Goal: Information Seeking & Learning: Check status

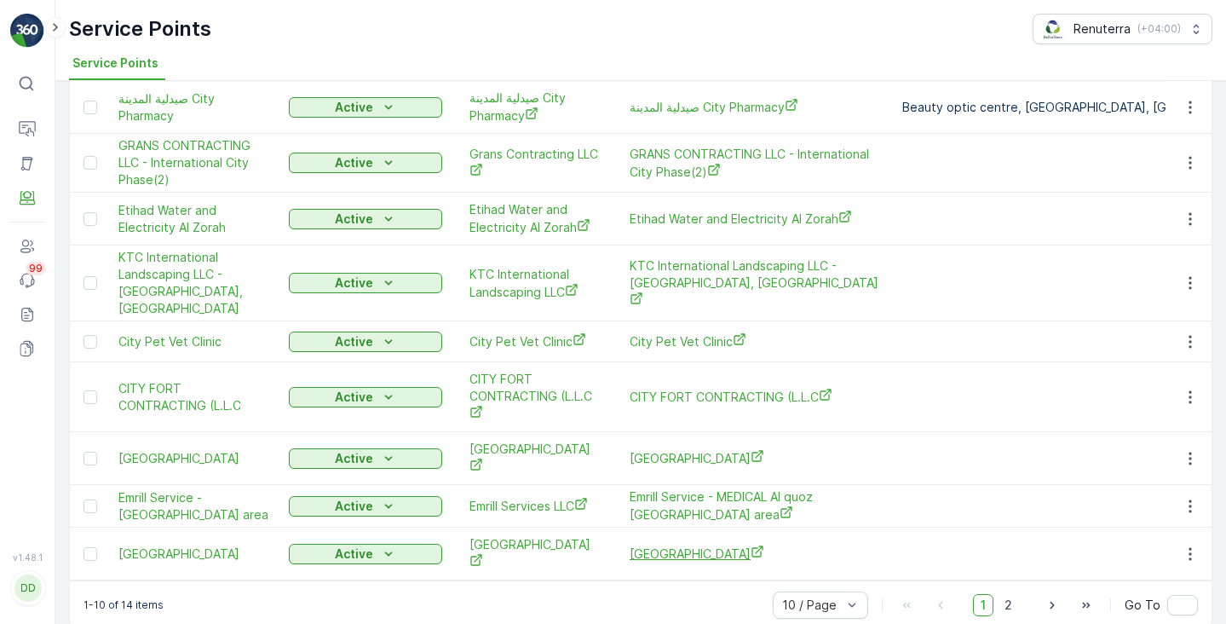
click at [678, 544] on span "[GEOGRAPHIC_DATA]" at bounding box center [757, 553] width 256 height 18
click at [1011, 594] on span "2" at bounding box center [1008, 605] width 23 height 22
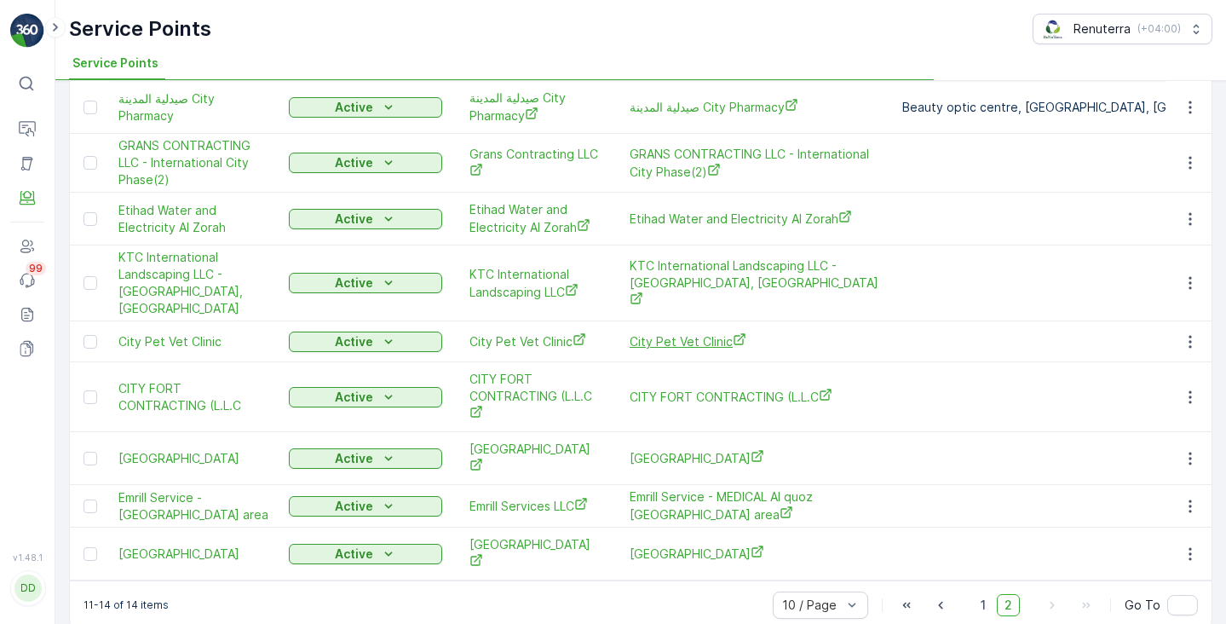
click at [676, 332] on span "City Pet Vet Clinic" at bounding box center [757, 341] width 256 height 18
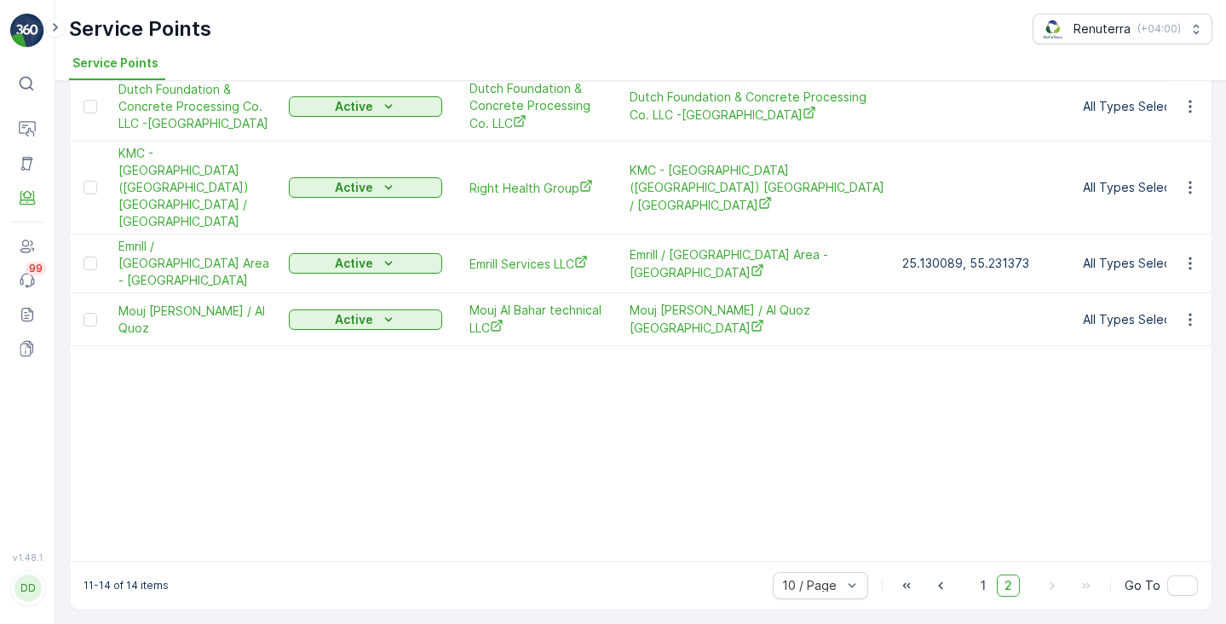
click at [677, 323] on table "Name Status Select Entities Operation Management Service Point city Address Ord…" at bounding box center [1193, 290] width 2246 height 540
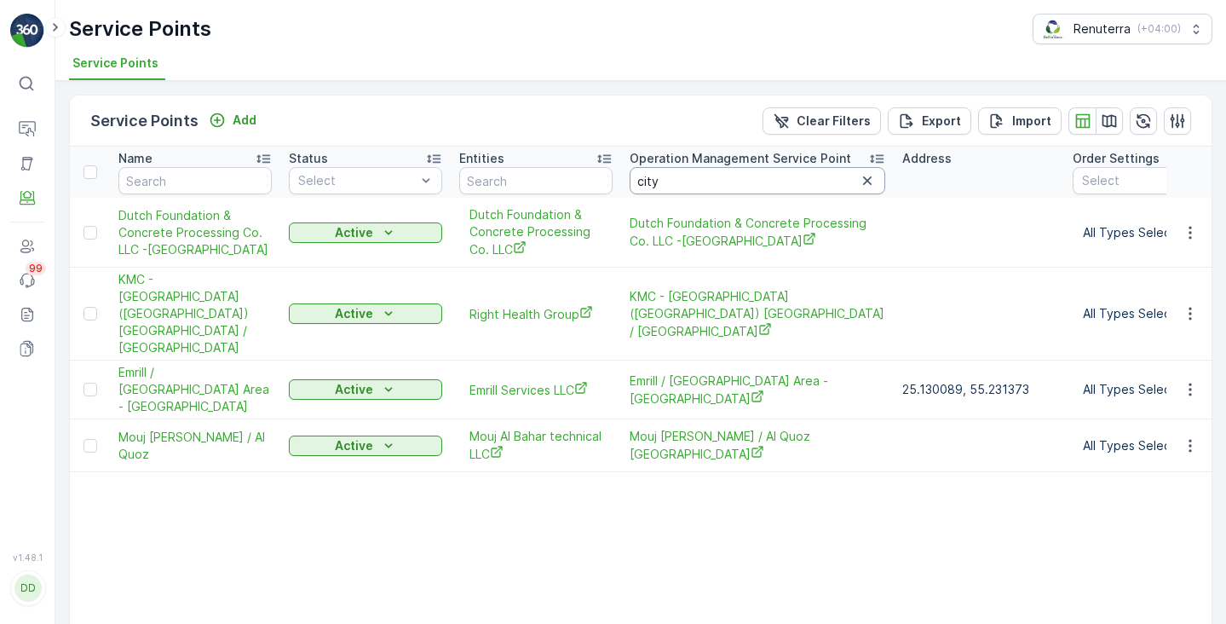
click at [645, 183] on input "city" at bounding box center [757, 180] width 256 height 27
type input "Cor"
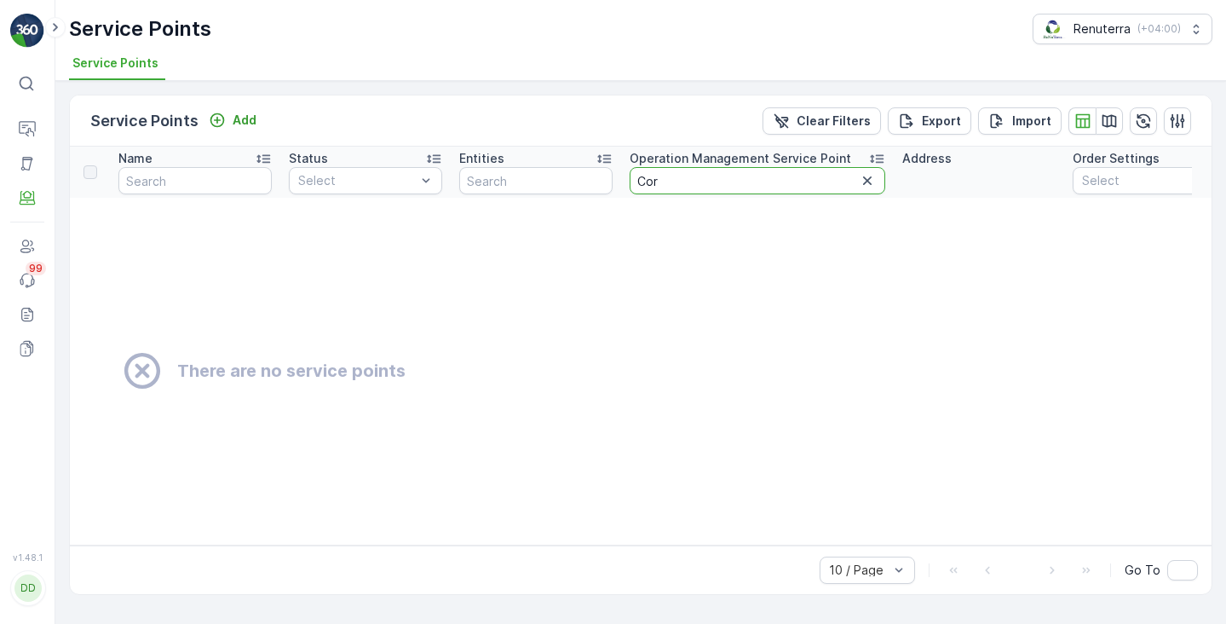
click at [677, 182] on input "Cor" at bounding box center [757, 180] width 256 height 27
type input "Cor"
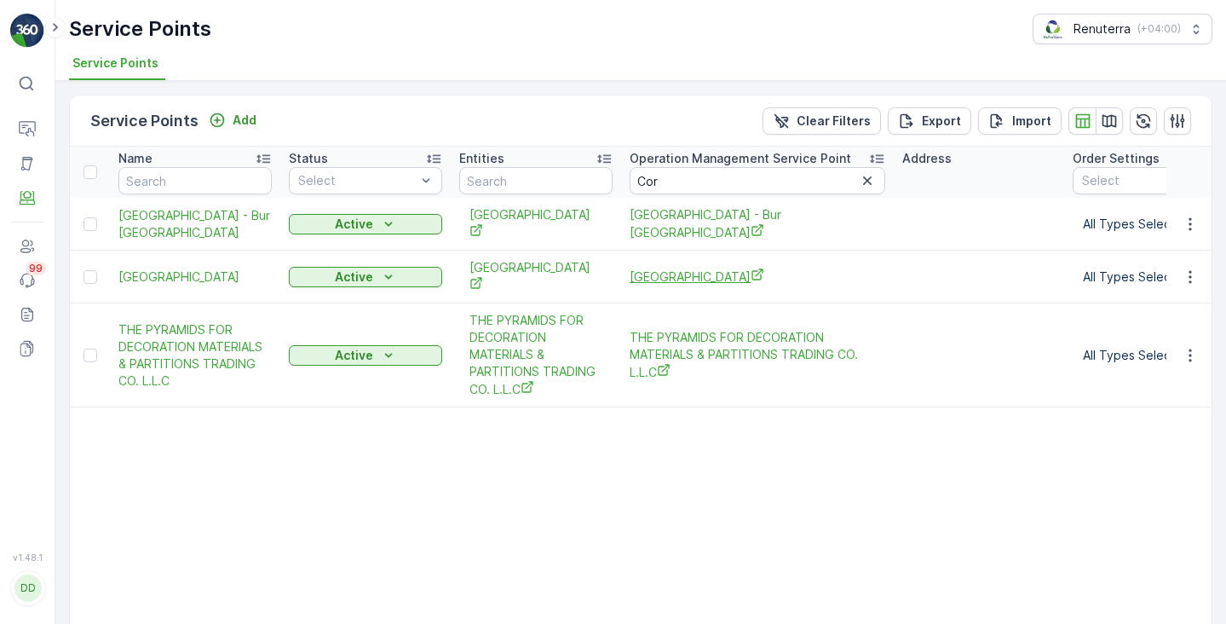
click at [641, 278] on span "Cornerstone Health Development Center" at bounding box center [757, 276] width 256 height 18
click at [648, 176] on input "Cor" at bounding box center [757, 180] width 256 height 27
type input "Crown"
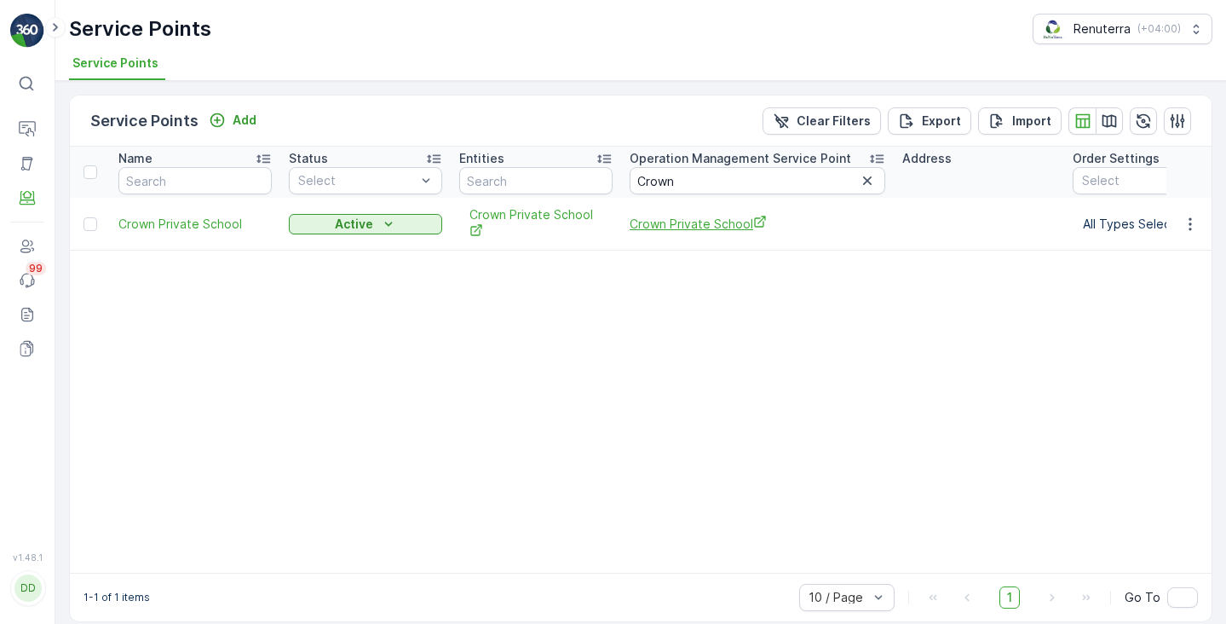
click at [646, 223] on span "Crown Private School" at bounding box center [757, 224] width 256 height 18
click at [698, 187] on input "Crown" at bounding box center [757, 180] width 256 height 27
type input "C"
paste input "Dear"
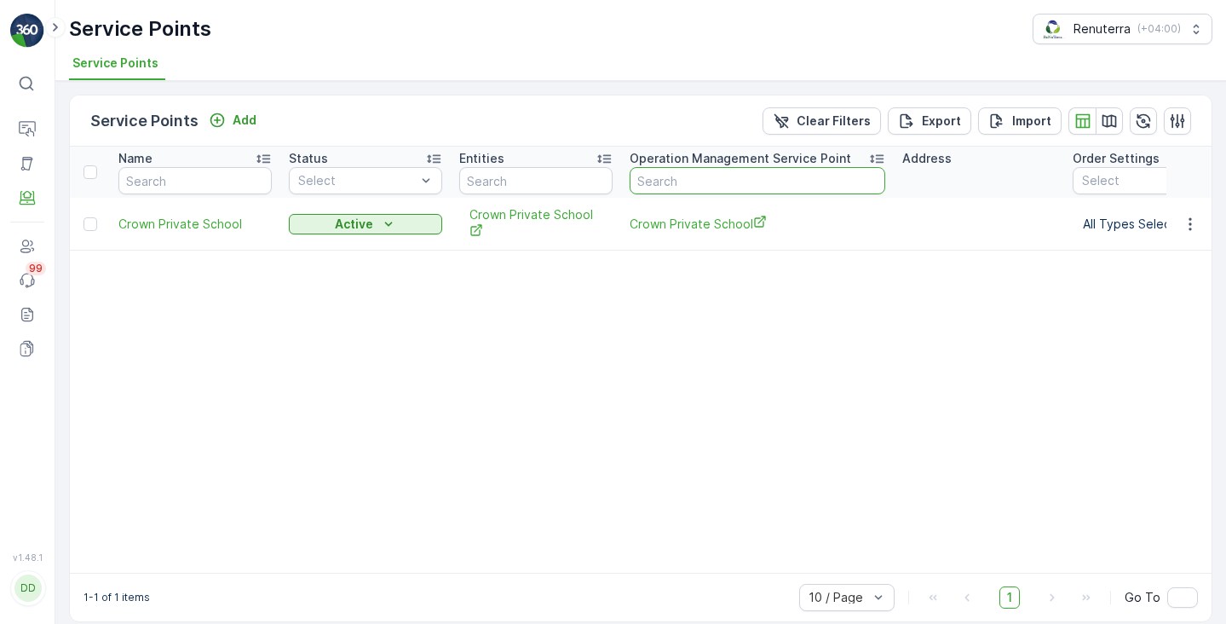
type input "Dear"
click at [658, 227] on span "Dear Health Medical Centre" at bounding box center [757, 224] width 256 height 18
click at [647, 181] on input "Dear" at bounding box center [757, 180] width 256 height 27
paste input "lhi"
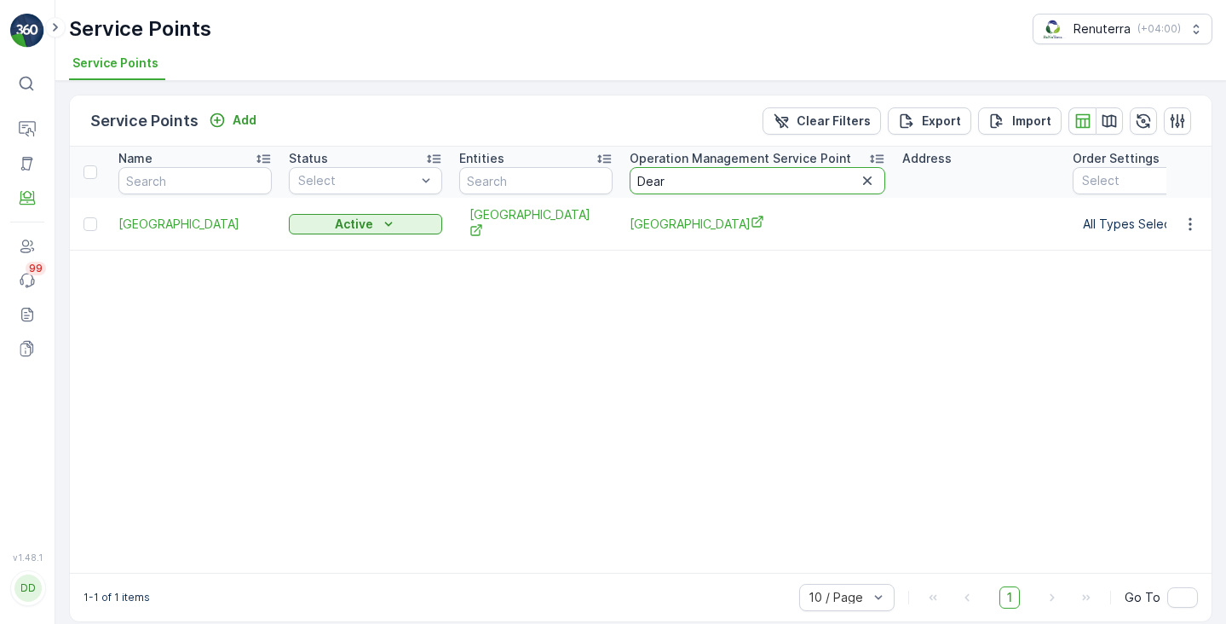
type input "Delhi"
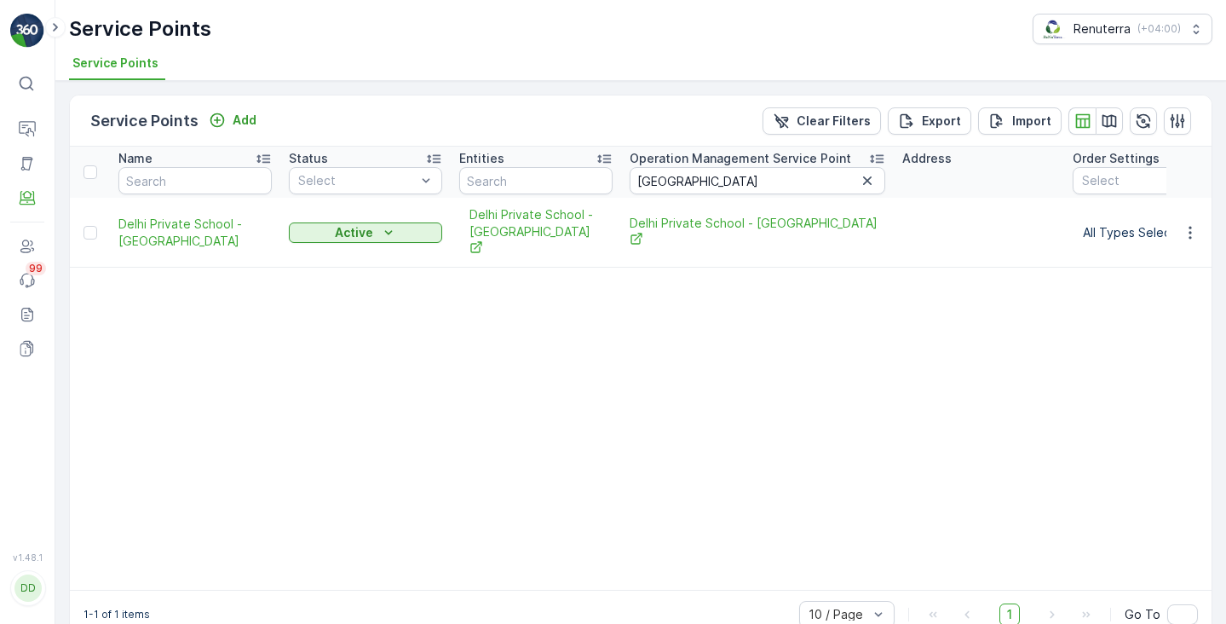
scroll to position [11, 0]
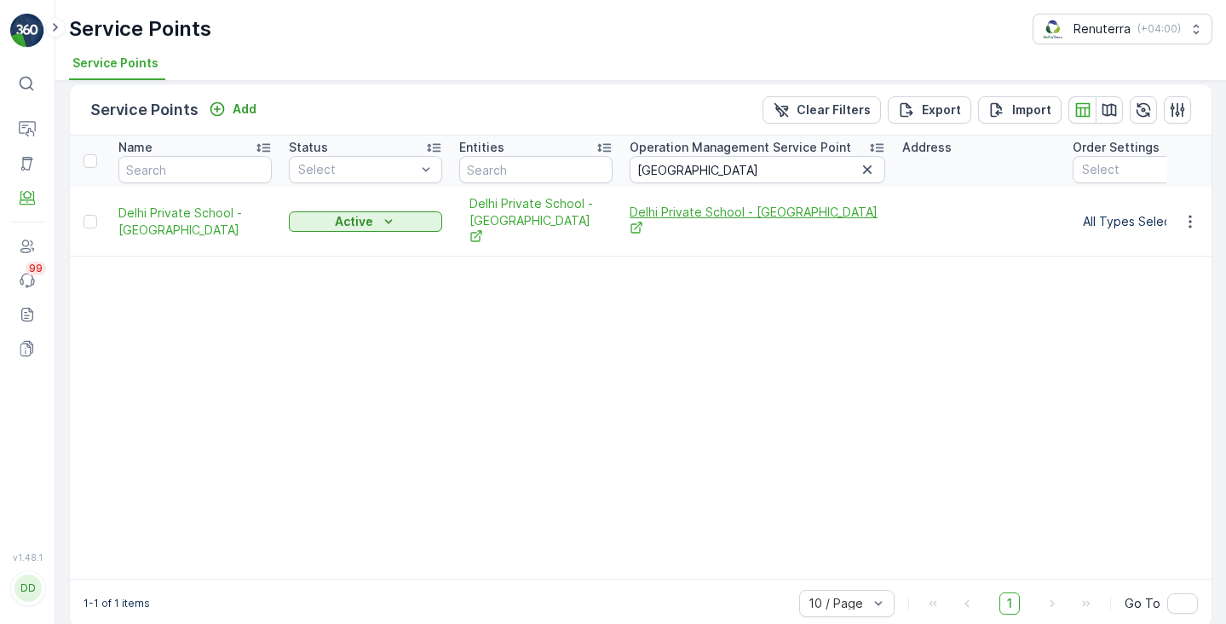
click at [667, 213] on span "Delhi Private School - Ajman" at bounding box center [757, 221] width 256 height 35
click at [664, 181] on input "Delhi" at bounding box center [757, 169] width 256 height 27
paste input "r A"
type input "Dr A"
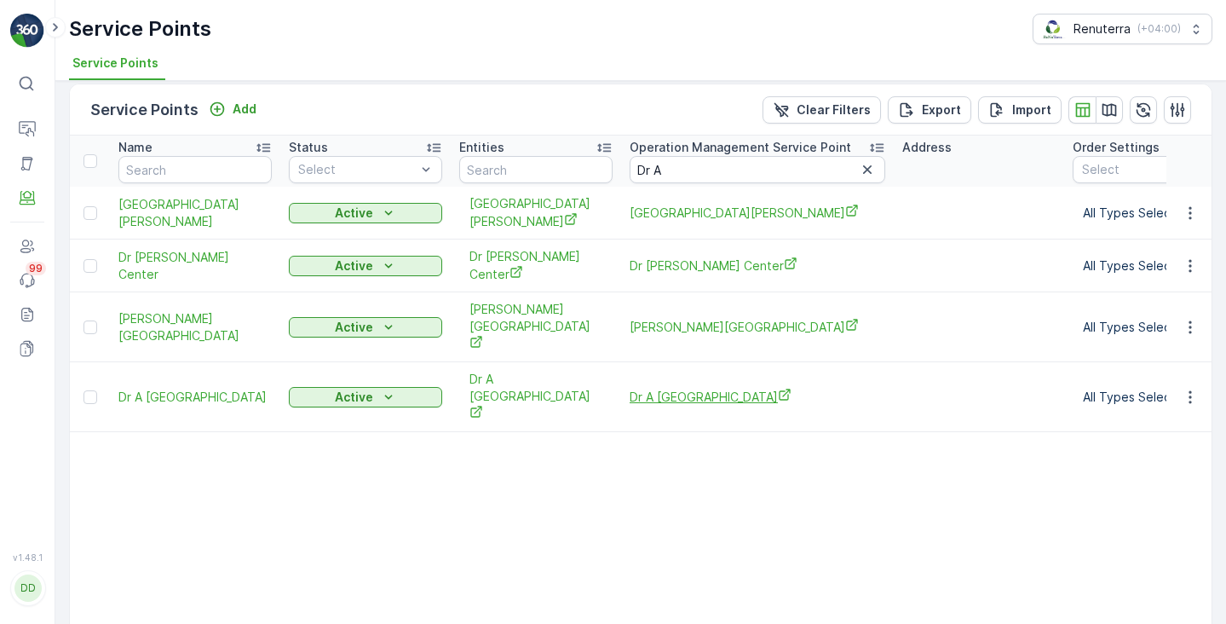
click at [655, 388] on span "Dr A Medical Center" at bounding box center [757, 397] width 256 height 18
click at [662, 170] on input "Dr A" at bounding box center [757, 169] width 256 height 27
type input "D"
click at [662, 170] on input "D" at bounding box center [757, 169] width 256 height 27
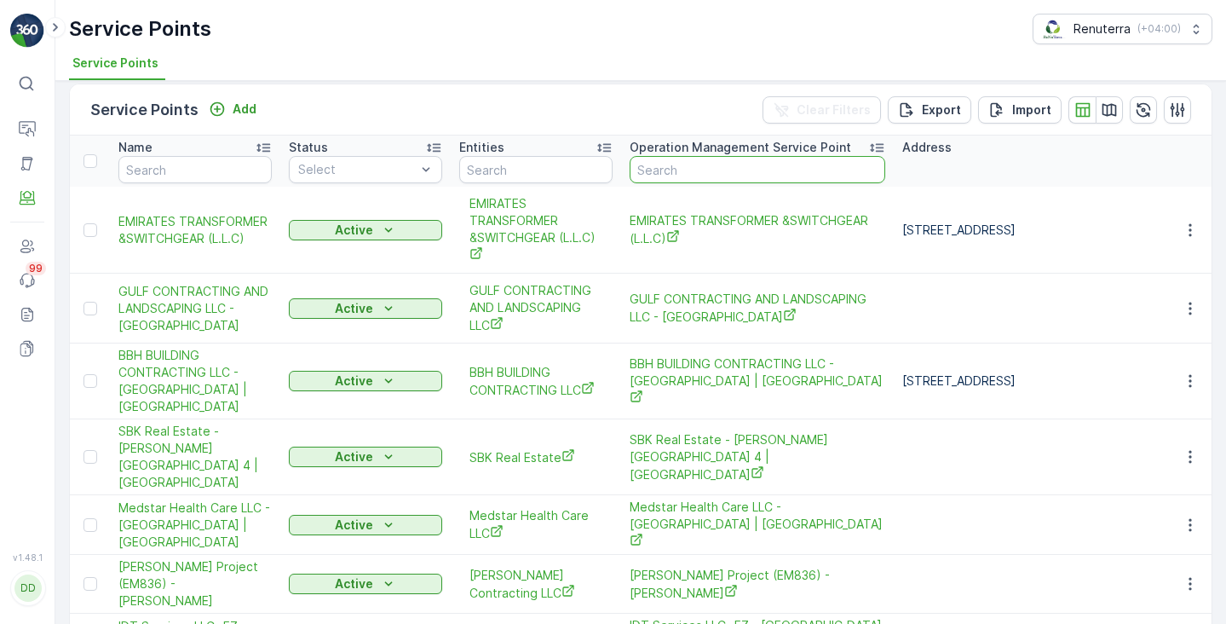
click at [671, 172] on input "text" at bounding box center [757, 169] width 256 height 27
type input "Eazy care"
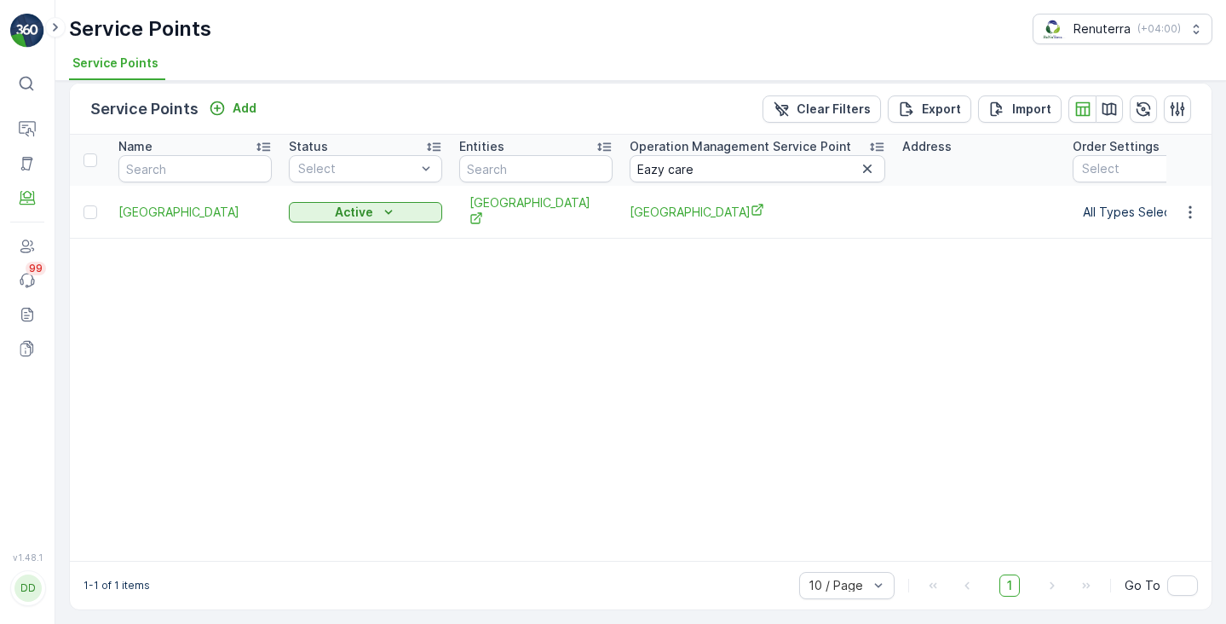
scroll to position [20, 0]
click at [665, 203] on span "Eazy Care Medical Center" at bounding box center [757, 212] width 256 height 18
click at [658, 160] on input "Eazy care" at bounding box center [757, 168] width 256 height 27
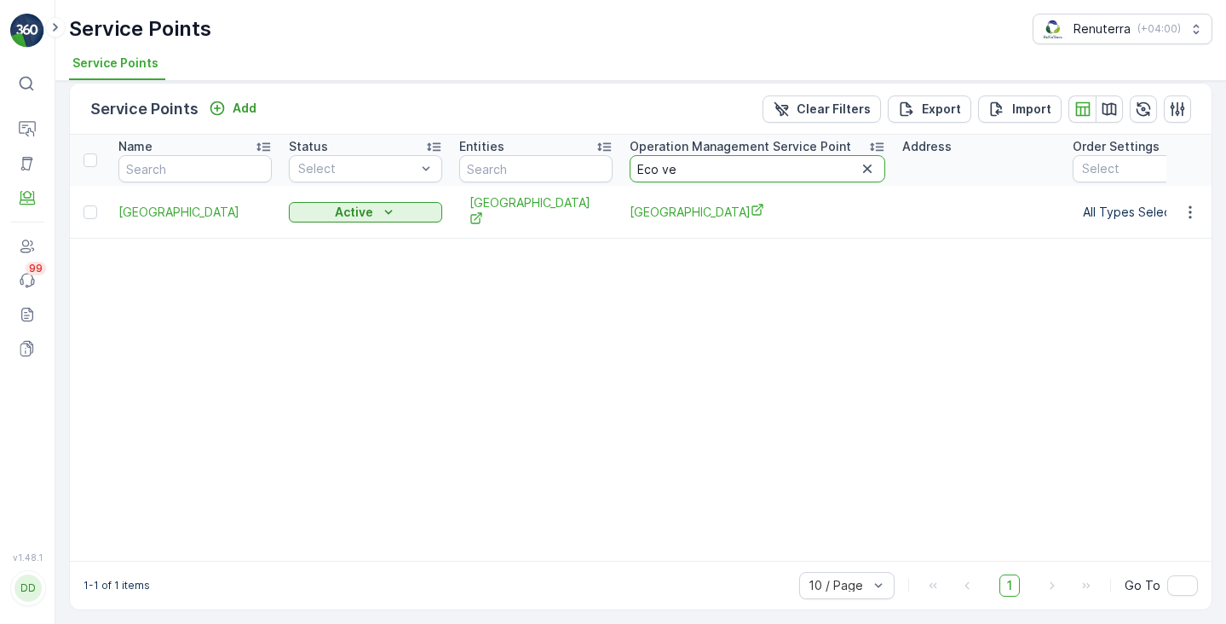
type input "Eco vet"
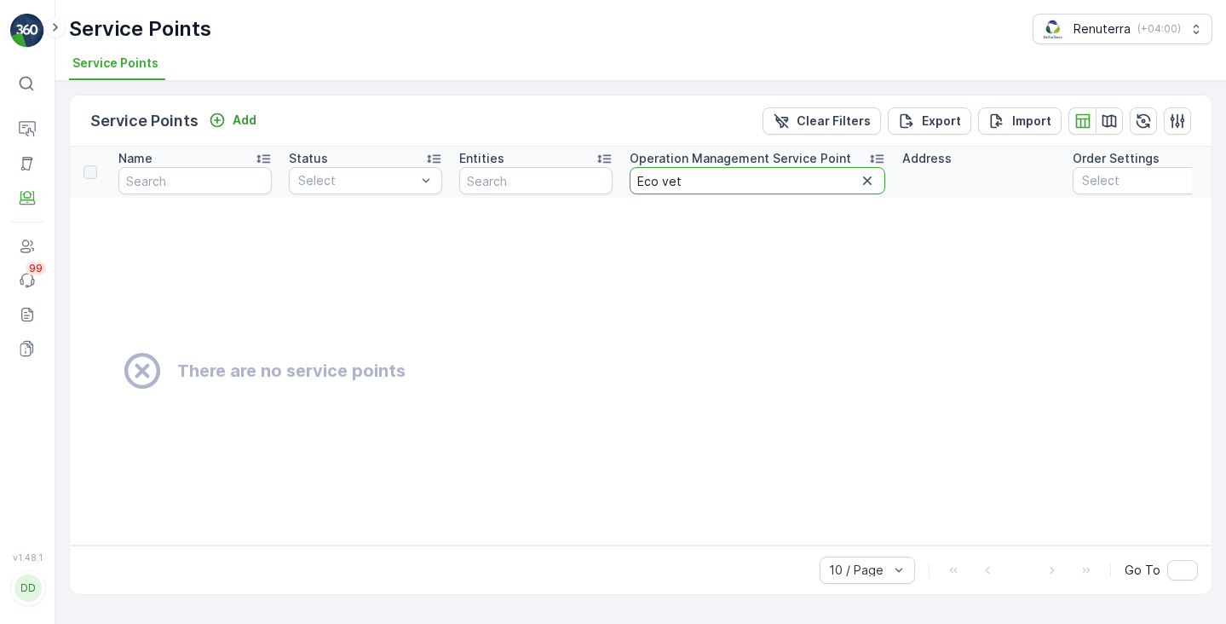
click at [704, 181] on input "Eco vet" at bounding box center [757, 180] width 256 height 27
type input "Ec"
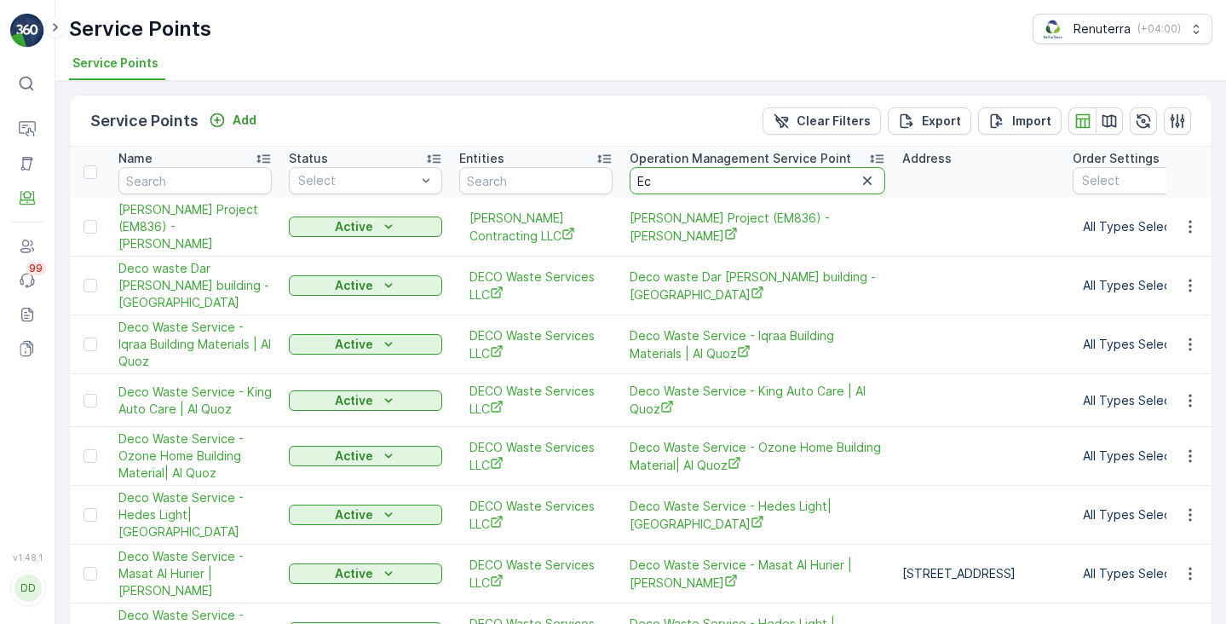
click at [664, 183] on input "Ec" at bounding box center [757, 180] width 256 height 27
type input "Eco"
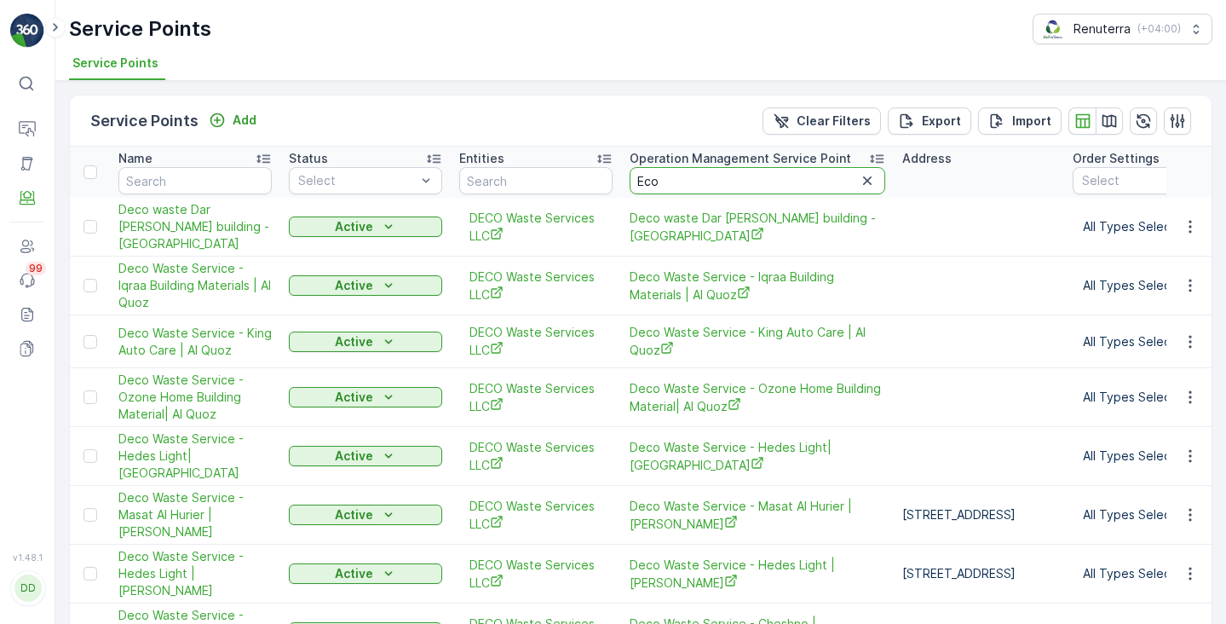
click at [687, 180] on input "Eco" at bounding box center [757, 180] width 256 height 27
type input "Eco V"
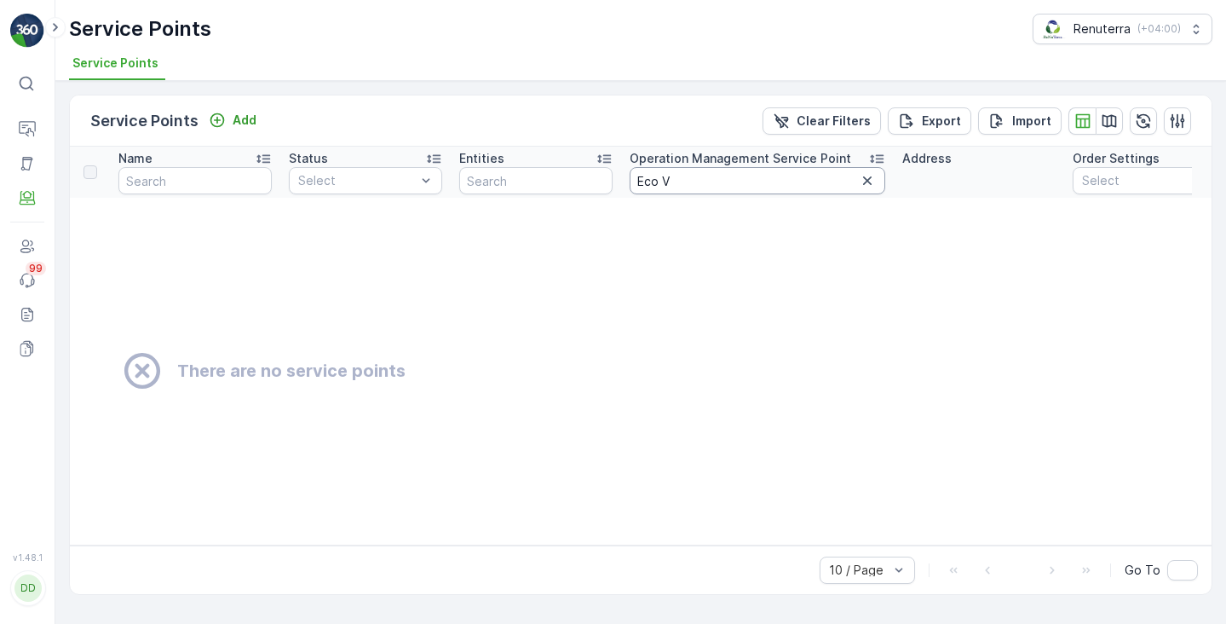
click at [682, 182] on input "Eco V" at bounding box center [757, 180] width 256 height 27
type input "Eco"
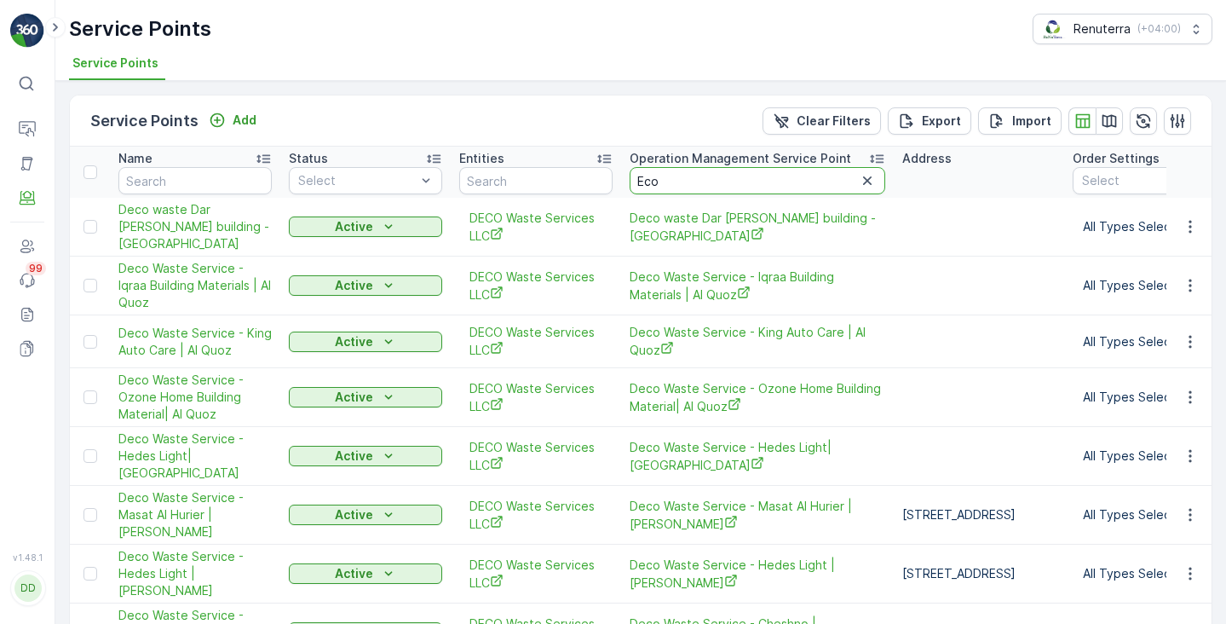
click at [653, 175] on input "Eco" at bounding box center [757, 180] width 256 height 27
paste input "Vet Veterinary"
type input "Vet Veterinary"
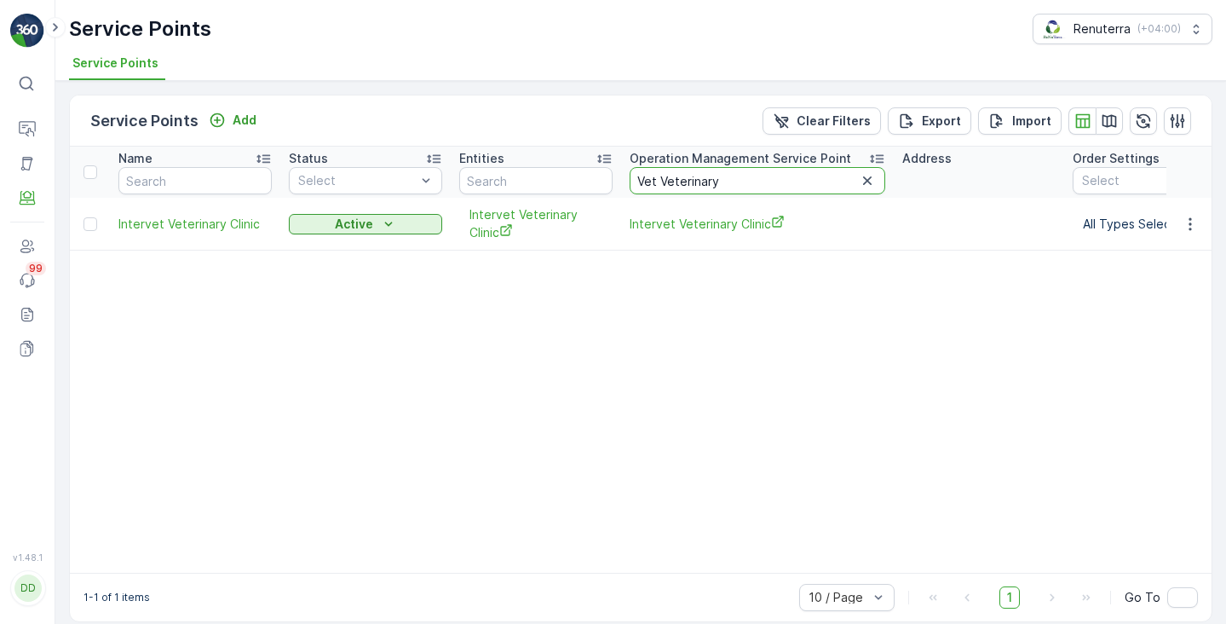
click at [676, 185] on input "Vet Veterinary" at bounding box center [757, 180] width 256 height 27
type input "Eco"
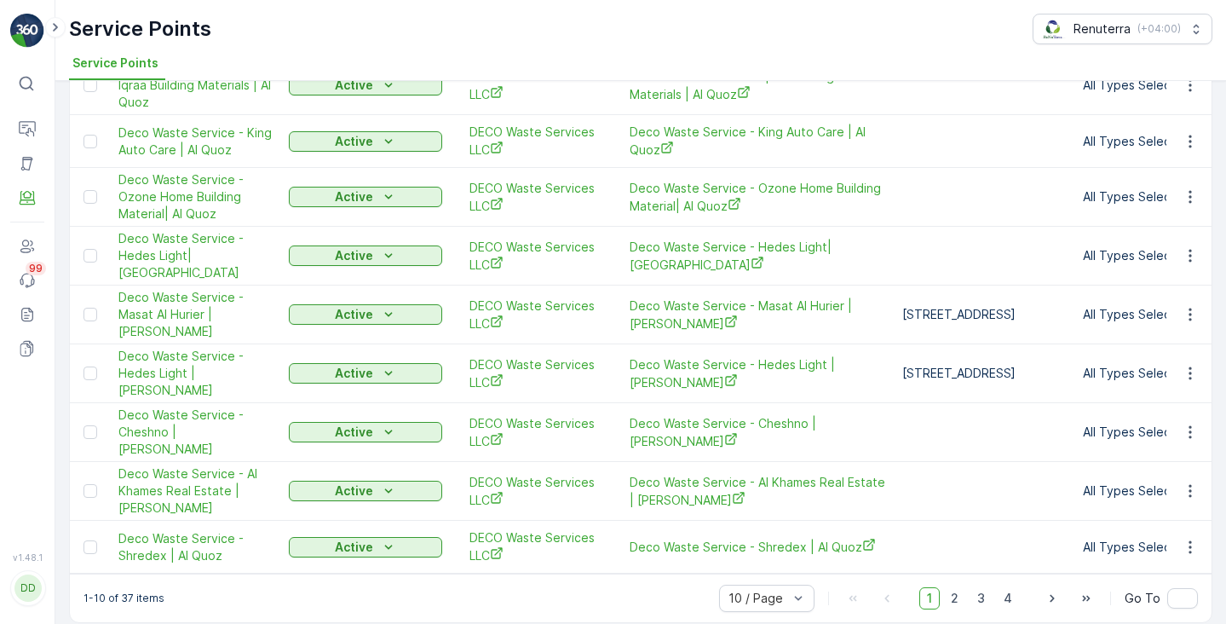
scroll to position [198, 0]
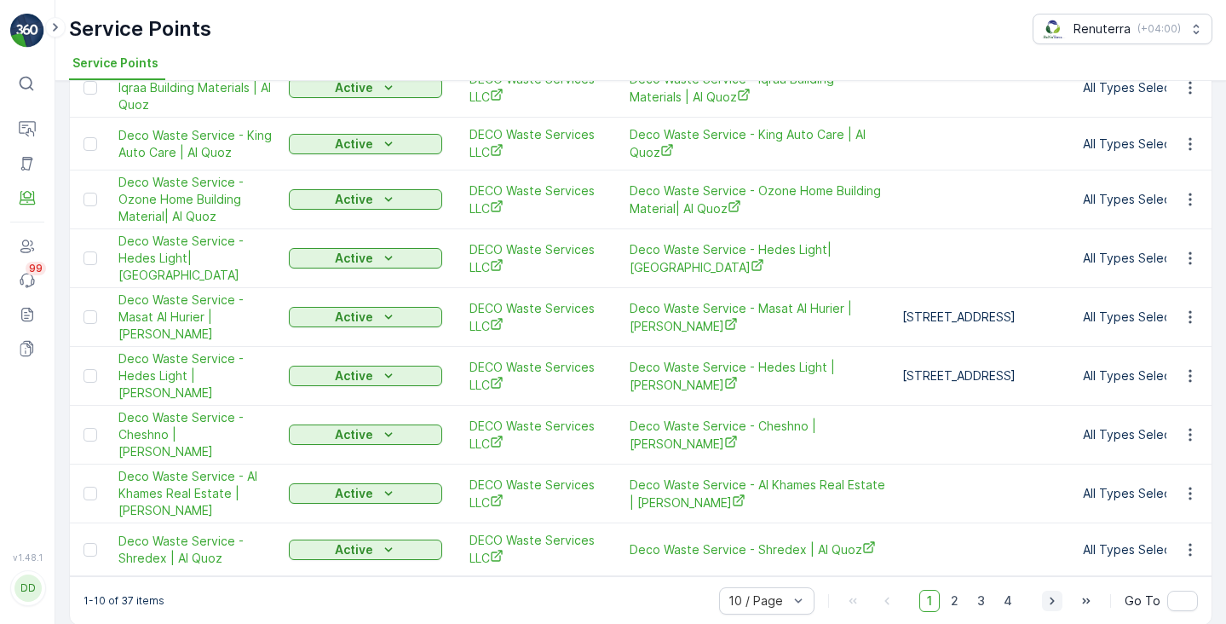
click at [1051, 597] on icon "button" at bounding box center [1051, 601] width 4 height 8
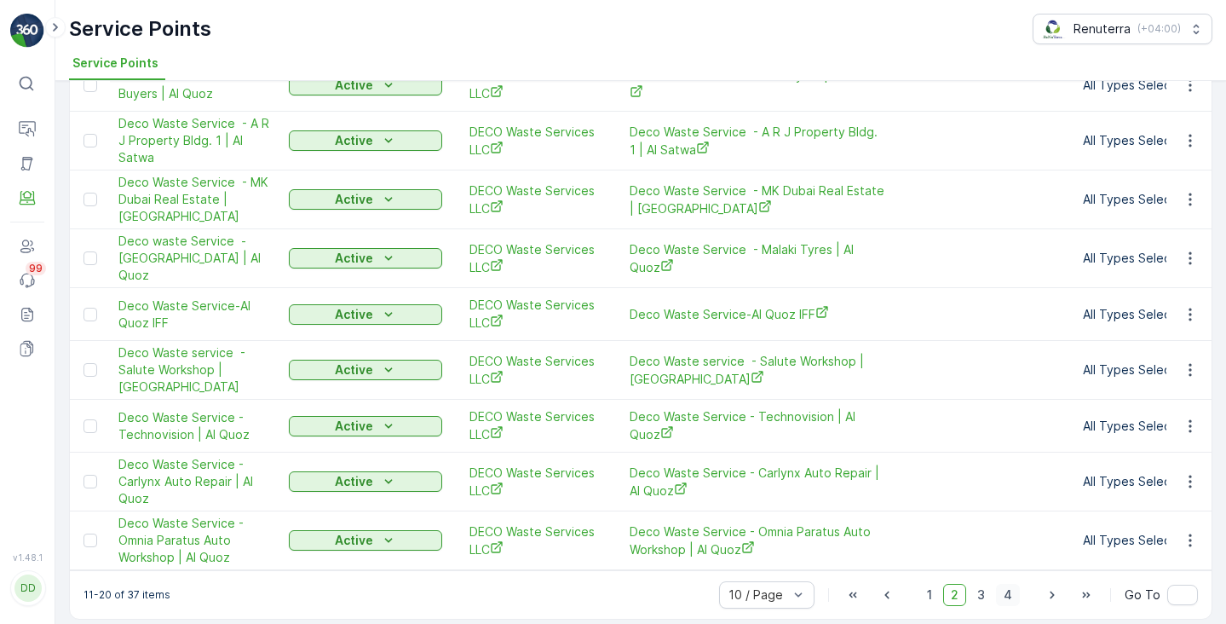
click at [998, 590] on span "4" at bounding box center [1008, 595] width 24 height 22
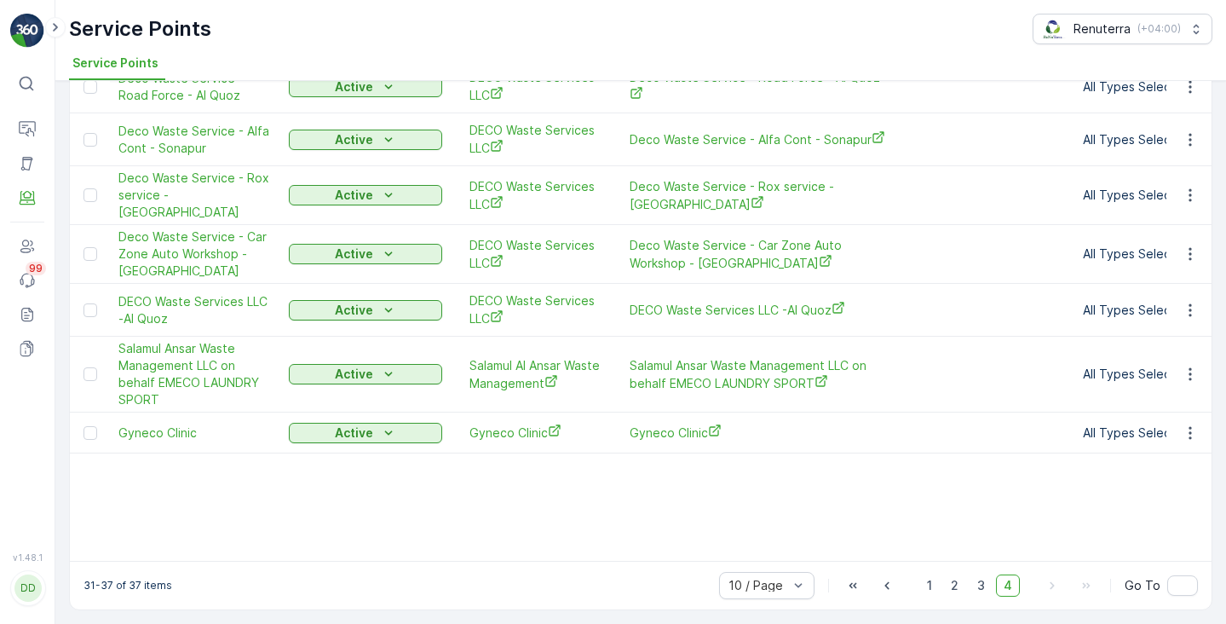
scroll to position [140, 0]
click at [953, 584] on span "2" at bounding box center [954, 585] width 23 height 22
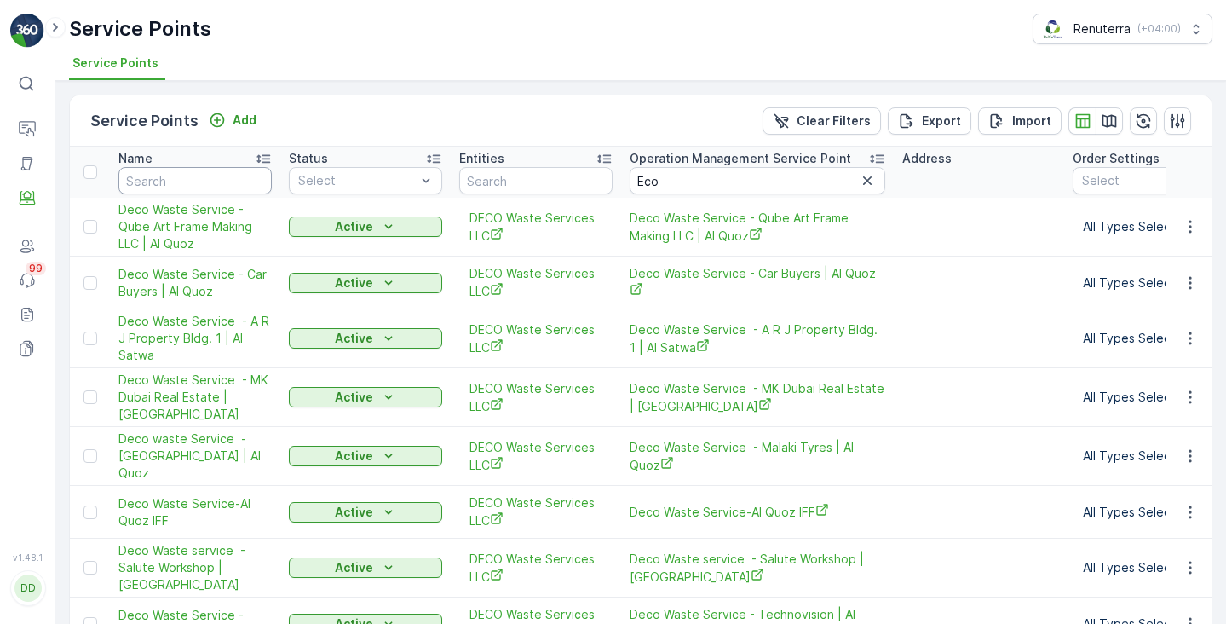
click at [240, 186] on input "text" at bounding box center [194, 180] width 153 height 27
type input "Eco"
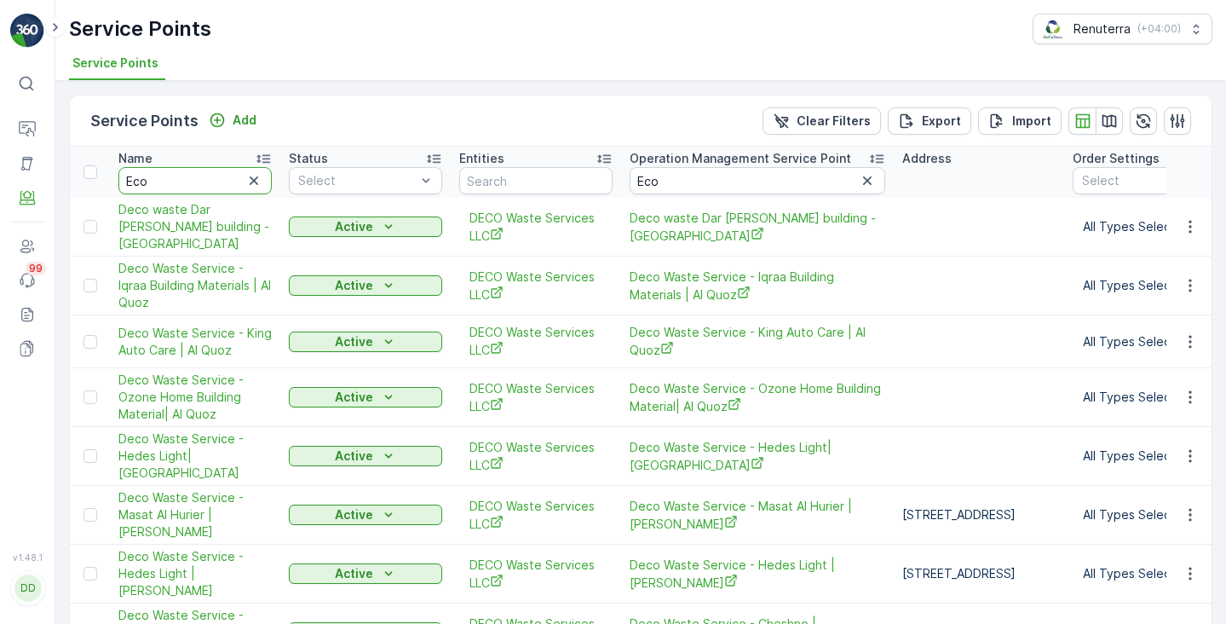
click at [170, 174] on input "Eco" at bounding box center [194, 180] width 153 height 27
type input "Eco Vet"
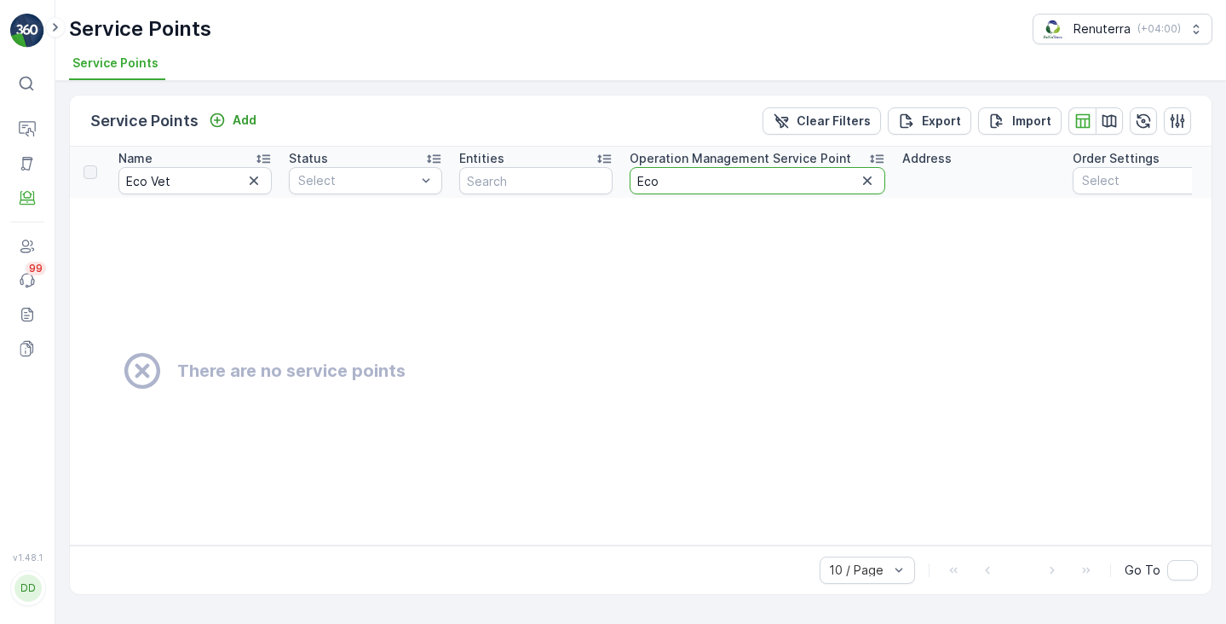
click at [649, 177] on input "Eco" at bounding box center [757, 180] width 256 height 27
paste input "tihad Water"
type input "Etihad Water"
click at [252, 181] on icon "button" at bounding box center [253, 180] width 17 height 17
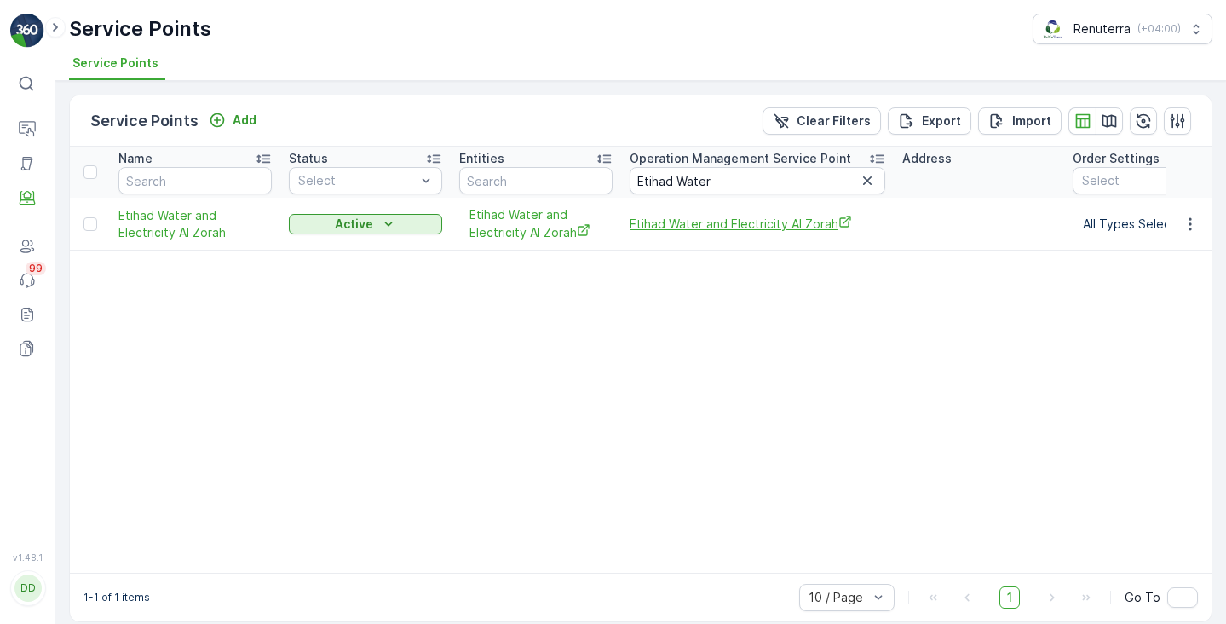
click at [658, 223] on span "Etihad Water and Electricity Al Zorah" at bounding box center [757, 224] width 256 height 18
click at [648, 166] on p "Operation Management Service Point" at bounding box center [739, 158] width 221 height 17
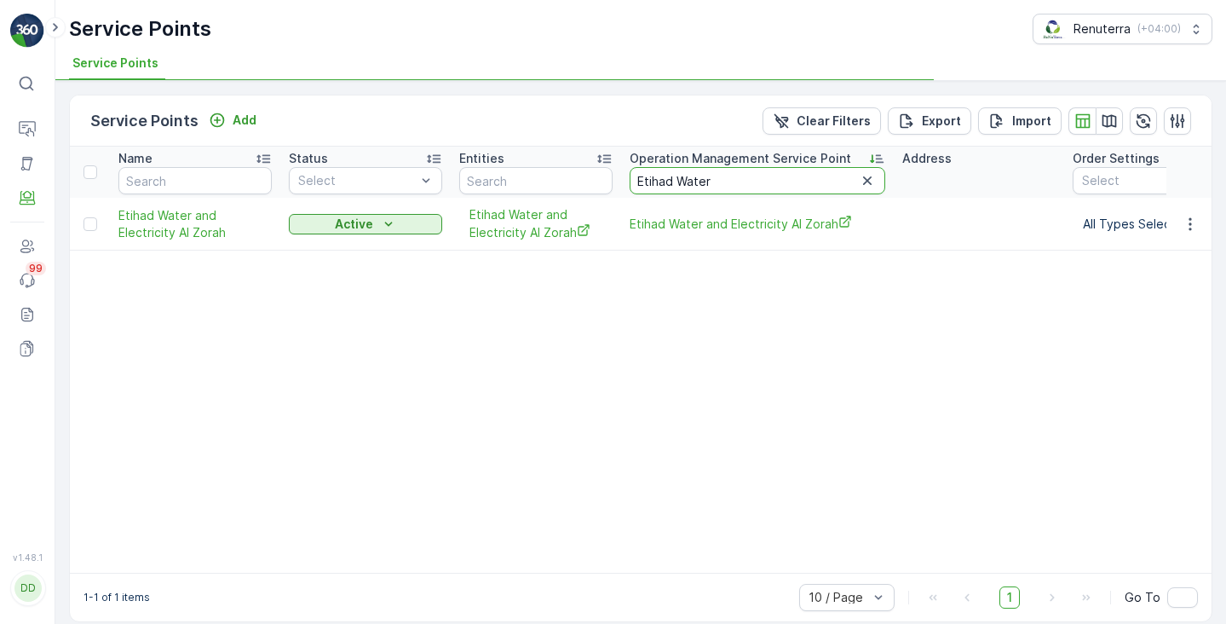
click at [653, 178] on input "Etihad Water" at bounding box center [757, 180] width 256 height 27
click at [668, 181] on input "Etihad Water" at bounding box center [757, 180] width 256 height 27
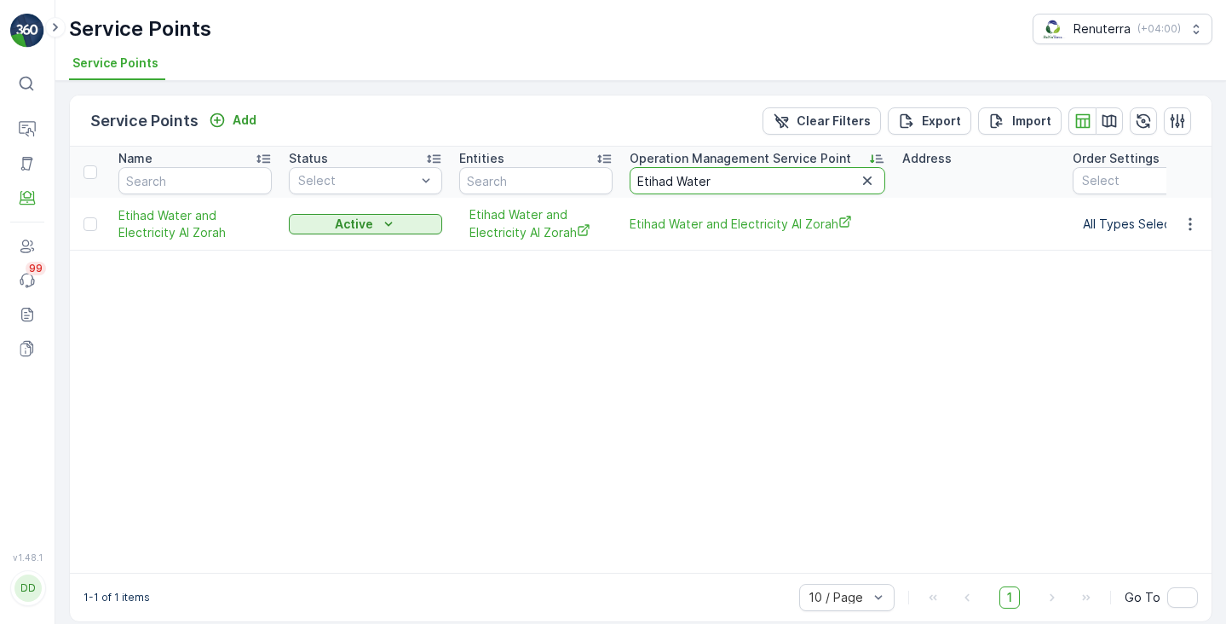
paste input "XPRESS"
type input "EXPRESS"
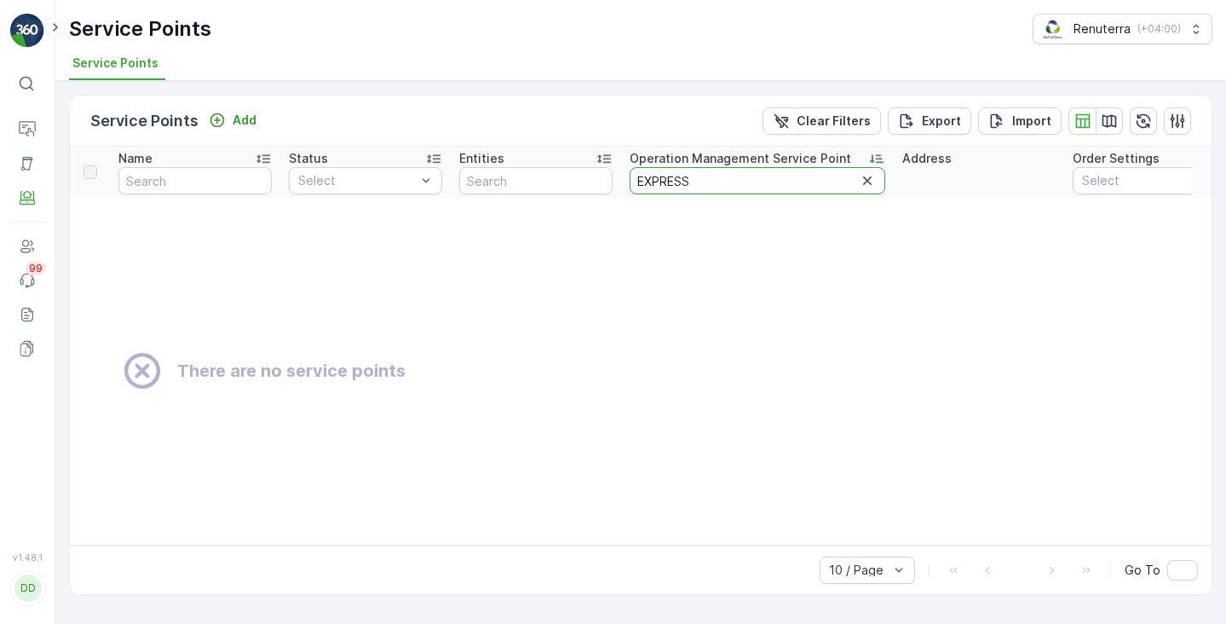
click at [697, 181] on input "EXPRESS" at bounding box center [757, 180] width 256 height 27
type input "E"
type input "express"
click at [663, 181] on input "express" at bounding box center [757, 180] width 256 height 27
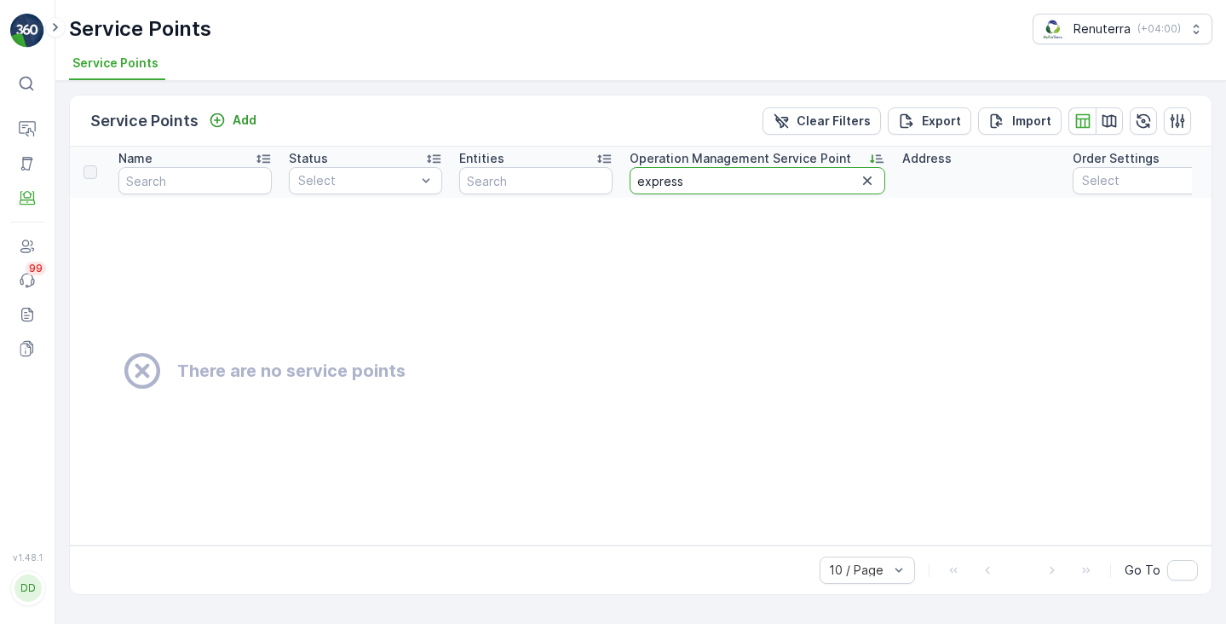
paste input "Fathima"
type input "Fathima"
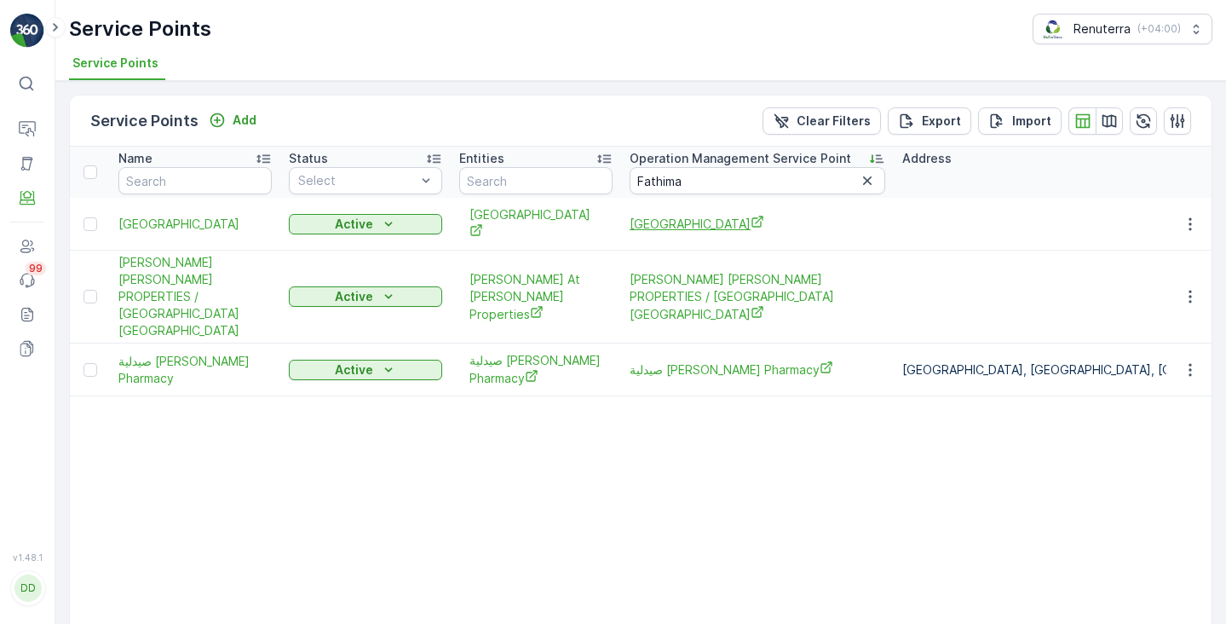
click at [651, 225] on span "Fathima Dental Centre" at bounding box center [757, 224] width 256 height 18
click at [650, 183] on input "Fathima" at bounding box center [757, 180] width 256 height 27
paste input "irst Academy"
type input "First Academy"
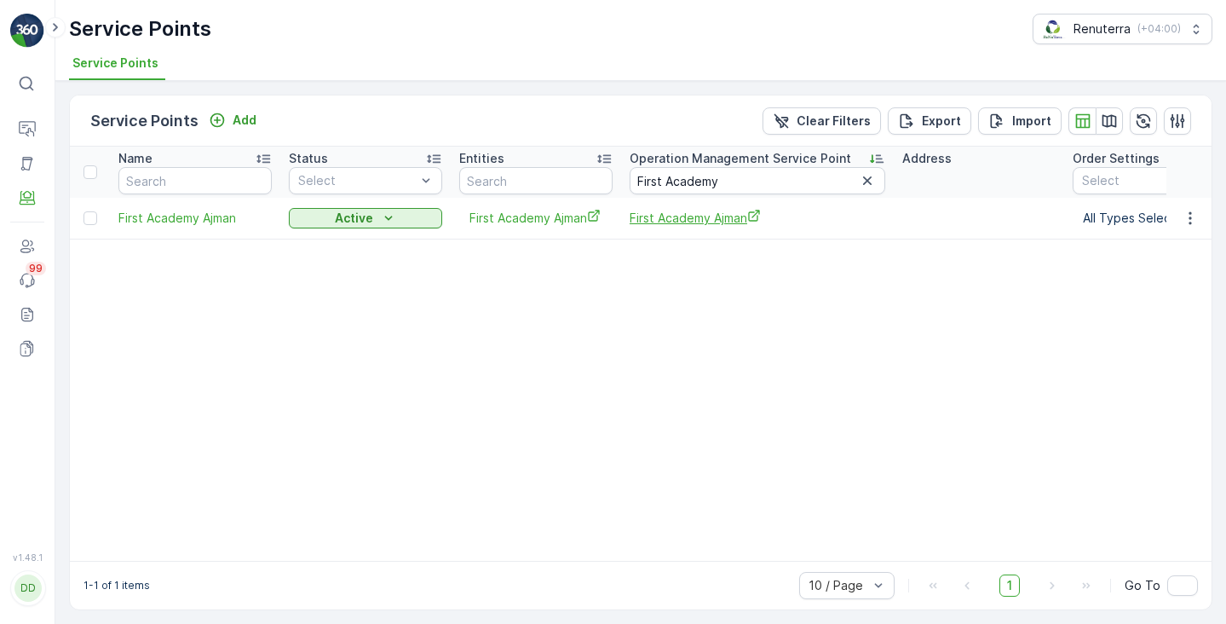
click at [675, 217] on span "First Academy Ajman" at bounding box center [757, 218] width 256 height 18
click at [652, 175] on input "First Academy" at bounding box center [757, 180] width 256 height 27
paste input "LOW"
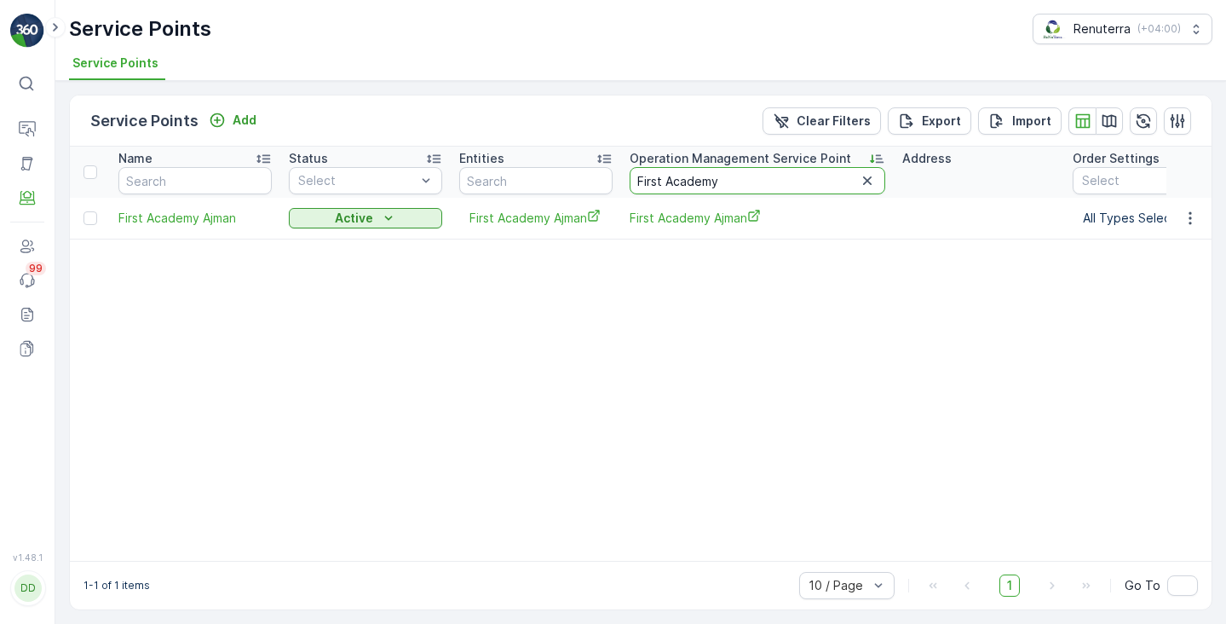
type input "FLOW"
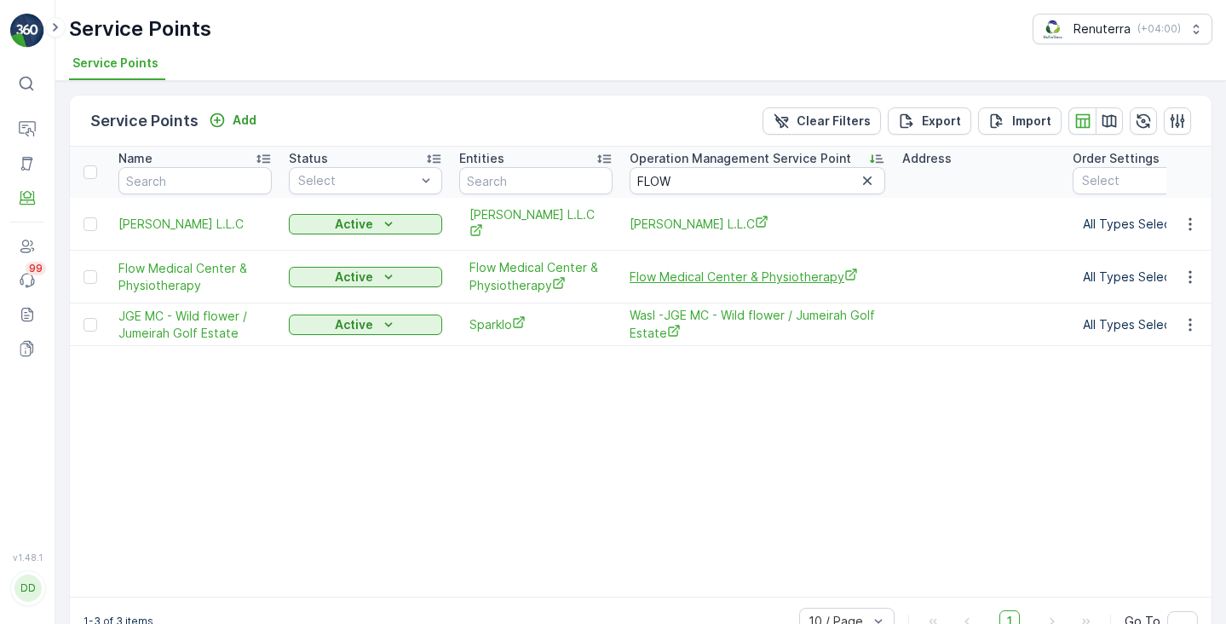
click at [684, 276] on span "Flow Medical Center & Physiotherapy" at bounding box center [757, 276] width 256 height 18
click at [650, 186] on input "FLOW" at bounding box center [757, 180] width 256 height 27
paste input "fluffy"
type input "fluffy"
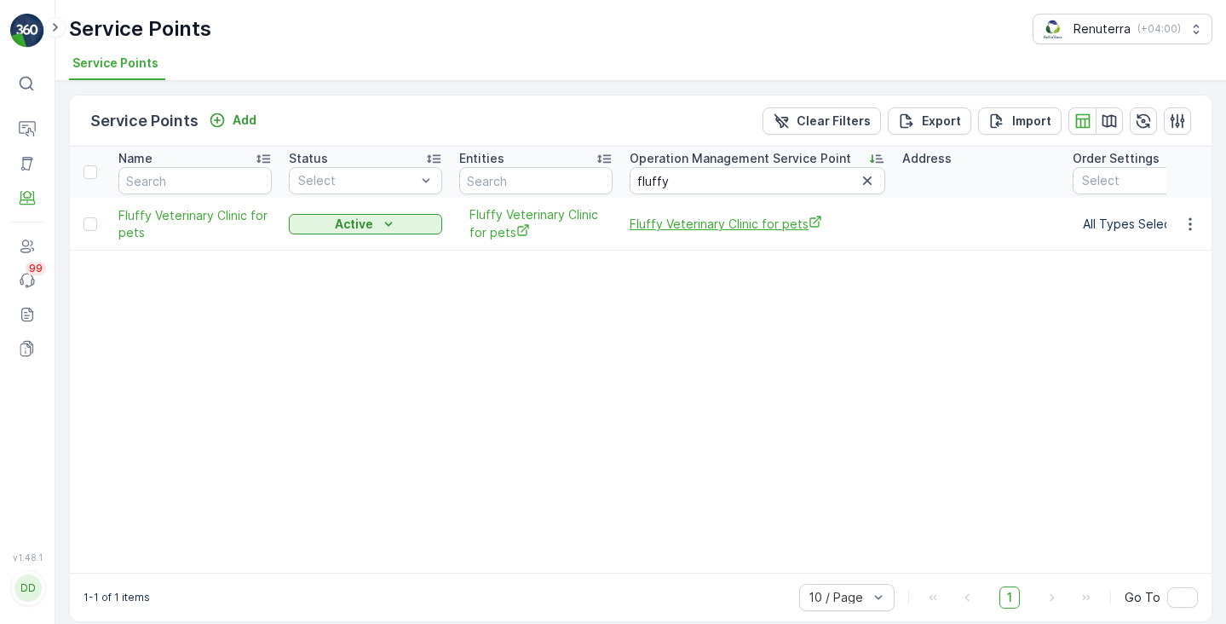
click at [644, 221] on span "Fluffy Veterinary Clinic for pets" at bounding box center [757, 224] width 256 height 18
click at [643, 181] on input "fluffy" at bounding box center [757, 180] width 256 height 27
paste input "German"
type input "German"
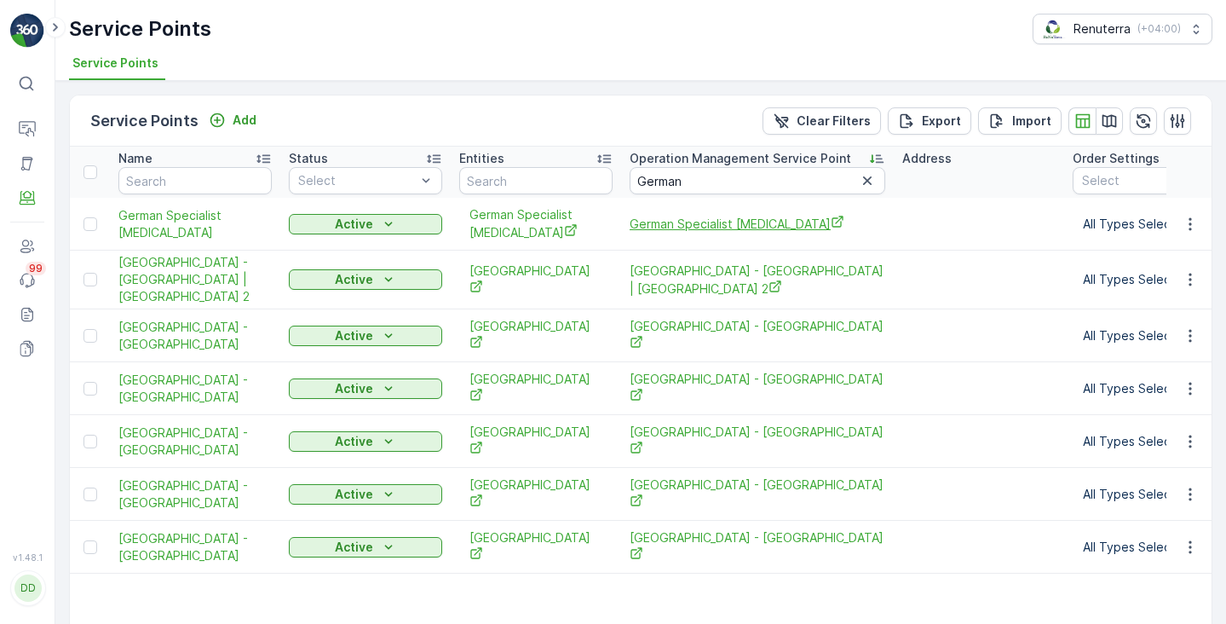
click at [676, 221] on span "German Specialist Ozone Therapy" at bounding box center [757, 224] width 256 height 18
click at [669, 187] on input "German" at bounding box center [757, 180] width 256 height 27
paste input "HAPPY"
type input "HAPPY"
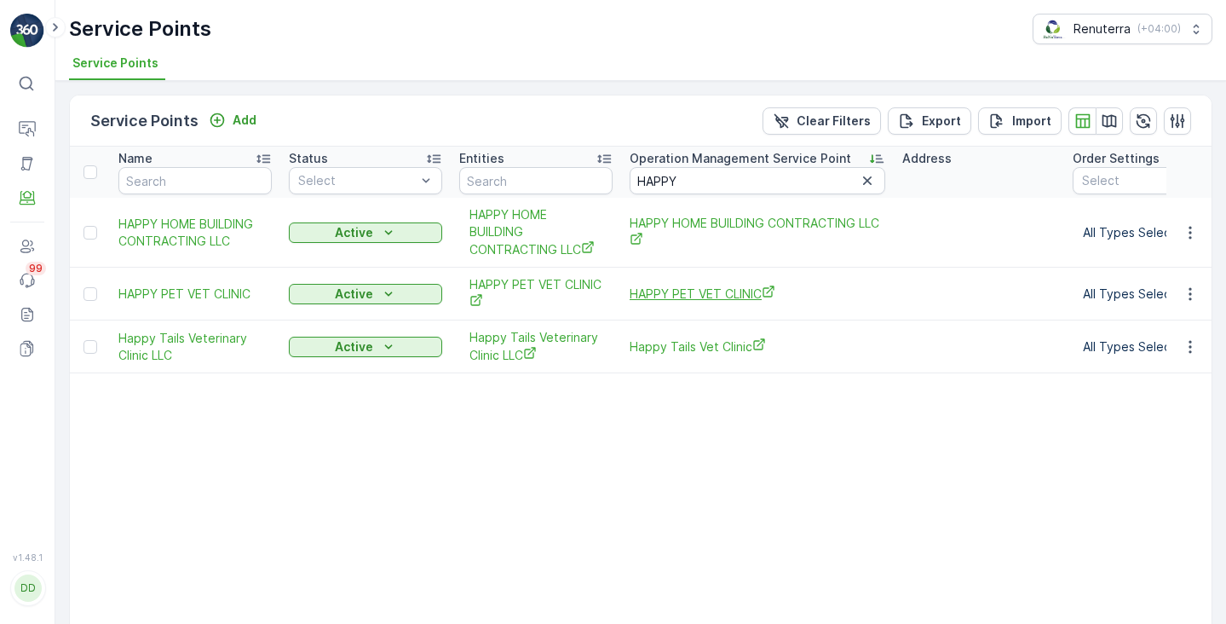
click at [659, 291] on span "HAPPY PET VET CLINIC" at bounding box center [757, 294] width 256 height 18
click at [655, 175] on input "HAPPY" at bounding box center [757, 180] width 256 height 27
paste input "ealth limbs"
type input "Health limbs"
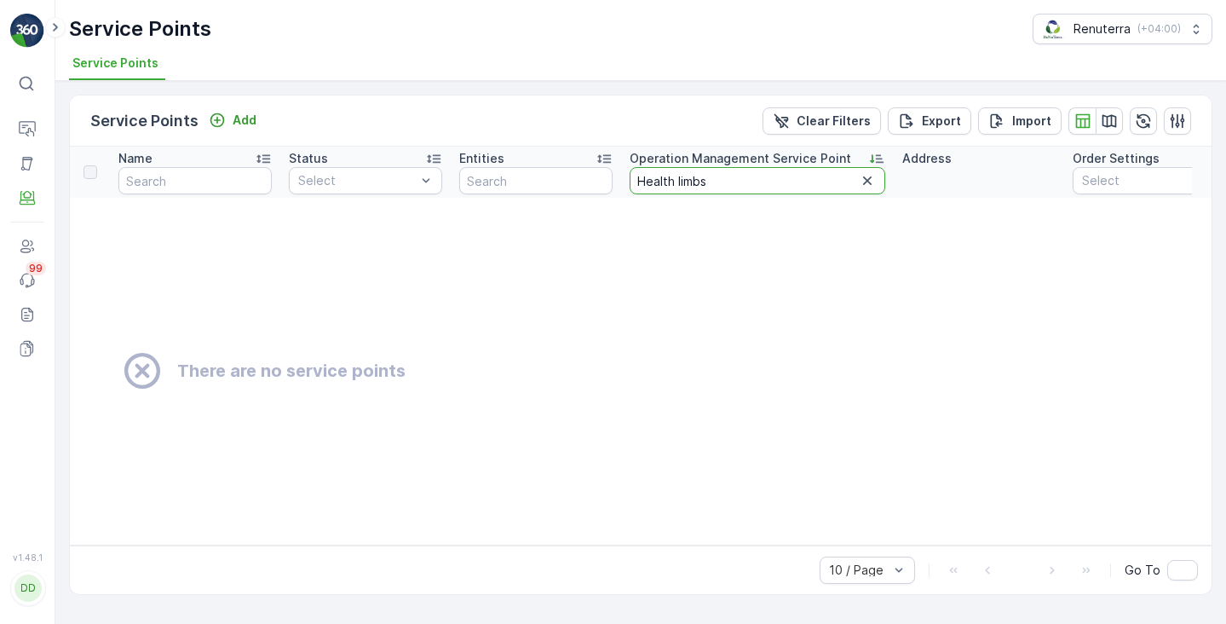
click at [690, 176] on input "Health limbs" at bounding box center [757, 180] width 256 height 27
type input "H"
type input "limbs"
click at [650, 184] on input "limbs" at bounding box center [757, 180] width 256 height 27
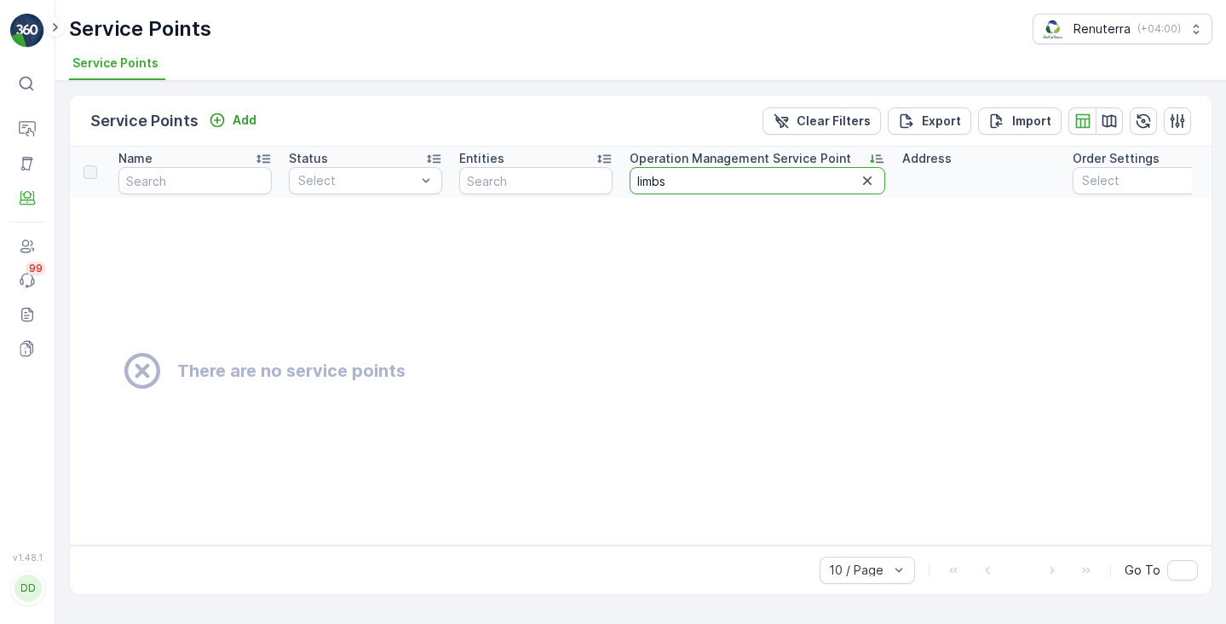
click at [650, 184] on input "limbs" at bounding box center [757, 180] width 256 height 27
paste input "Hessa"
type input "Hessa"
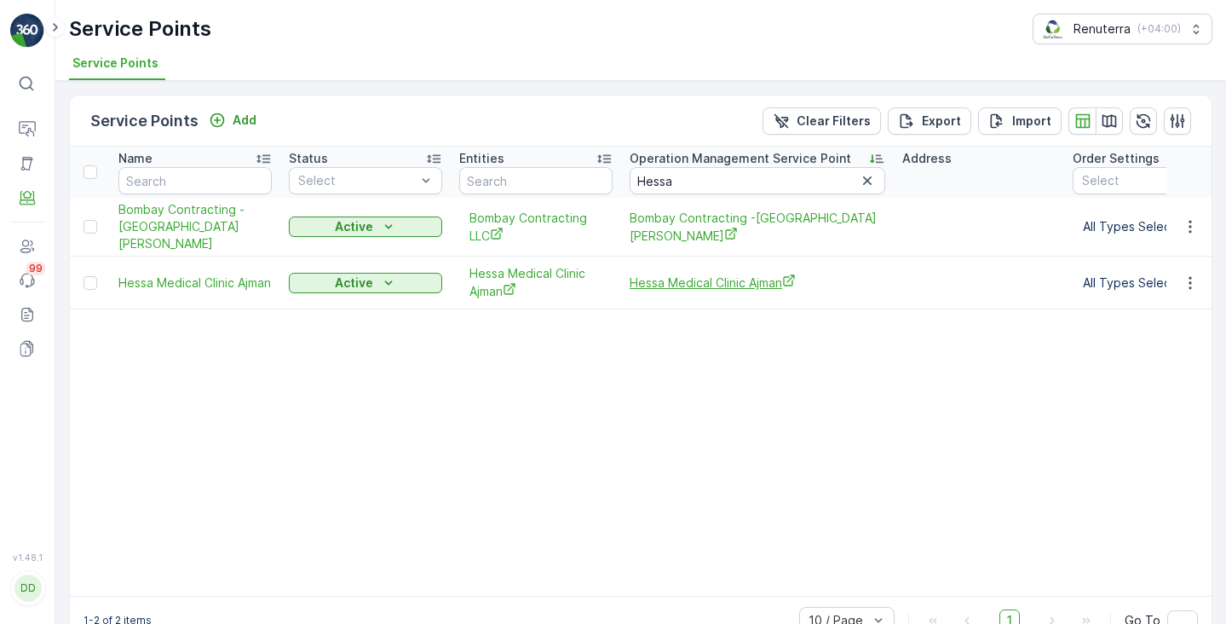
click at [658, 274] on span "Hessa Medical Clinic Ajman" at bounding box center [757, 282] width 256 height 18
click at [661, 180] on input "Hessa" at bounding box center [757, 180] width 256 height 27
paste input "ud"
type input "Huda"
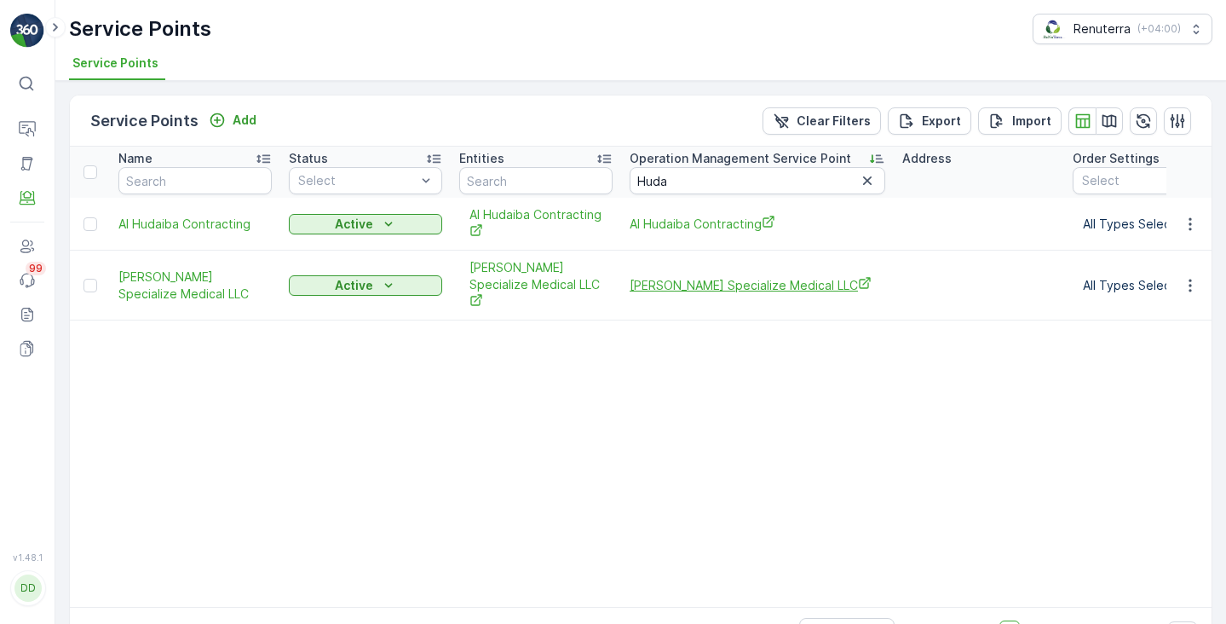
click at [652, 276] on span "Huda alalus Specialize Medical LLC" at bounding box center [757, 285] width 256 height 18
click at [662, 181] on input "Huda" at bounding box center [757, 180] width 256 height 27
paste input "Ibn Sin"
type input "Ibn Sina"
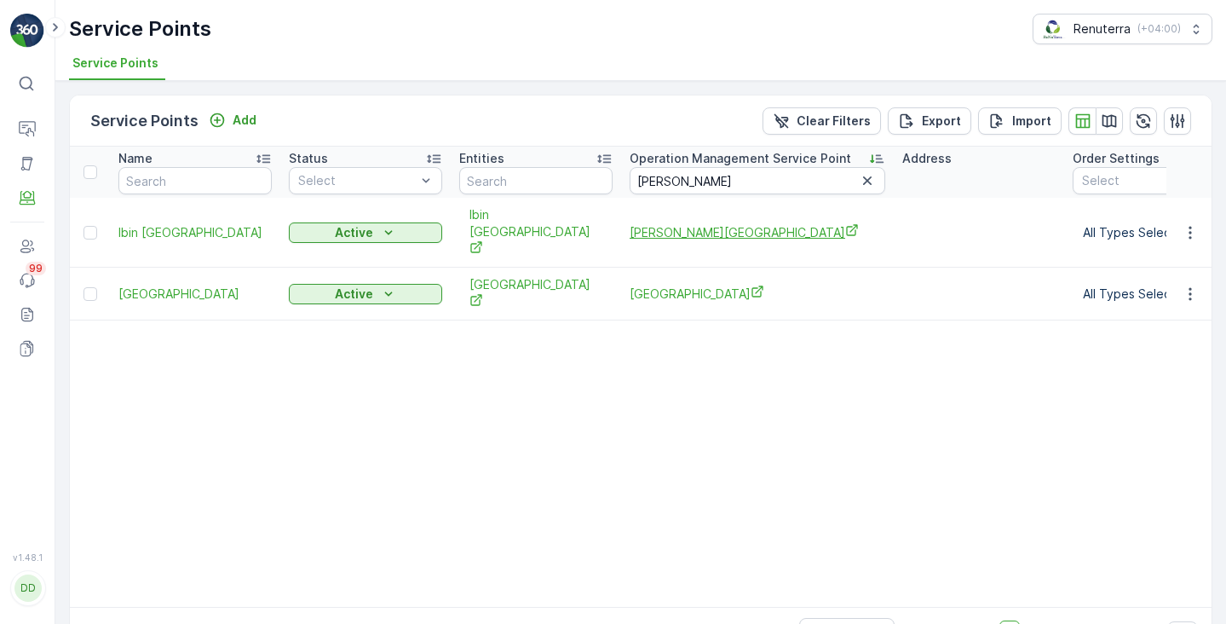
click at [654, 228] on span "Ibn Sina Medical Centre" at bounding box center [757, 232] width 256 height 18
click at [664, 181] on input "Ibn Sina" at bounding box center [757, 180] width 256 height 27
paste input "Jadore"
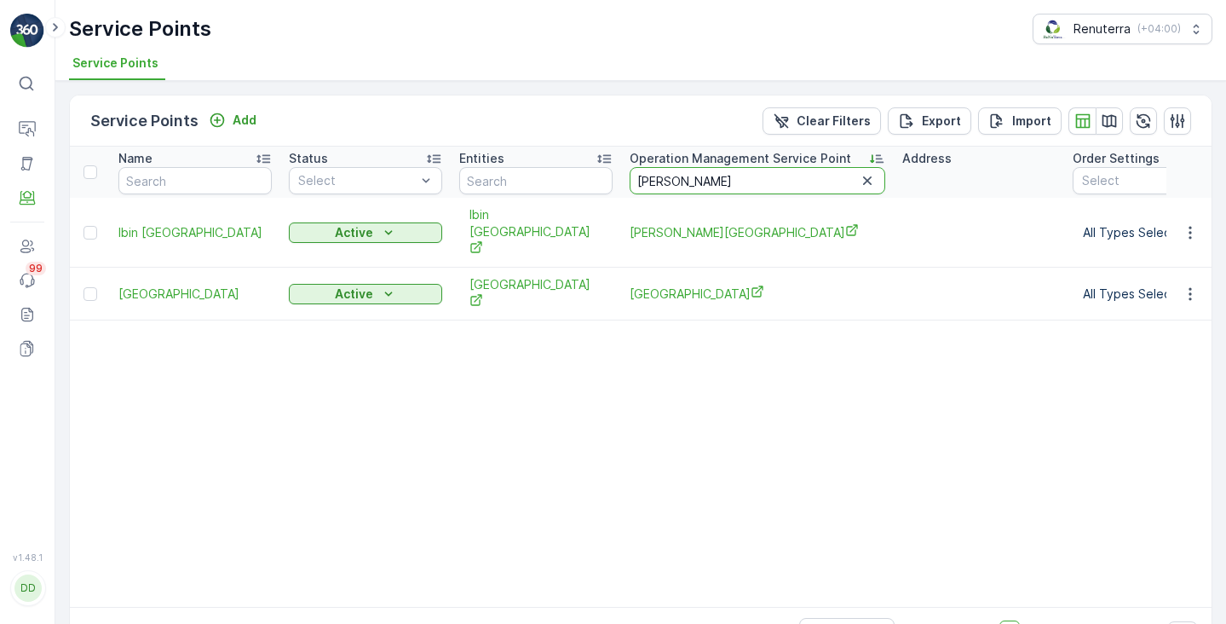
type input "Jadore"
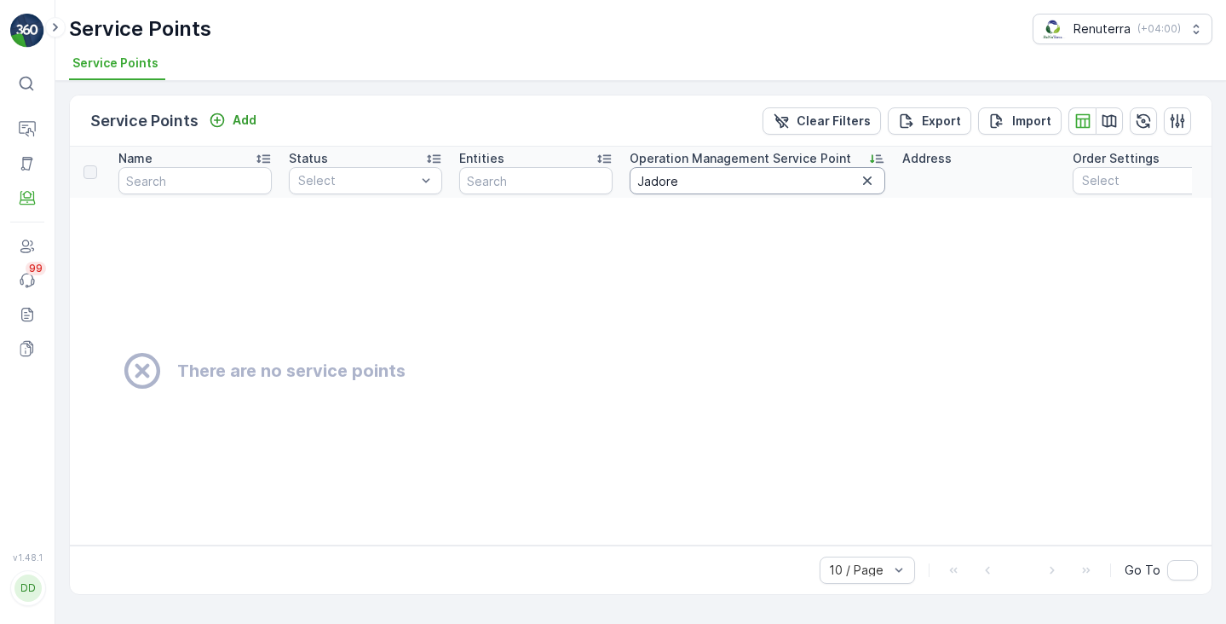
click at [664, 180] on input "Jadore" at bounding box center [757, 180] width 256 height 27
paste input "Littl"
type input "Little"
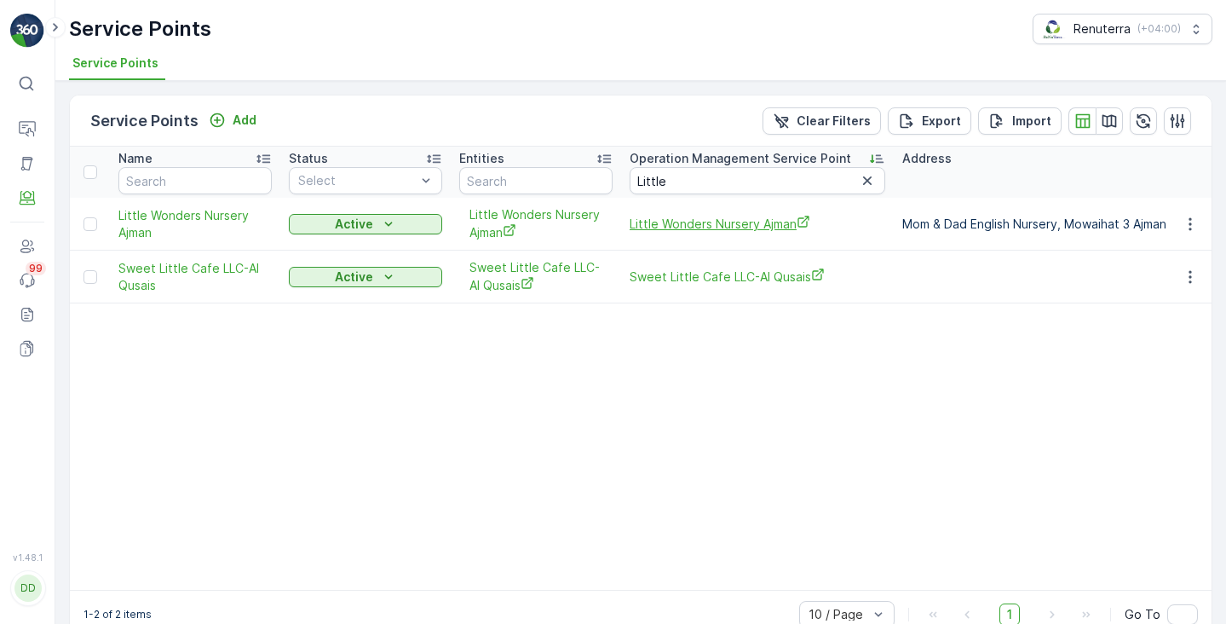
click at [647, 223] on span "Little Wonders Nursery Ajman" at bounding box center [757, 224] width 256 height 18
click at [652, 182] on input "Little" at bounding box center [757, 180] width 256 height 27
paste input "Magenta"
type input "Magenta"
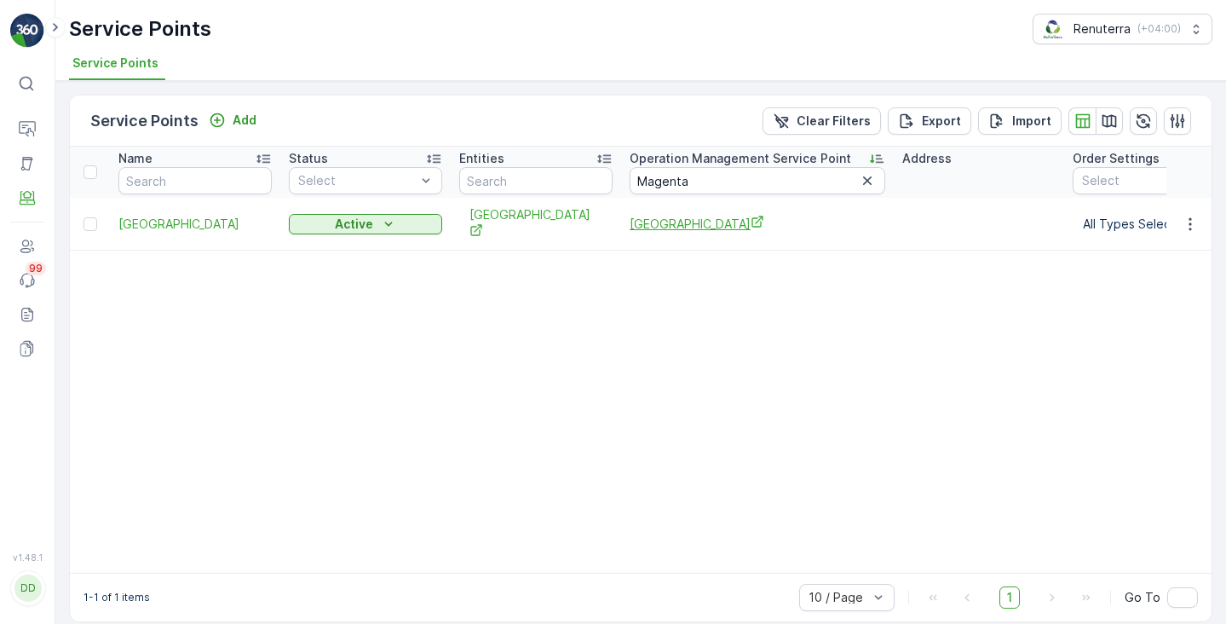
click at [654, 224] on span "Magenta Health Plus Medical Center" at bounding box center [757, 224] width 256 height 18
click at [665, 179] on input "Magenta" at bounding box center [757, 180] width 256 height 27
paste input "AX CARE"
type input "MAX CARE"
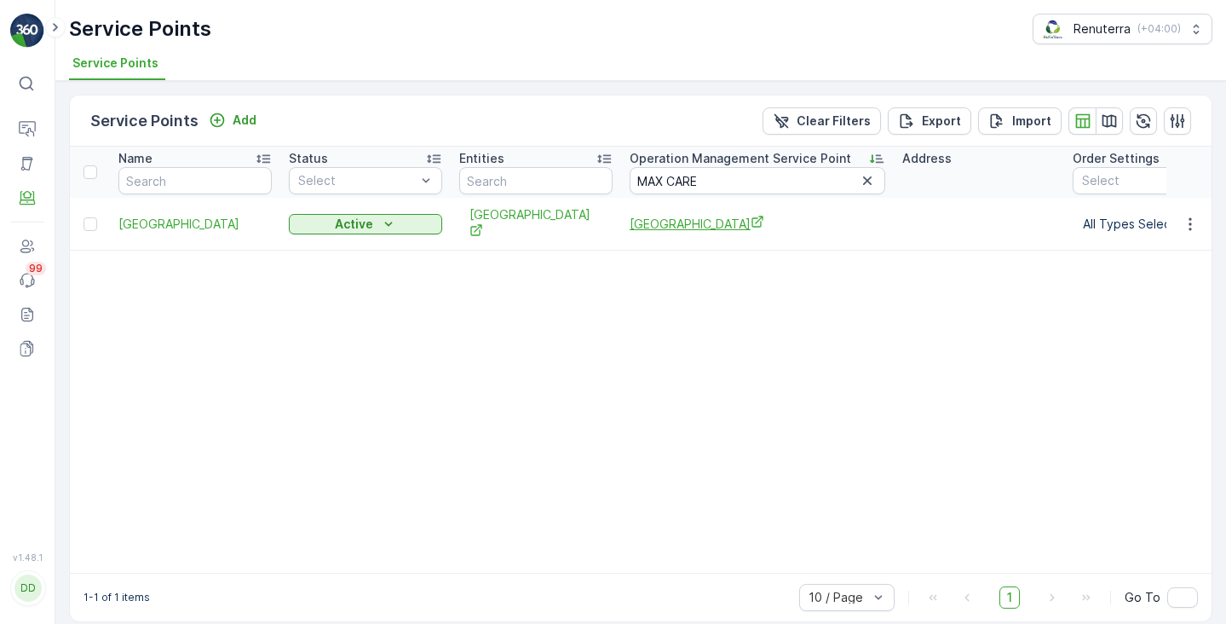
click at [688, 218] on span "MAX CARE MEDICAL CENTER" at bounding box center [757, 224] width 256 height 18
click at [657, 175] on input "MAX CARE" at bounding box center [757, 180] width 256 height 27
paste input "New Ibn Sina"
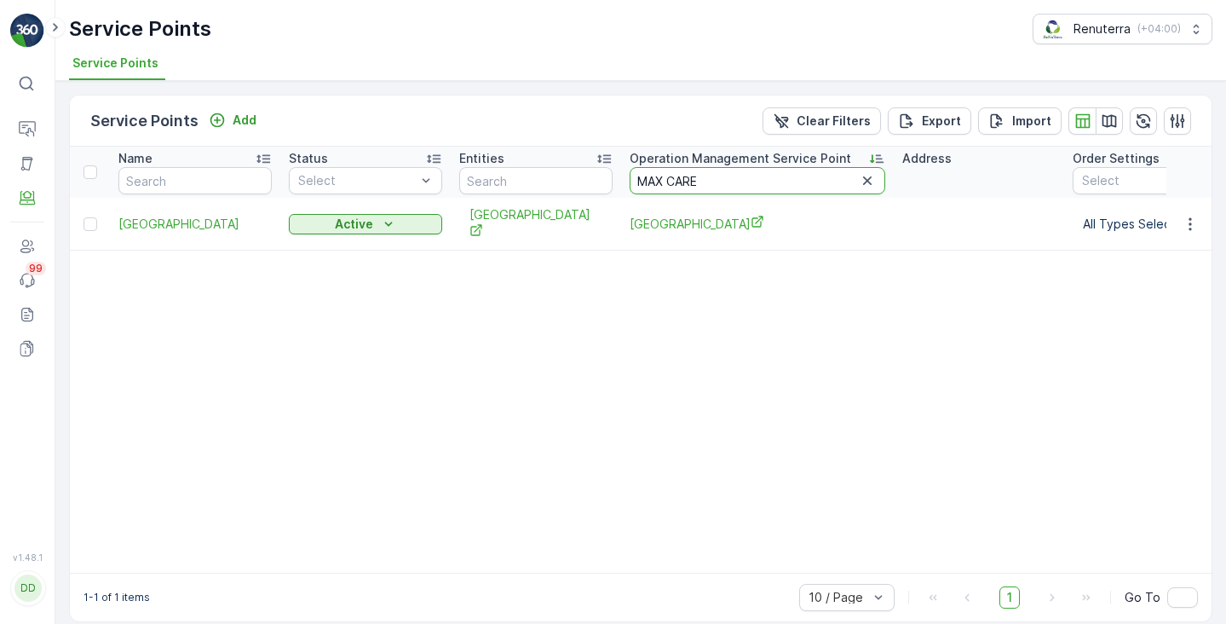
type input "New Ibn Sina"
click at [660, 221] on span "New Ibn Sina Medical Centre" at bounding box center [757, 224] width 256 height 18
click at [686, 182] on input "New Ibn Sina" at bounding box center [757, 180] width 256 height 27
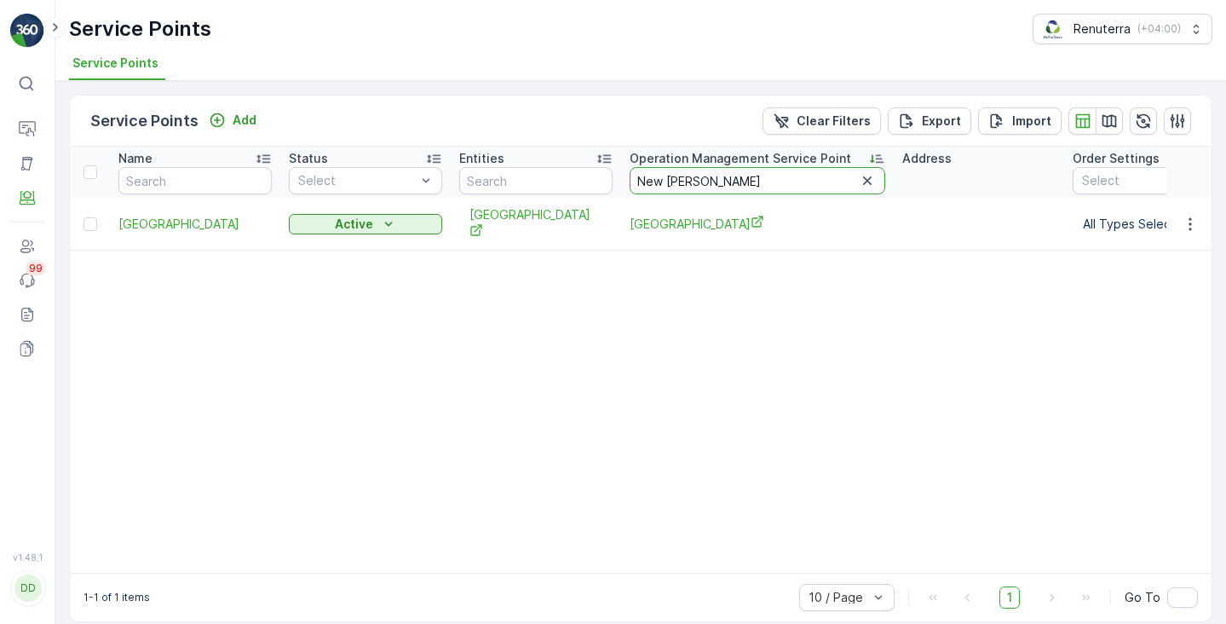
paste input "xt Care medica"
type input "Next Care medica"
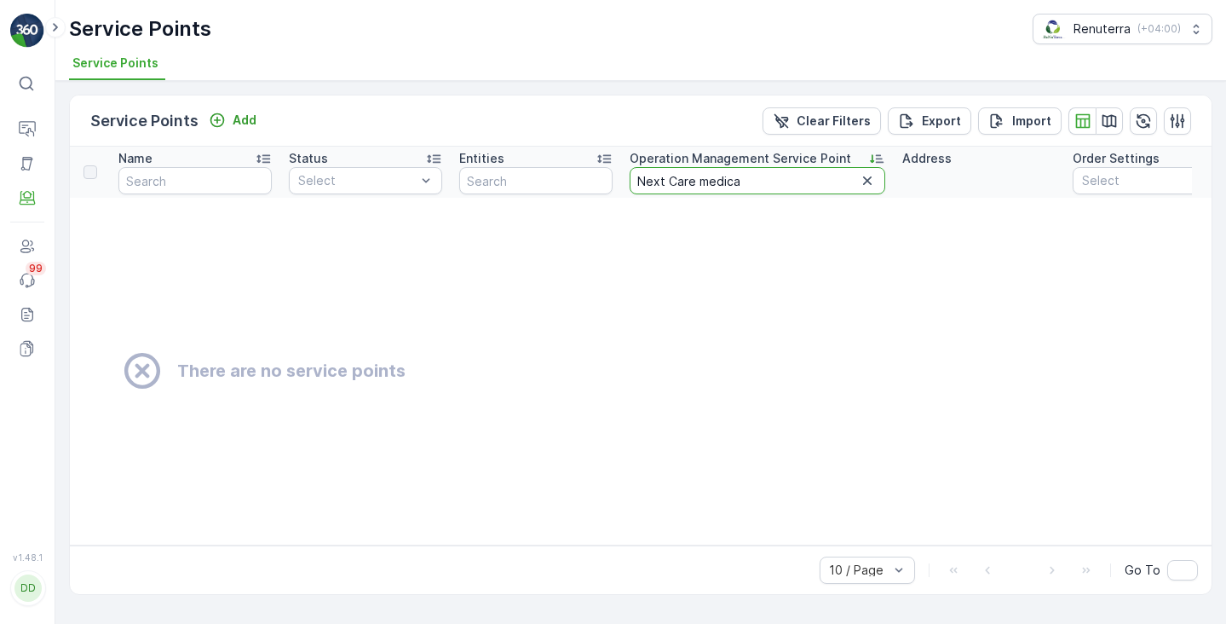
click at [734, 181] on input "Next Care medica" at bounding box center [757, 180] width 256 height 27
type input "Next Care"
click at [676, 175] on input "Next Care" at bounding box center [757, 180] width 256 height 27
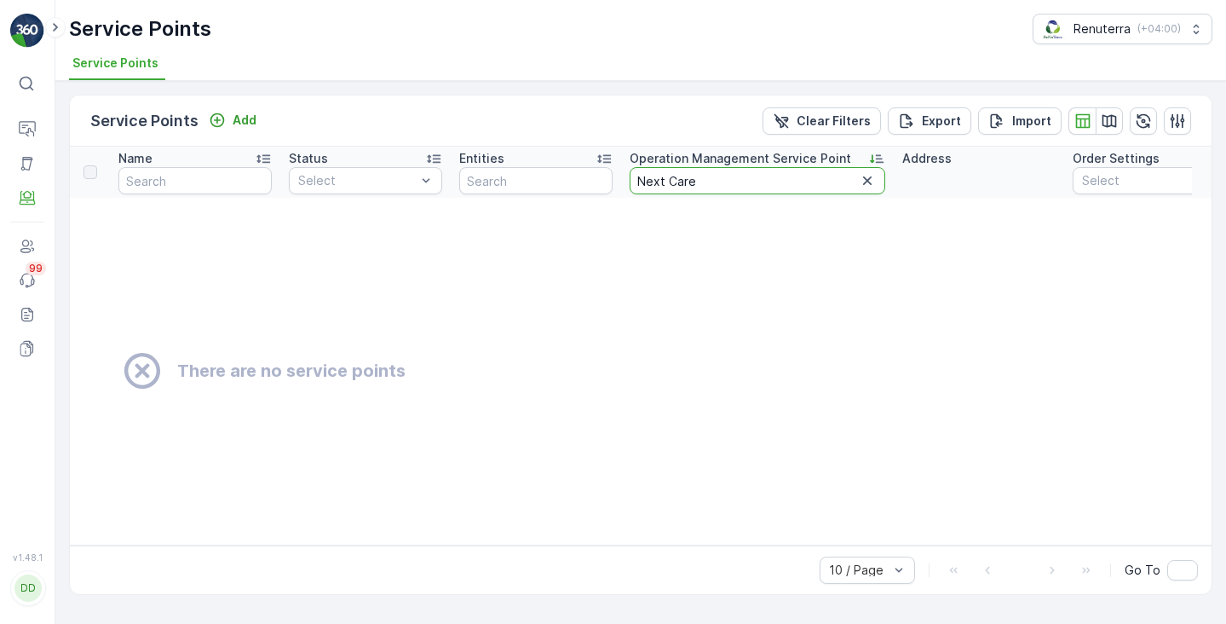
type input "Next"
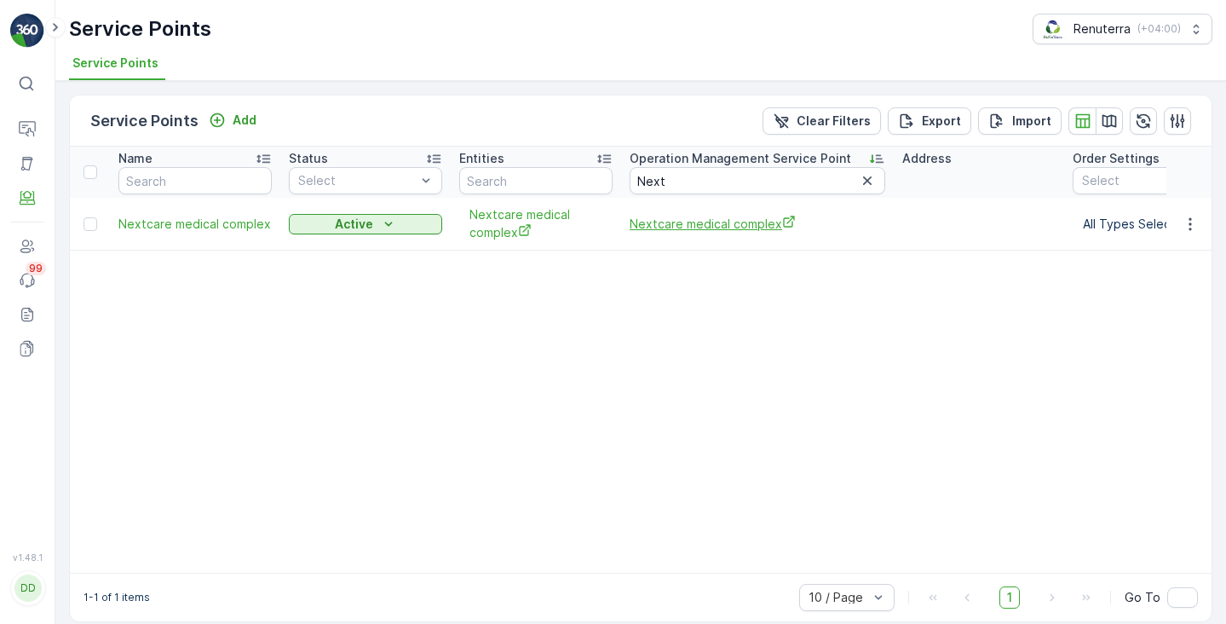
click at [660, 232] on span "Nextcare medical complex" at bounding box center [757, 224] width 256 height 18
click at [646, 184] on input "Next" at bounding box center [757, 180] width 256 height 27
paste input "oor Al Hadaya"
type input "Noor Al Hadaya"
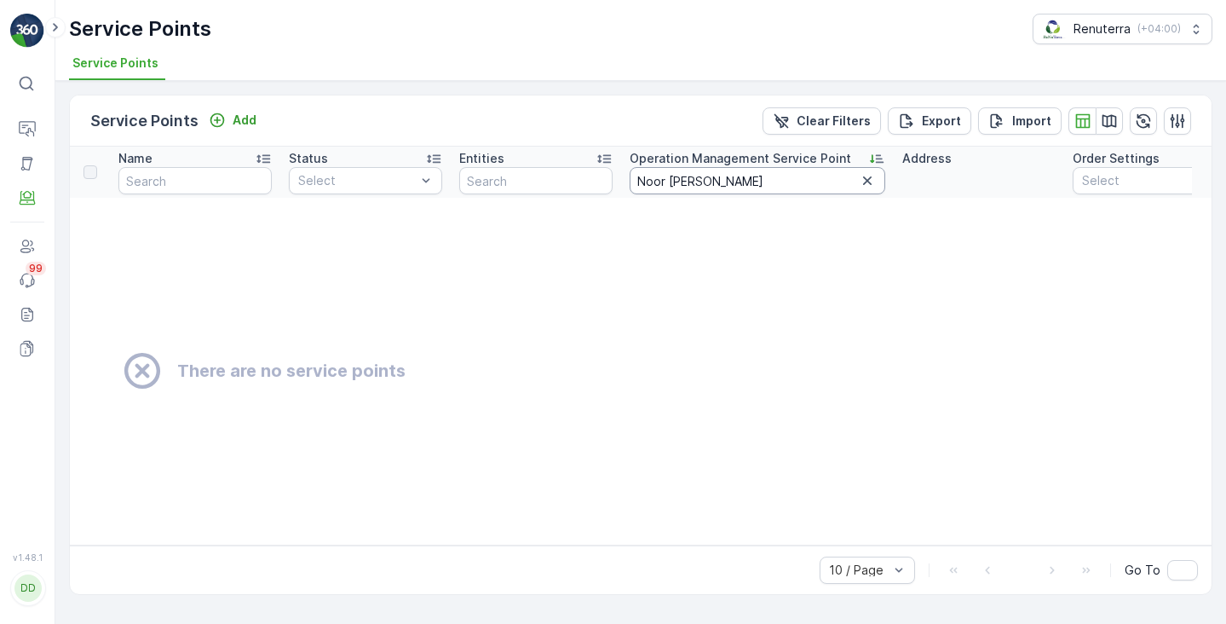
click at [733, 179] on input "Noor Al Hadaya" at bounding box center [757, 180] width 256 height 27
type input "Noor"
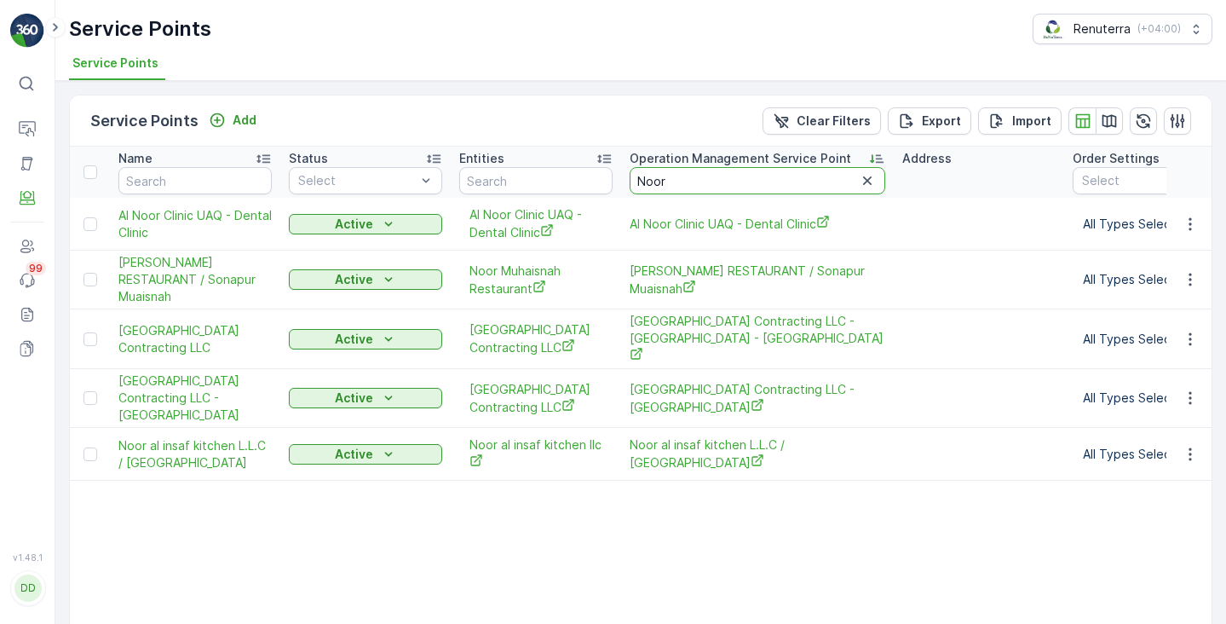
click at [647, 181] on input "Noor" at bounding box center [757, 180] width 256 height 27
paste input "Oriana"
type input "Oriana"
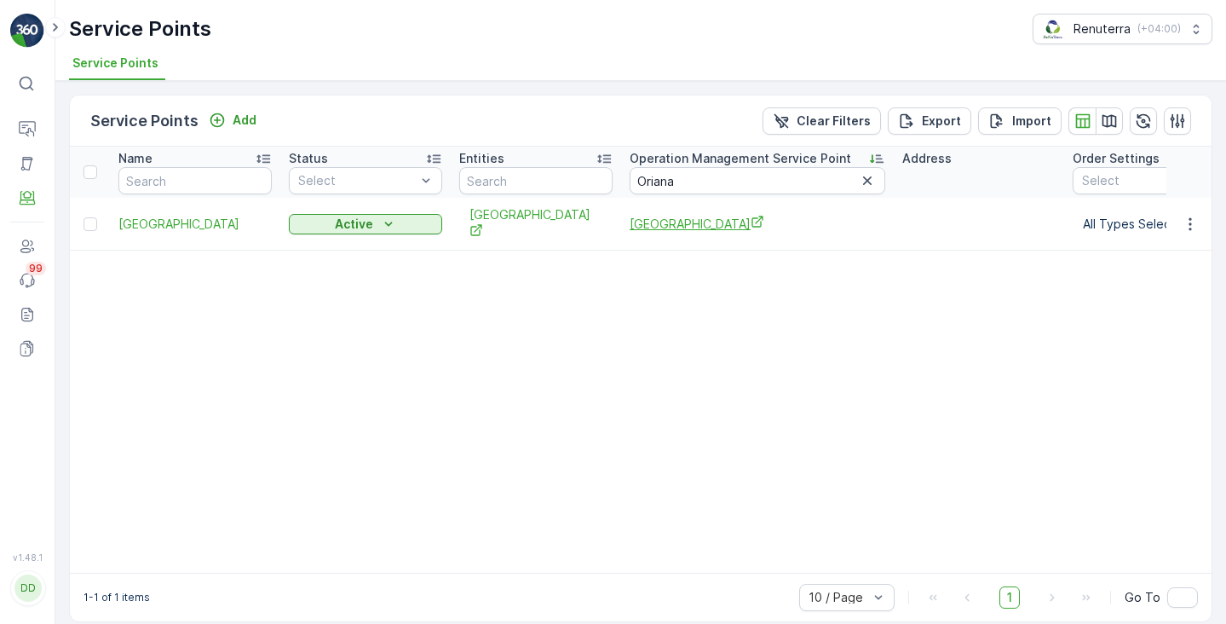
click at [659, 221] on span "Oriana Medical Centre" at bounding box center [757, 224] width 256 height 18
click at [664, 184] on input "Oriana" at bounding box center [757, 180] width 256 height 27
paste input "palace"
type input "palace"
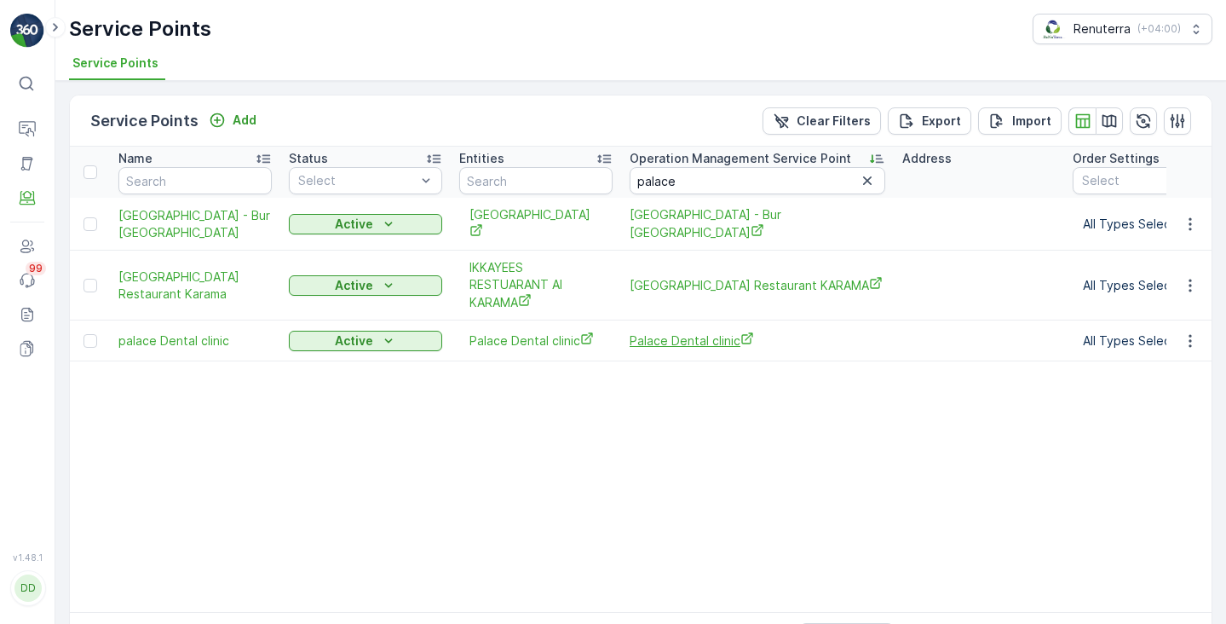
click at [653, 343] on span "Palace Dental clinic" at bounding box center [757, 340] width 256 height 18
click at [653, 194] on th "Operation Management Service Point palace" at bounding box center [757, 172] width 273 height 51
click at [648, 181] on input "palace" at bounding box center [757, 180] width 256 height 27
paste input "PESHAWAR"
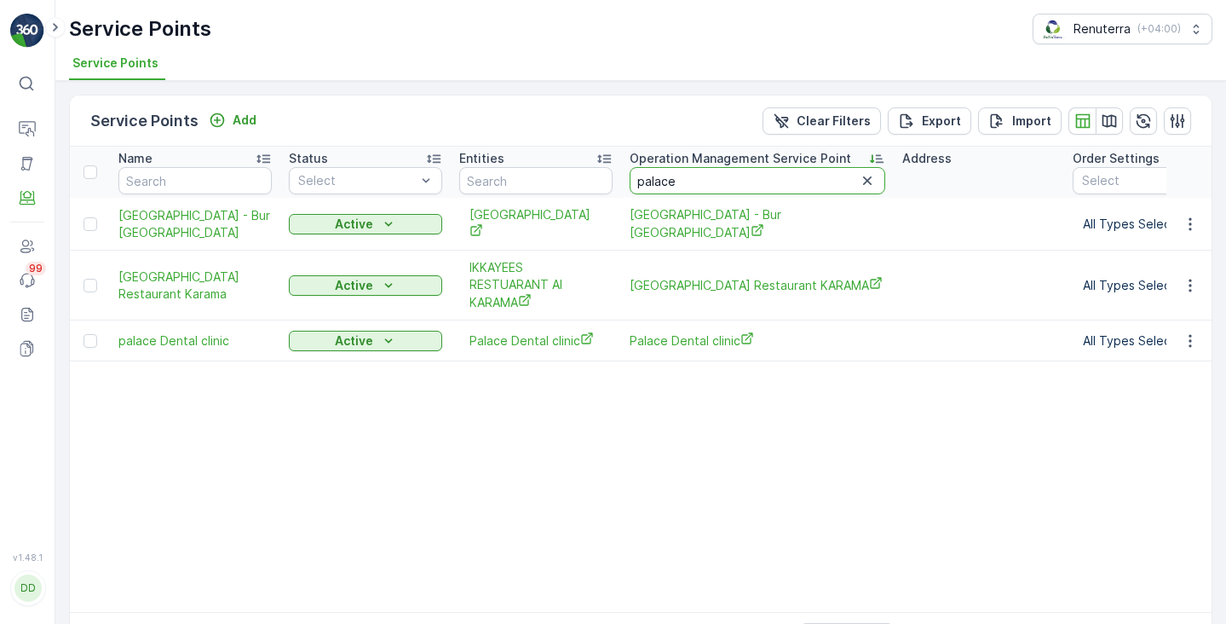
type input "PESHAWAR"
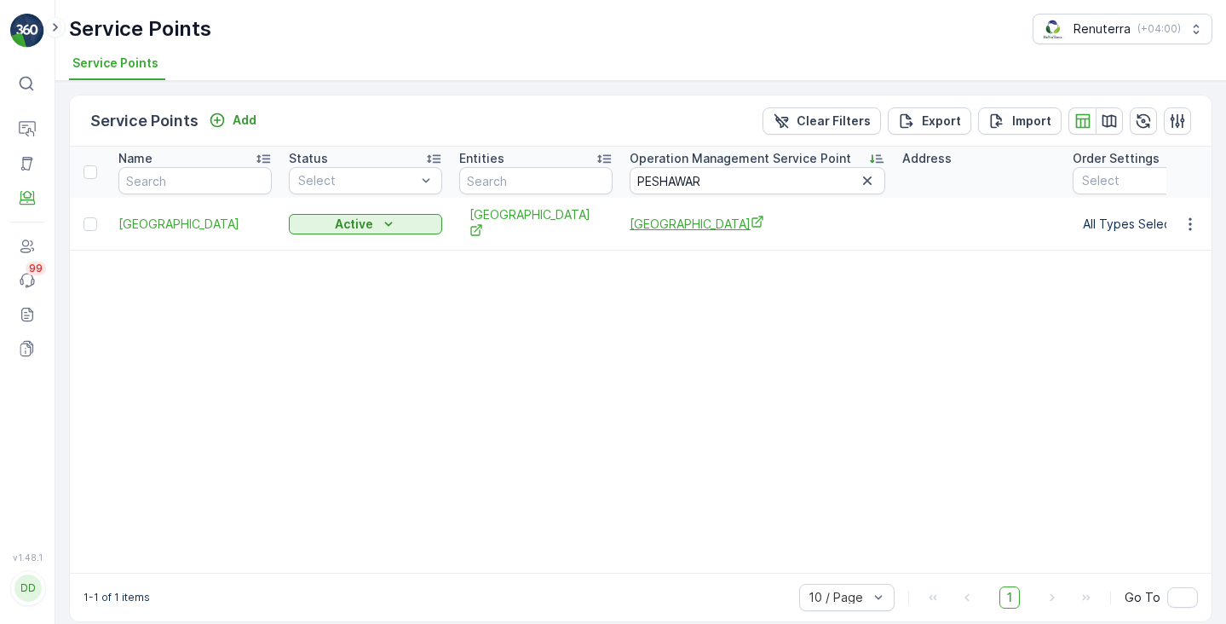
click at [652, 227] on span "PESHAWAR medical center" at bounding box center [757, 224] width 256 height 18
click at [653, 175] on input "PESHAWAR" at bounding box center [757, 180] width 256 height 27
type input "pet life"
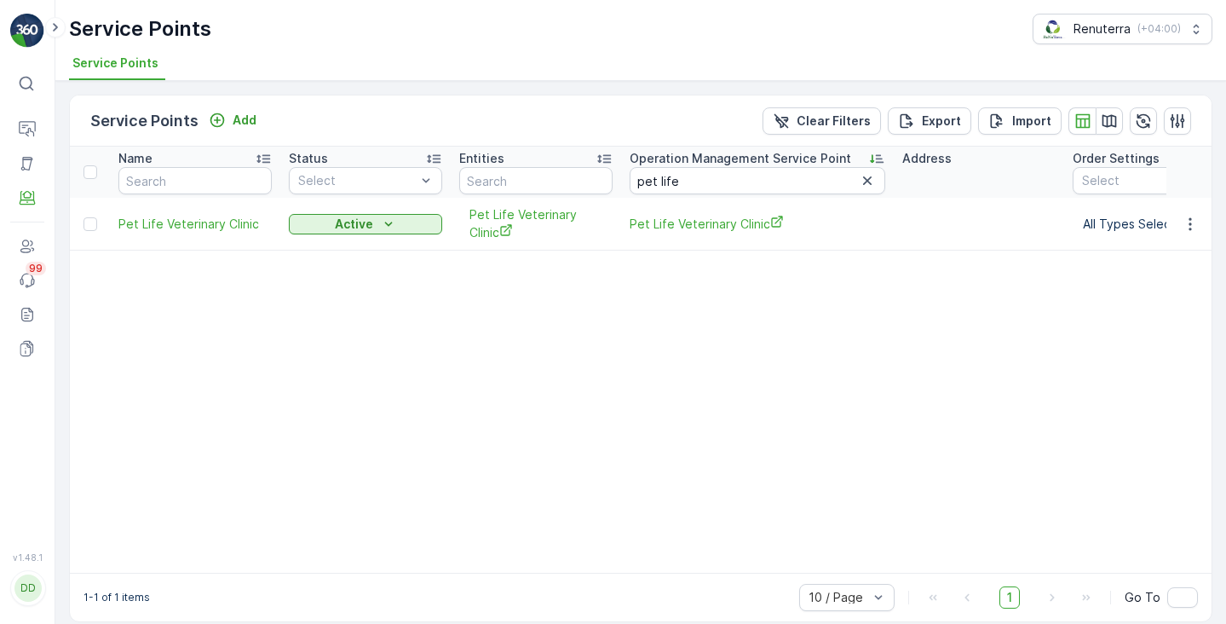
scroll to position [15, 0]
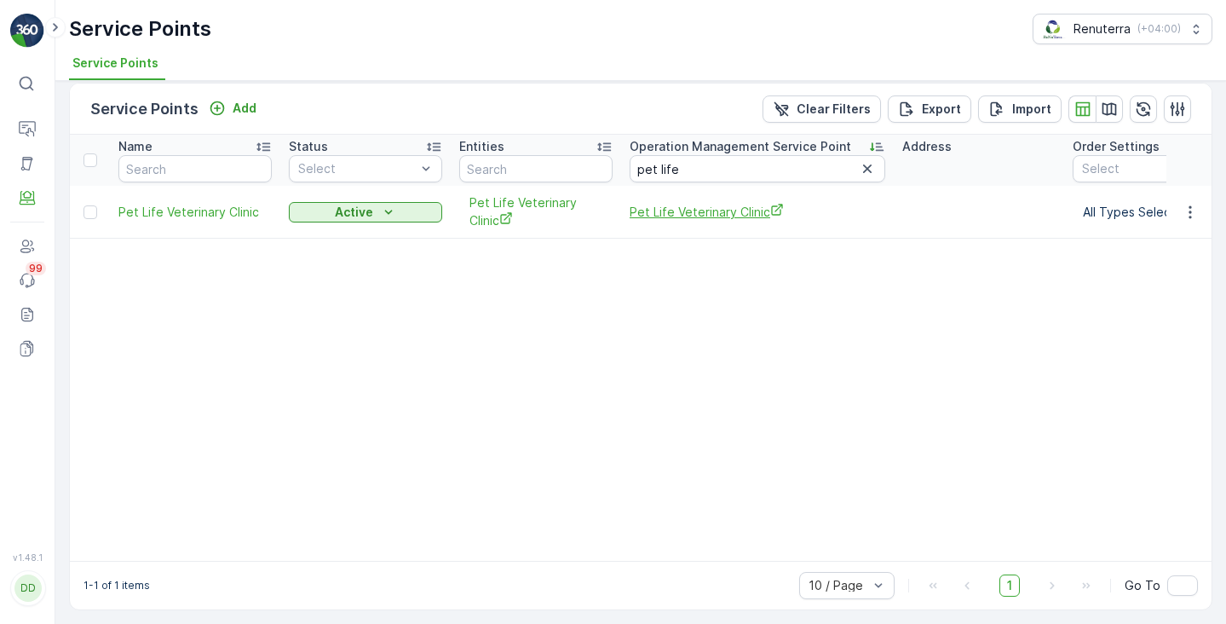
click at [649, 210] on span "Pet Life Veterinary Clinic" at bounding box center [757, 212] width 256 height 18
click at [648, 159] on input "pet life" at bounding box center [757, 168] width 256 height 27
paste input "sawa"
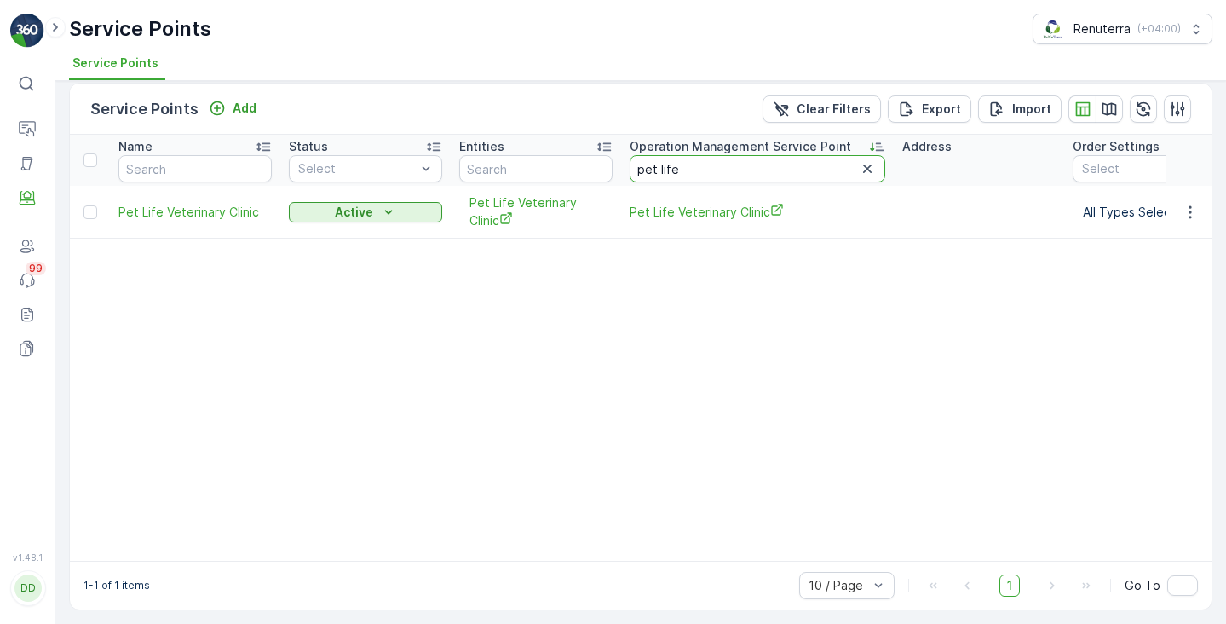
type input "sawa"
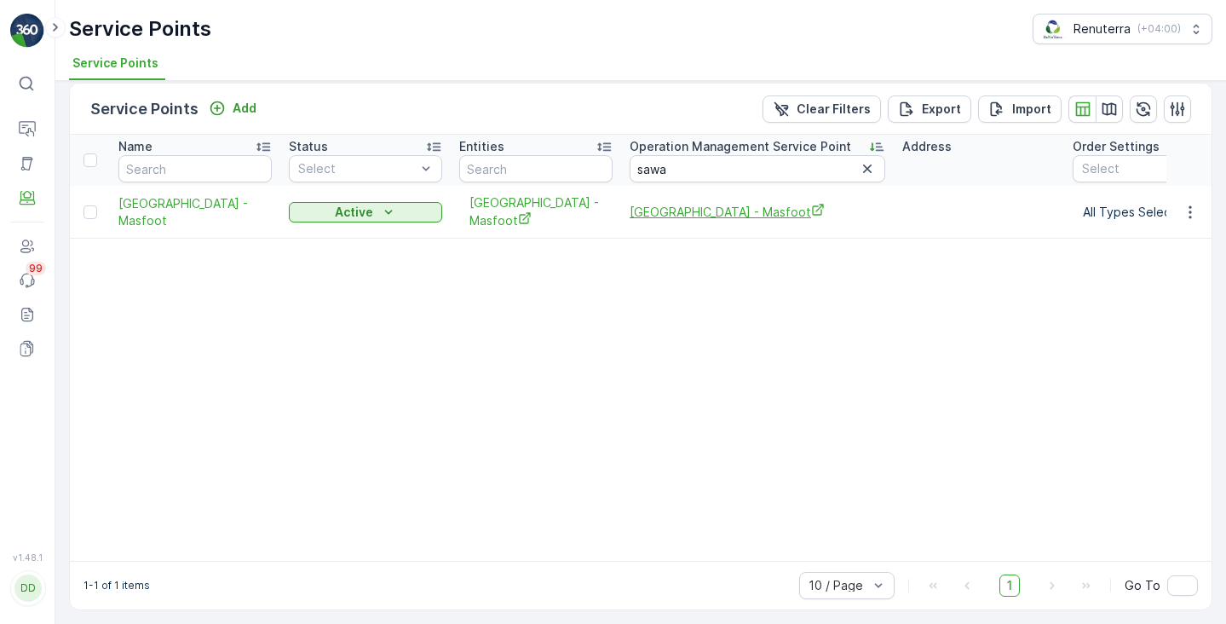
click at [664, 212] on span "Sawa Medical Center - Masfoot" at bounding box center [757, 212] width 256 height 18
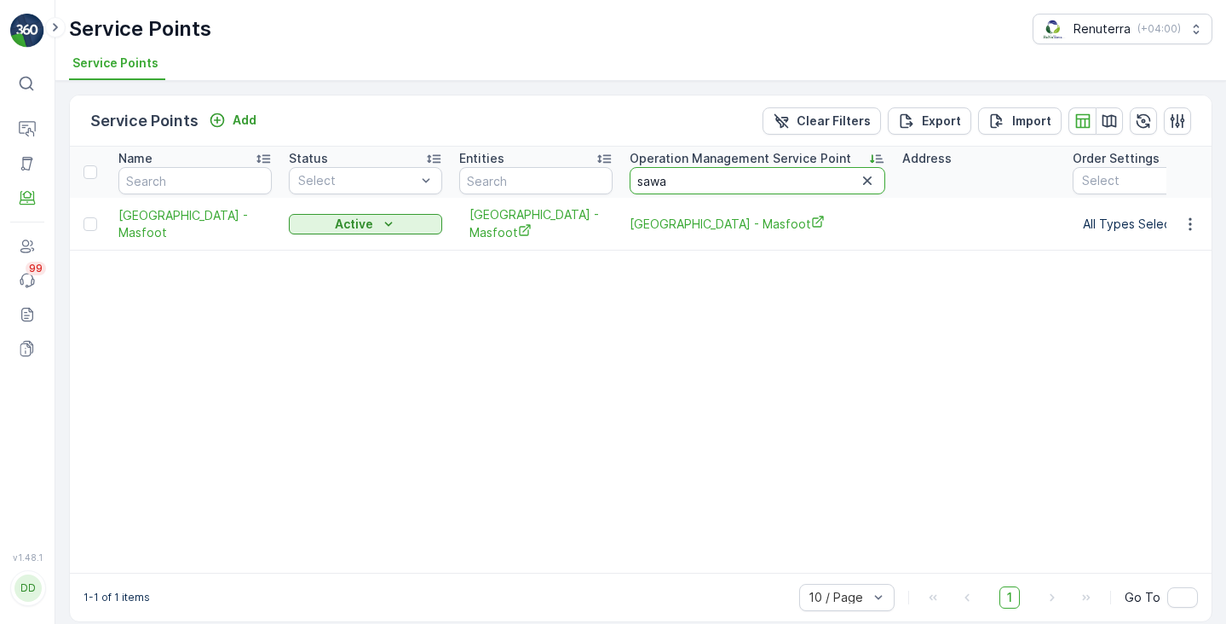
click at [658, 183] on input "sawa" at bounding box center [757, 180] width 256 height 27
paste input "SKMC"
type input "SKMC"
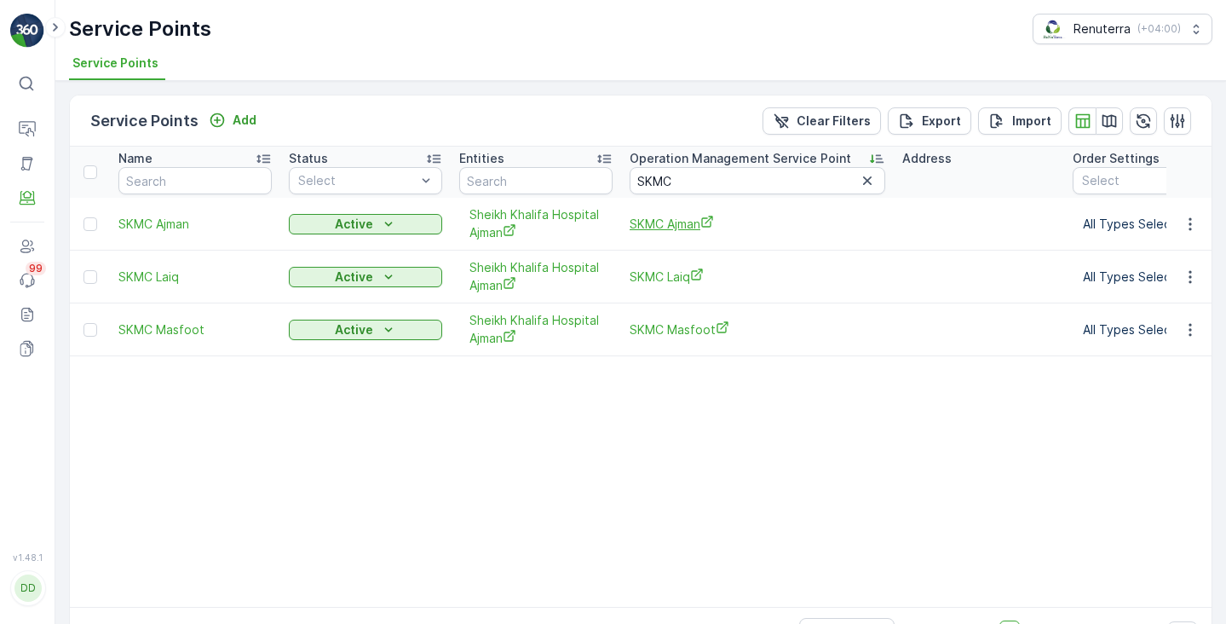
click at [674, 228] on span "SKMC Ajman" at bounding box center [757, 224] width 256 height 18
click at [661, 186] on input "SKMC" at bounding box center [757, 180] width 256 height 27
paste input "NAP"
type input "SNAP"
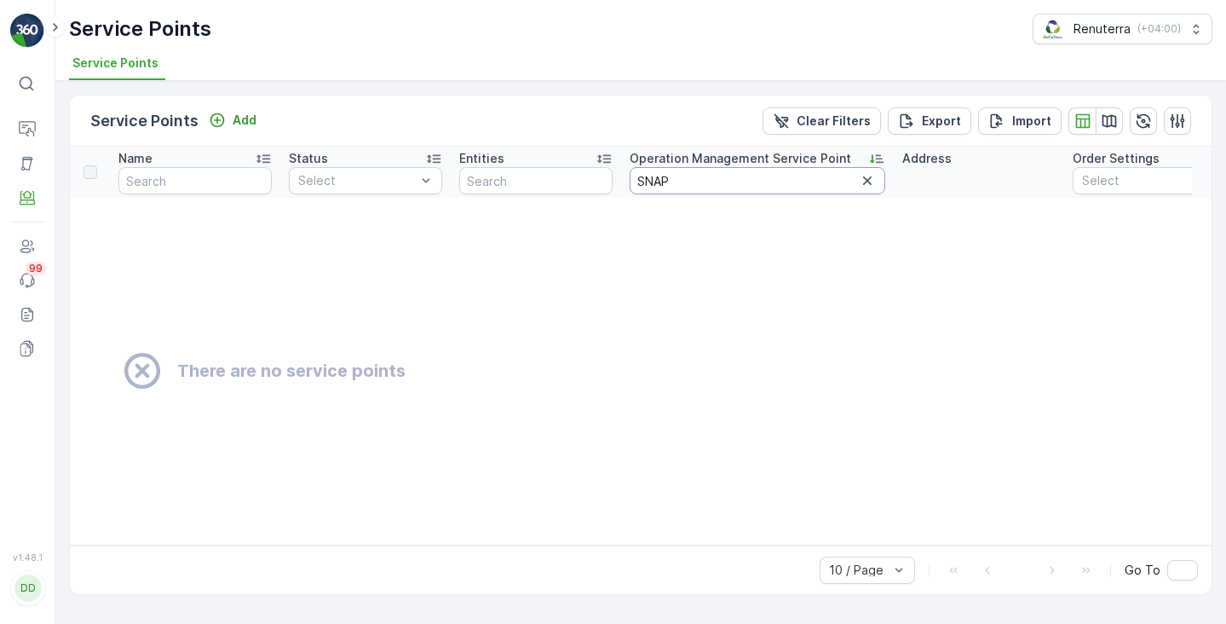
click at [635, 175] on input "SNAP" at bounding box center [757, 180] width 256 height 27
paste input "Bloomington"
type input "Bloomington"
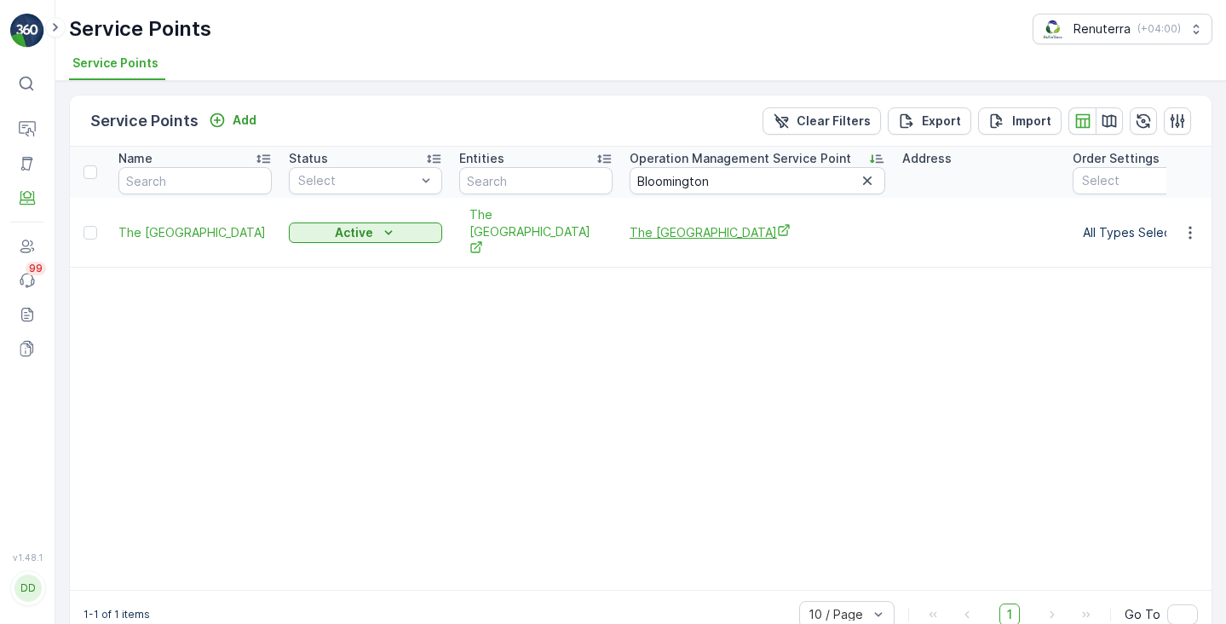
click at [710, 227] on span "The Bloomington Academy" at bounding box center [757, 232] width 256 height 18
click at [658, 189] on input "Bloomington" at bounding box center [757, 180] width 256 height 27
paste input "Royal"
type input "Royal"
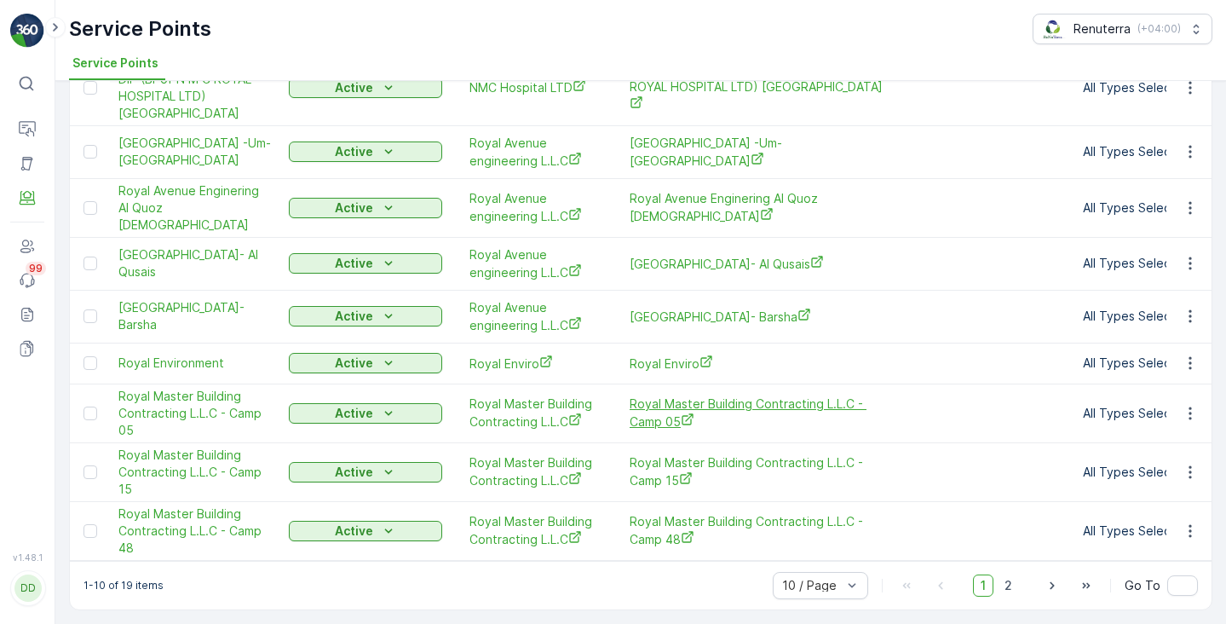
scroll to position [192, 0]
click at [1009, 589] on span "2" at bounding box center [1008, 585] width 23 height 22
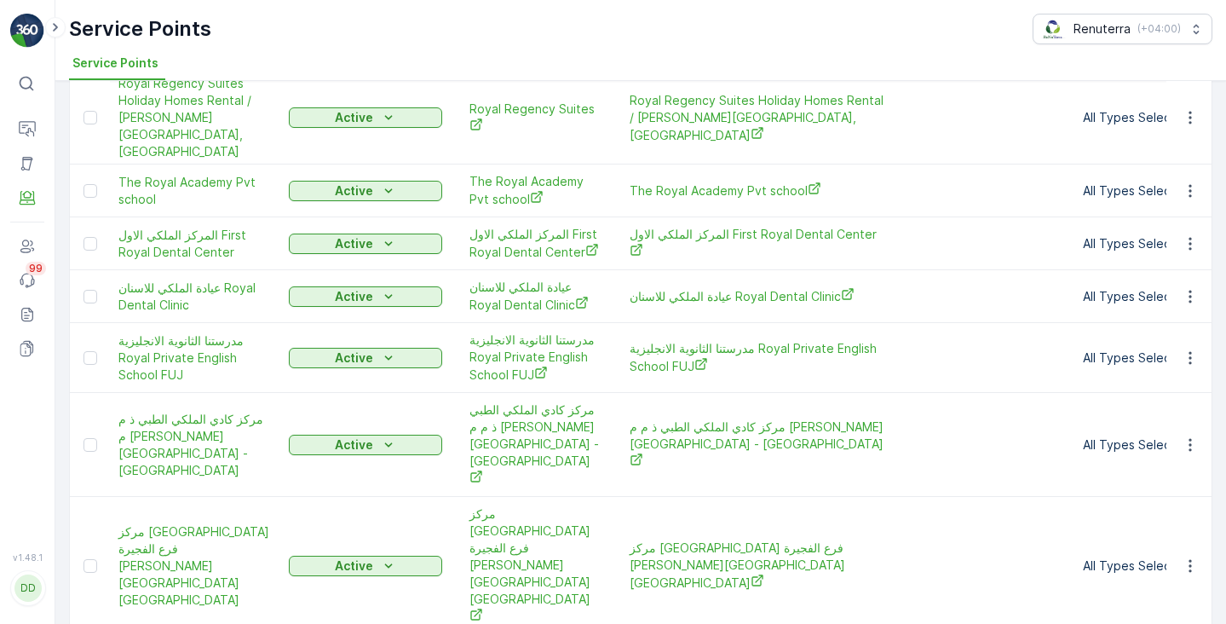
scroll to position [254, 0]
click at [672, 182] on span "The Royal Academy Pvt school" at bounding box center [757, 191] width 256 height 18
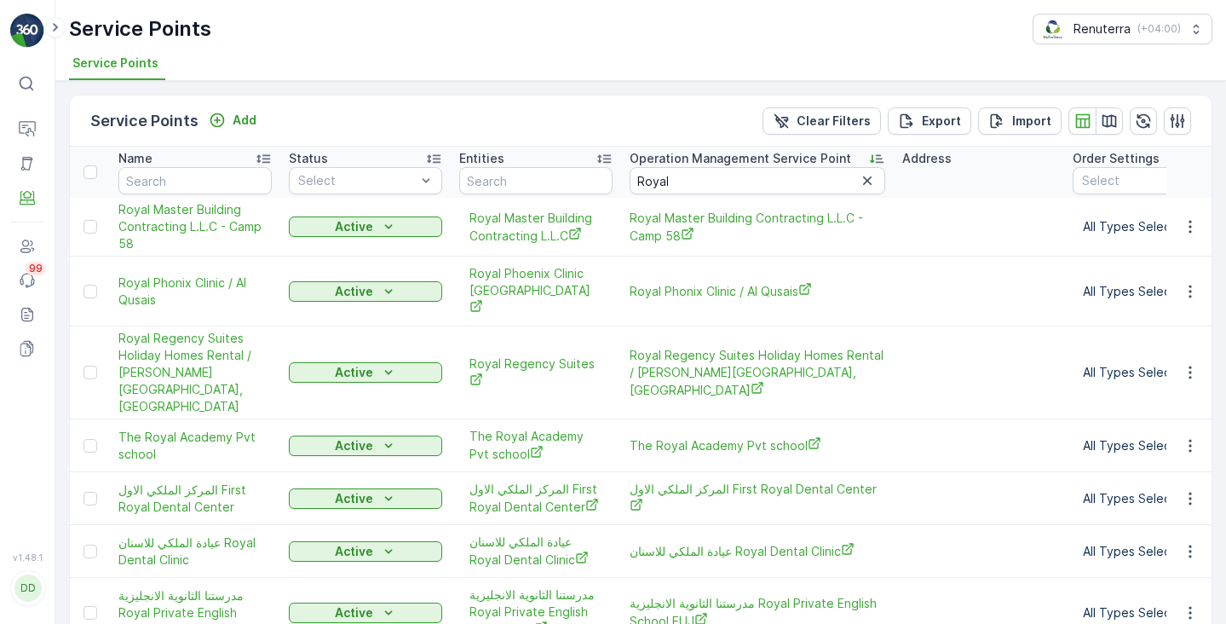
scroll to position [0, 0]
click at [664, 179] on input "Royal" at bounding box center [757, 180] width 256 height 27
paste input "Viergo"
type input "Viergo"
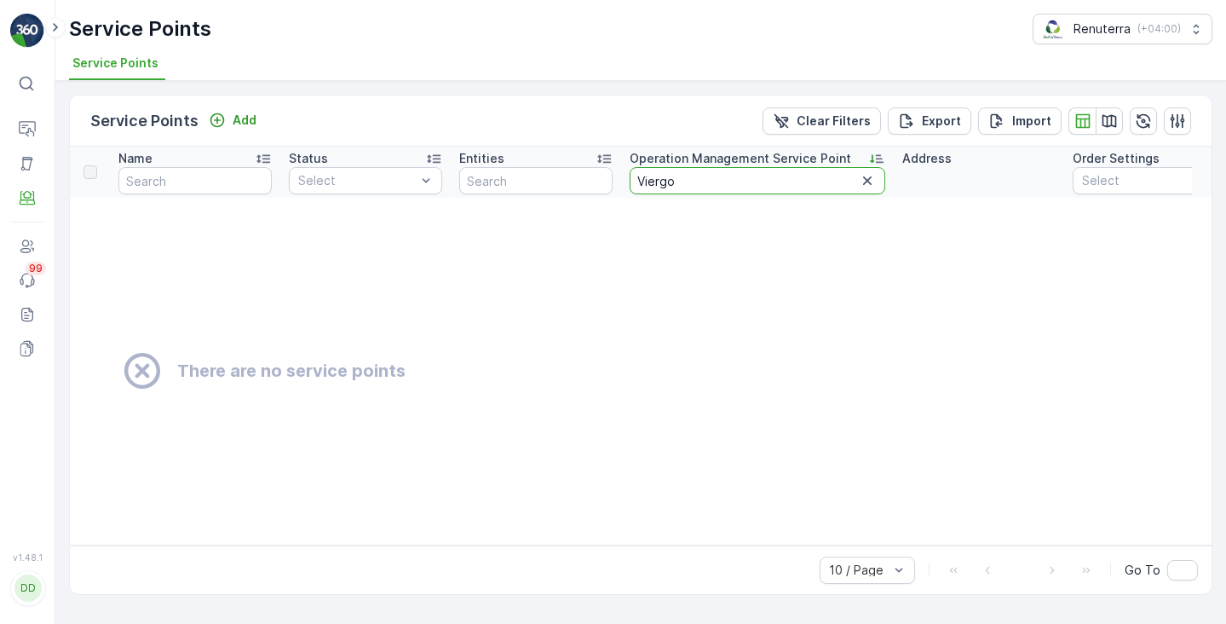
click at [652, 179] on input "Viergo" at bounding box center [757, 180] width 256 height 27
type input "Veirgo"
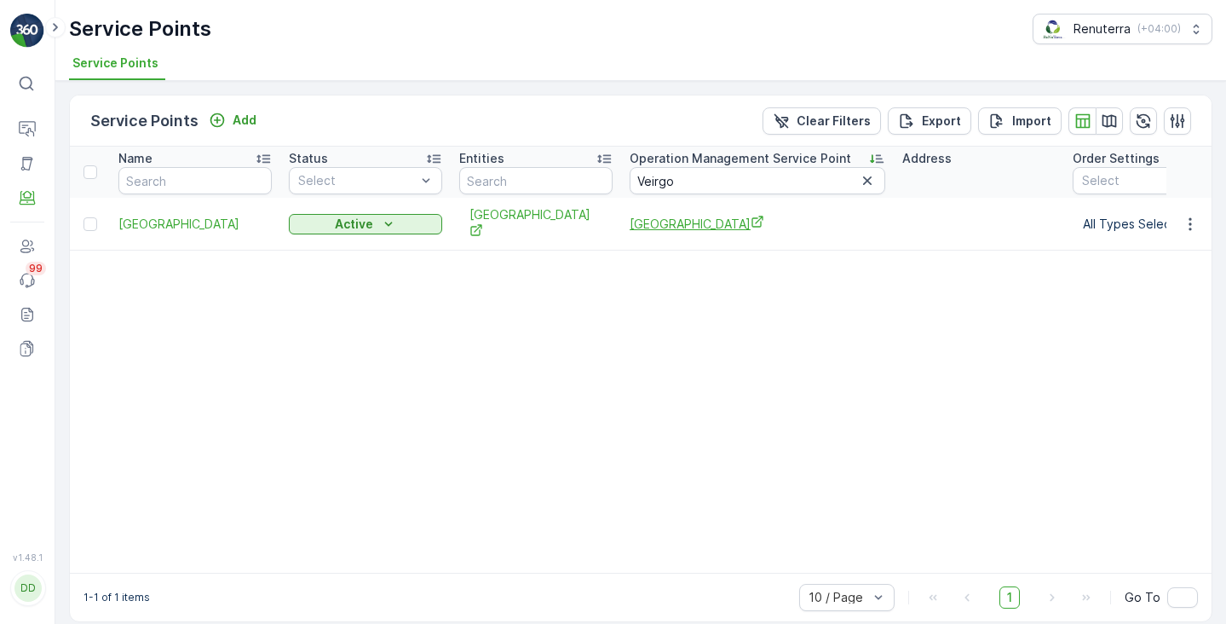
click at [670, 221] on span "Veirgo Medical Center" at bounding box center [757, 224] width 256 height 18
click at [649, 180] on input "Veirgo" at bounding box center [757, 180] width 256 height 27
paste input "Woodlem"
type input "Woodlem"
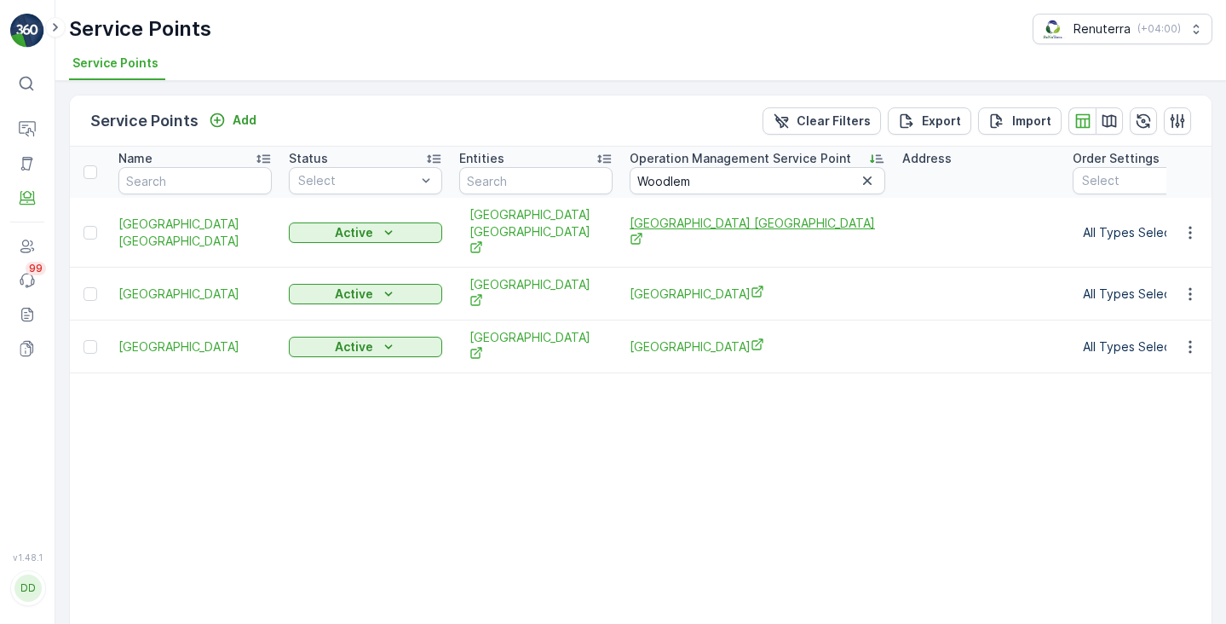
click at [676, 223] on span "Woodlem Park Al Hamidia Pvt School" at bounding box center [757, 232] width 256 height 35
click at [666, 186] on input "Woodlem" at bounding box center [757, 180] width 256 height 27
type input "zoko"
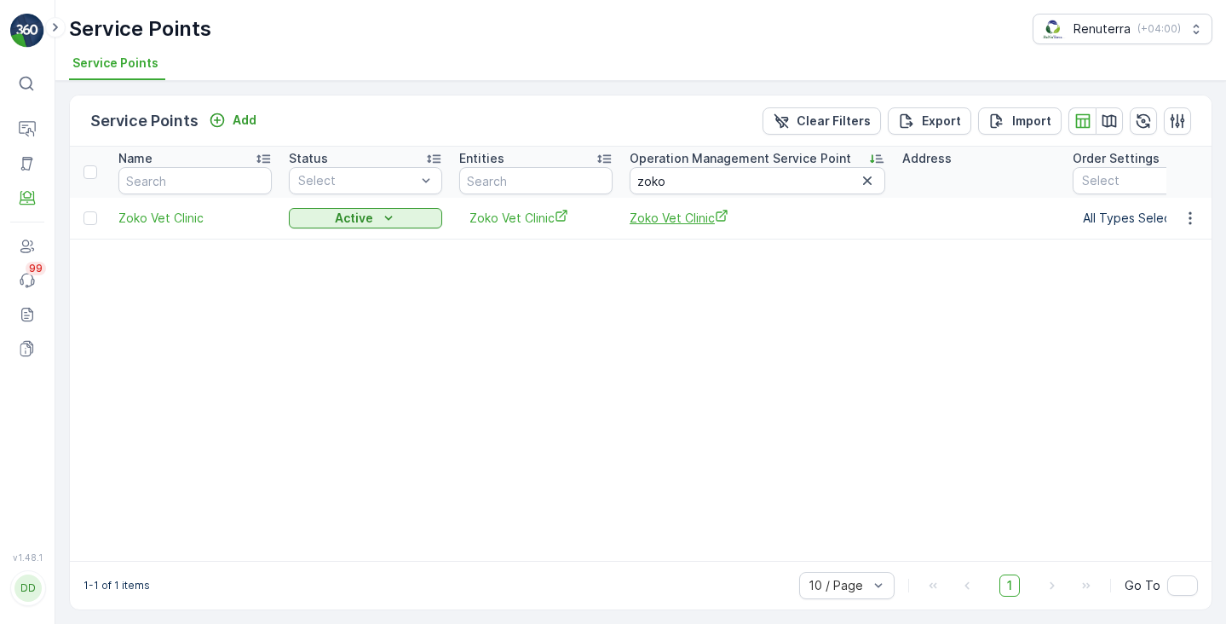
click at [680, 218] on span "Zoko Vet Clinic" at bounding box center [757, 218] width 256 height 18
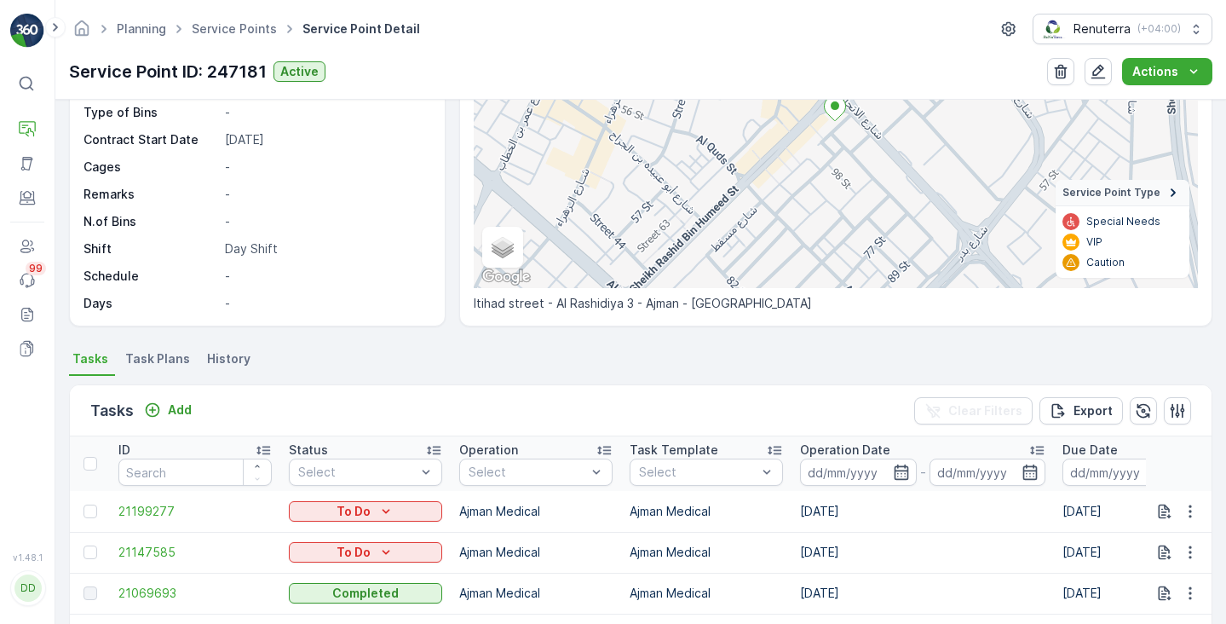
scroll to position [197, 0]
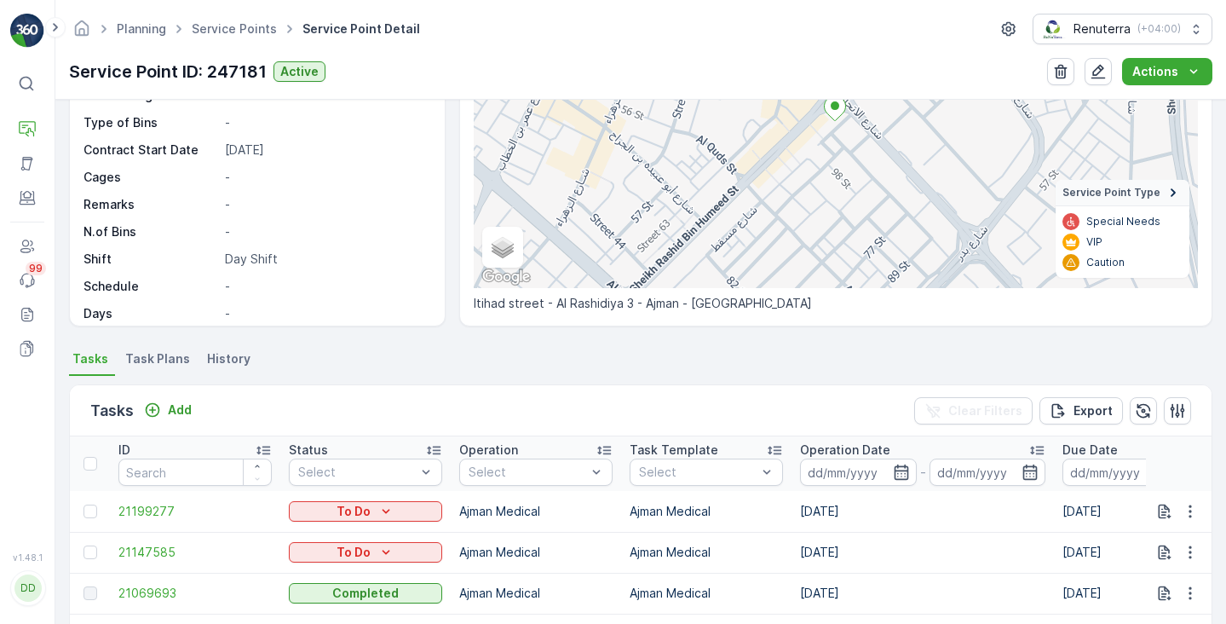
click at [152, 365] on span "Task Plans" at bounding box center [157, 358] width 65 height 17
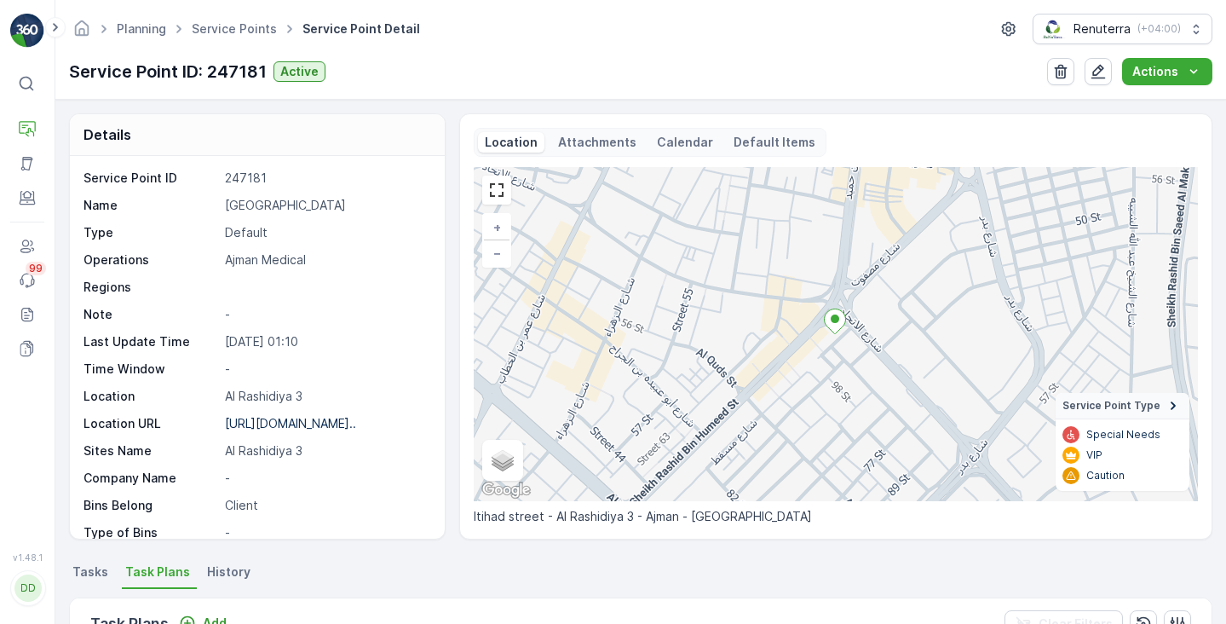
click at [675, 137] on p "Calendar" at bounding box center [685, 142] width 56 height 17
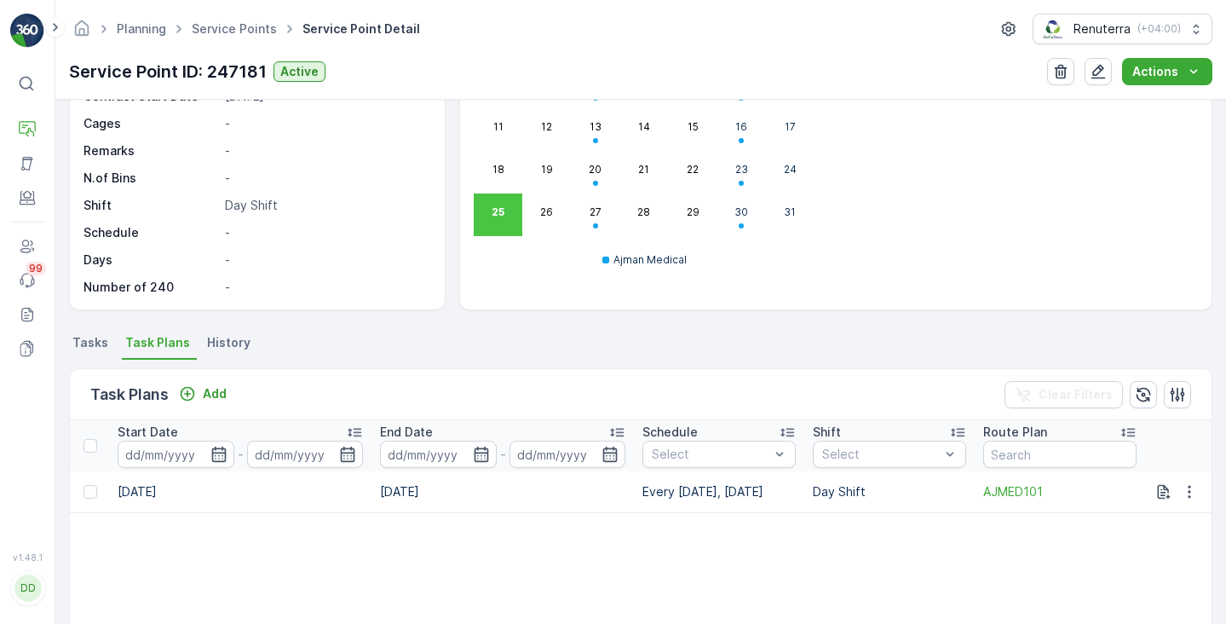
scroll to position [0, 1032]
drag, startPoint x: 790, startPoint y: 493, endPoint x: 619, endPoint y: 497, distance: 171.3
click at [619, 497] on tr "3718811 Active AJMED001 Ajman Medical City Medical Laboratory Ajman Medical 24.…" at bounding box center [129, 491] width 2164 height 41
click at [686, 509] on td "Every Wednesday, Saturday" at bounding box center [719, 491] width 170 height 41
drag, startPoint x: 792, startPoint y: 487, endPoint x: 636, endPoint y: 494, distance: 156.0
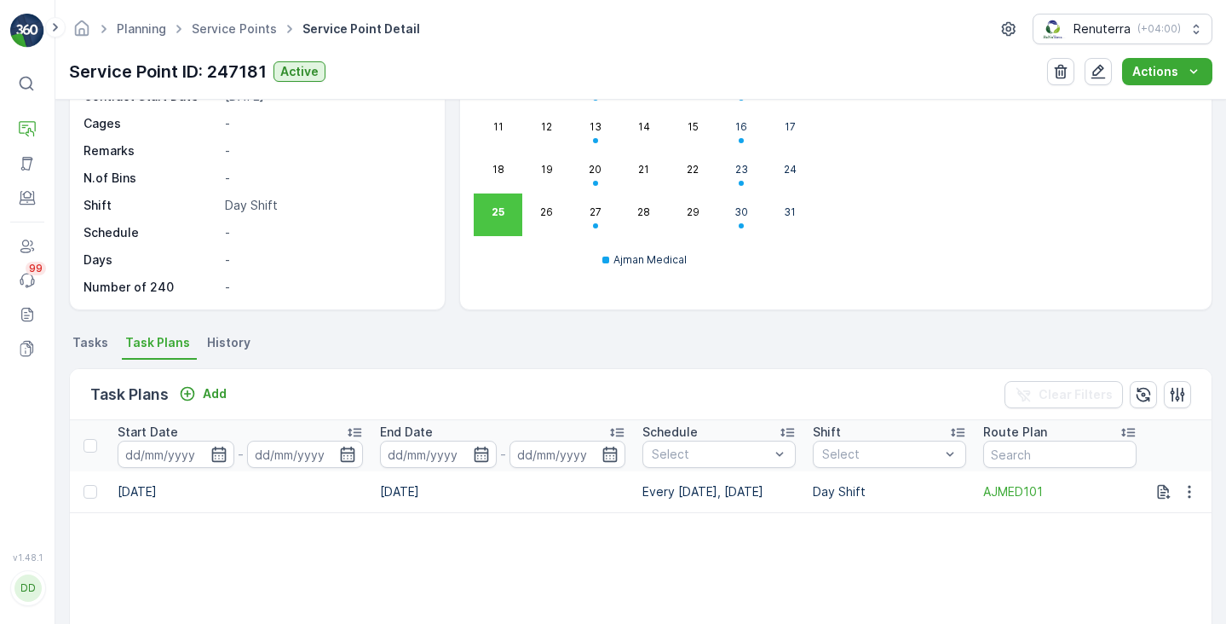
click at [636, 494] on td "Every Wednesday, Saturday" at bounding box center [719, 491] width 170 height 41
copy td "Every Wednesday, Saturday"
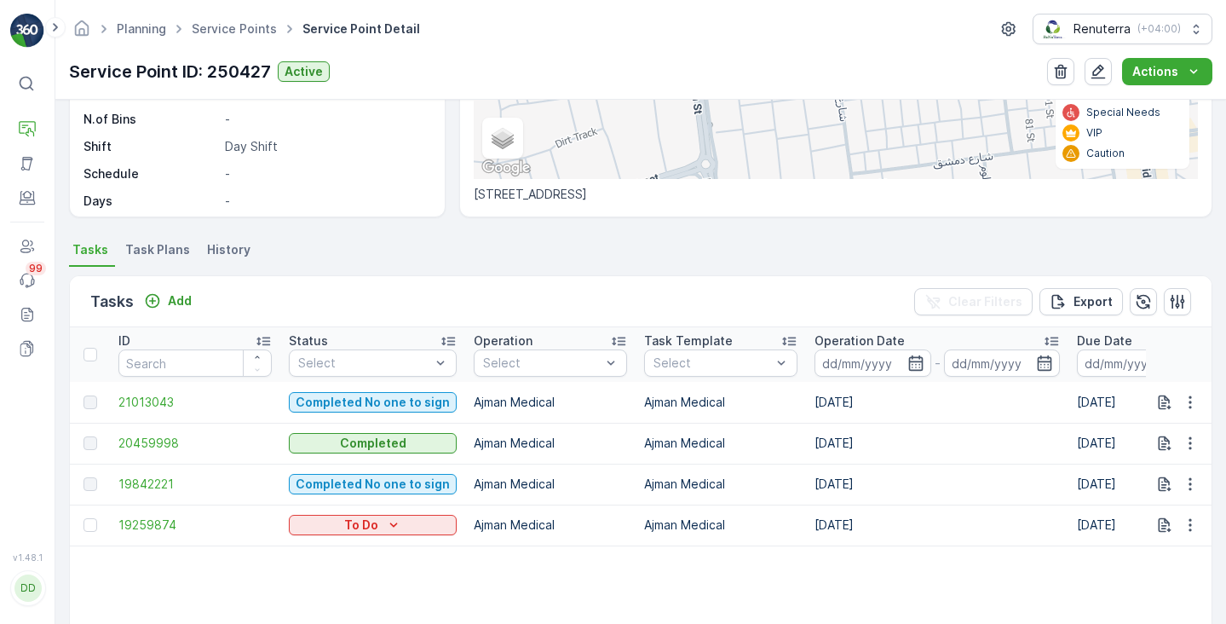
scroll to position [365, 0]
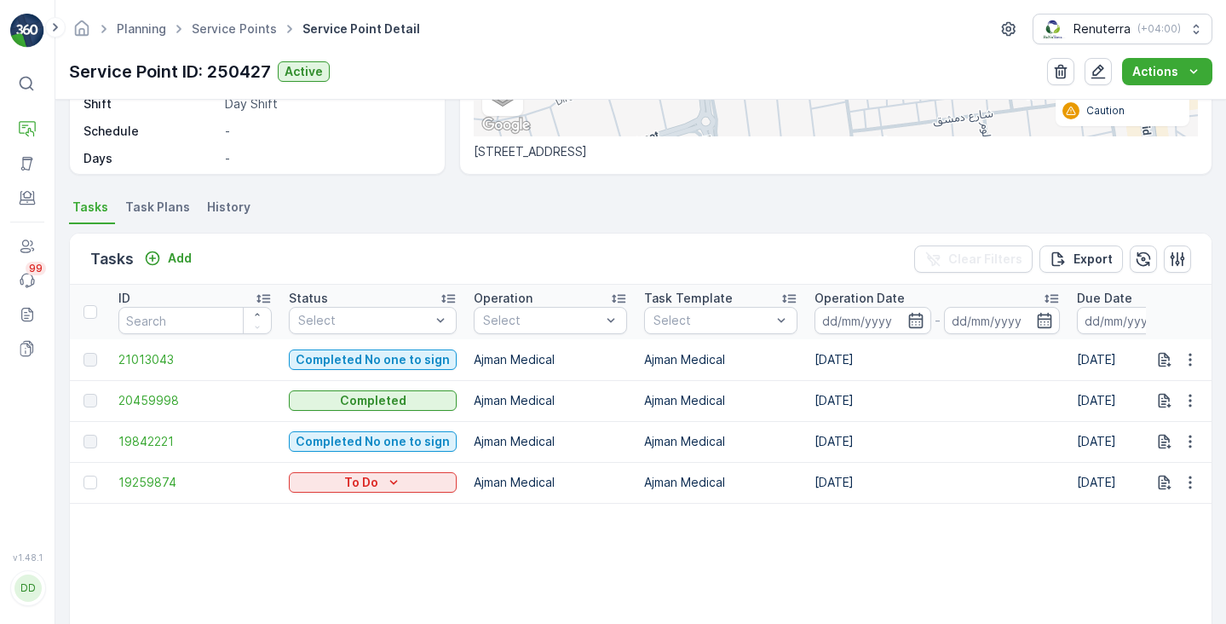
click at [153, 190] on div "Details Service Point ID 250427 Name City Pet Vet Clinic Type Default Operation…" at bounding box center [640, 362] width 1170 height 524
click at [153, 194] on div "Details Service Point ID 250427 Name City Pet Vet Clinic Type Default Operation…" at bounding box center [640, 362] width 1170 height 524
click at [153, 201] on span "Task Plans" at bounding box center [157, 206] width 65 height 17
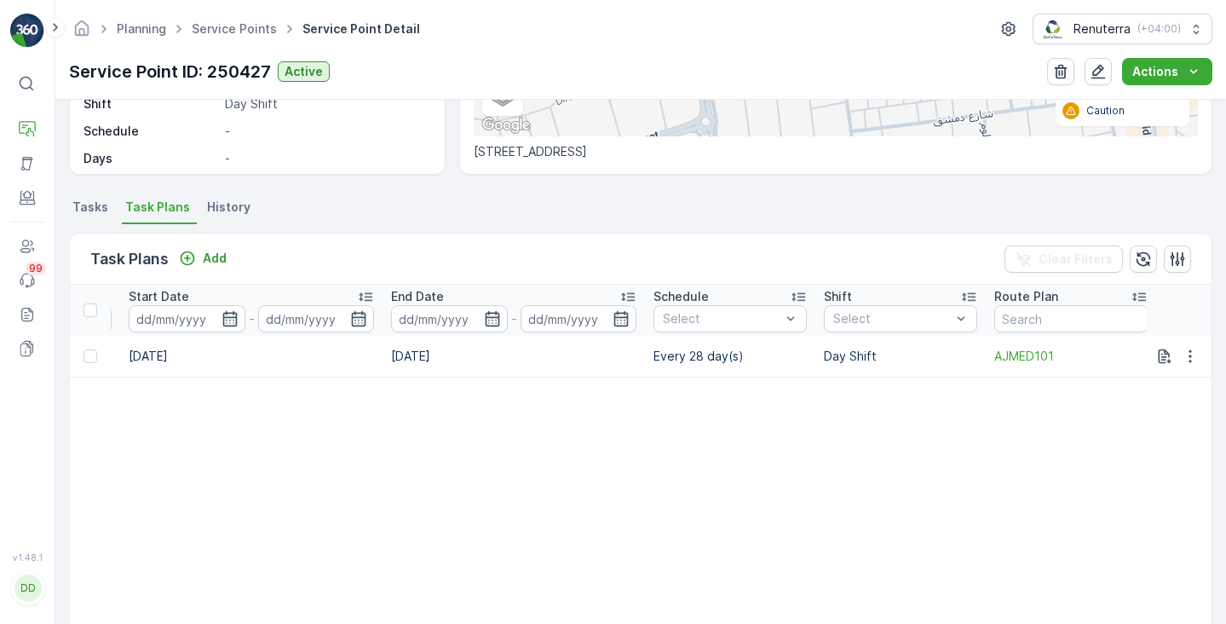
scroll to position [0, 1019]
drag, startPoint x: 727, startPoint y: 356, endPoint x: 630, endPoint y: 359, distance: 96.3
click at [630, 359] on tr "4170211 Active AJMED001 Ajman Medical City Pet Vet Clinic Ajman Medical 28.05.2…" at bounding box center [133, 356] width 2164 height 41
click at [630, 359] on td "15.03.2026" at bounding box center [507, 356] width 262 height 41
drag, startPoint x: 719, startPoint y: 354, endPoint x: 645, endPoint y: 359, distance: 74.2
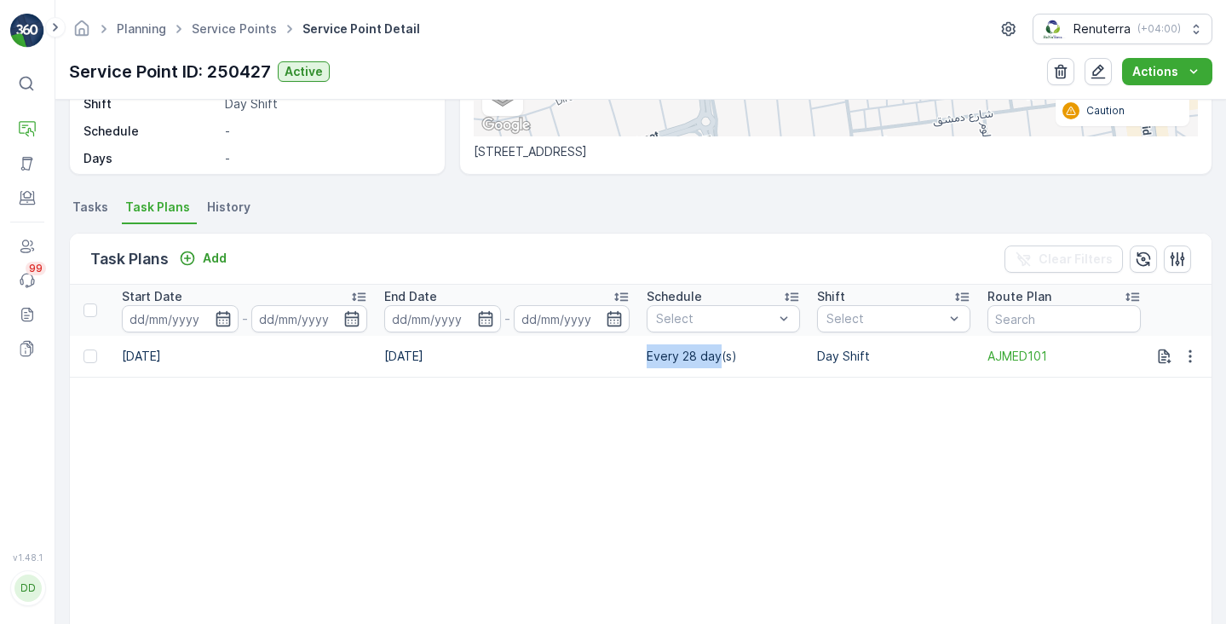
click at [645, 359] on td "Every 28 day(s)" at bounding box center [723, 356] width 170 height 41
copy td "Every 28 day"
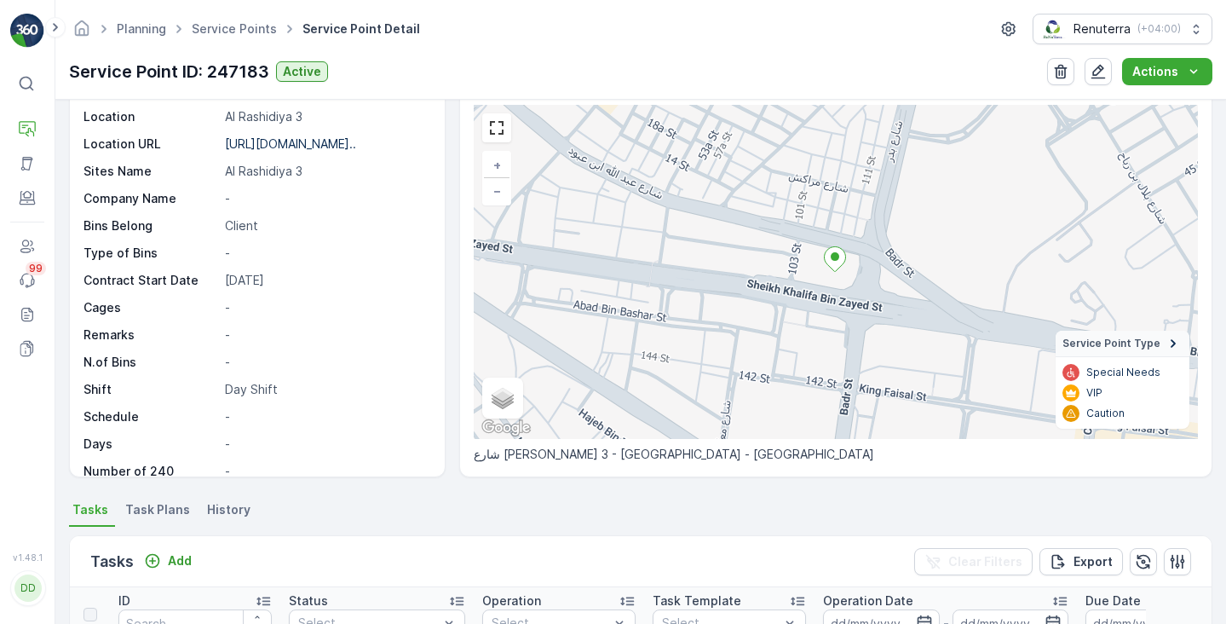
scroll to position [91, 0]
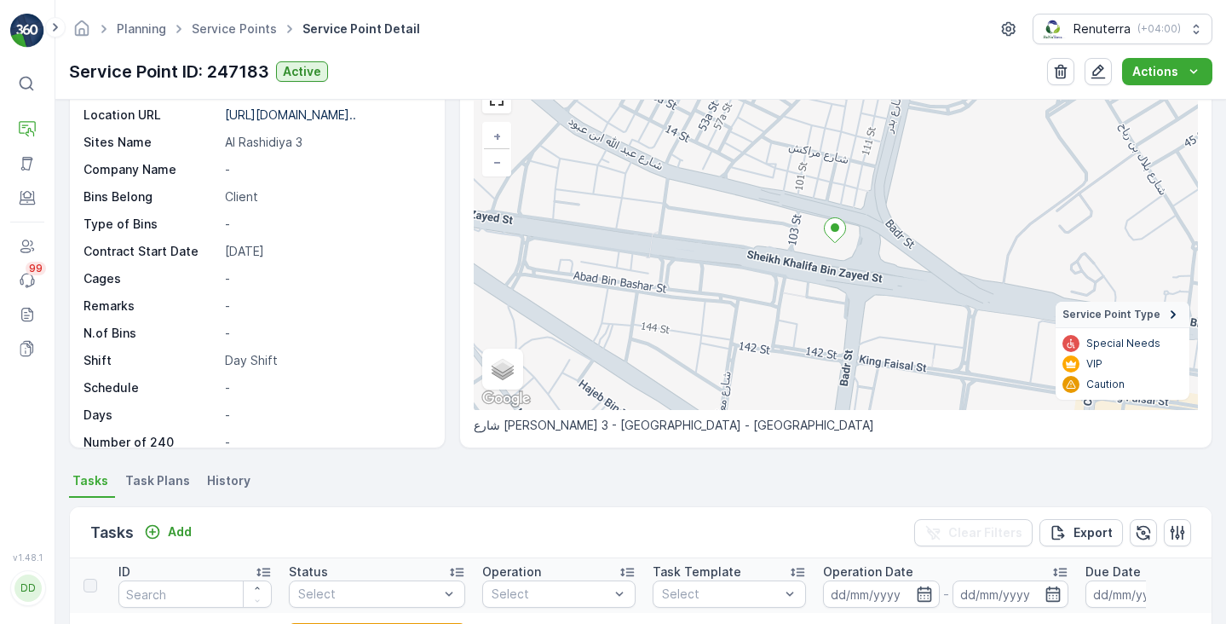
click at [152, 483] on span "Task Plans" at bounding box center [157, 480] width 65 height 17
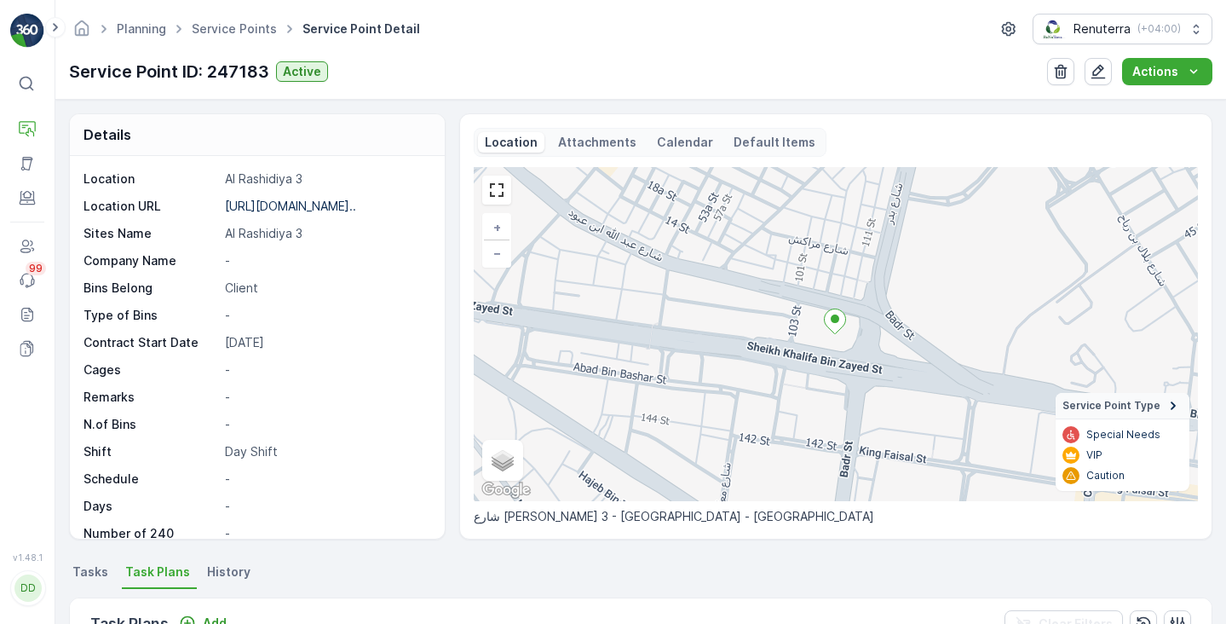
click at [672, 136] on p "Calendar" at bounding box center [685, 142] width 56 height 17
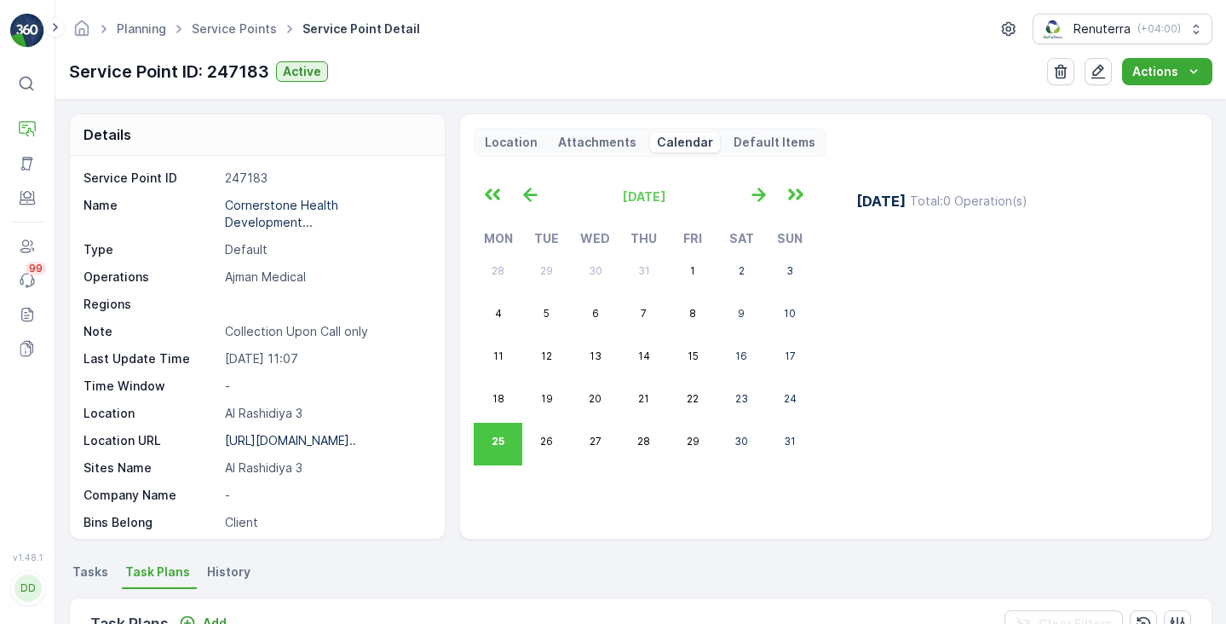
scroll to position [21, 0]
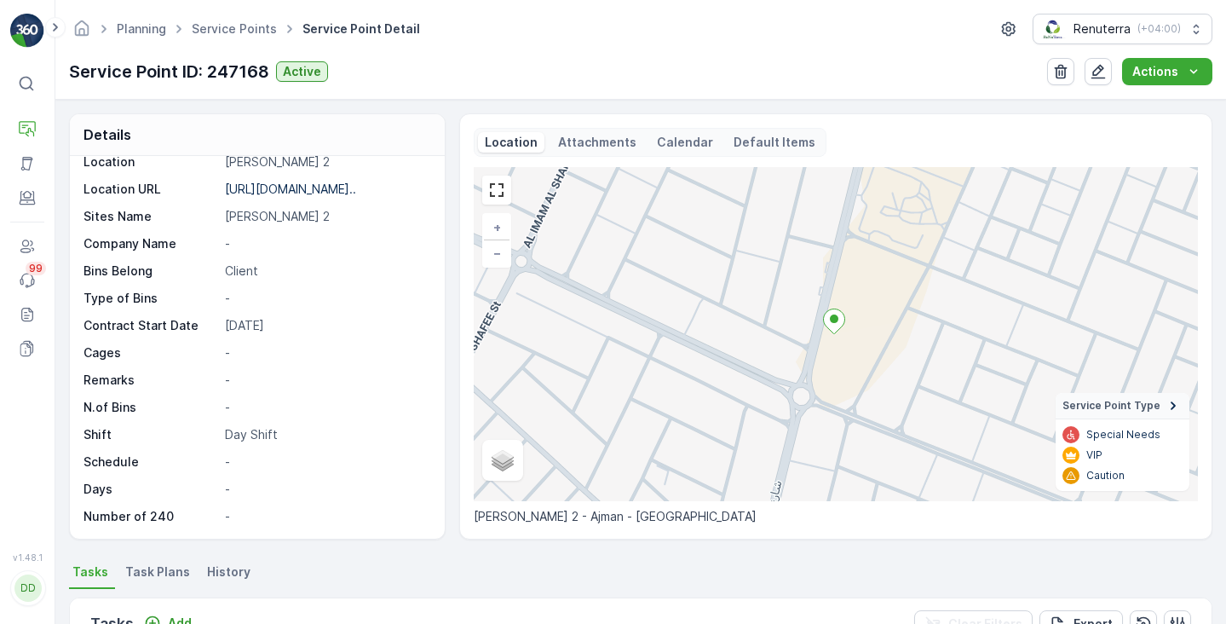
scroll to position [234, 0]
click at [665, 149] on p "Calendar" at bounding box center [685, 142] width 56 height 17
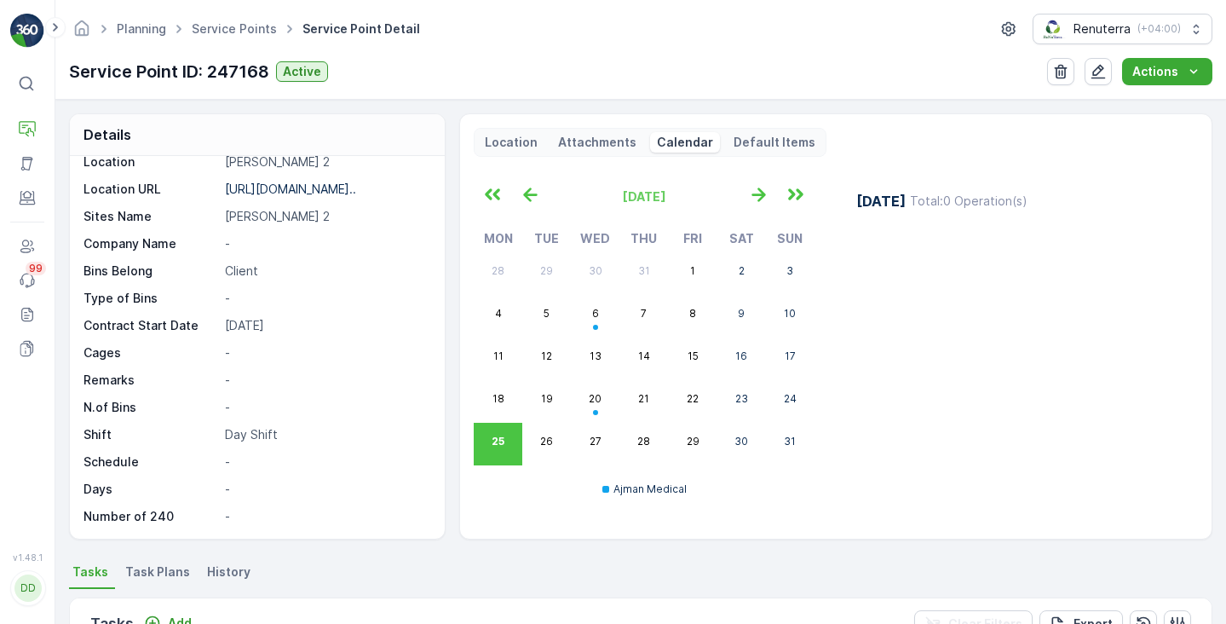
click at [151, 574] on span "Task Plans" at bounding box center [157, 571] width 65 height 17
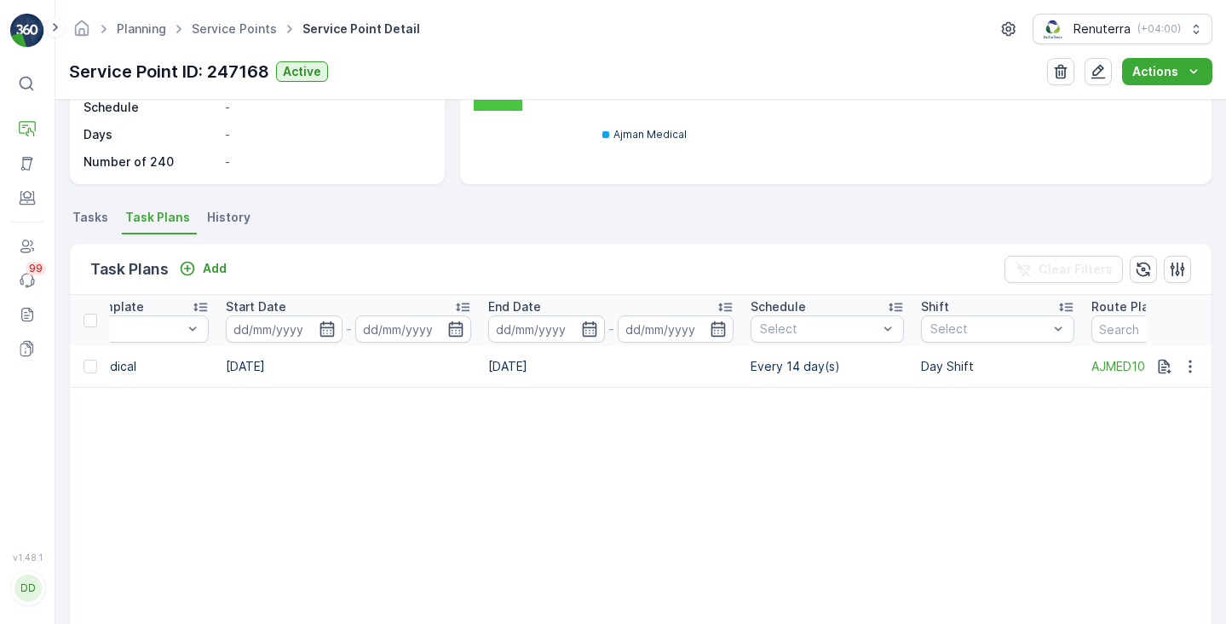
scroll to position [0, 926]
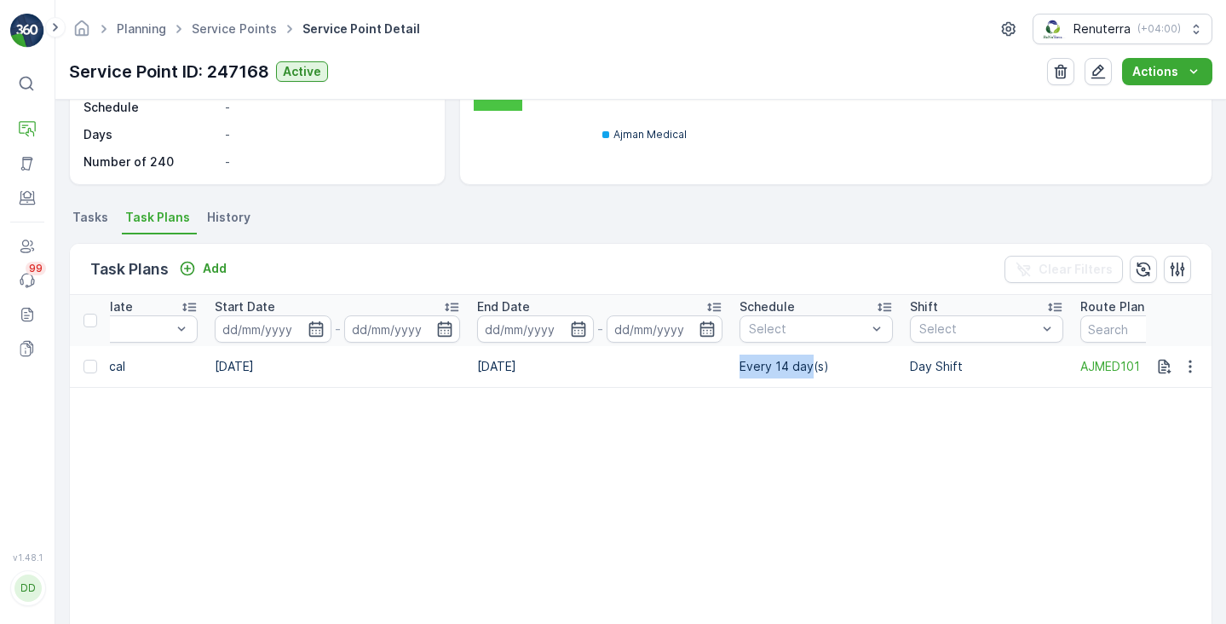
drag, startPoint x: 812, startPoint y: 366, endPoint x: 742, endPoint y: 370, distance: 69.9
click at [742, 370] on td "Every 14 day(s)" at bounding box center [816, 366] width 170 height 41
copy td "Every 14 day"
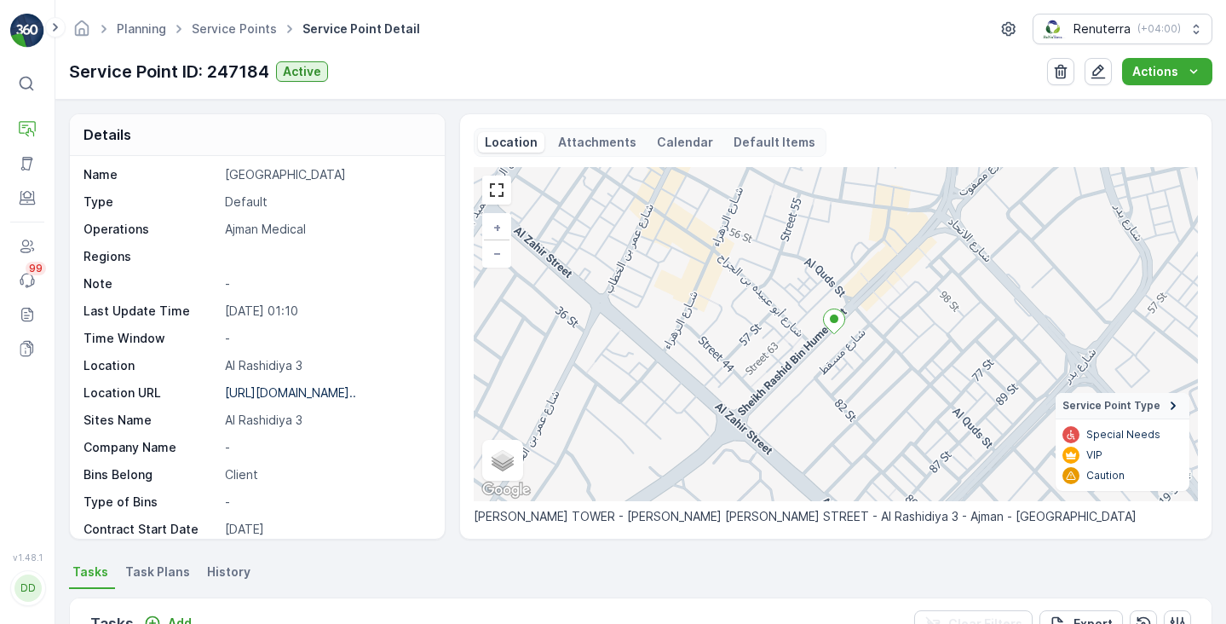
scroll to position [30, 0]
click at [681, 148] on p "Calendar" at bounding box center [685, 142] width 56 height 17
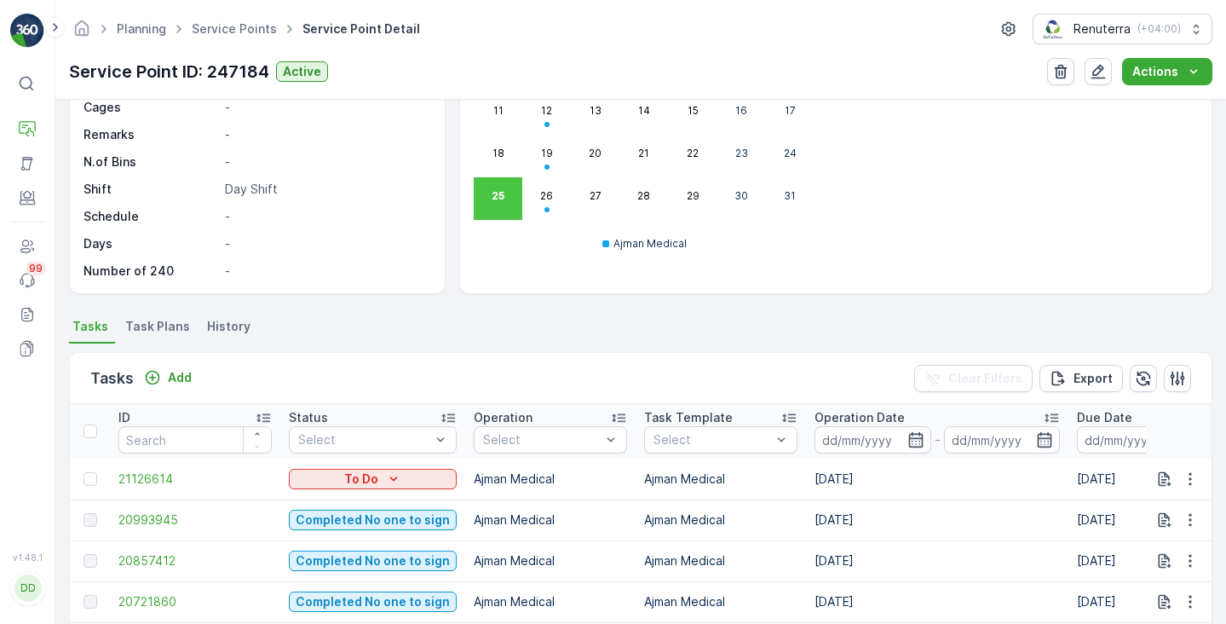
scroll to position [260, 0]
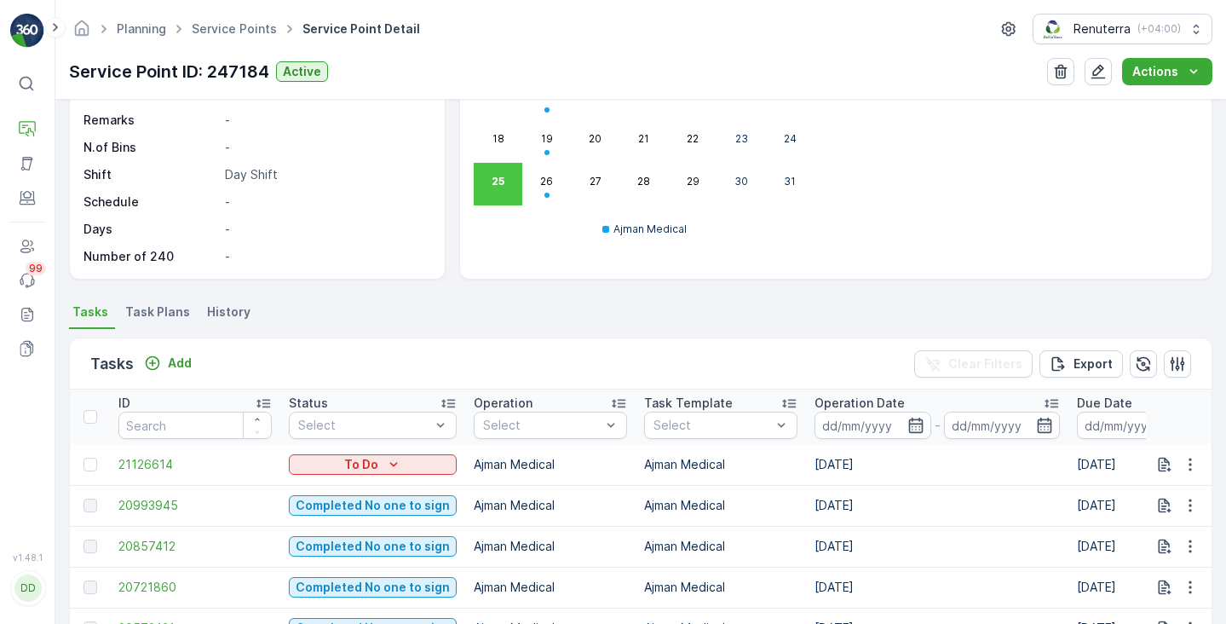
click at [158, 329] on div "Tasks Add Clear Filters Export ID Status Select Operation Select Task Template …" at bounding box center [640, 620] width 1143 height 583
click at [158, 314] on span "Task Plans" at bounding box center [157, 311] width 65 height 17
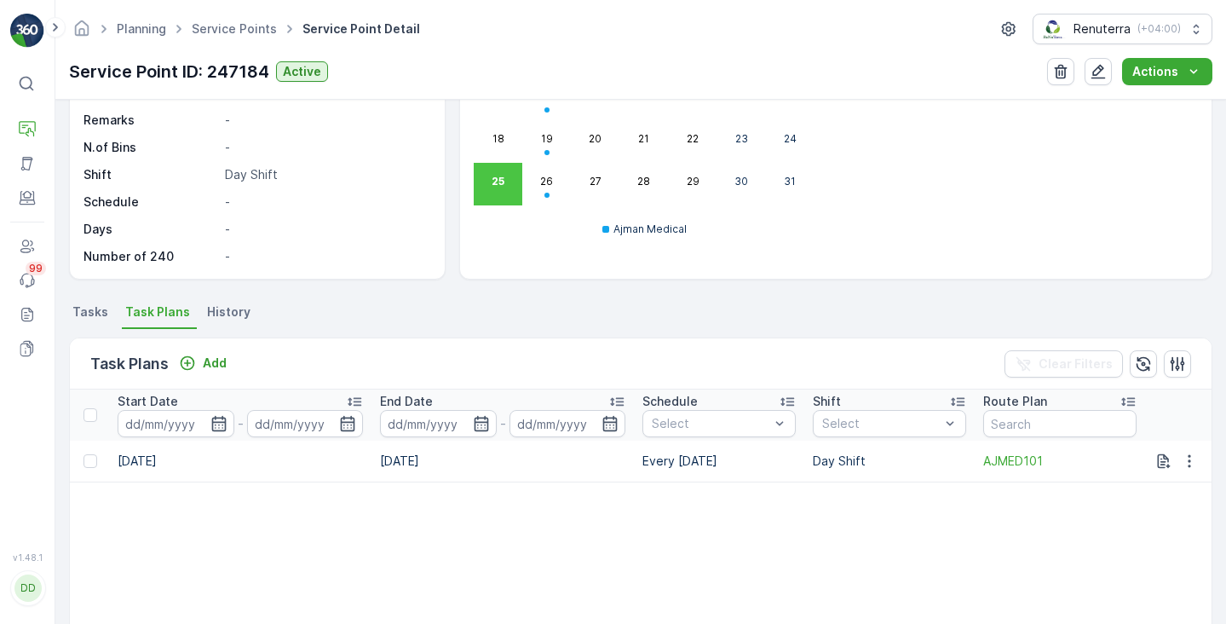
drag, startPoint x: 718, startPoint y: 458, endPoint x: 638, endPoint y: 465, distance: 80.4
click at [638, 465] on td "Every Tuesday" at bounding box center [719, 460] width 170 height 41
copy td "Every Tuesday"
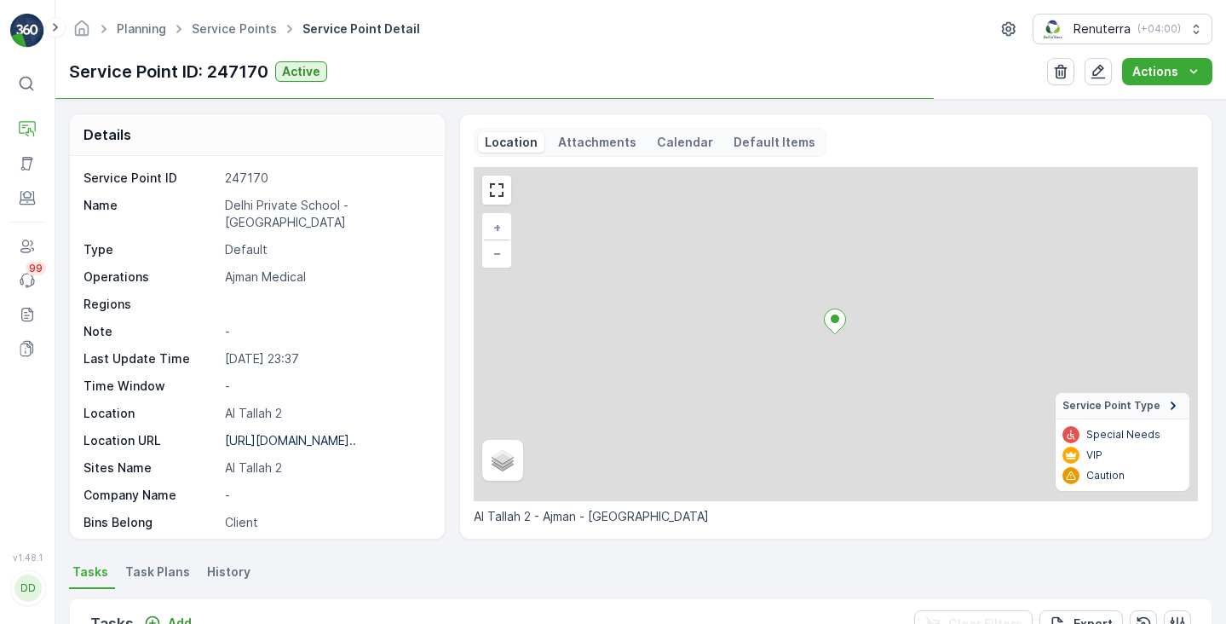
scroll to position [37, 0]
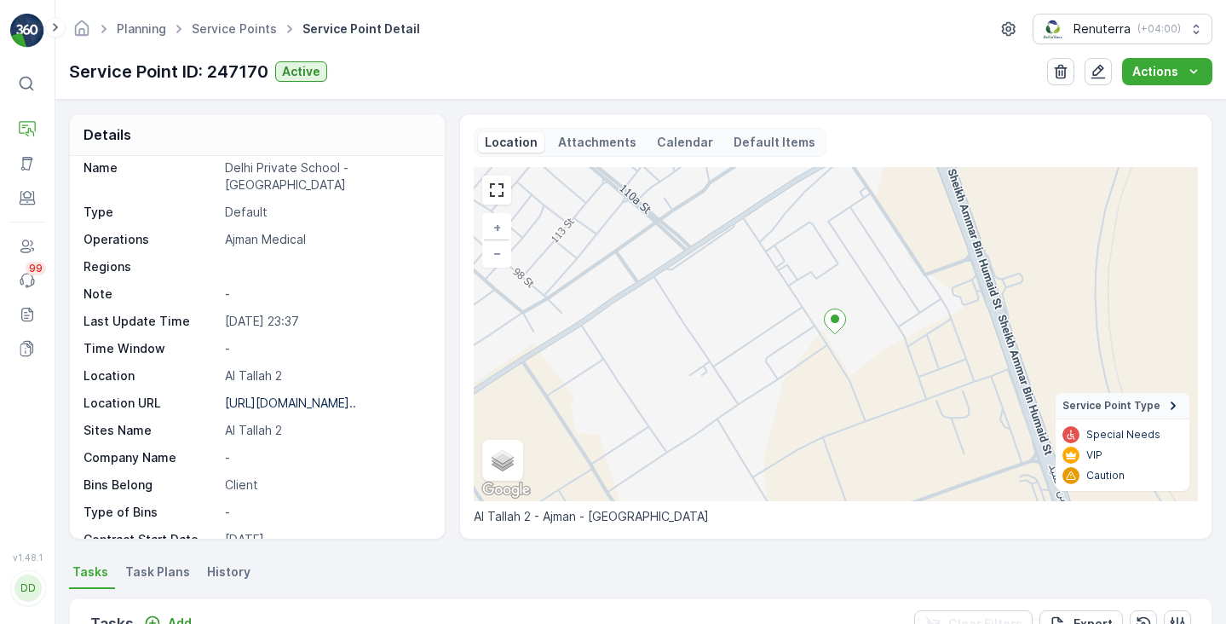
click at [650, 147] on div "Calendar" at bounding box center [685, 142] width 70 height 20
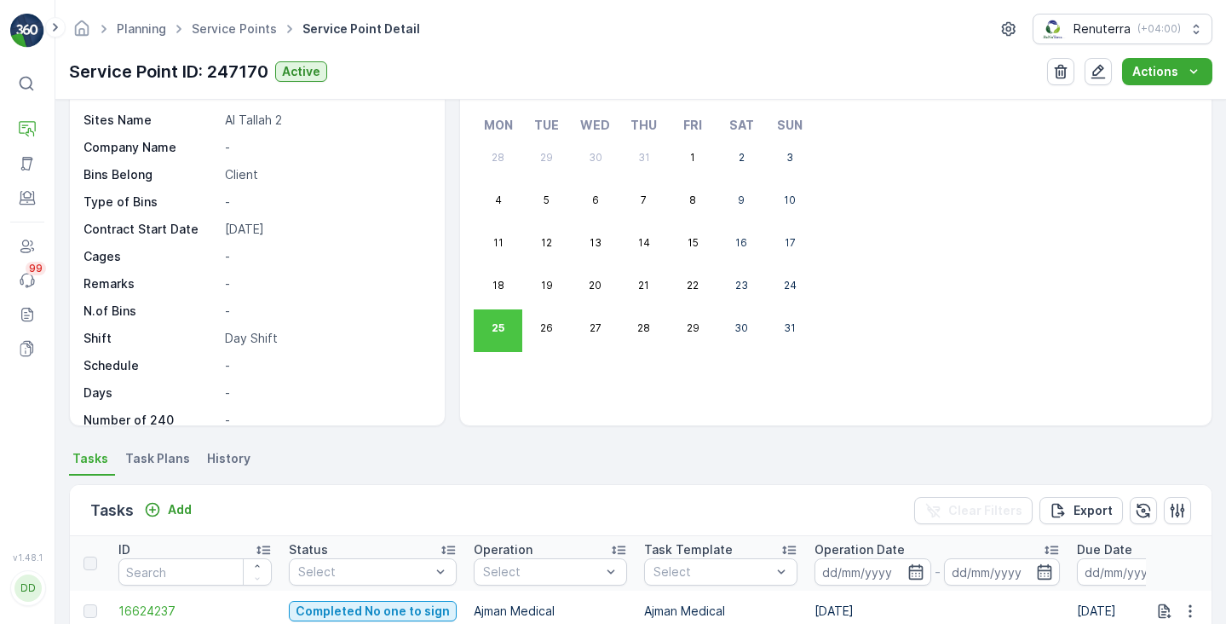
scroll to position [169, 0]
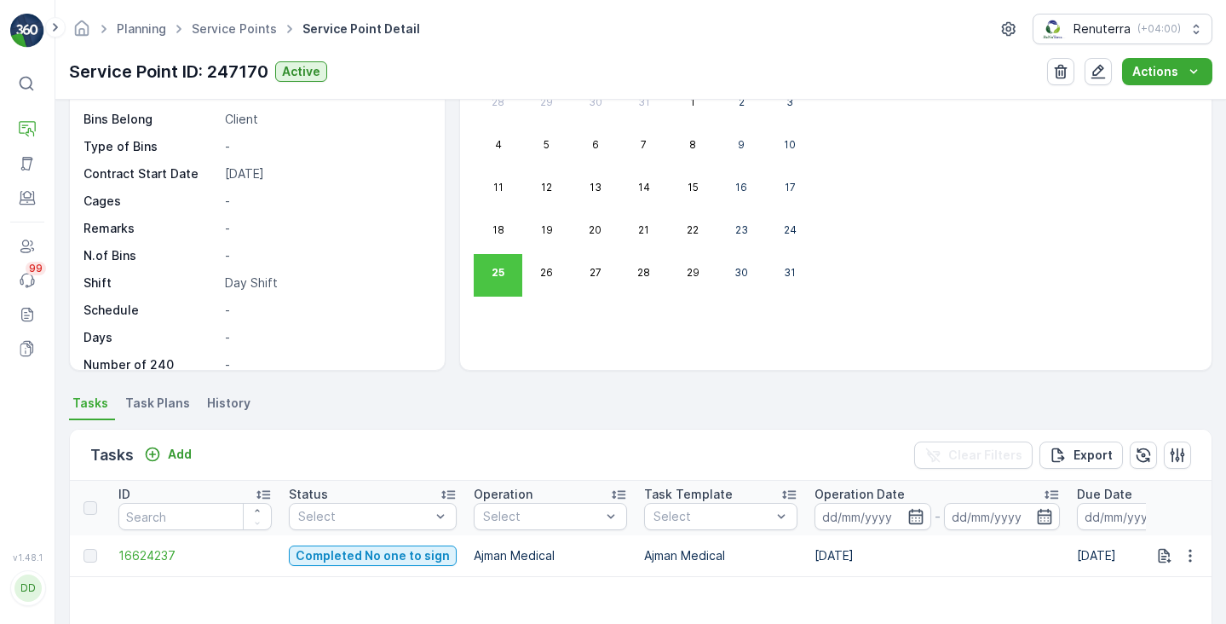
click at [169, 407] on span "Task Plans" at bounding box center [157, 402] width 65 height 17
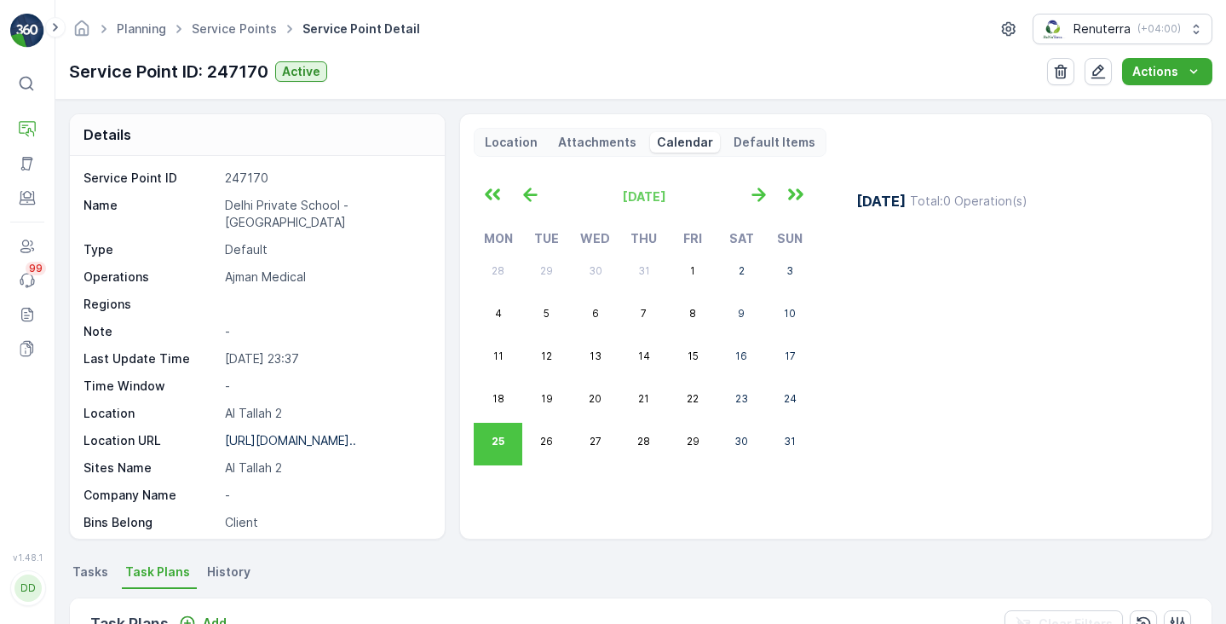
click at [516, 145] on p "Location" at bounding box center [511, 142] width 53 height 17
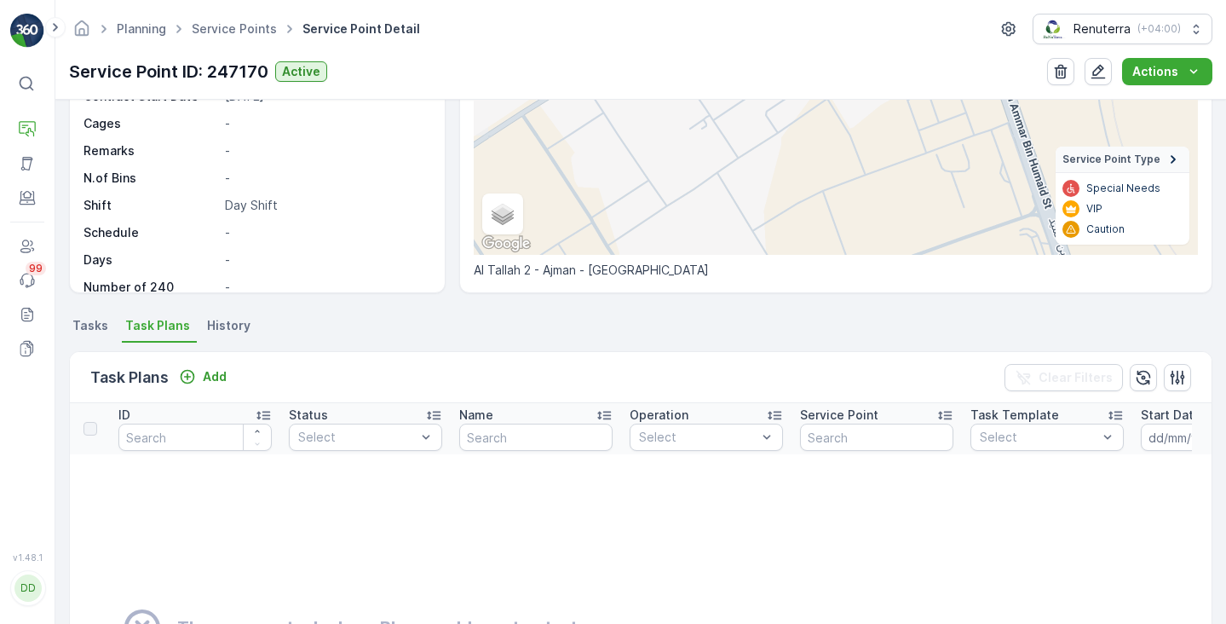
scroll to position [423, 0]
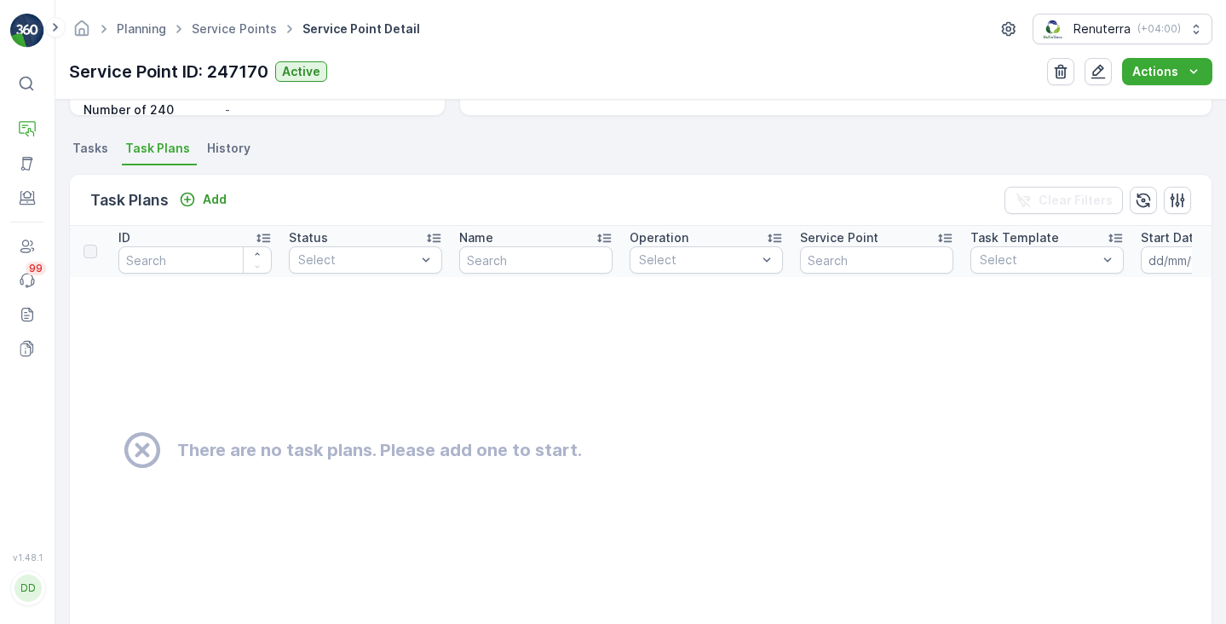
click at [88, 144] on span "Tasks" at bounding box center [90, 148] width 36 height 17
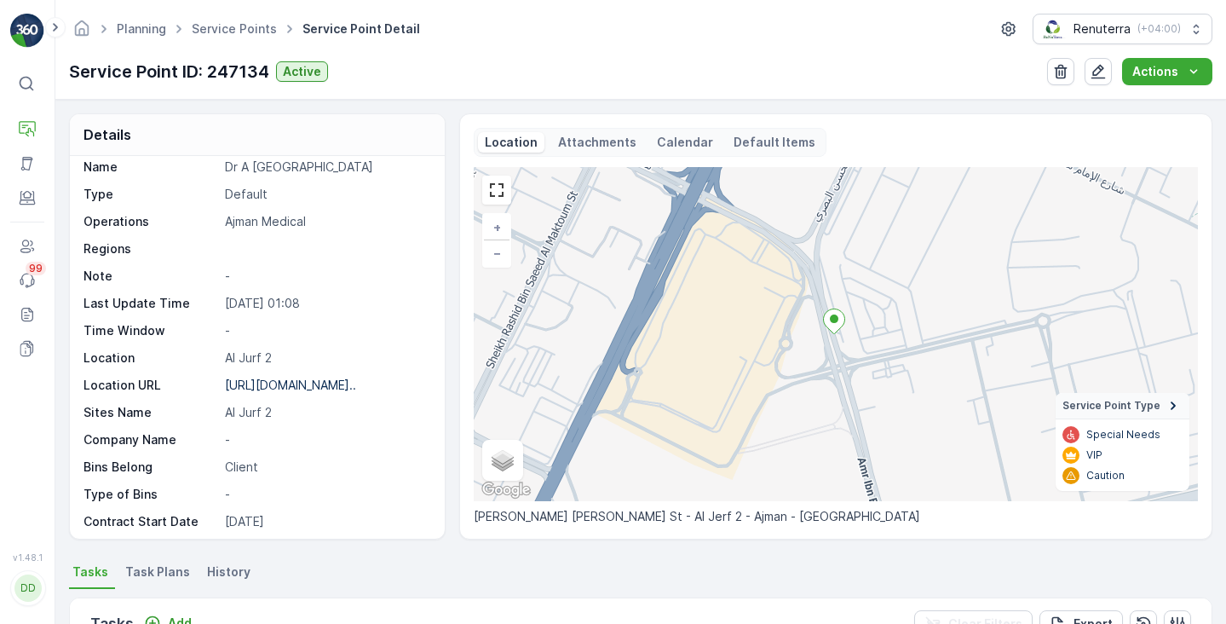
scroll to position [37, 0]
click at [661, 149] on p "Calendar" at bounding box center [685, 142] width 56 height 17
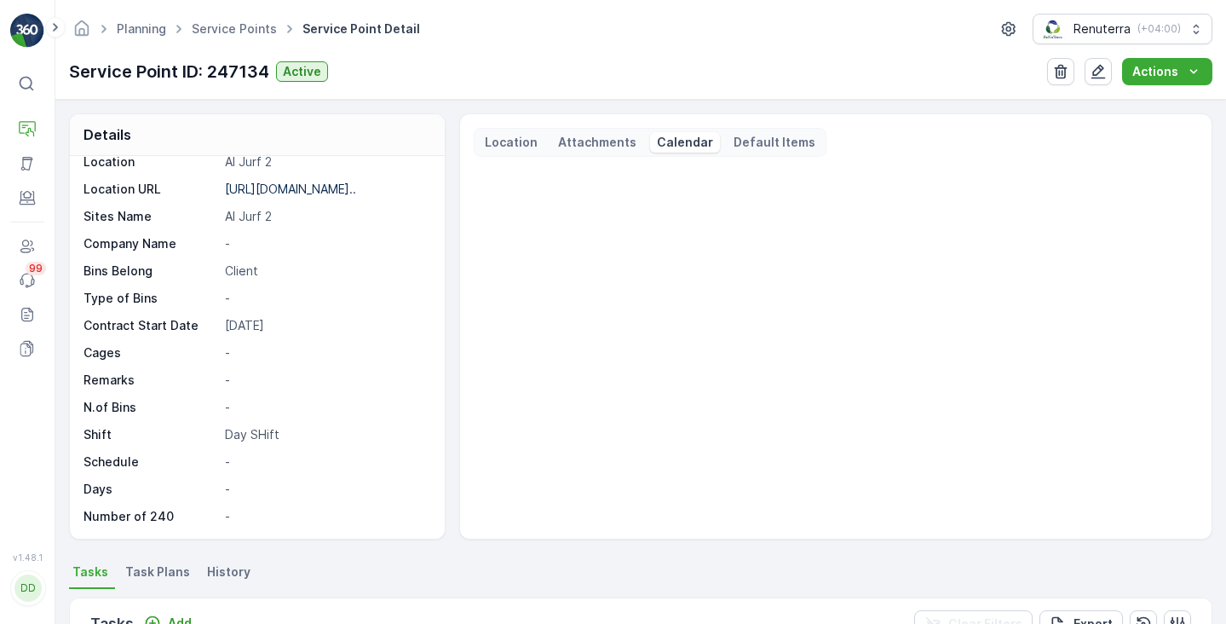
scroll to position [234, 0]
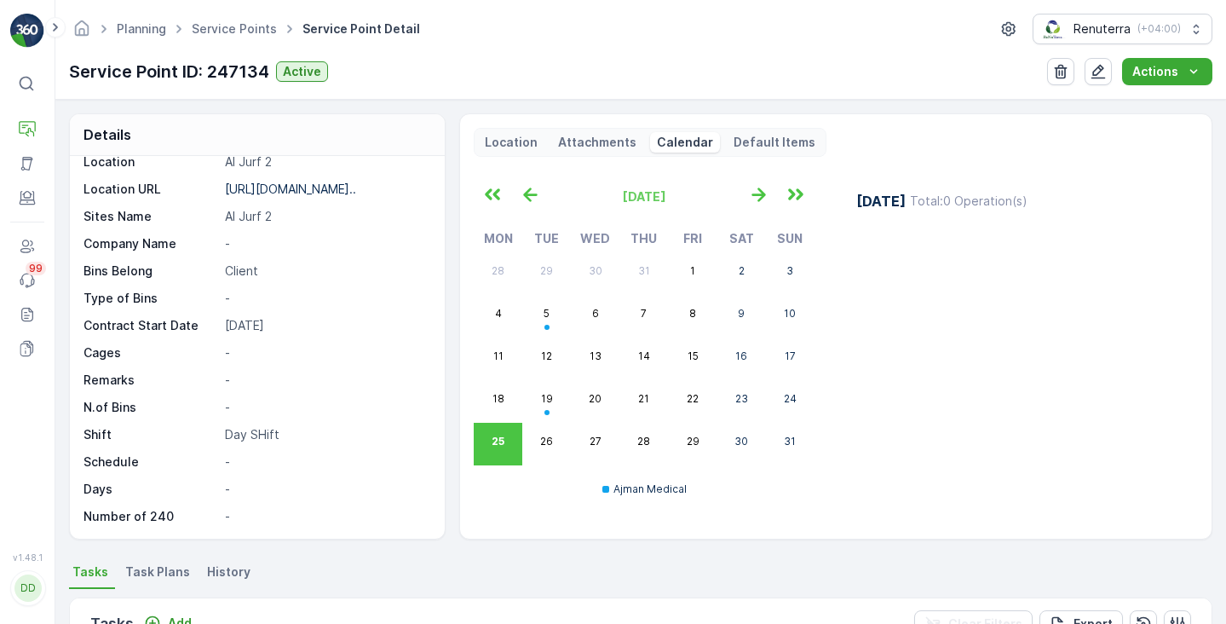
click at [149, 575] on span "Task Plans" at bounding box center [157, 571] width 65 height 17
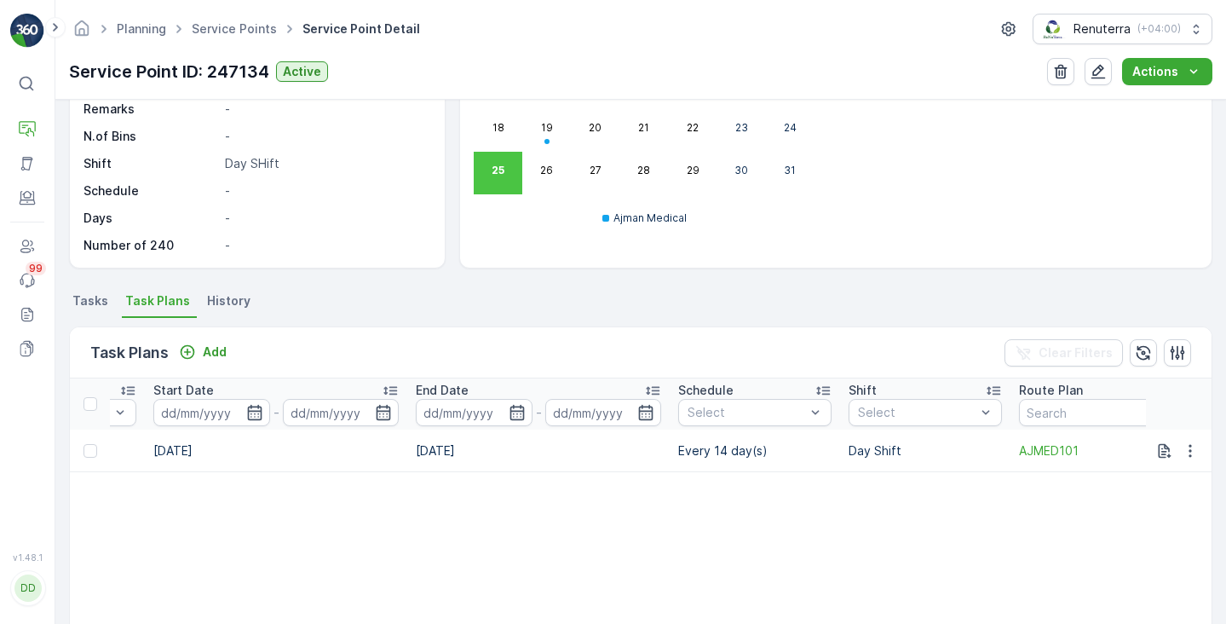
scroll to position [0, 997]
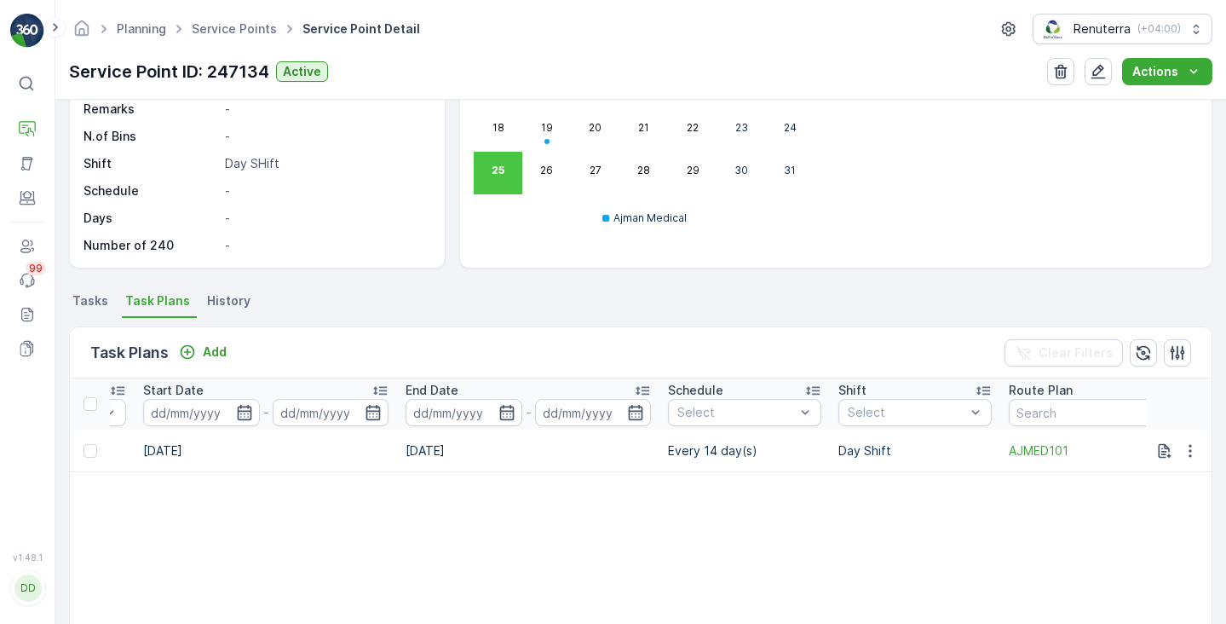
drag, startPoint x: 754, startPoint y: 448, endPoint x: 676, endPoint y: 459, distance: 78.3
click at [676, 459] on td "Every 14 day(s)" at bounding box center [744, 450] width 170 height 43
drag, startPoint x: 739, startPoint y: 451, endPoint x: 647, endPoint y: 451, distance: 92.9
click at [647, 451] on tr "3914355 Active AJMED001 [GEOGRAPHIC_DATA] Ajman Medical [DATE] [DATE] Every 14 …" at bounding box center [154, 450] width 2164 height 43
click at [693, 497] on table "ID Status Select Name Operation Select Service Point Task Template Select Start…" at bounding box center [154, 586] width 2164 height 416
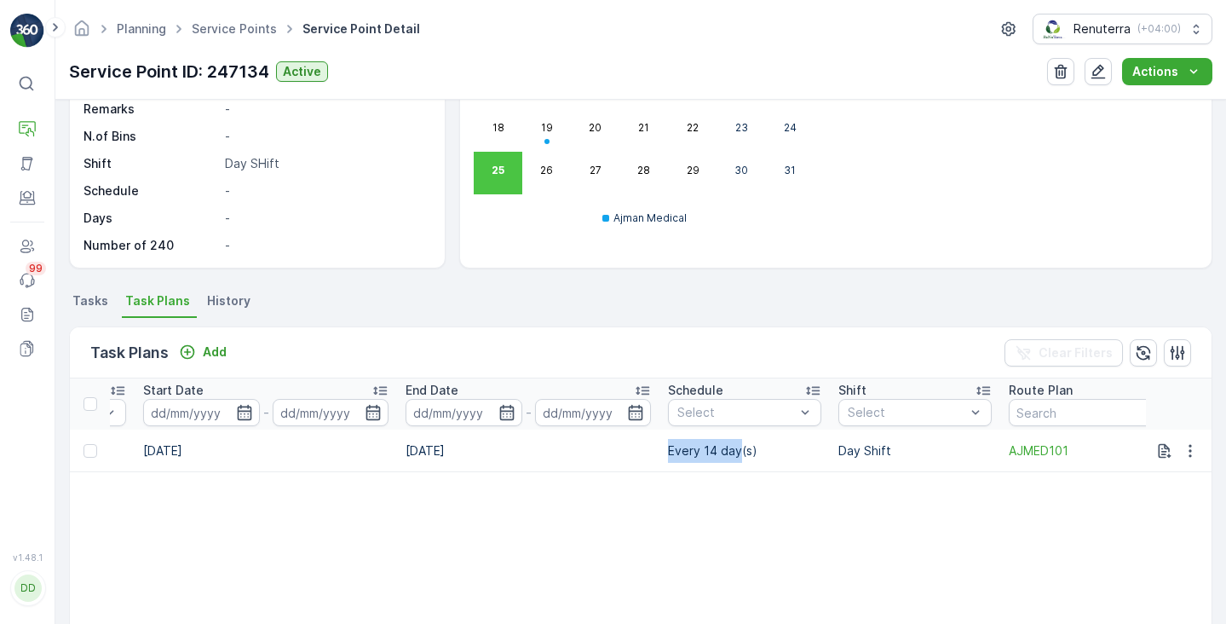
drag, startPoint x: 739, startPoint y: 449, endPoint x: 671, endPoint y: 451, distance: 68.2
click at [671, 451] on td "Every 14 day(s)" at bounding box center [744, 450] width 170 height 43
drag, startPoint x: 740, startPoint y: 450, endPoint x: 668, endPoint y: 451, distance: 72.4
click at [668, 451] on td "Every 14 day(s)" at bounding box center [744, 450] width 170 height 43
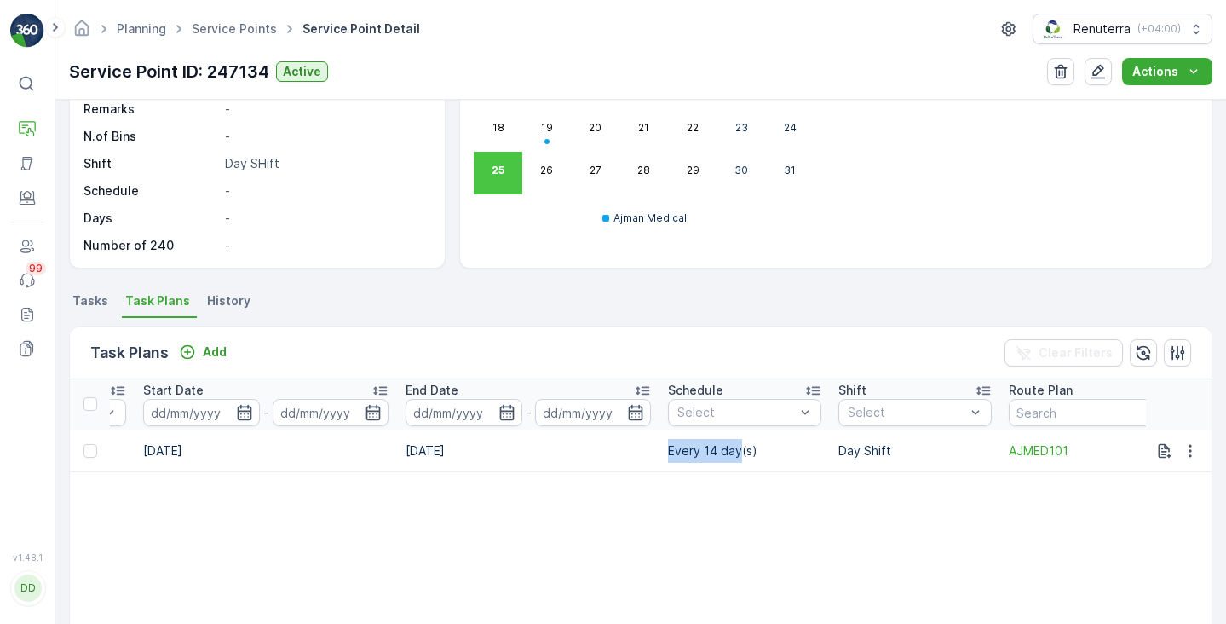
copy td "Every 14 day"
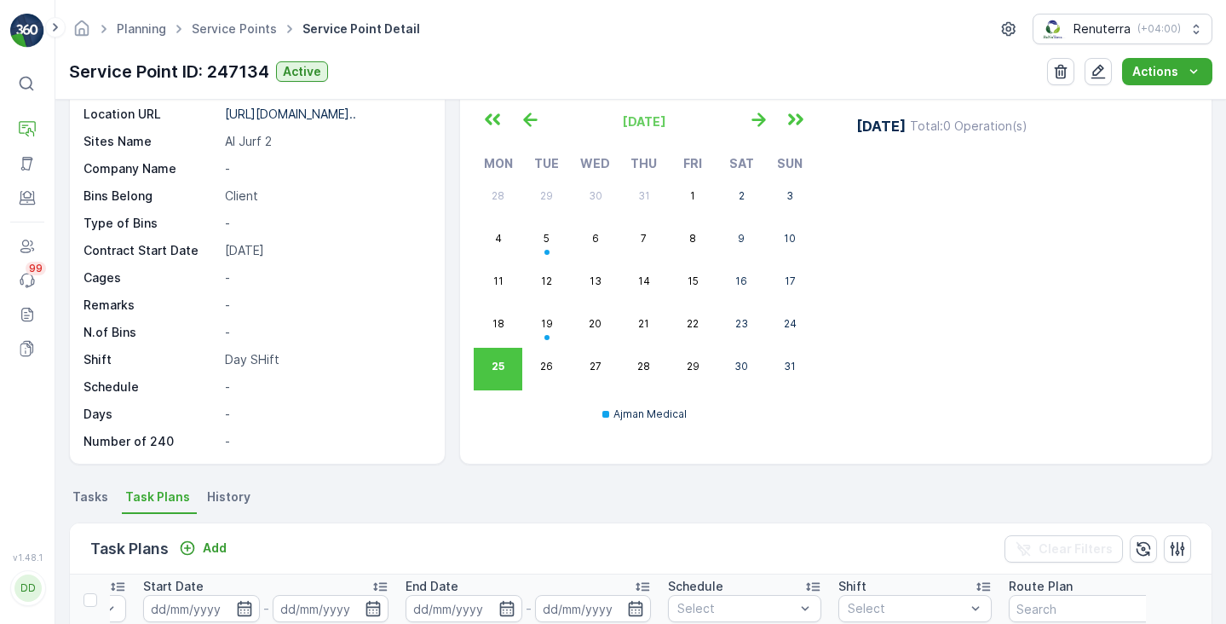
scroll to position [28, 0]
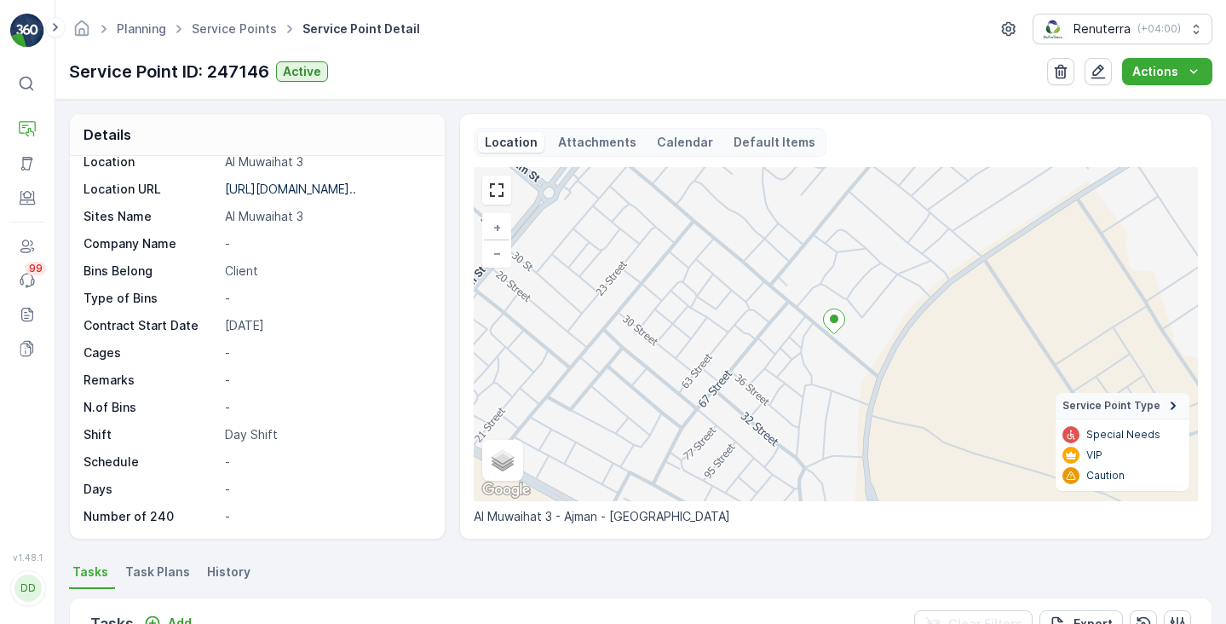
scroll to position [234, 0]
click at [663, 147] on p "Calendar" at bounding box center [685, 142] width 56 height 17
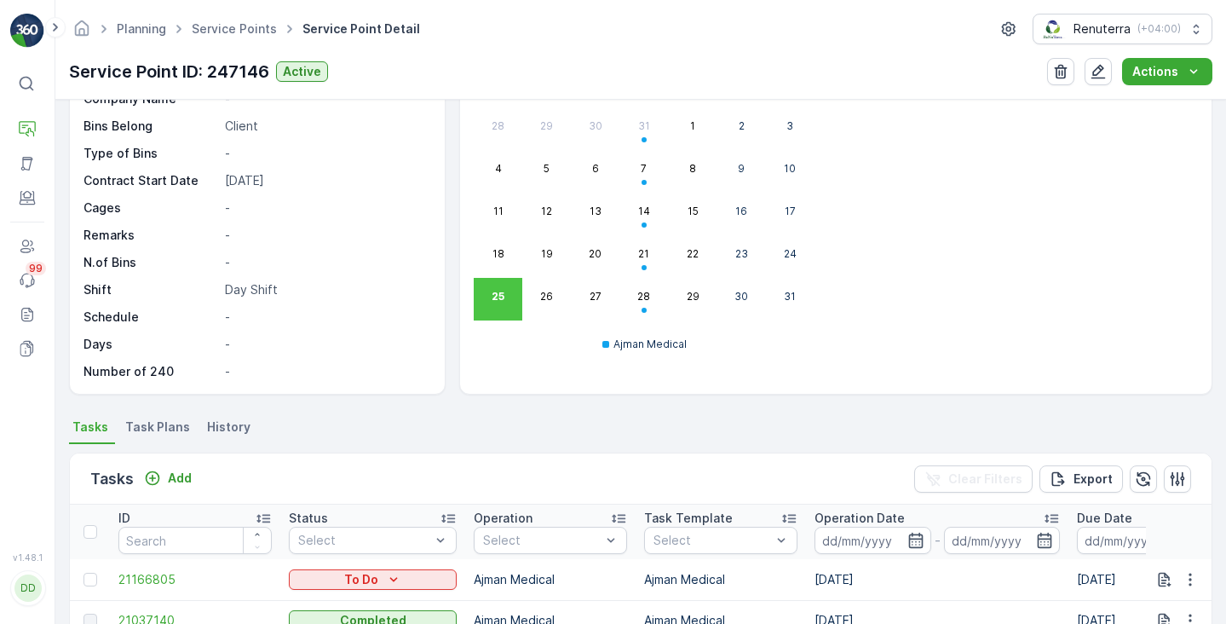
scroll to position [162, 0]
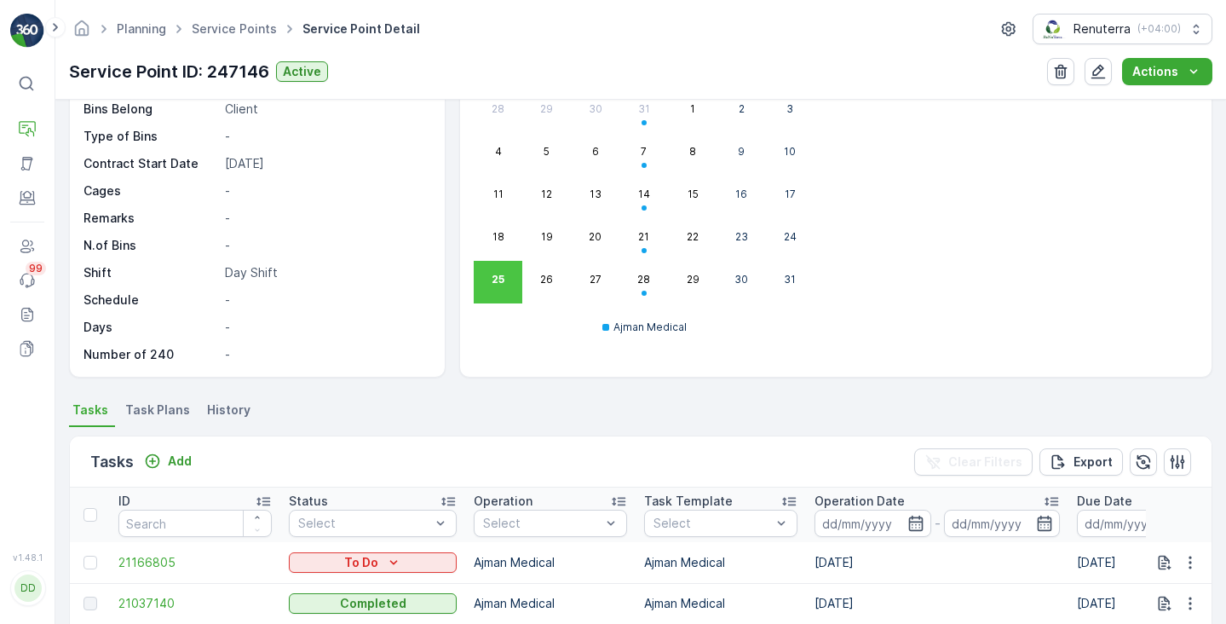
click at [167, 410] on span "Task Plans" at bounding box center [157, 409] width 65 height 17
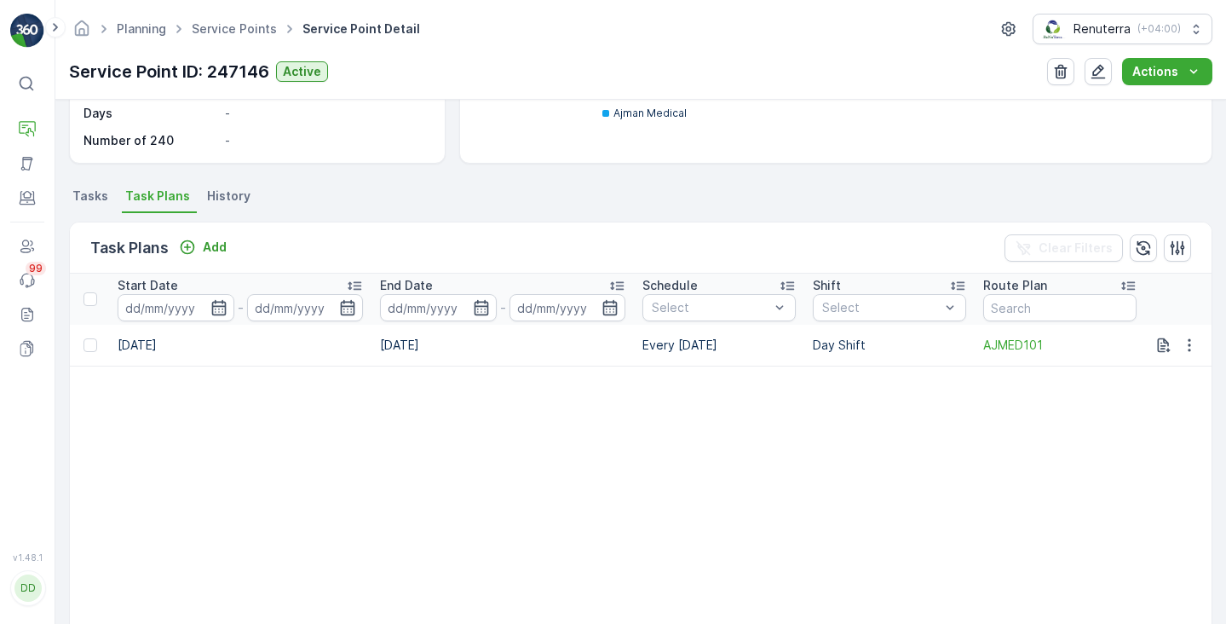
scroll to position [0, 1027]
click at [680, 345] on td "Every Thursday" at bounding box center [719, 345] width 170 height 41
click at [636, 346] on td "Every Thursday" at bounding box center [719, 345] width 170 height 41
drag, startPoint x: 640, startPoint y: 345, endPoint x: 724, endPoint y: 345, distance: 84.3
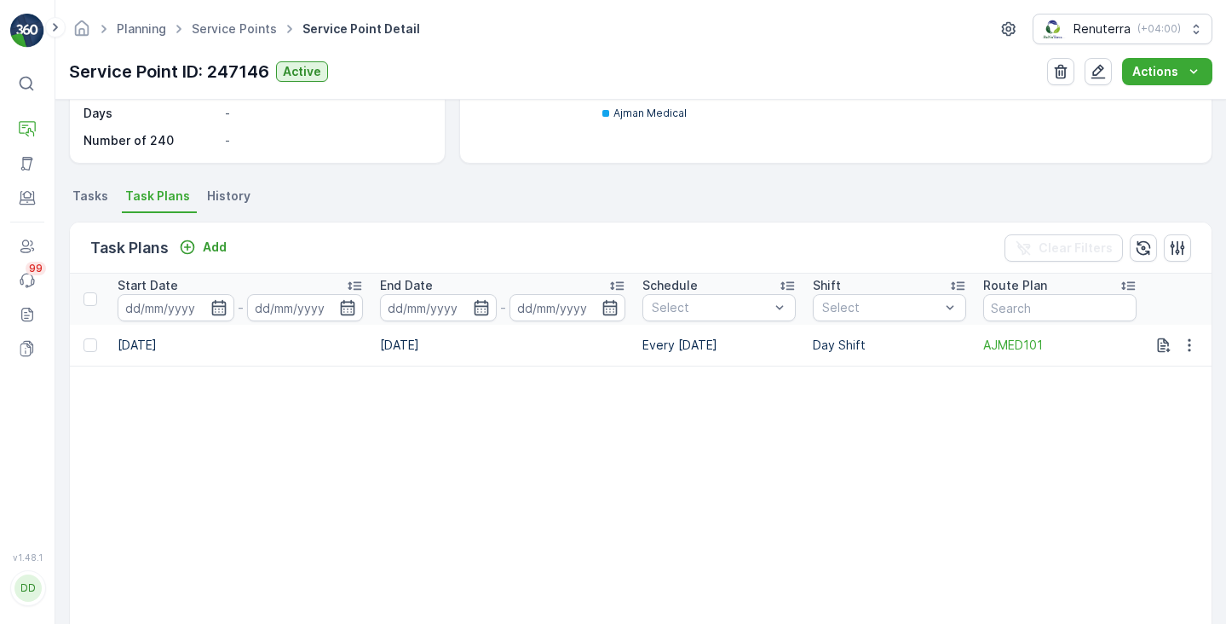
click at [724, 345] on td "Every Thursday" at bounding box center [719, 345] width 170 height 41
copy td "Every Thursday"
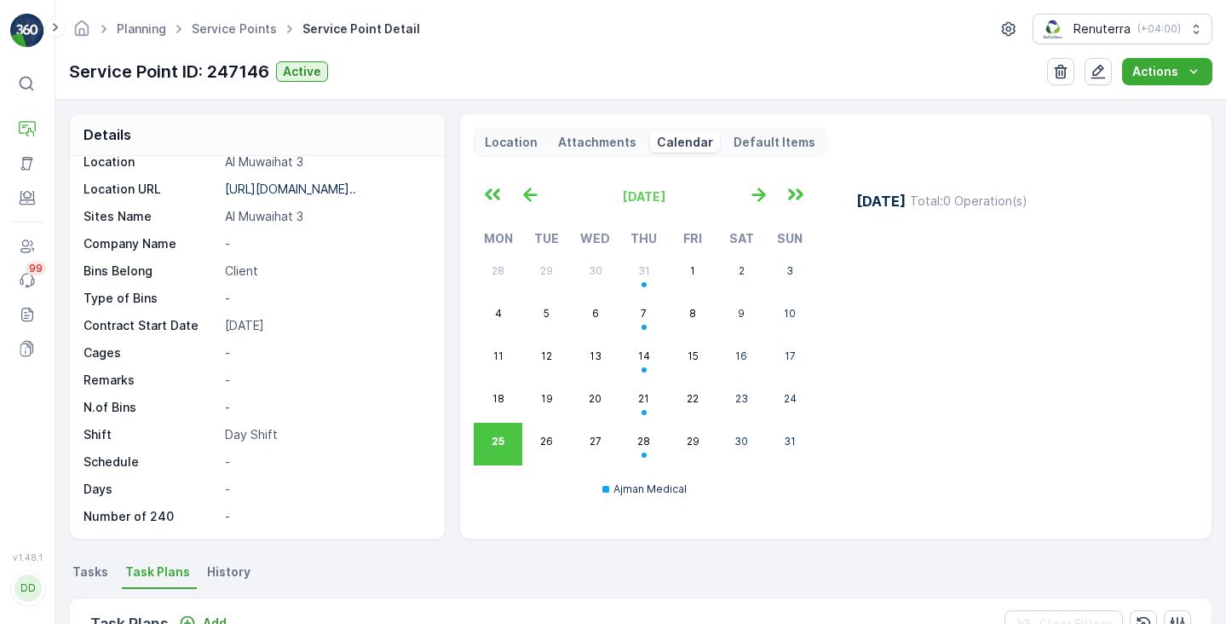
scroll to position [0, 0]
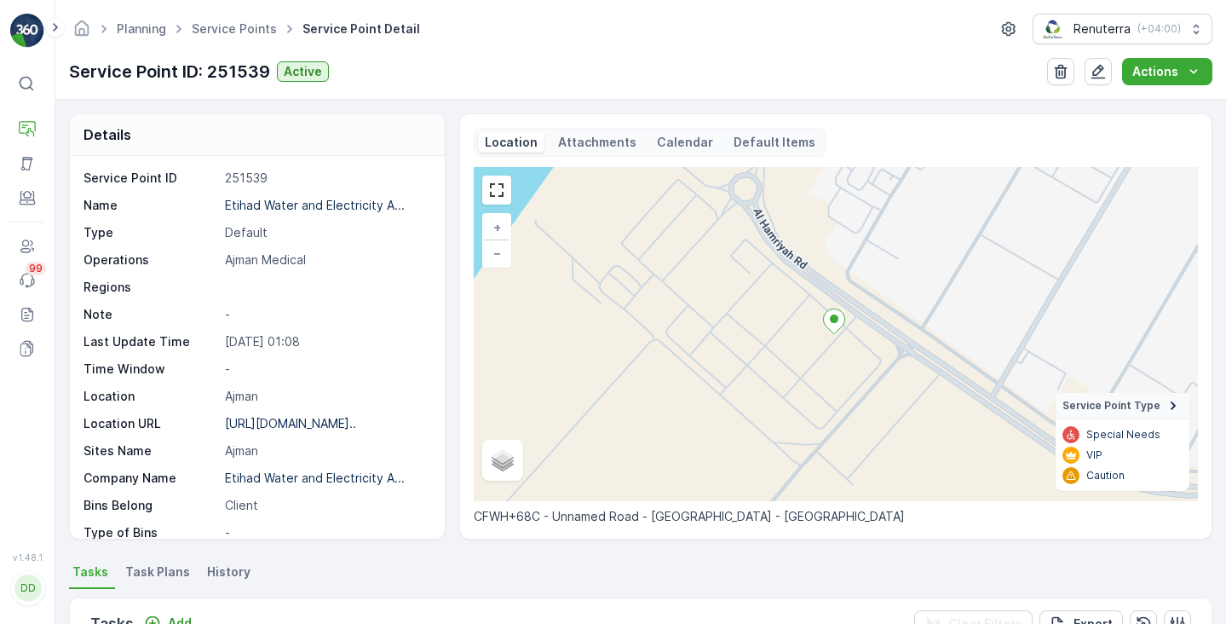
click at [663, 151] on div "Calendar" at bounding box center [685, 142] width 70 height 20
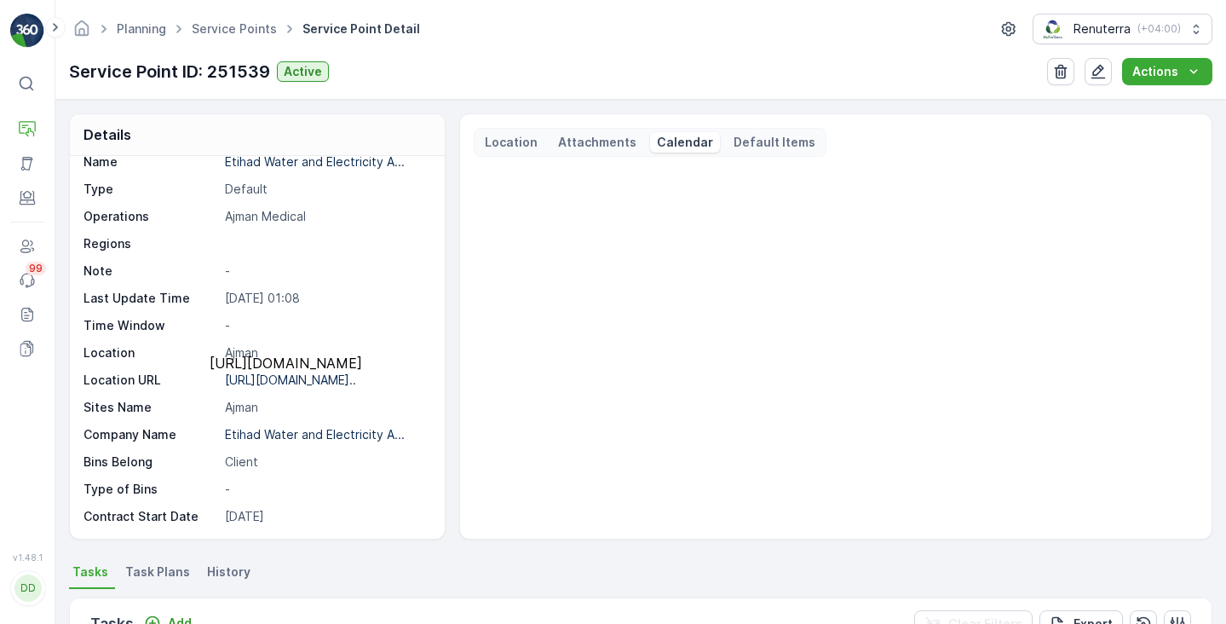
scroll to position [72, 0]
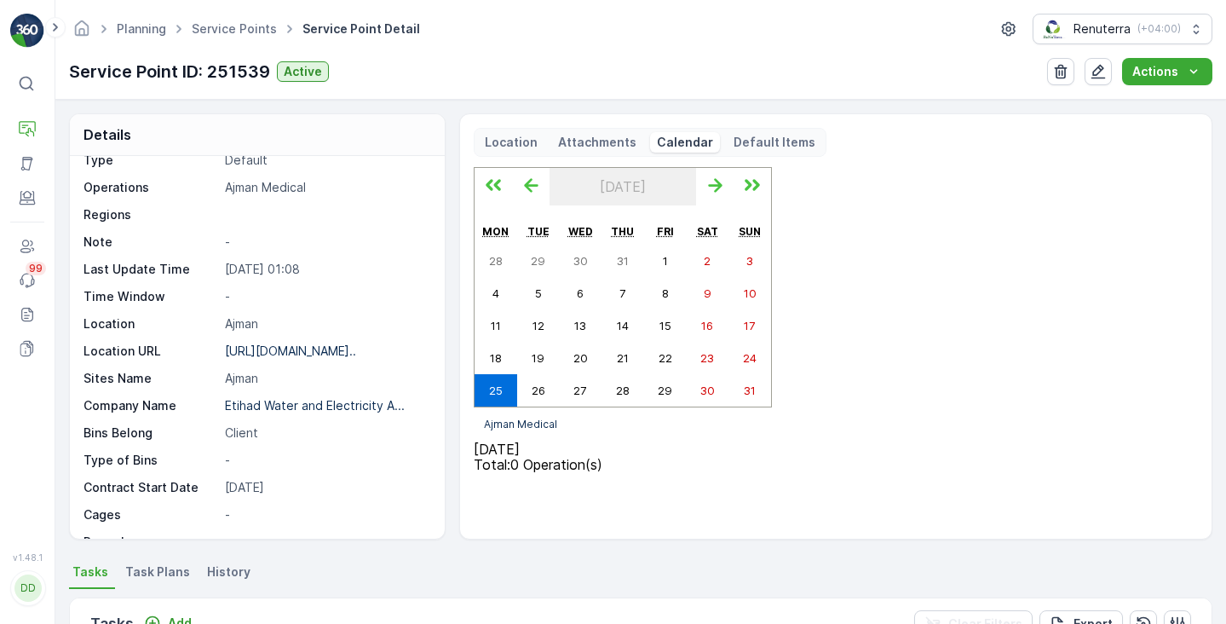
click at [158, 586] on li "Task Plans" at bounding box center [159, 574] width 75 height 29
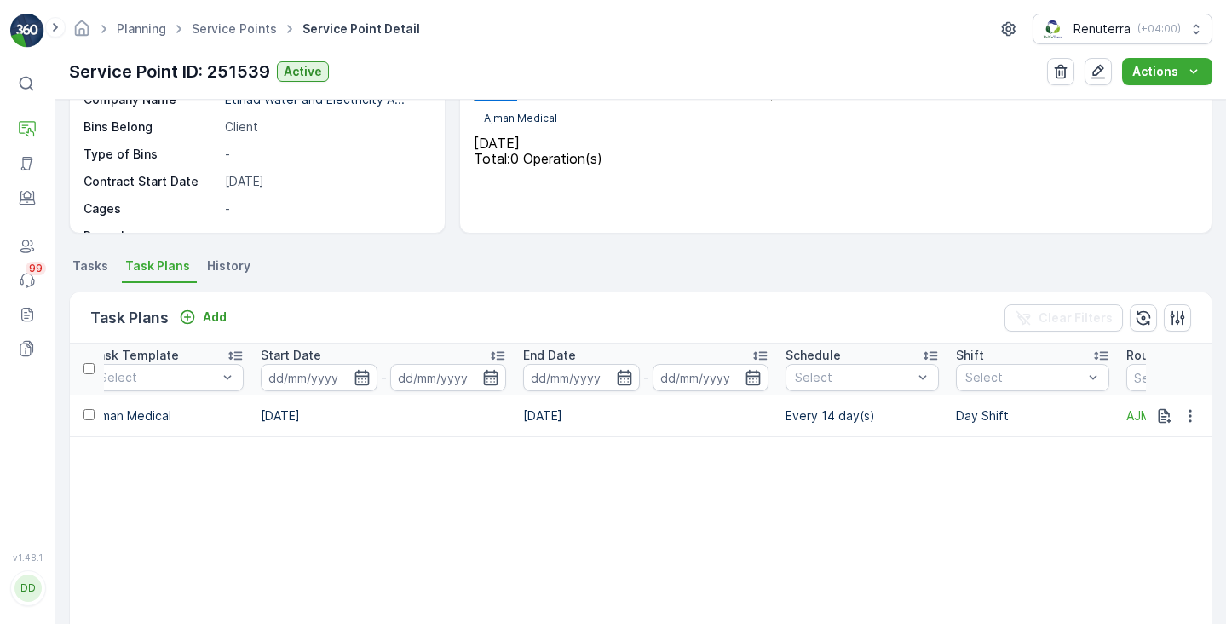
scroll to position [0, 884]
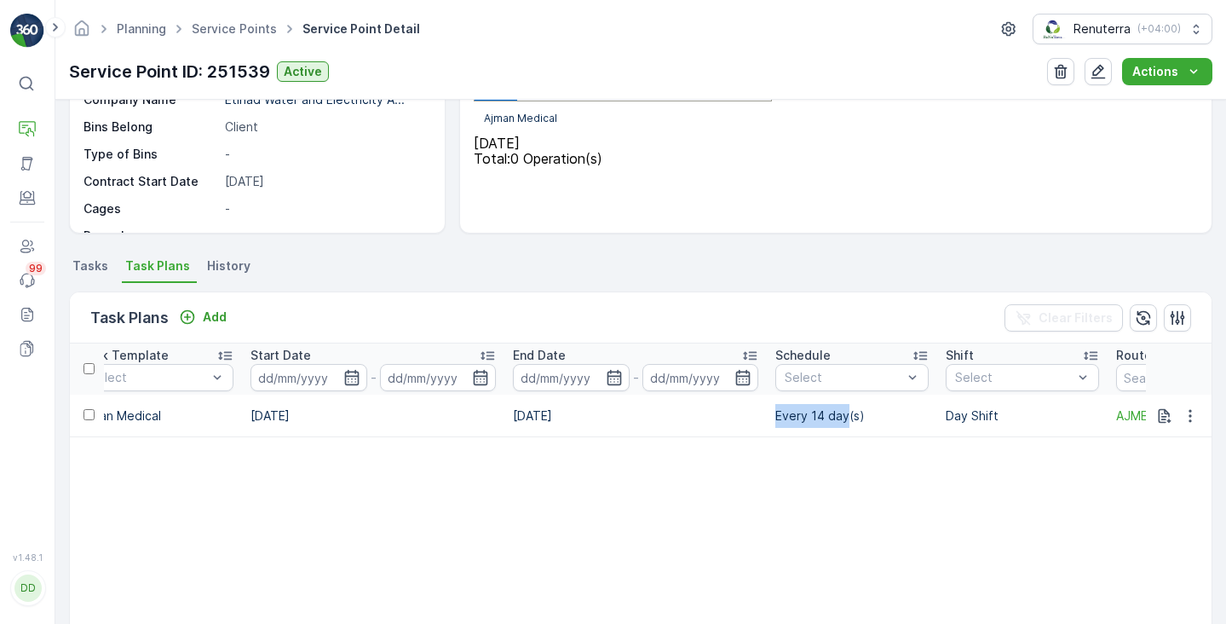
drag, startPoint x: 854, startPoint y: 415, endPoint x: 785, endPoint y: 421, distance: 69.3
click at [785, 421] on td "Every 14 day(s)" at bounding box center [852, 415] width 170 height 43
copy td "Every 14 day"
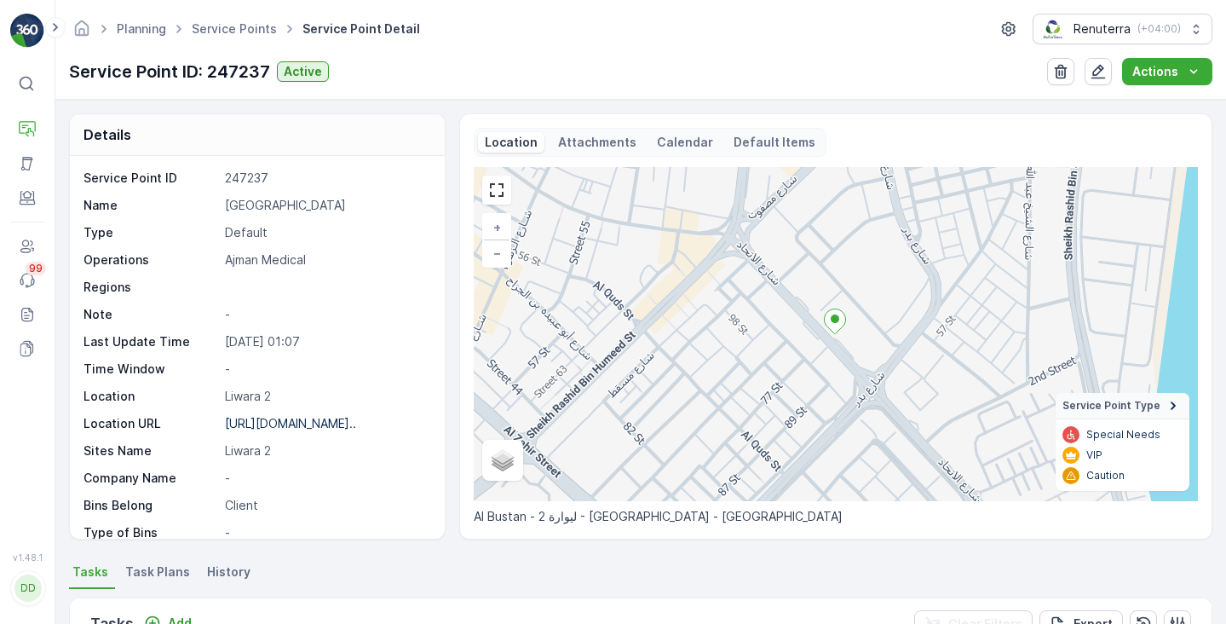
click at [679, 139] on p "Calendar" at bounding box center [685, 142] width 56 height 17
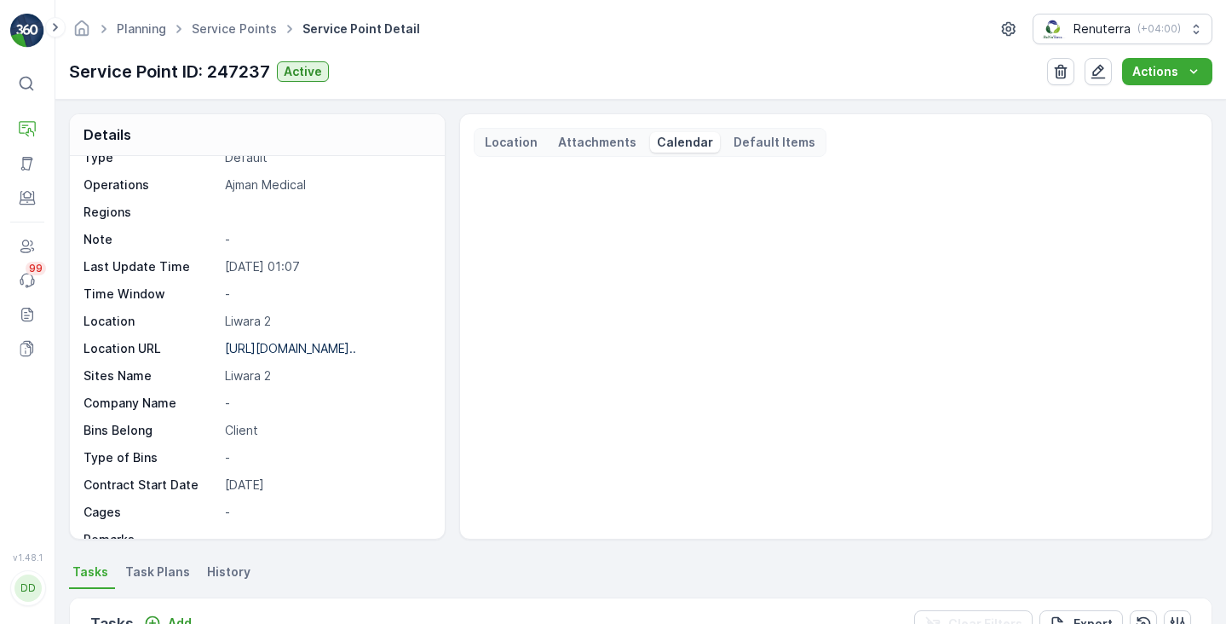
scroll to position [74, 0]
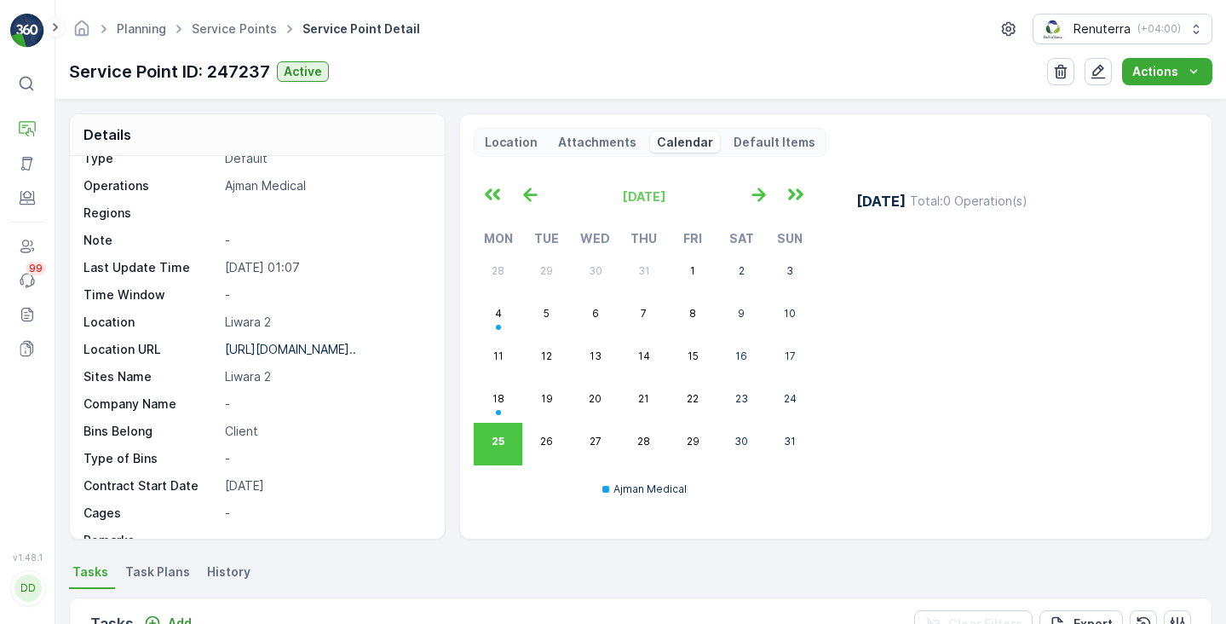
click at [144, 561] on li "Task Plans" at bounding box center [159, 574] width 75 height 29
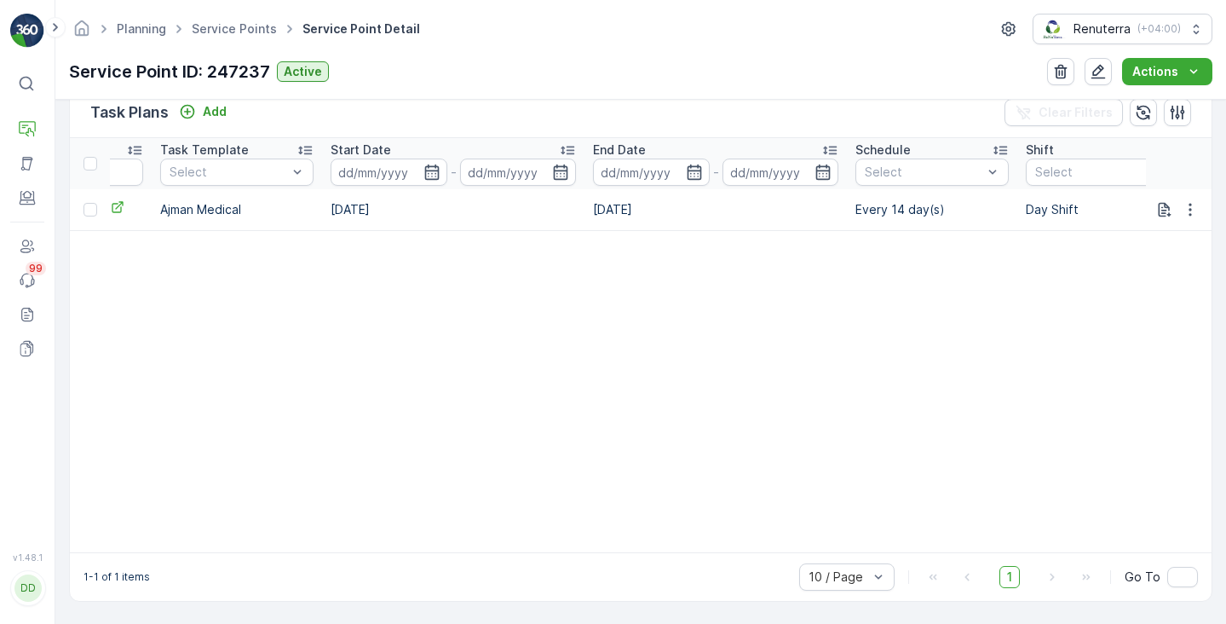
scroll to position [0, 843]
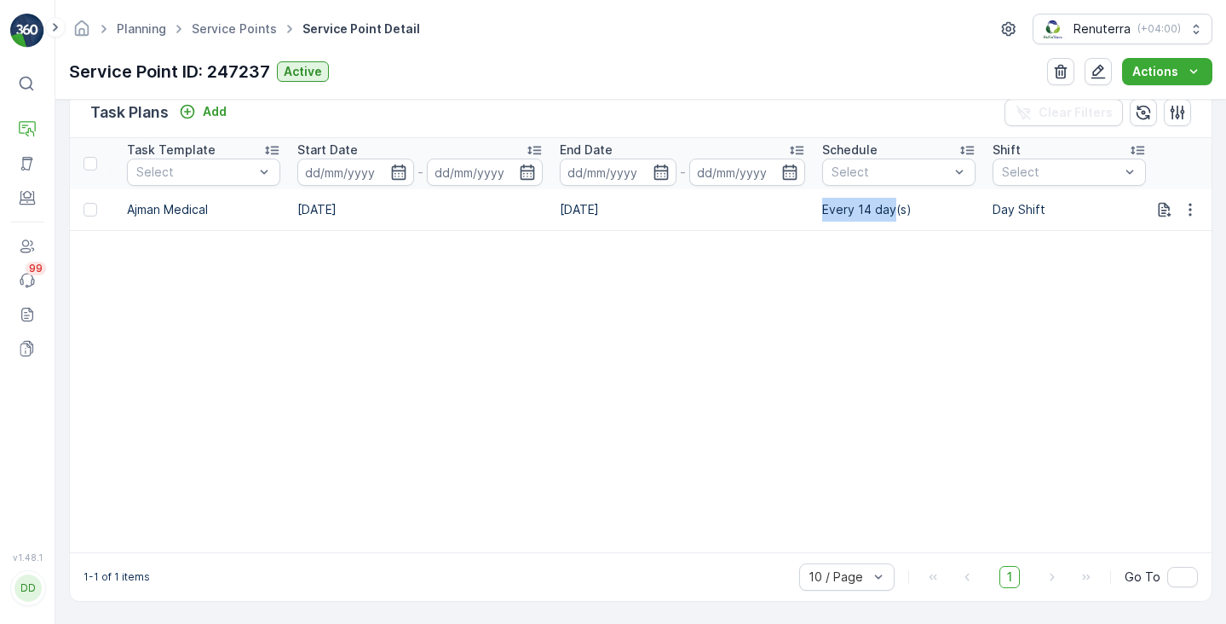
drag, startPoint x: 894, startPoint y: 201, endPoint x: 824, endPoint y: 203, distance: 69.9
click at [824, 203] on td "Every 14 day(s)" at bounding box center [898, 209] width 170 height 41
copy td "Every 14 day"
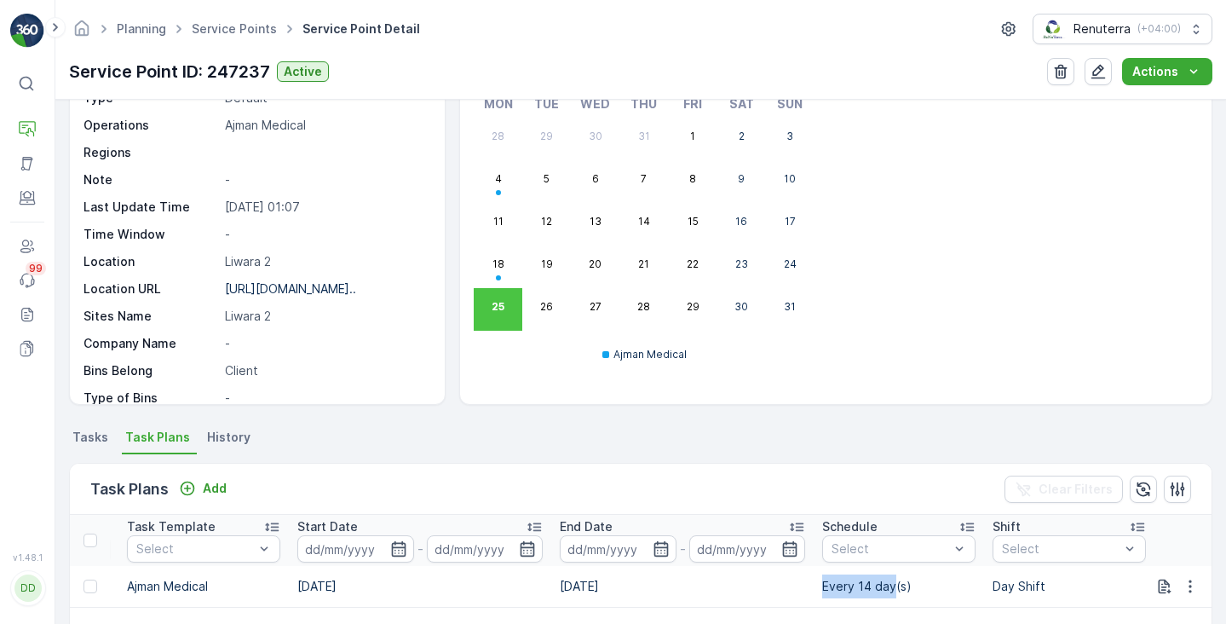
scroll to position [255, 0]
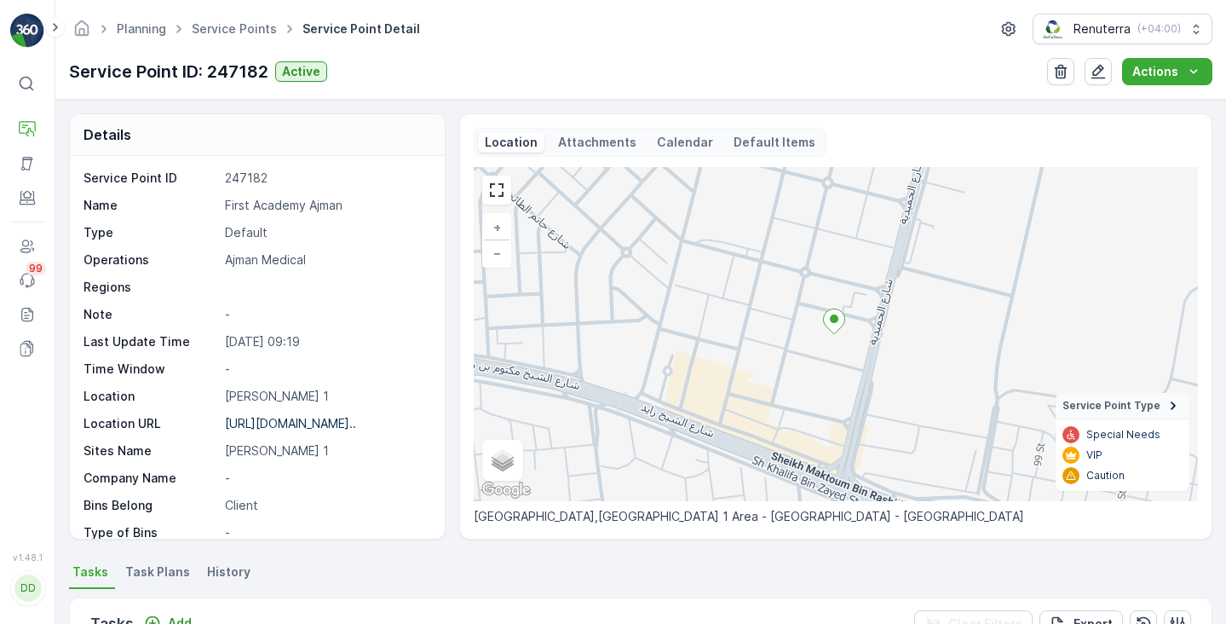
click at [698, 156] on div "Location Attachments Calendar Default Items" at bounding box center [650, 142] width 353 height 29
click at [687, 152] on div "Location Attachments Calendar Default Items" at bounding box center [650, 142] width 353 height 29
click at [679, 147] on p "Calendar" at bounding box center [685, 142] width 56 height 17
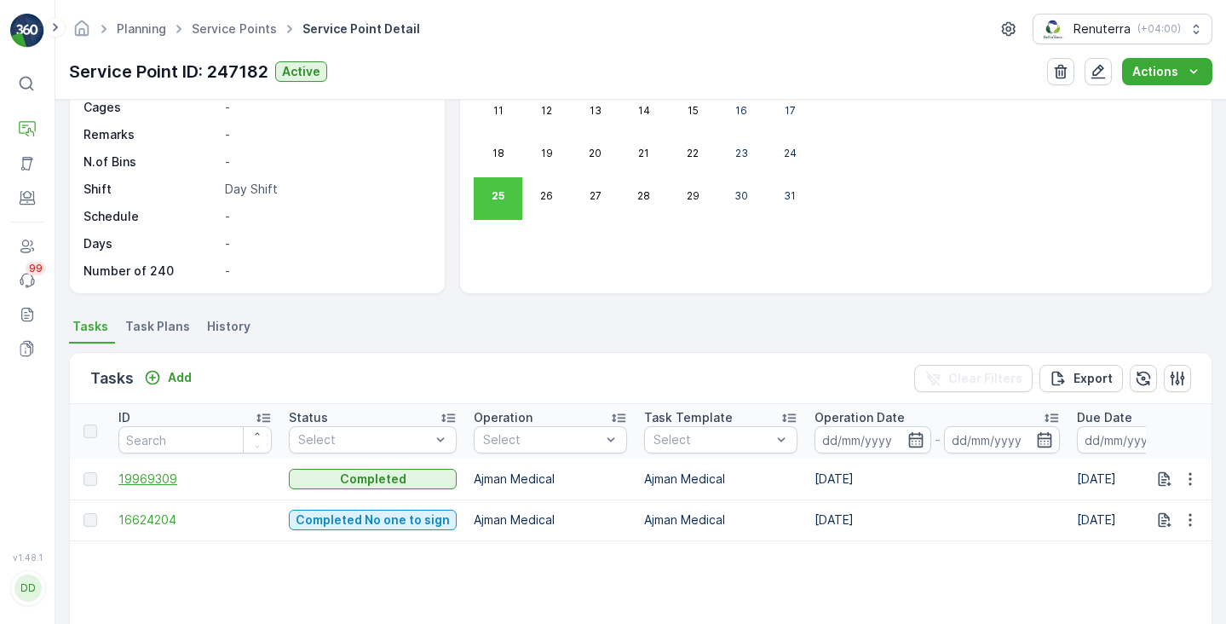
scroll to position [267, 0]
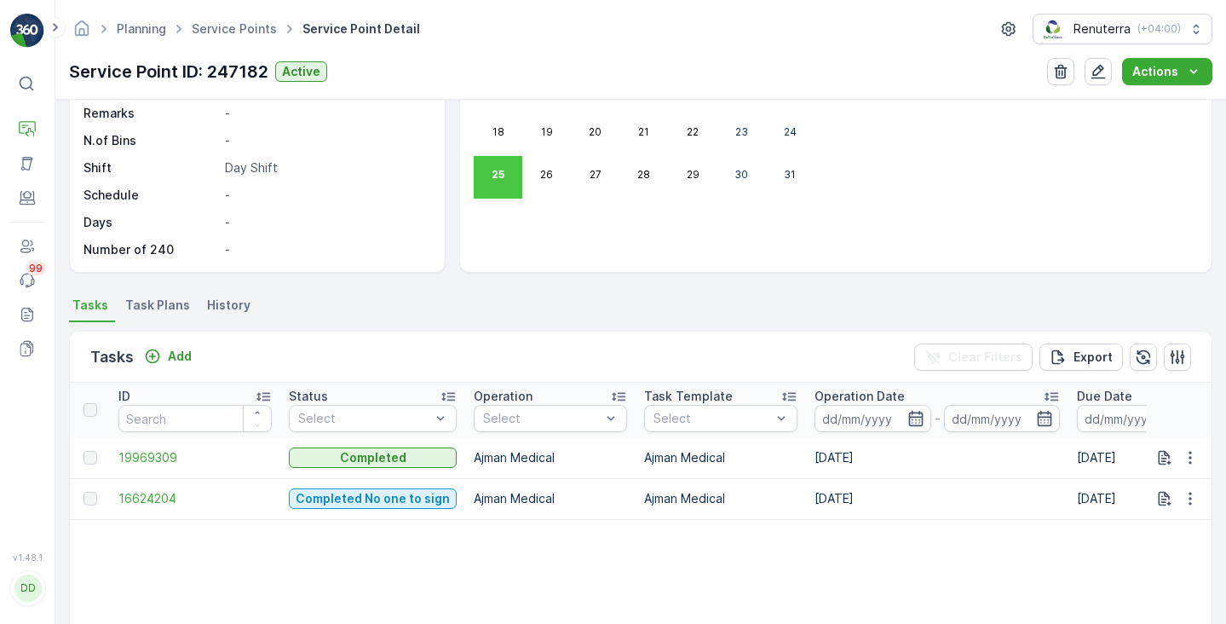
click at [163, 304] on span "Task Plans" at bounding box center [157, 304] width 65 height 17
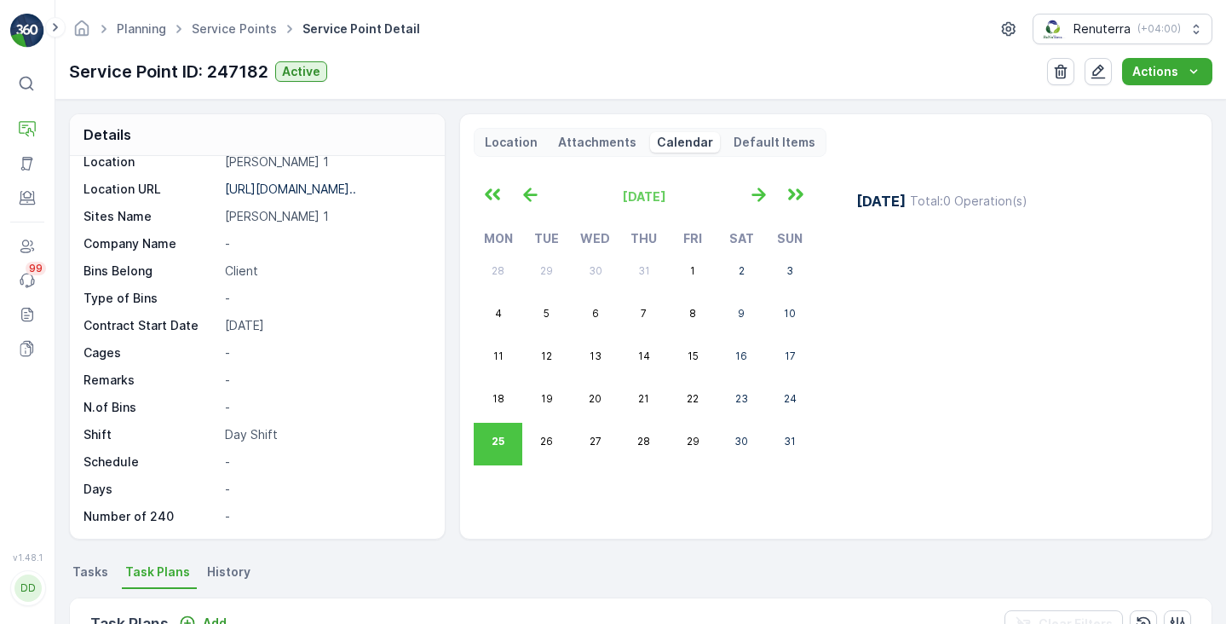
scroll to position [234, 0]
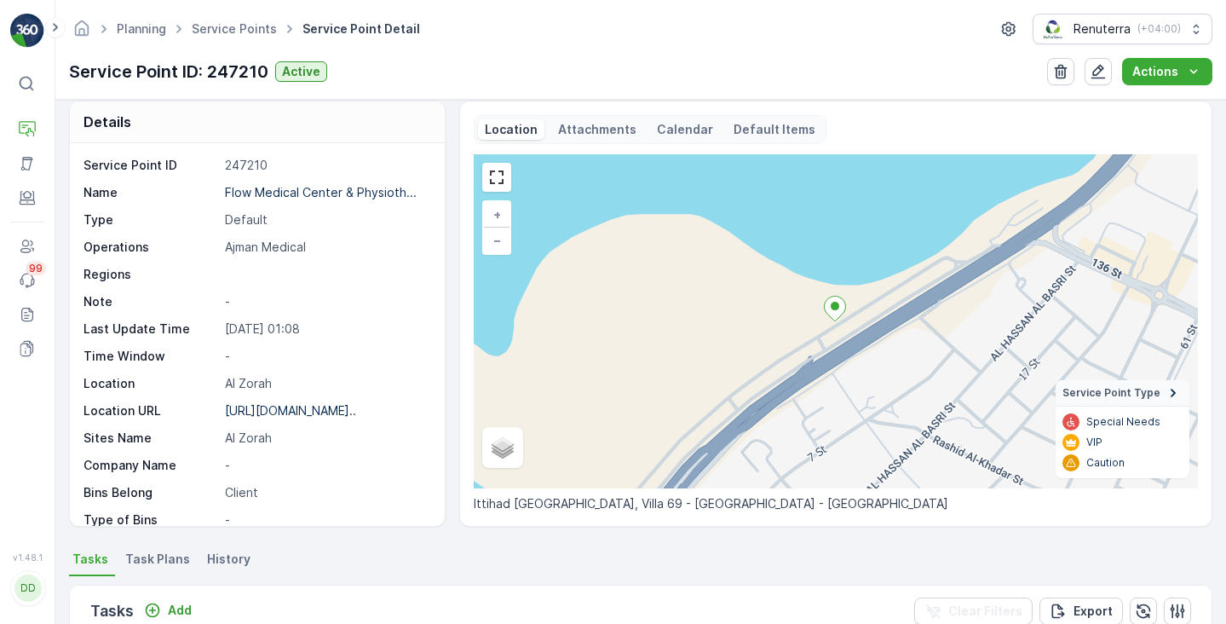
scroll to position [62, 0]
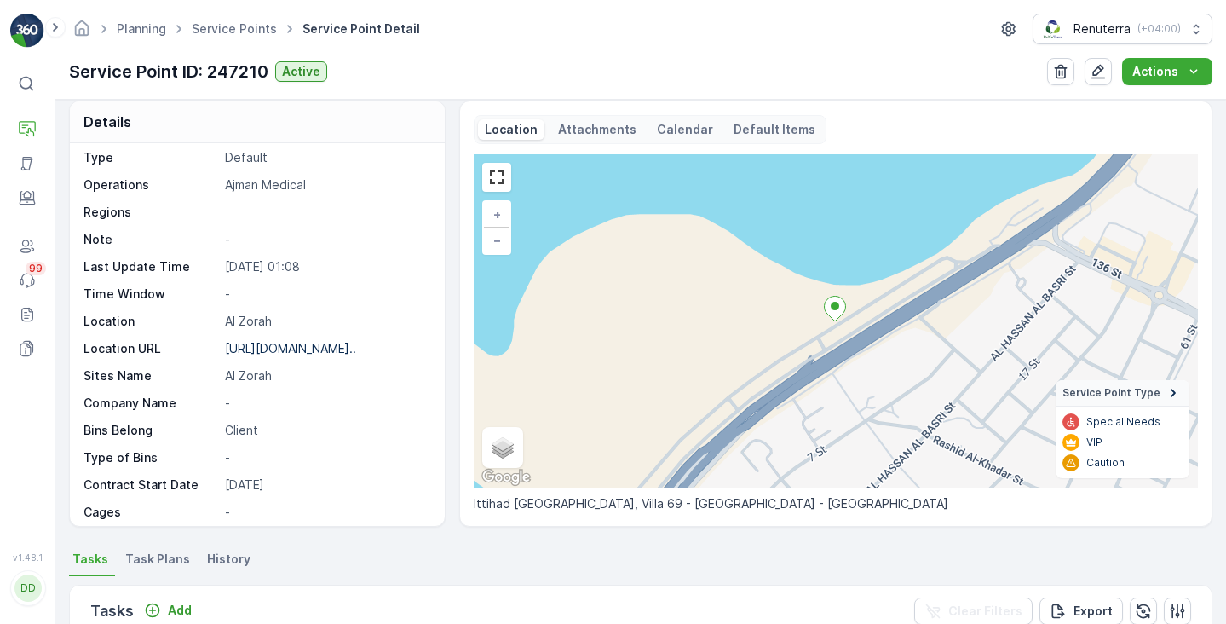
click at [641, 135] on div "Location Attachments Calendar Default Items" at bounding box center [650, 129] width 353 height 29
click at [661, 135] on p "Calendar" at bounding box center [685, 129] width 56 height 17
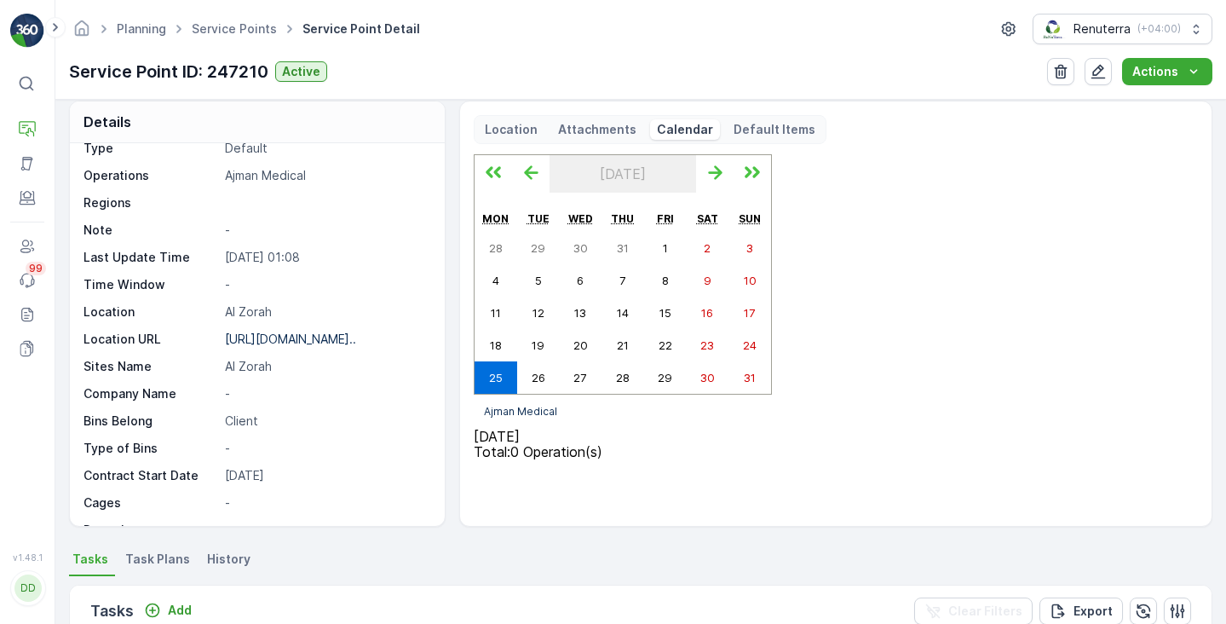
scroll to position [11, 0]
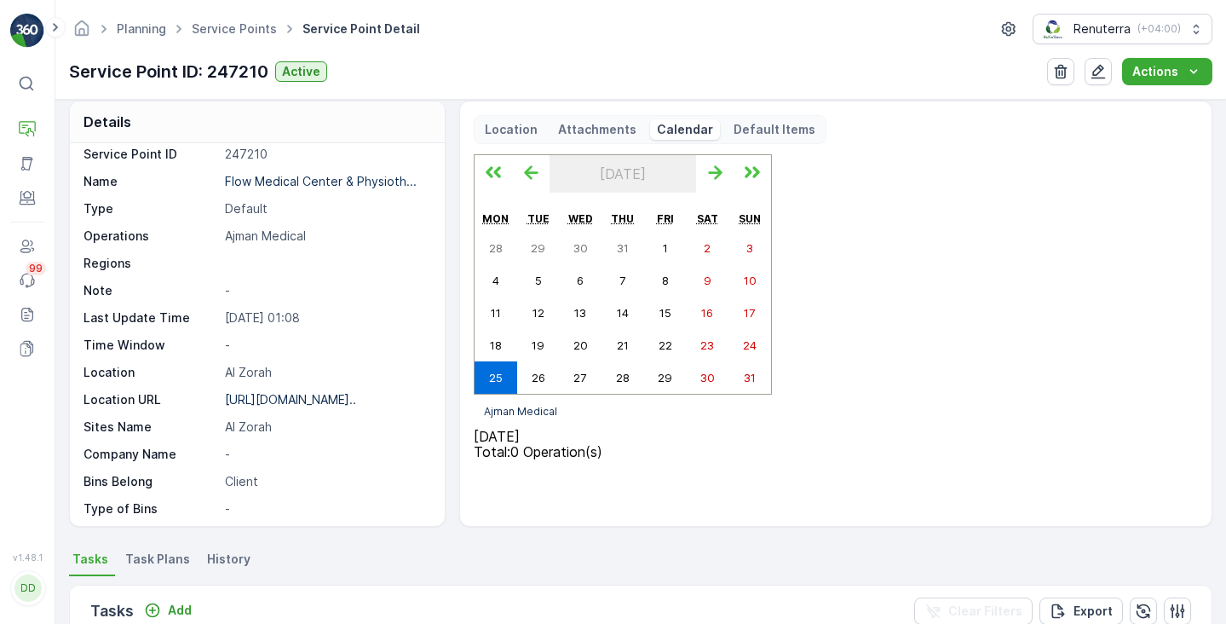
click at [139, 565] on span "Task Plans" at bounding box center [157, 558] width 65 height 17
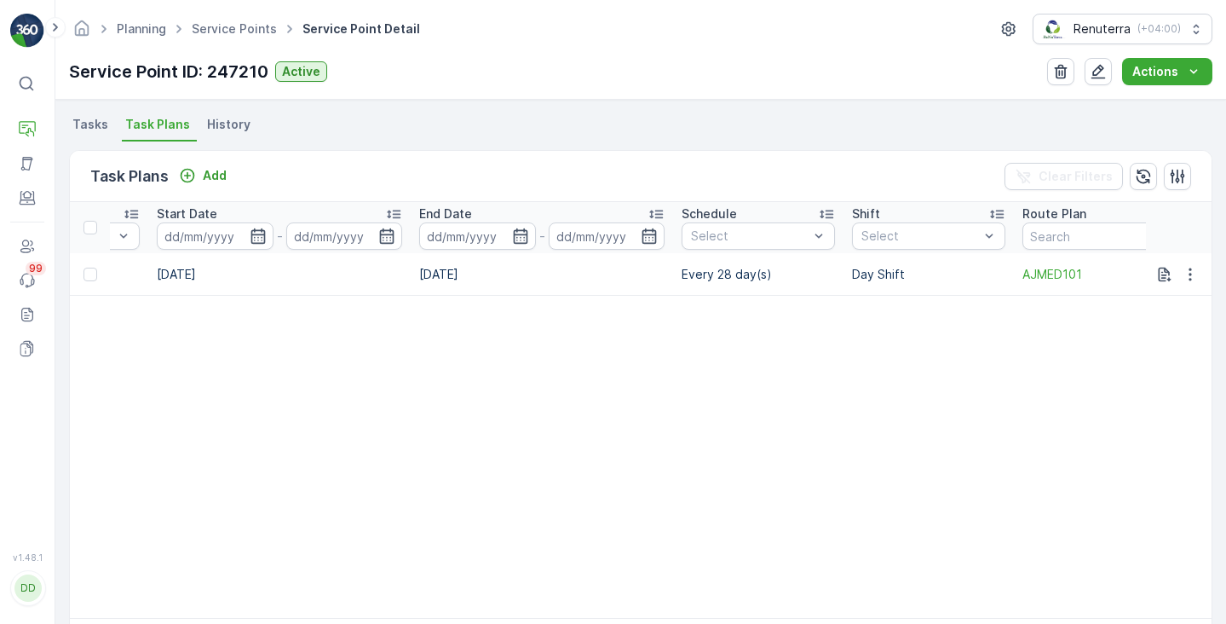
scroll to position [0, 988]
drag, startPoint x: 751, startPoint y: 272, endPoint x: 677, endPoint y: 279, distance: 74.4
click at [677, 279] on td "Every 28 day(s)" at bounding box center [754, 274] width 170 height 43
copy td "Every 28 day"
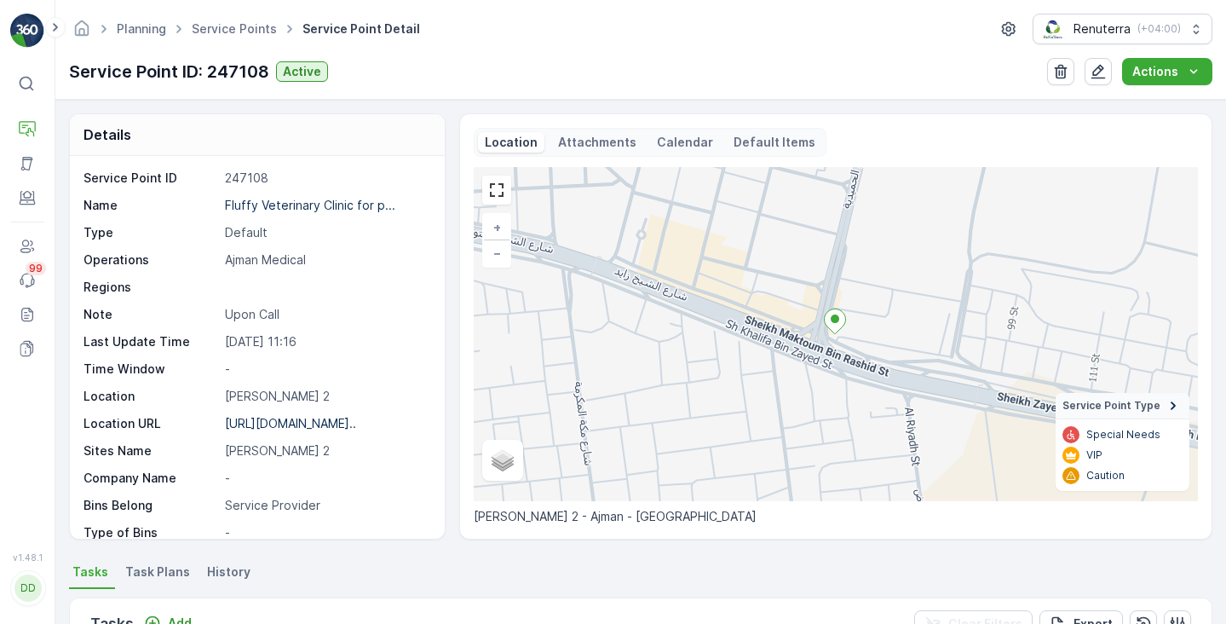
click at [663, 136] on p "Calendar" at bounding box center [685, 142] width 56 height 17
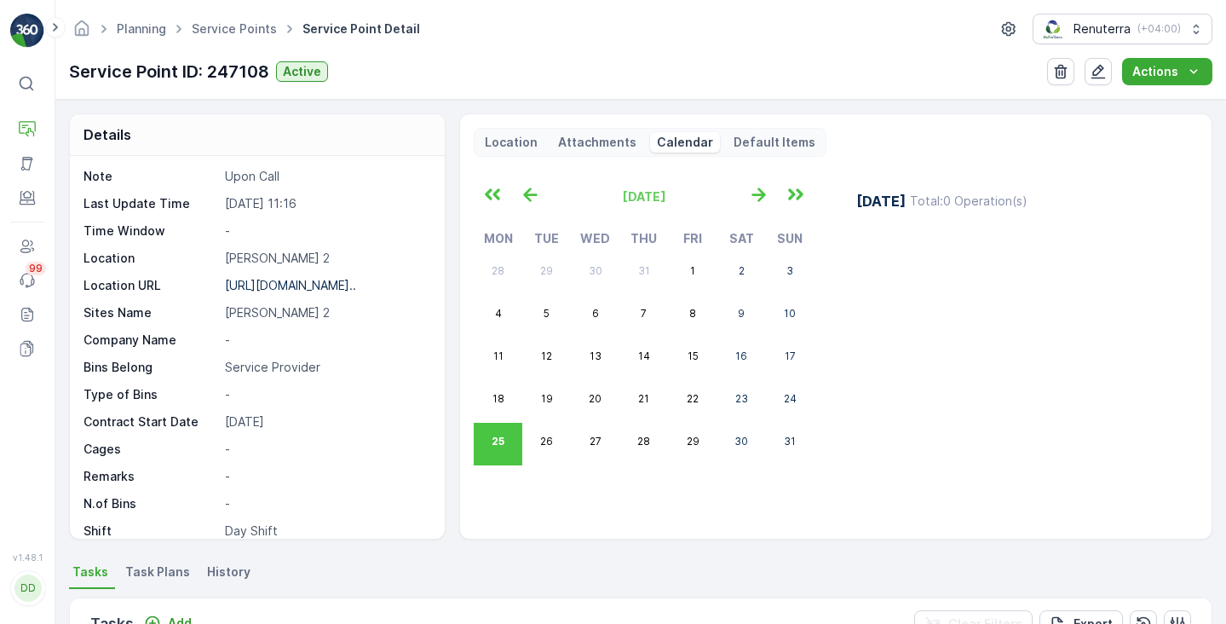
scroll to position [129, 0]
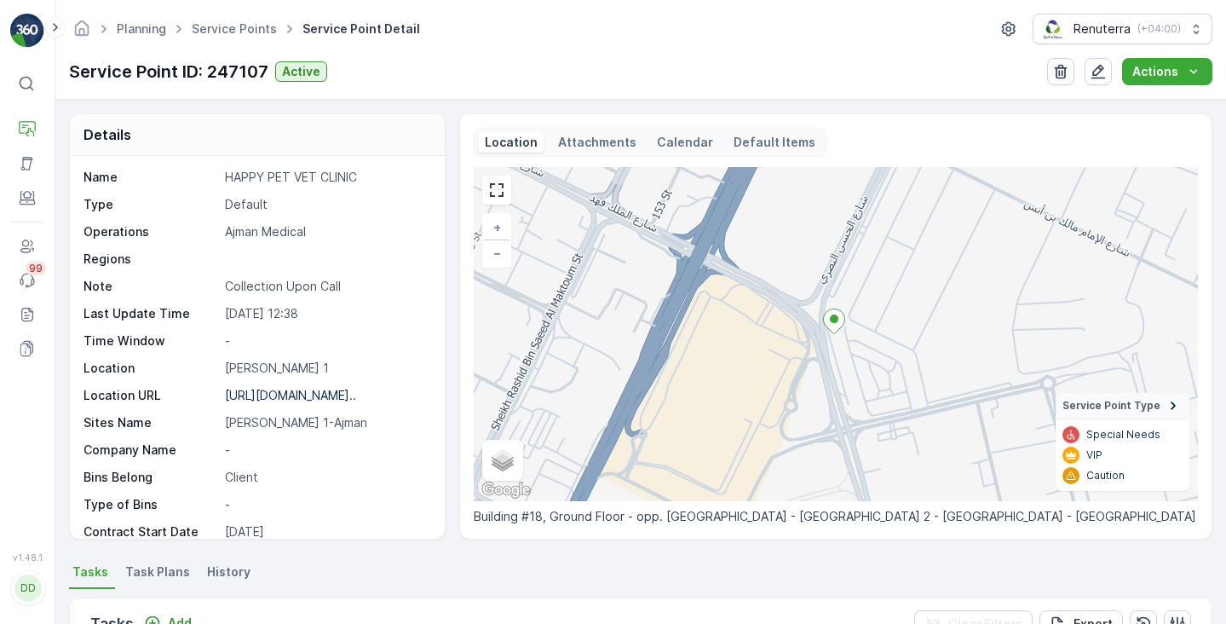
scroll to position [41, 0]
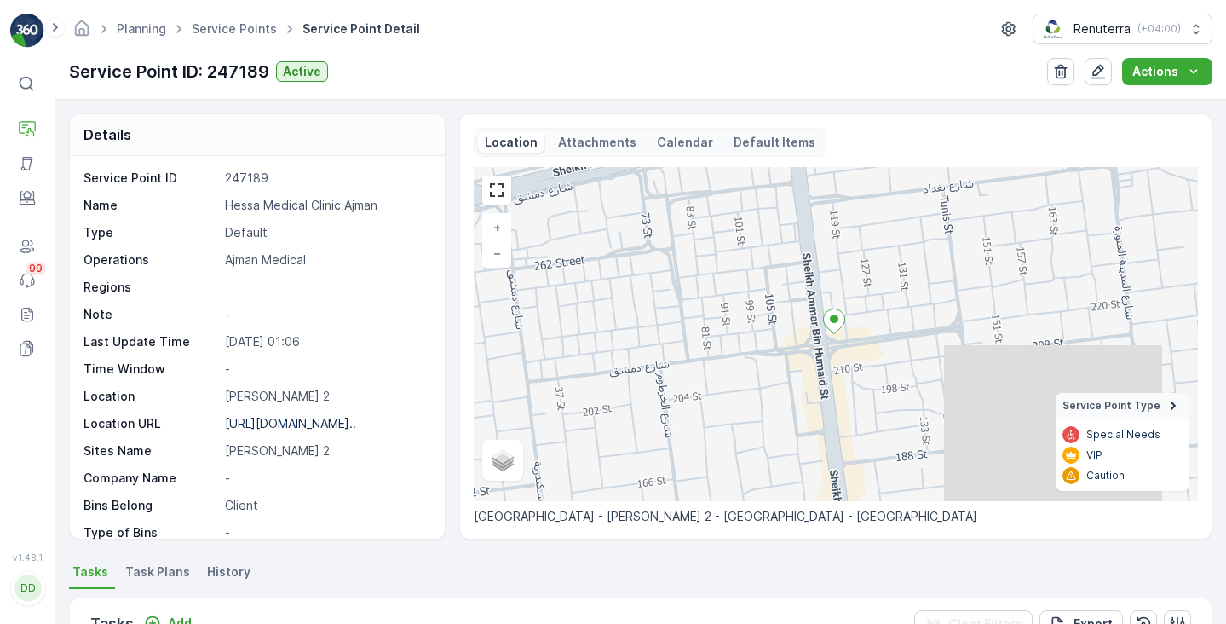
click at [673, 154] on div "Location Attachments Calendar Default Items" at bounding box center [650, 142] width 353 height 29
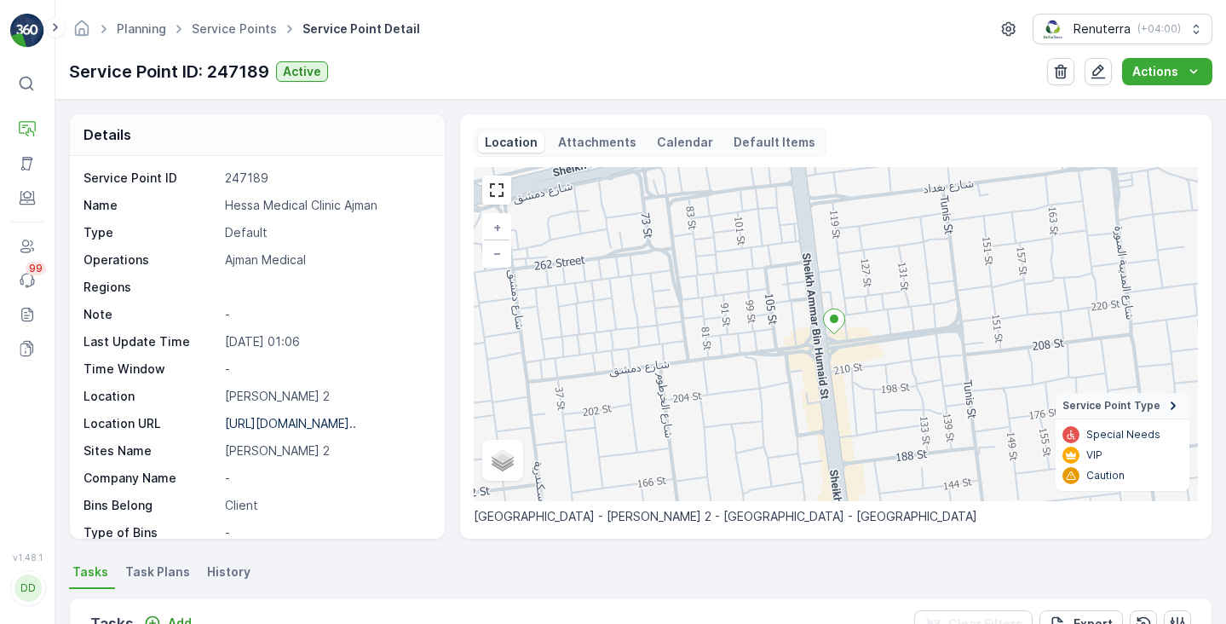
click at [668, 141] on p "Calendar" at bounding box center [685, 142] width 56 height 17
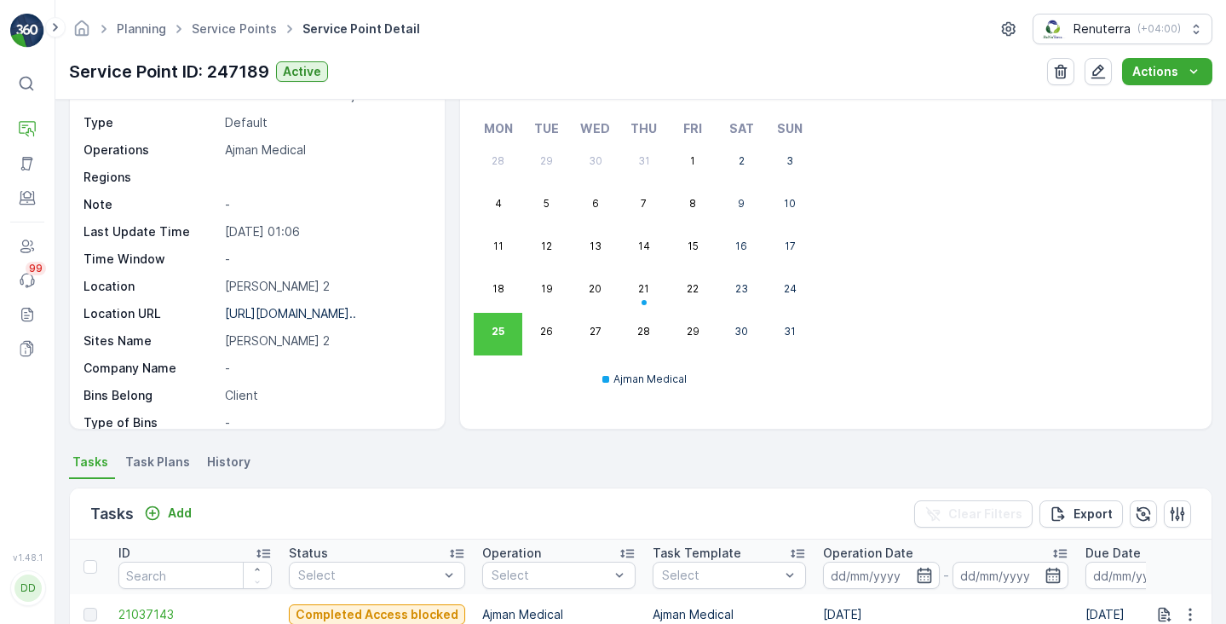
scroll to position [114, 0]
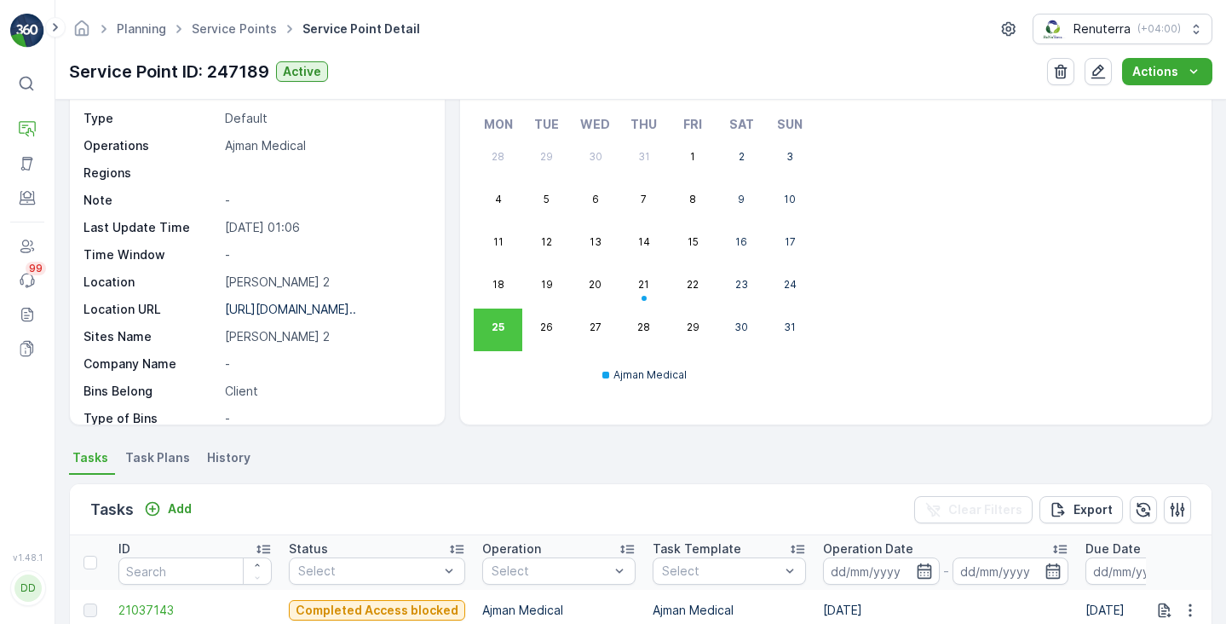
click at [176, 471] on li "Task Plans" at bounding box center [159, 460] width 75 height 29
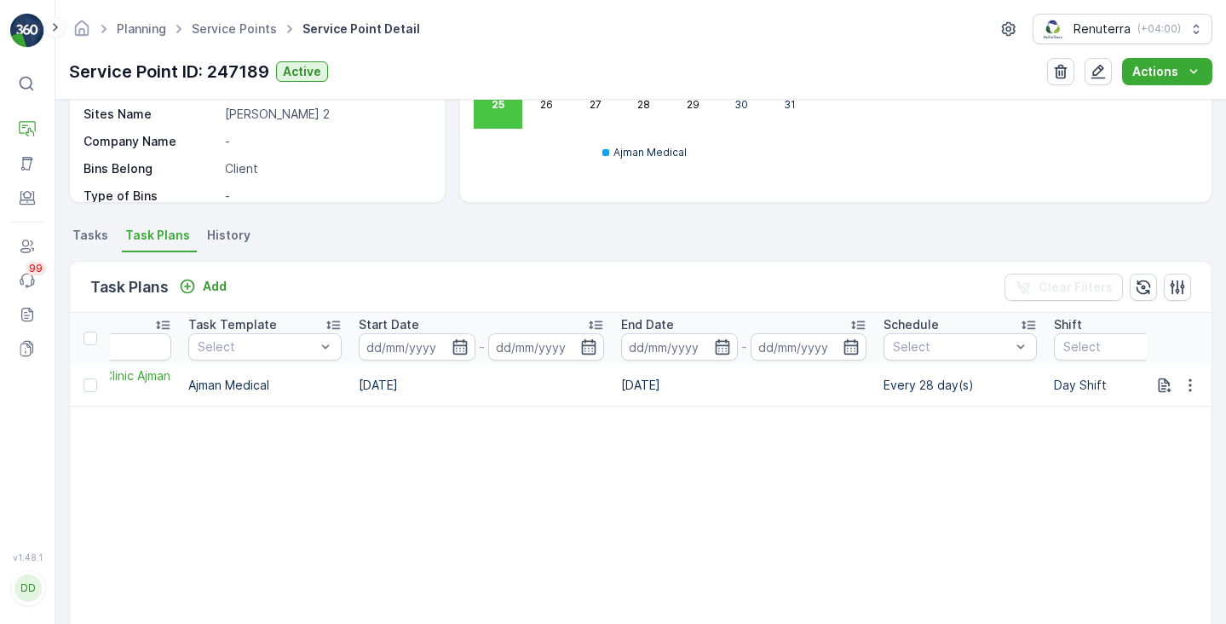
scroll to position [0, 918]
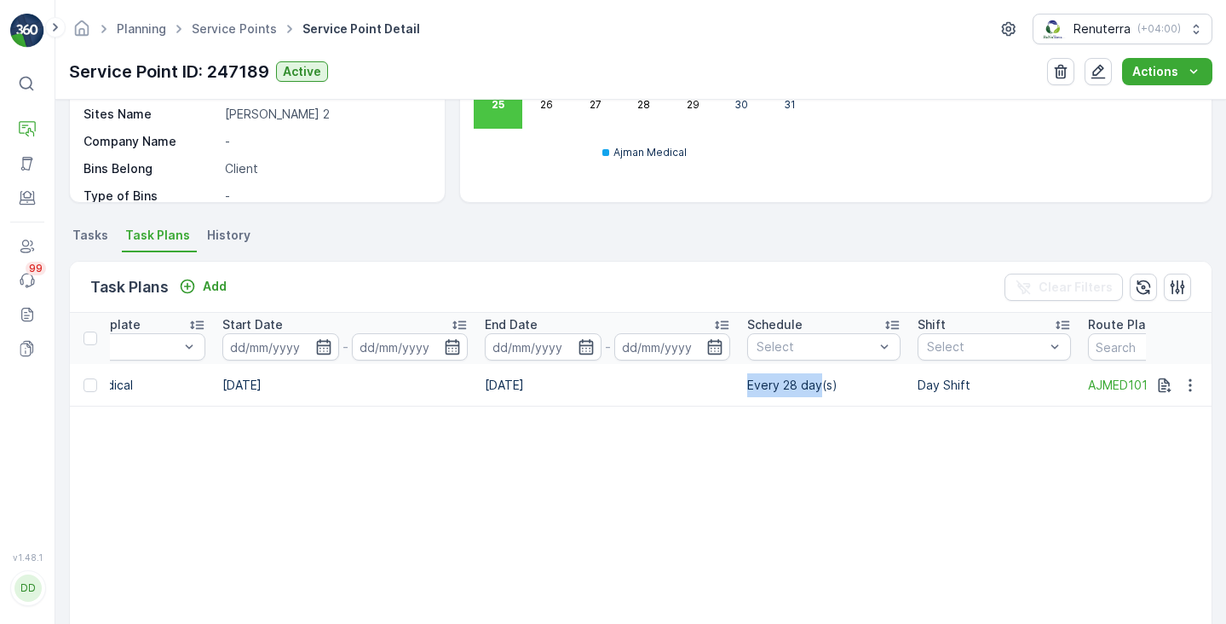
drag, startPoint x: 819, startPoint y: 388, endPoint x: 744, endPoint y: 384, distance: 75.0
click at [744, 384] on td "Every 28 day(s)" at bounding box center [824, 385] width 170 height 43
copy td "Every 28 day"
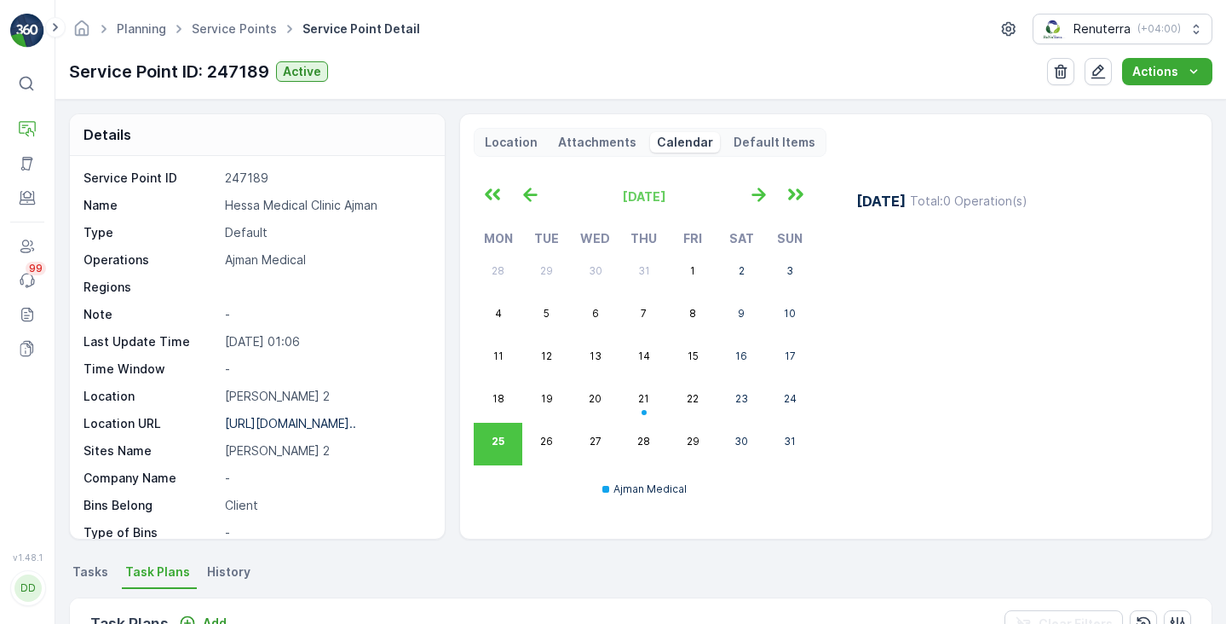
scroll to position [0, 0]
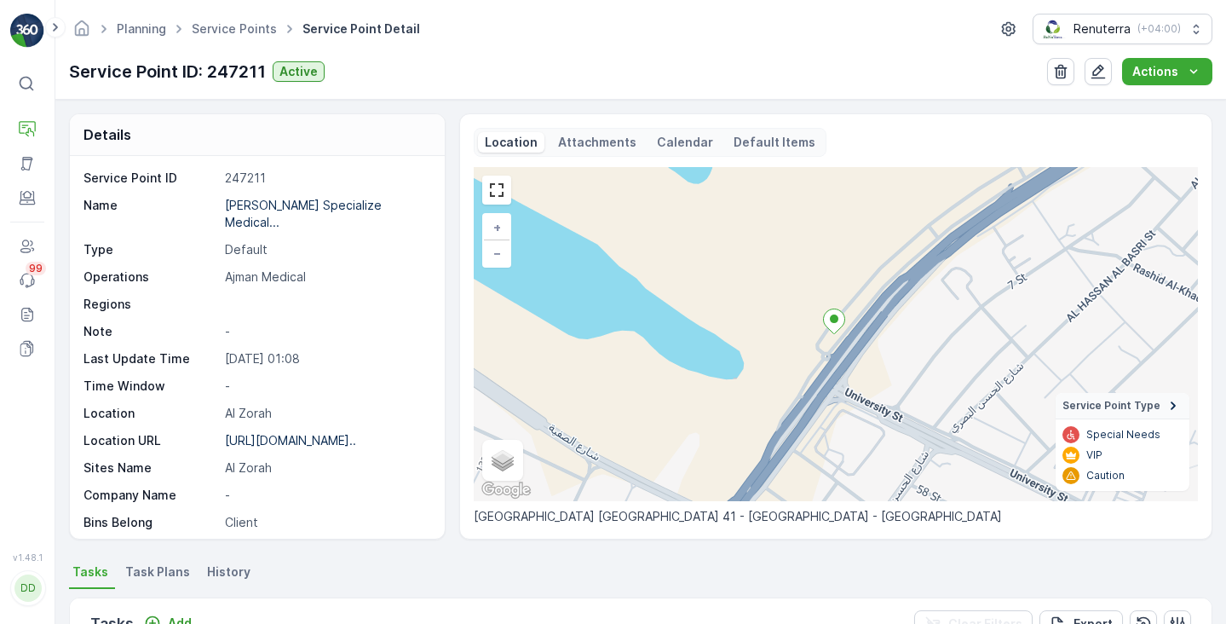
click at [675, 147] on p "Calendar" at bounding box center [685, 142] width 56 height 17
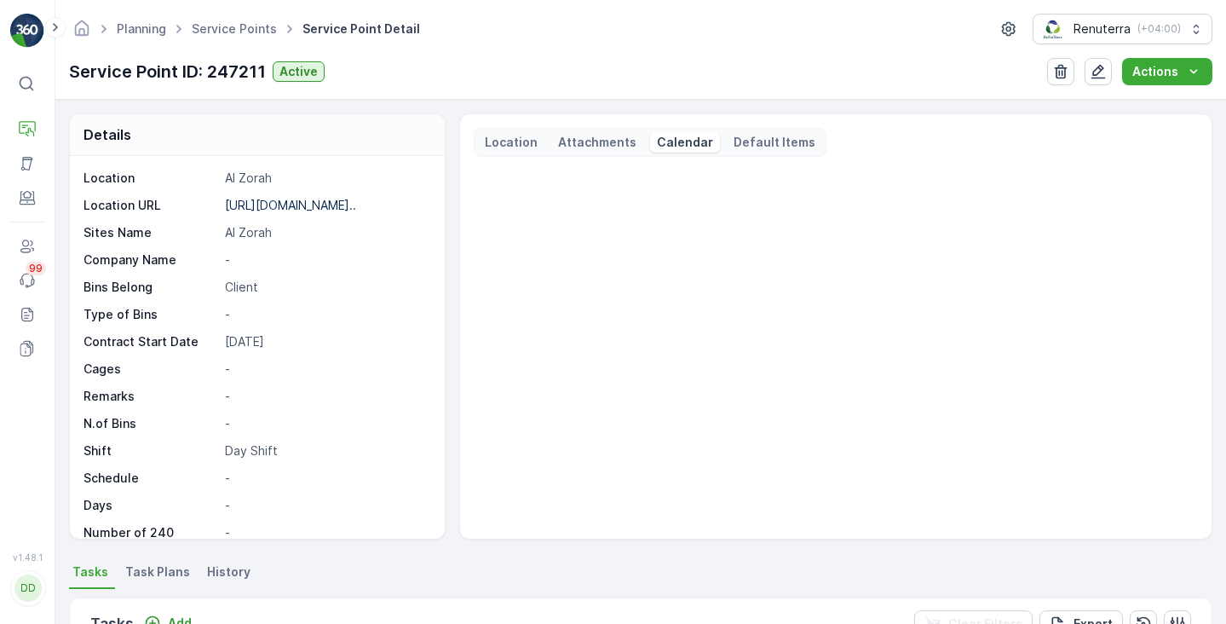
scroll to position [234, 0]
click at [168, 571] on span "Task Plans" at bounding box center [157, 571] width 65 height 17
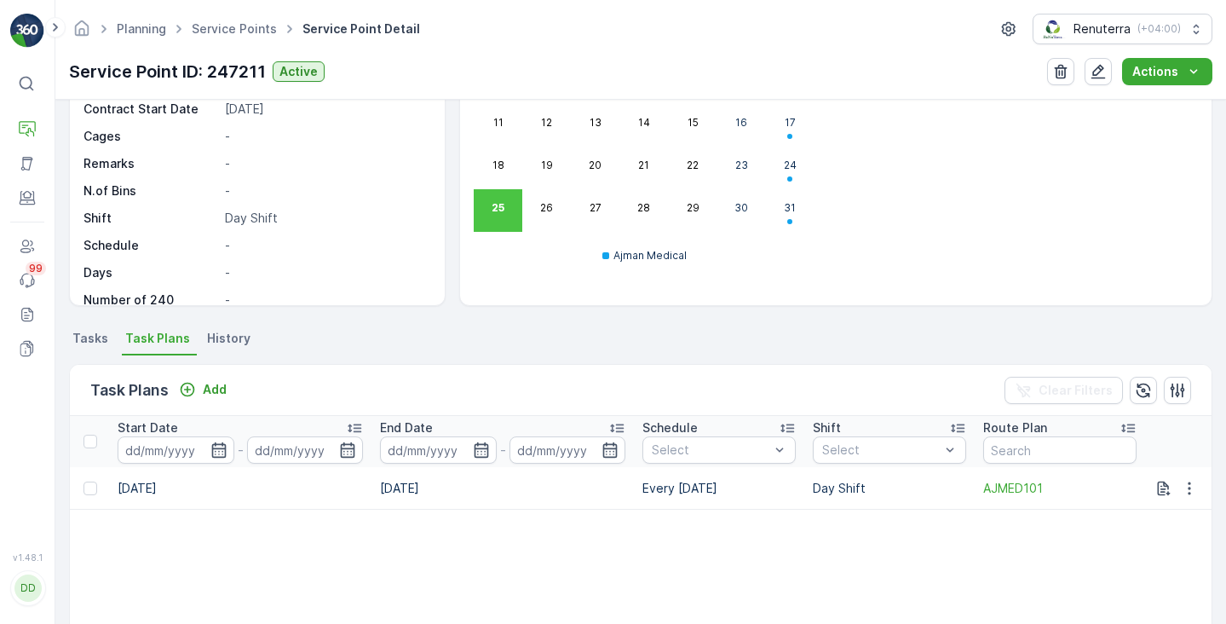
scroll to position [0, 1027]
drag, startPoint x: 716, startPoint y: 486, endPoint x: 624, endPoint y: 489, distance: 92.1
click at [624, 489] on tr "3718792 Active AJMED001 Ajman Medical Huda alalus Specialize Medical LLC Ajman …" at bounding box center [129, 488] width 2164 height 43
click at [656, 514] on table "ID Status Select Name Operation Select Service Point Task Template Select Start…" at bounding box center [129, 624] width 2164 height 416
drag, startPoint x: 717, startPoint y: 486, endPoint x: 638, endPoint y: 496, distance: 79.9
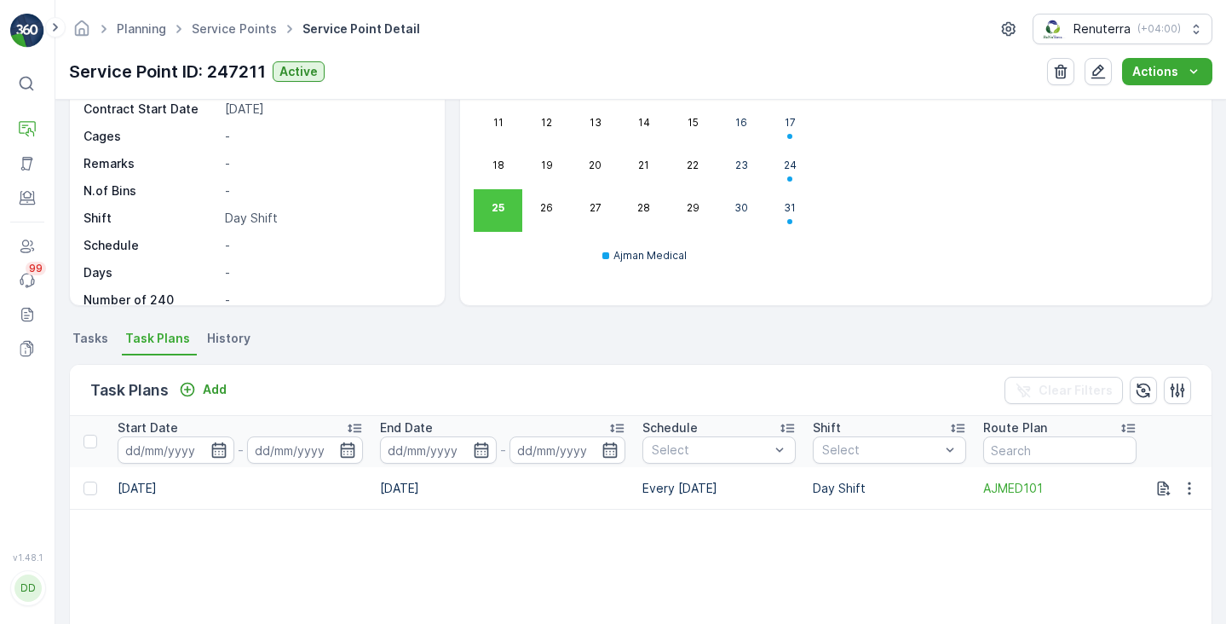
click at [638, 496] on td "Every Sunday" at bounding box center [719, 488] width 170 height 43
click at [650, 490] on td "Every Sunday" at bounding box center [719, 488] width 170 height 43
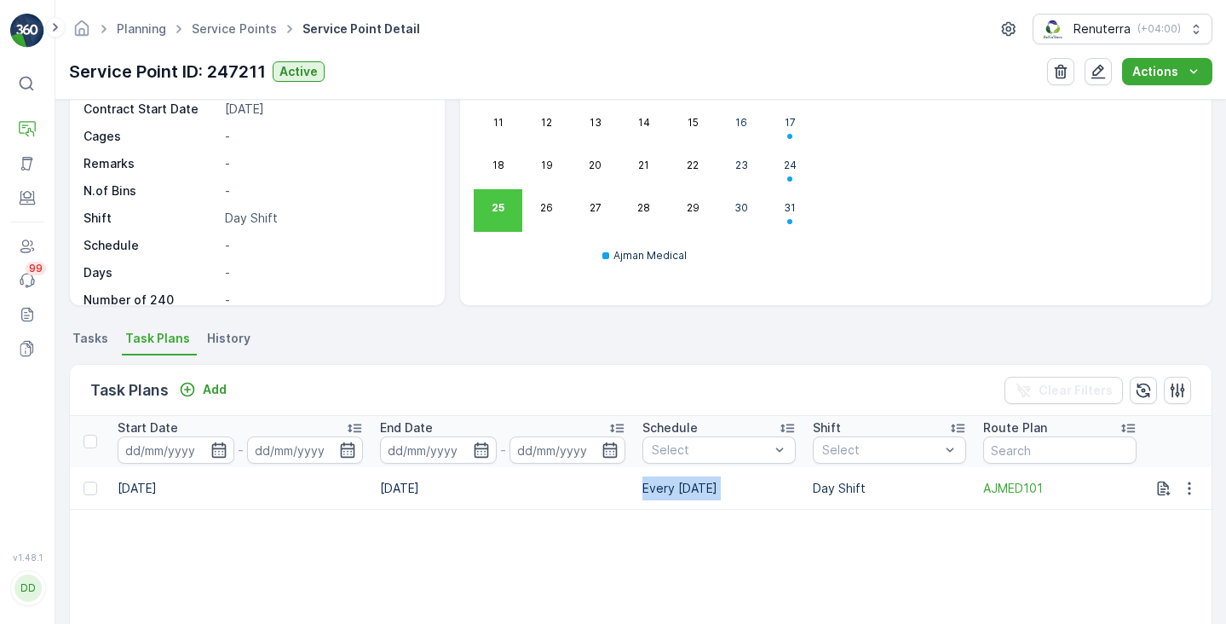
copy td "Every Sunday"
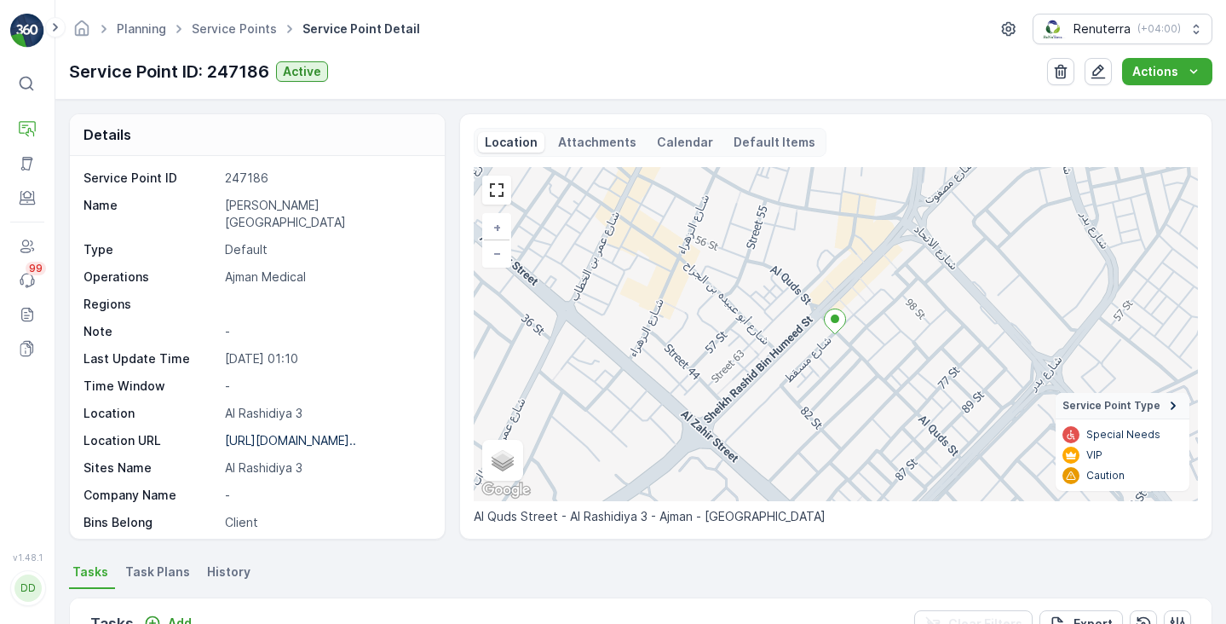
click at [143, 567] on span "Task Plans" at bounding box center [157, 571] width 65 height 17
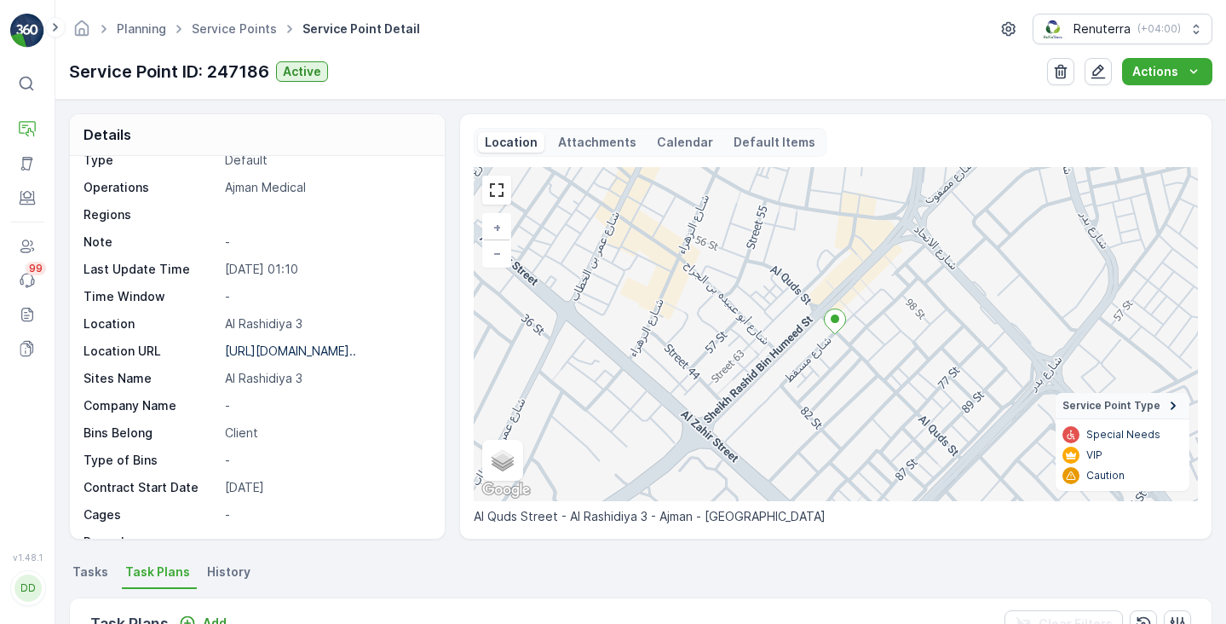
click at [657, 145] on p "Calendar" at bounding box center [685, 142] width 56 height 17
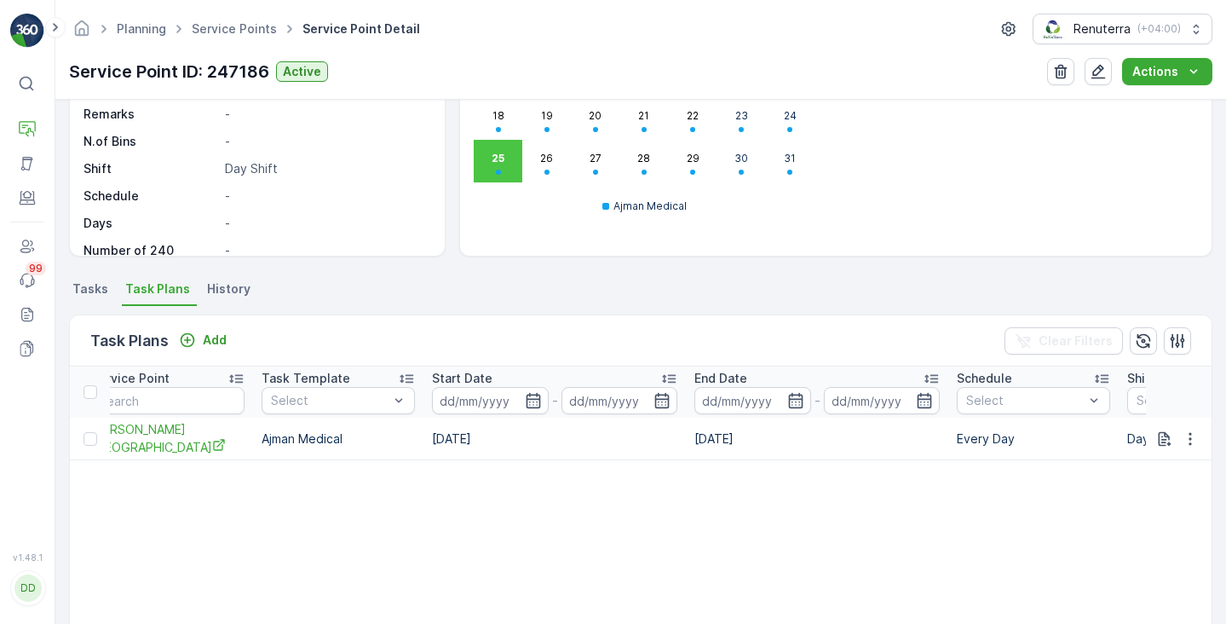
scroll to position [0, 744]
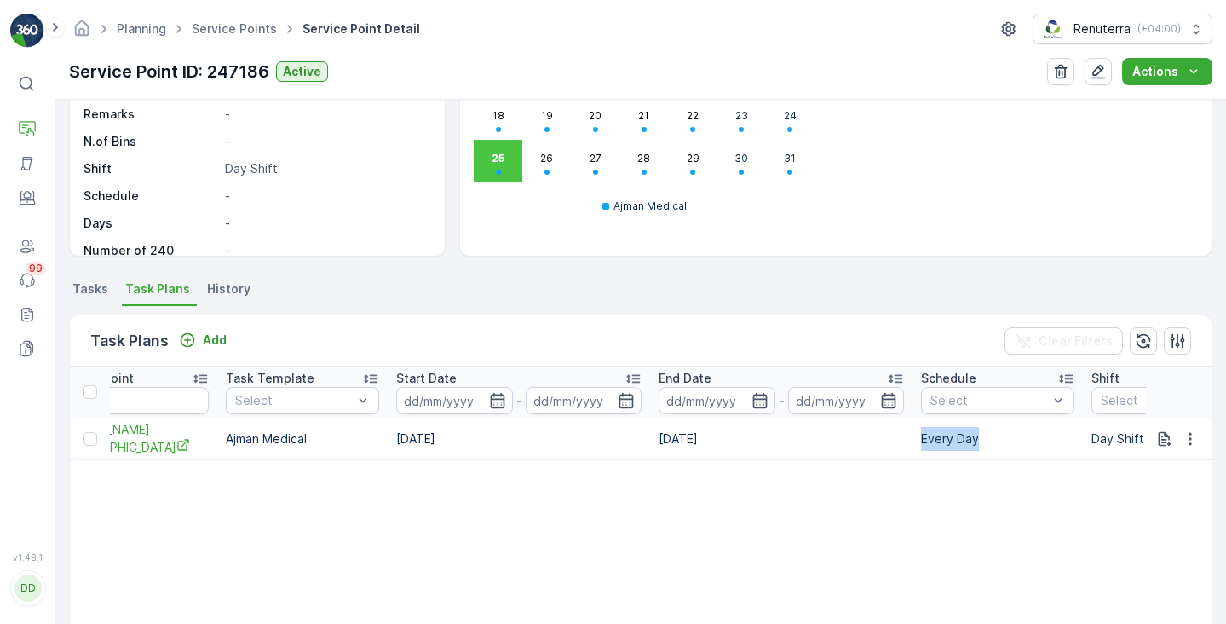
drag, startPoint x: 977, startPoint y: 437, endPoint x: 923, endPoint y: 442, distance: 53.9
click at [923, 442] on td "Every Day" at bounding box center [997, 438] width 170 height 43
copy td "Every Day"
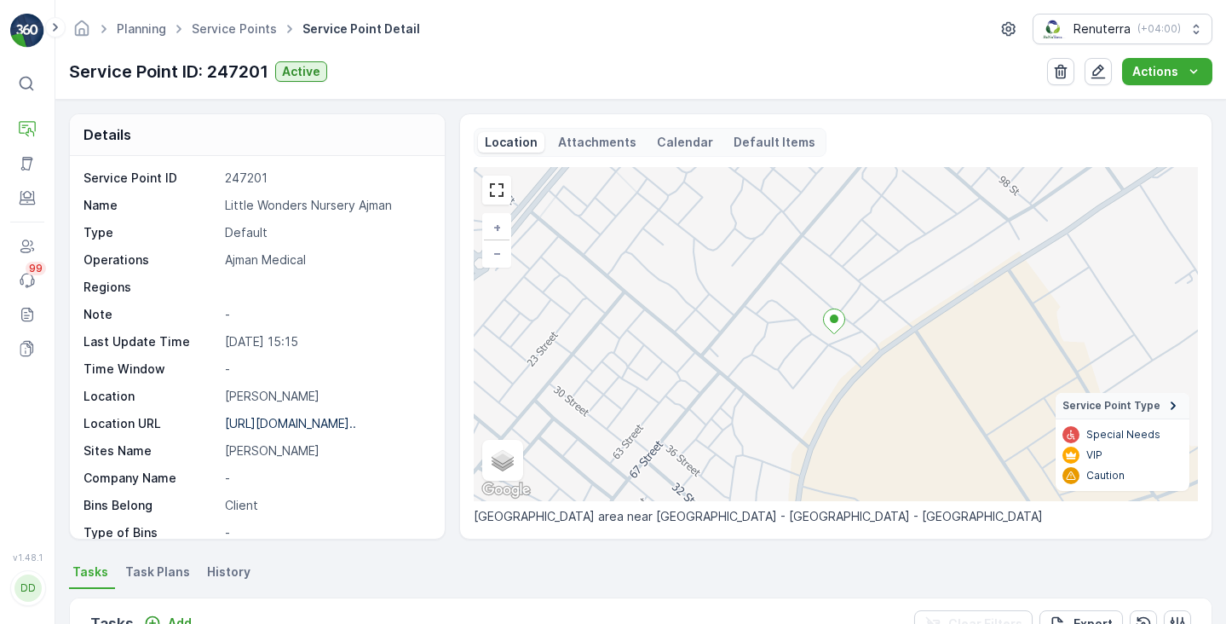
click at [667, 144] on p "Calendar" at bounding box center [685, 142] width 56 height 17
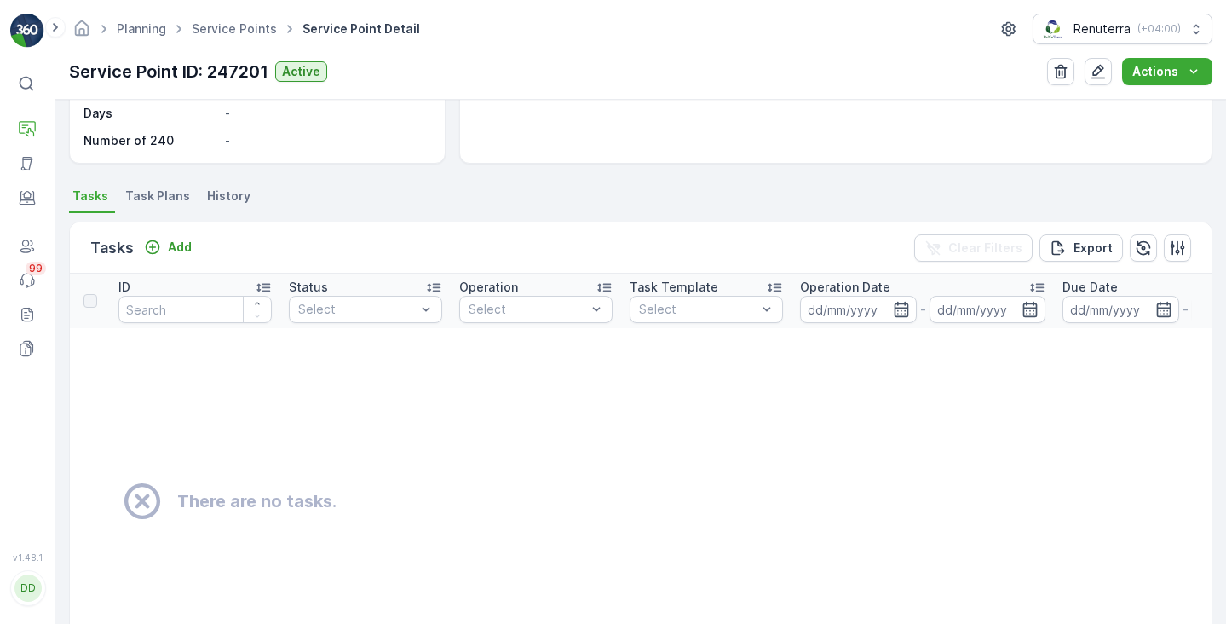
scroll to position [377, 0]
click at [139, 188] on span "Task Plans" at bounding box center [157, 195] width 65 height 17
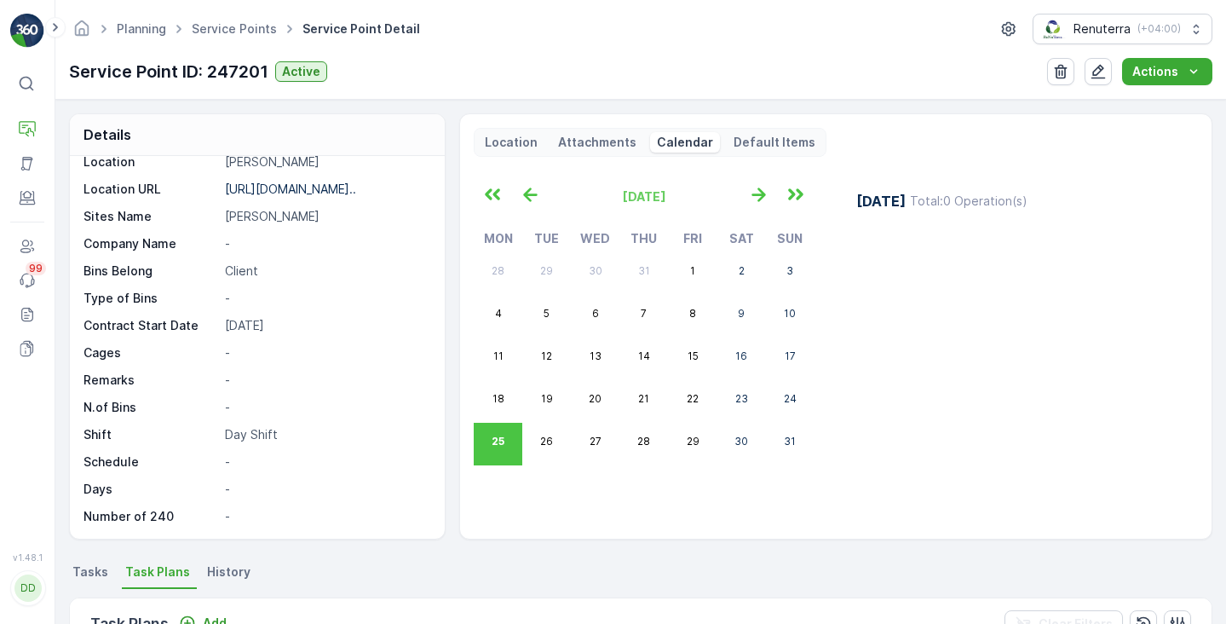
click at [503, 144] on p "Location" at bounding box center [511, 142] width 53 height 17
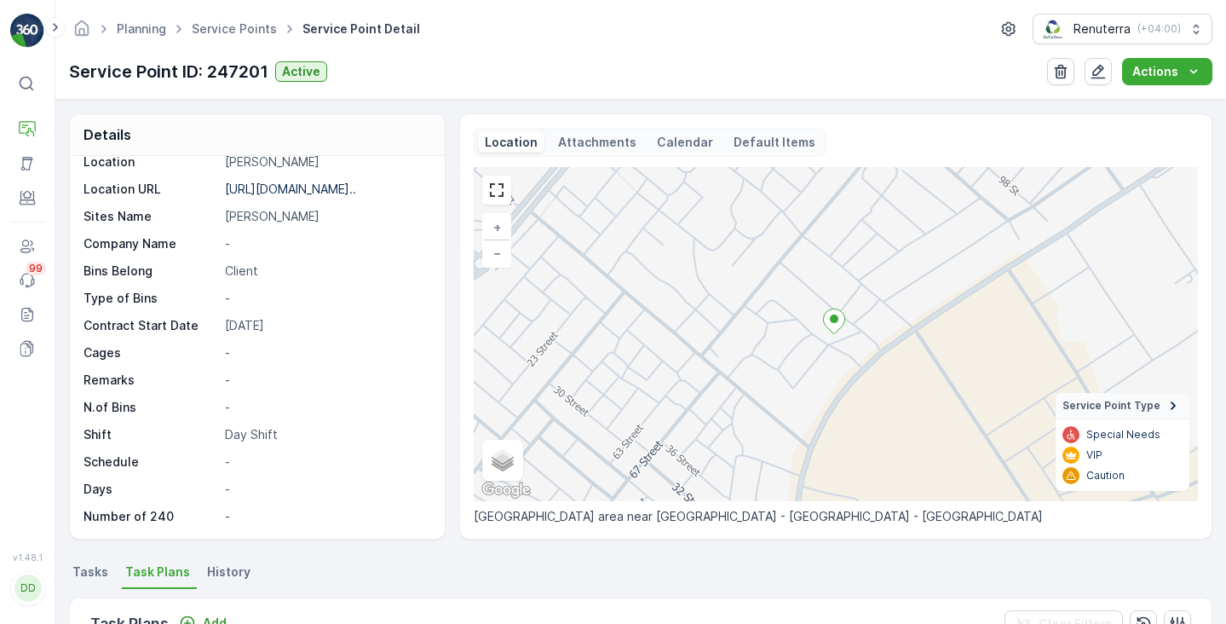
scroll to position [234, 0]
click at [84, 578] on span "Tasks" at bounding box center [90, 571] width 36 height 17
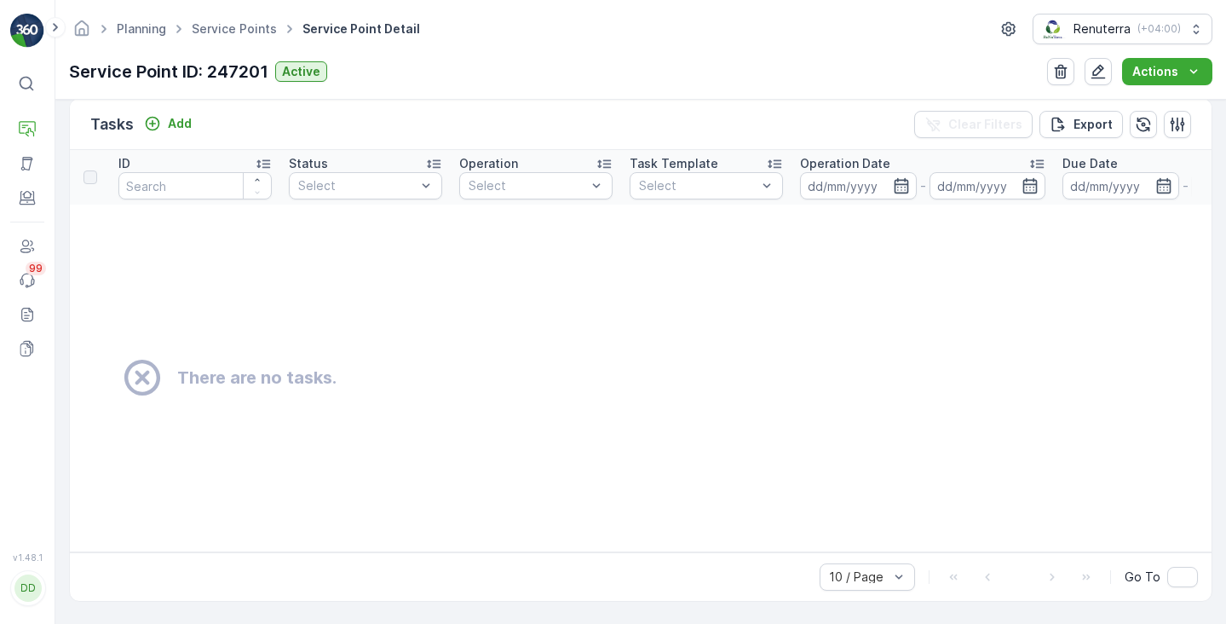
scroll to position [496, 0]
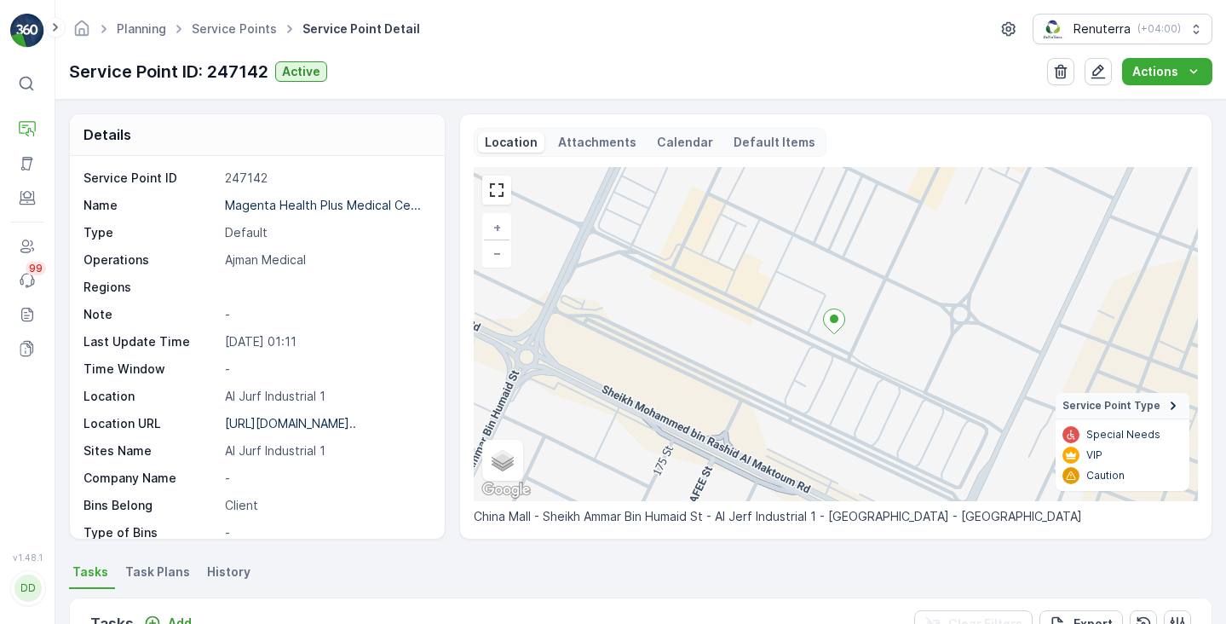
click at [687, 153] on div "Location Attachments Calendar Default Items" at bounding box center [650, 142] width 353 height 29
click at [685, 142] on p "Calendar" at bounding box center [685, 142] width 56 height 17
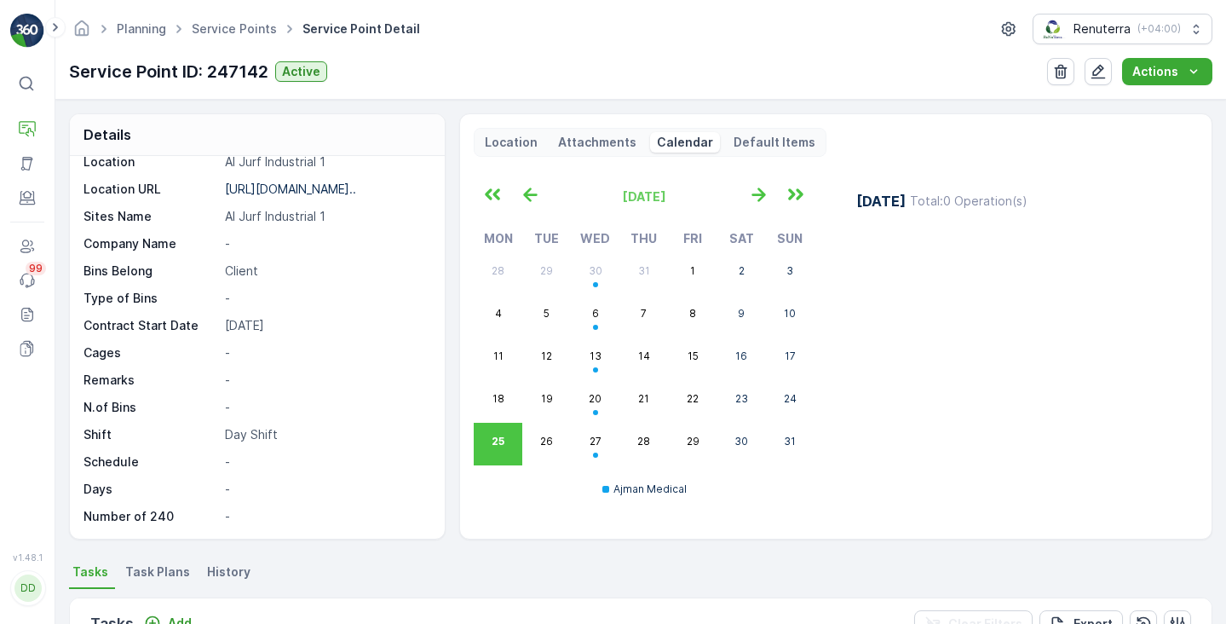
scroll to position [234, 0]
click at [137, 579] on span "Task Plans" at bounding box center [157, 571] width 65 height 17
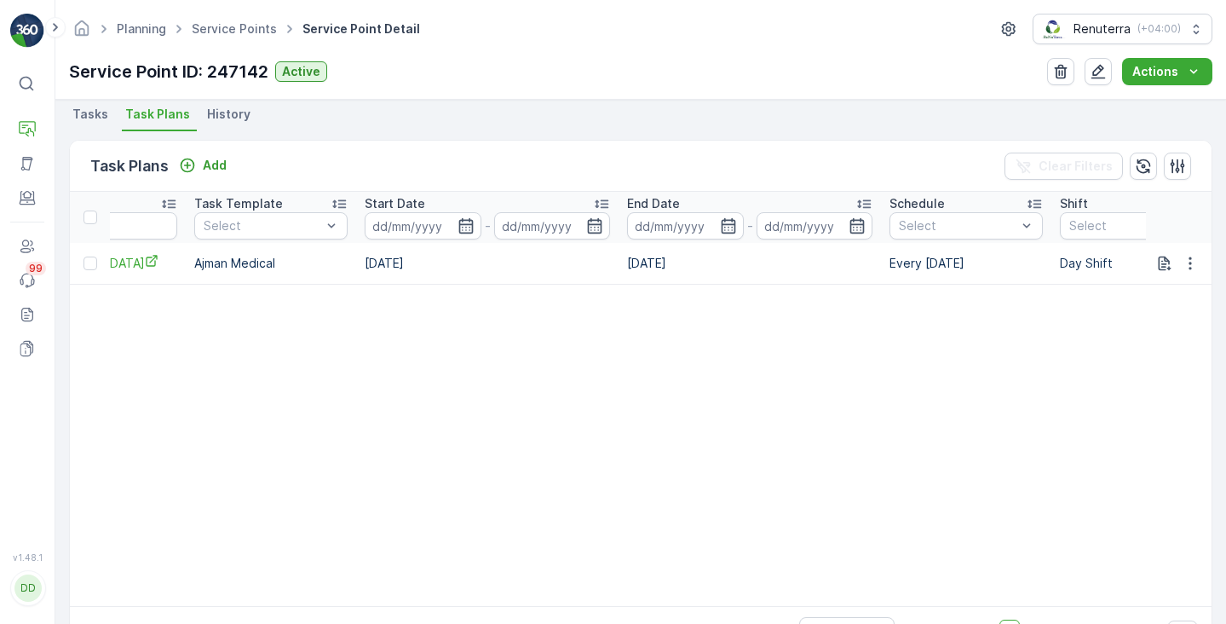
scroll to position [0, 881]
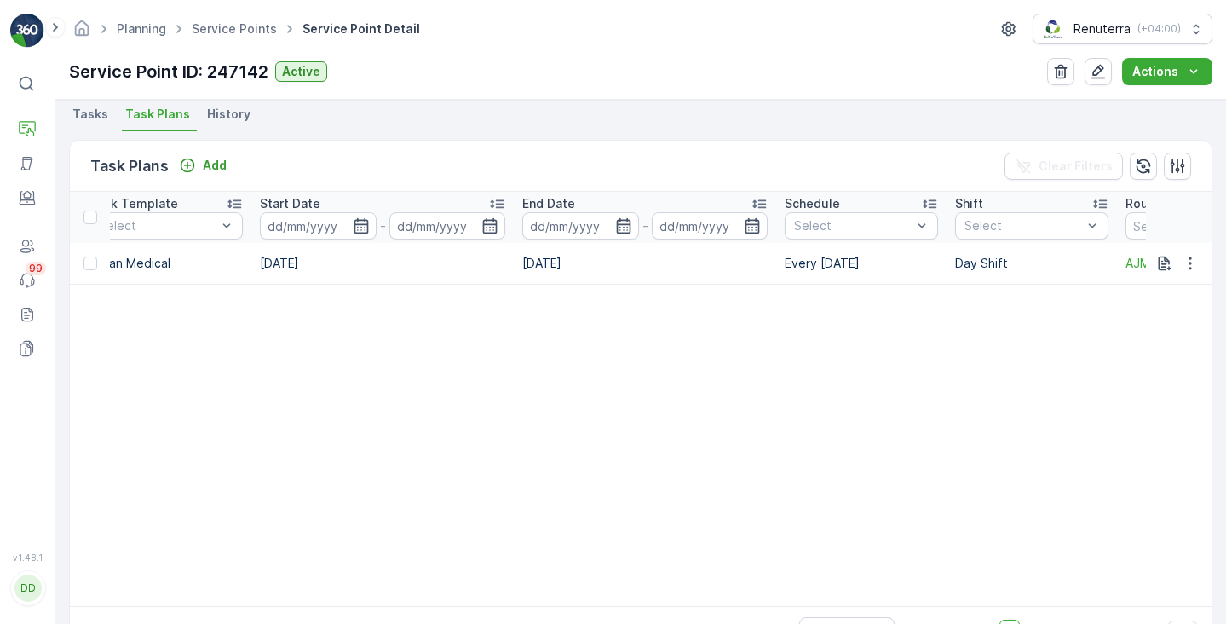
drag, startPoint x: 884, startPoint y: 262, endPoint x: 785, endPoint y: 263, distance: 99.7
click at [785, 263] on td "Every [DATE]" at bounding box center [861, 263] width 170 height 41
copy td "Every [DATE]"
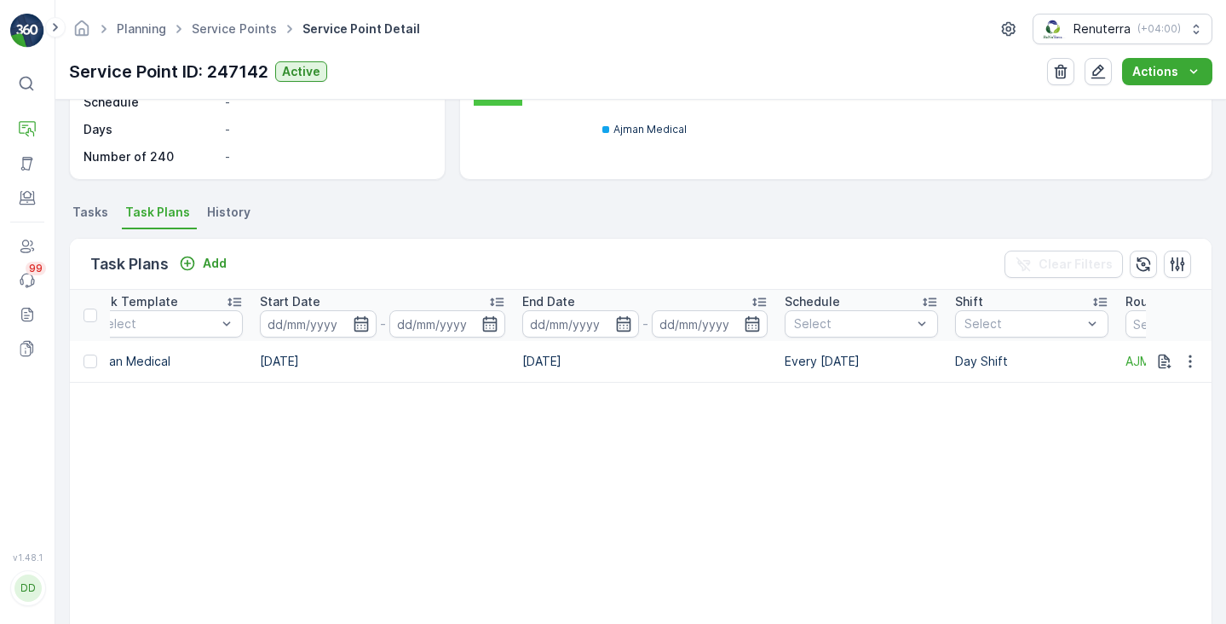
scroll to position [142, 0]
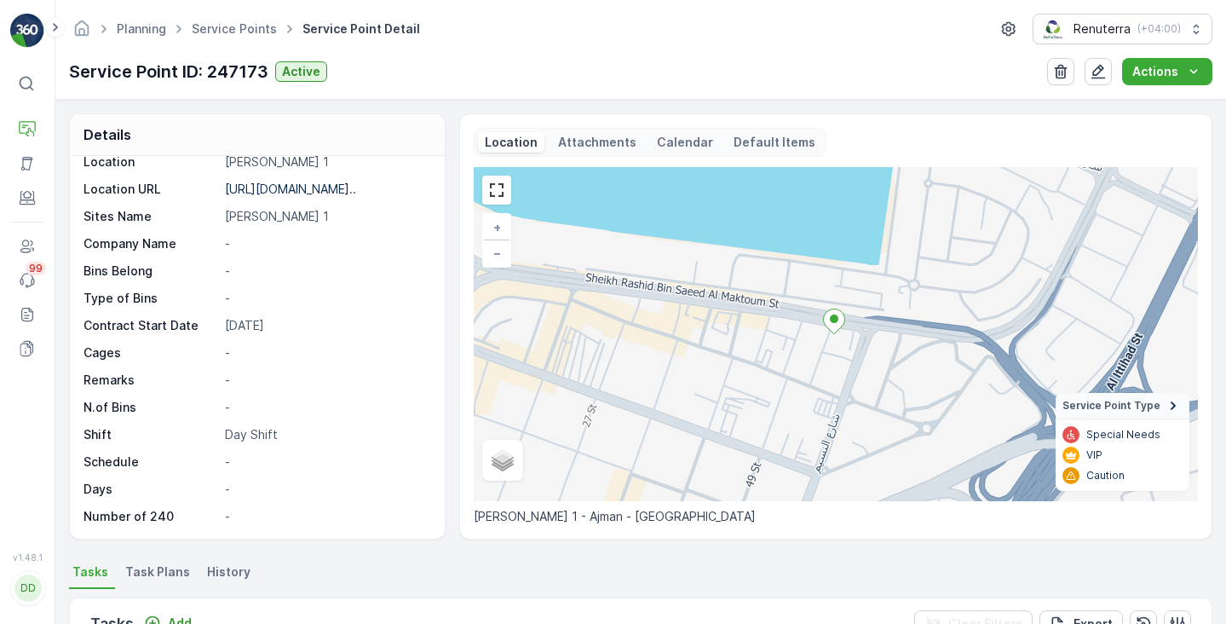
scroll to position [95, 0]
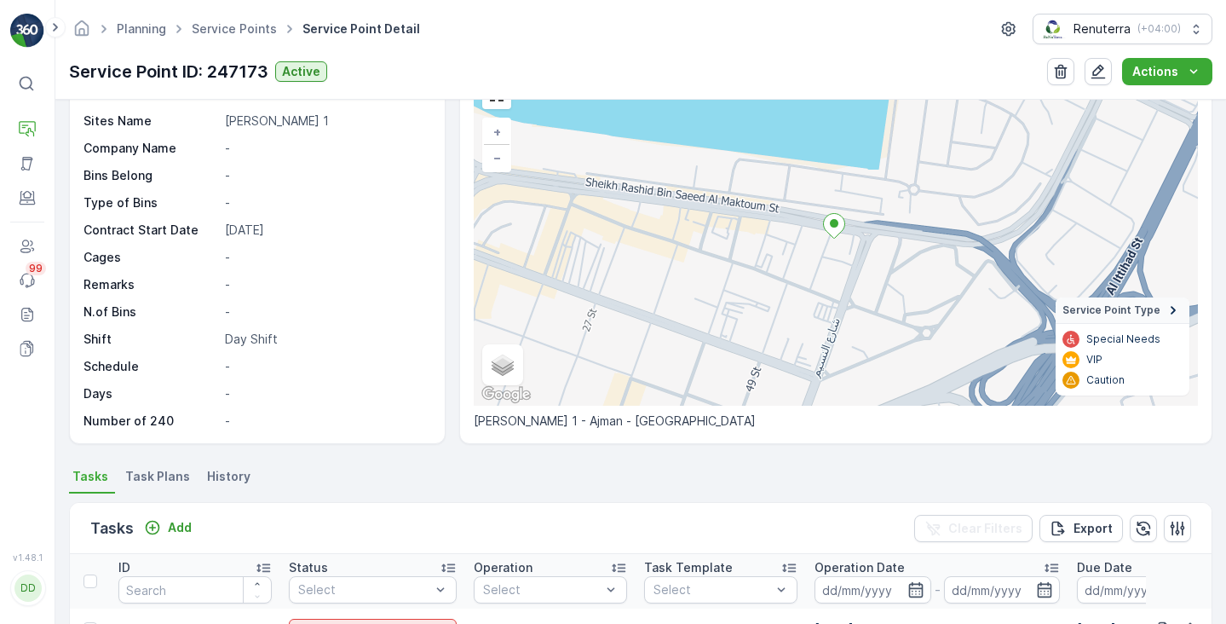
click at [147, 473] on span "Task Plans" at bounding box center [157, 476] width 65 height 17
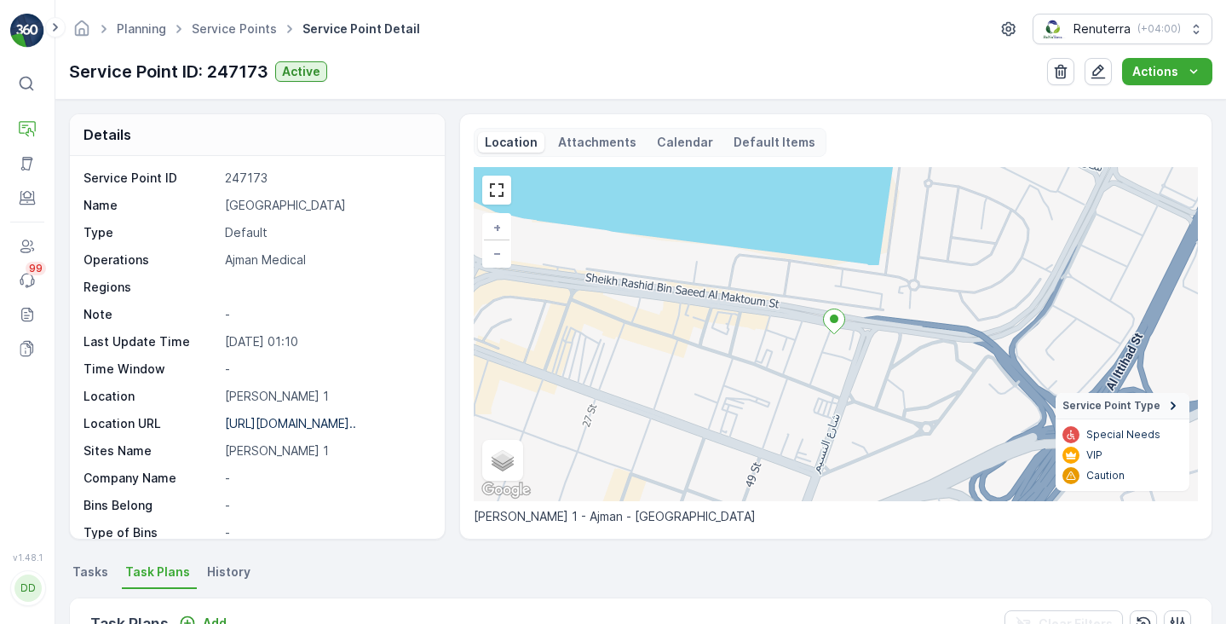
click at [657, 137] on p "Calendar" at bounding box center [685, 142] width 56 height 17
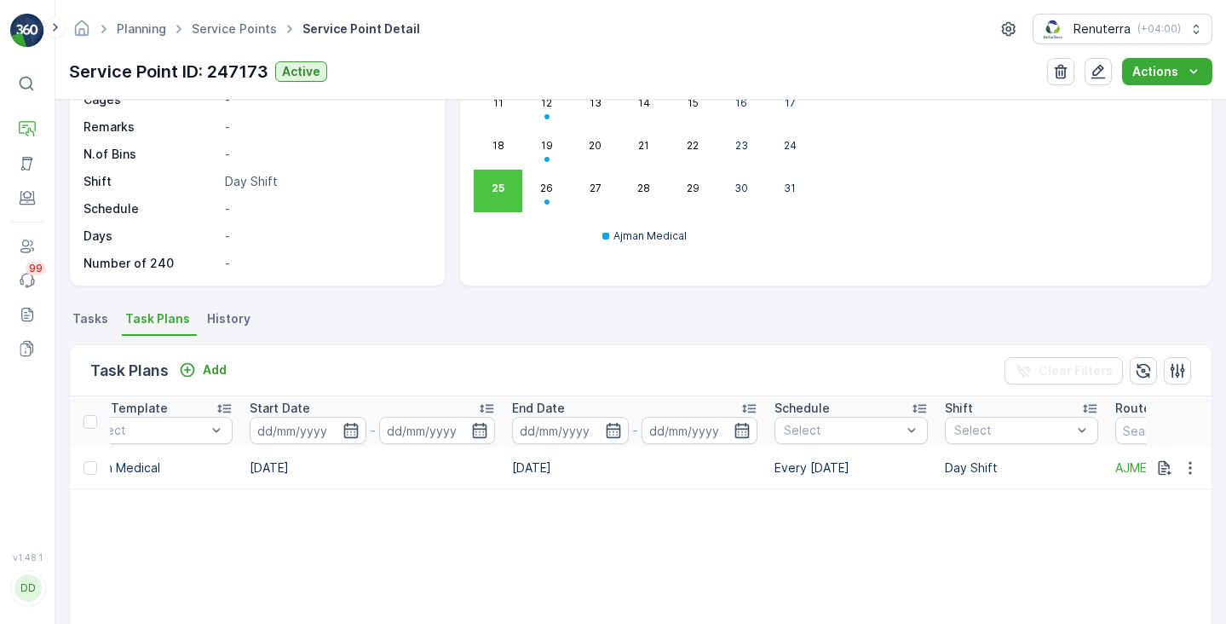
scroll to position [0, 962]
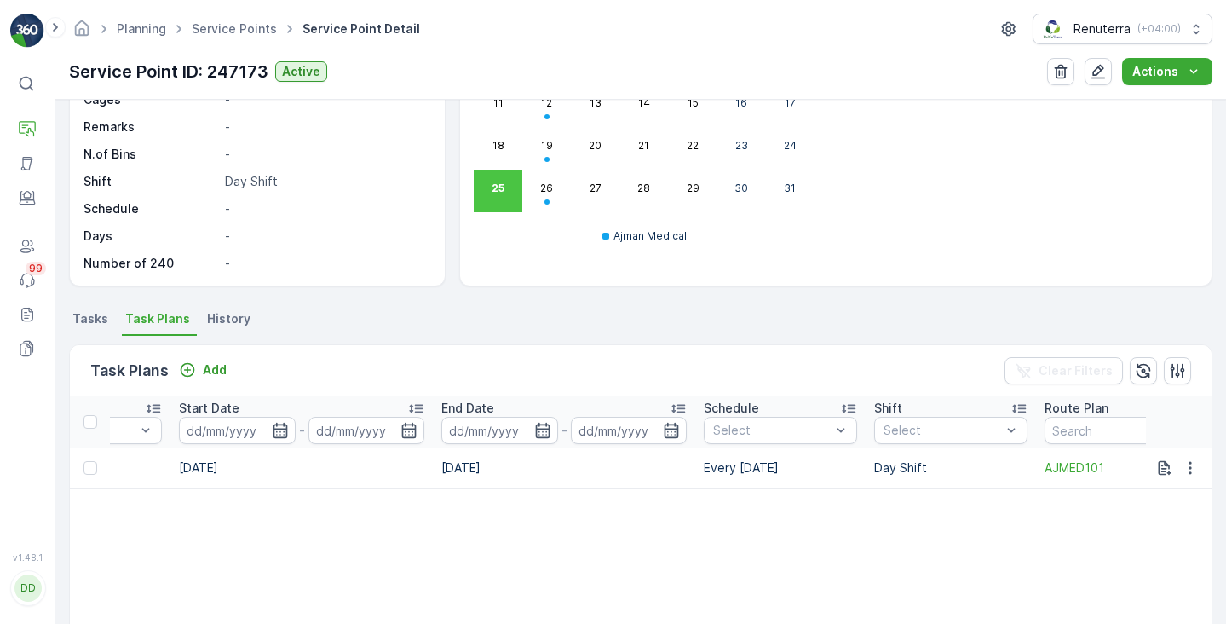
drag, startPoint x: 790, startPoint y: 466, endPoint x: 699, endPoint y: 474, distance: 90.7
click at [699, 474] on td "Every Tuesday" at bounding box center [780, 467] width 170 height 41
copy td "Every Tuesday"
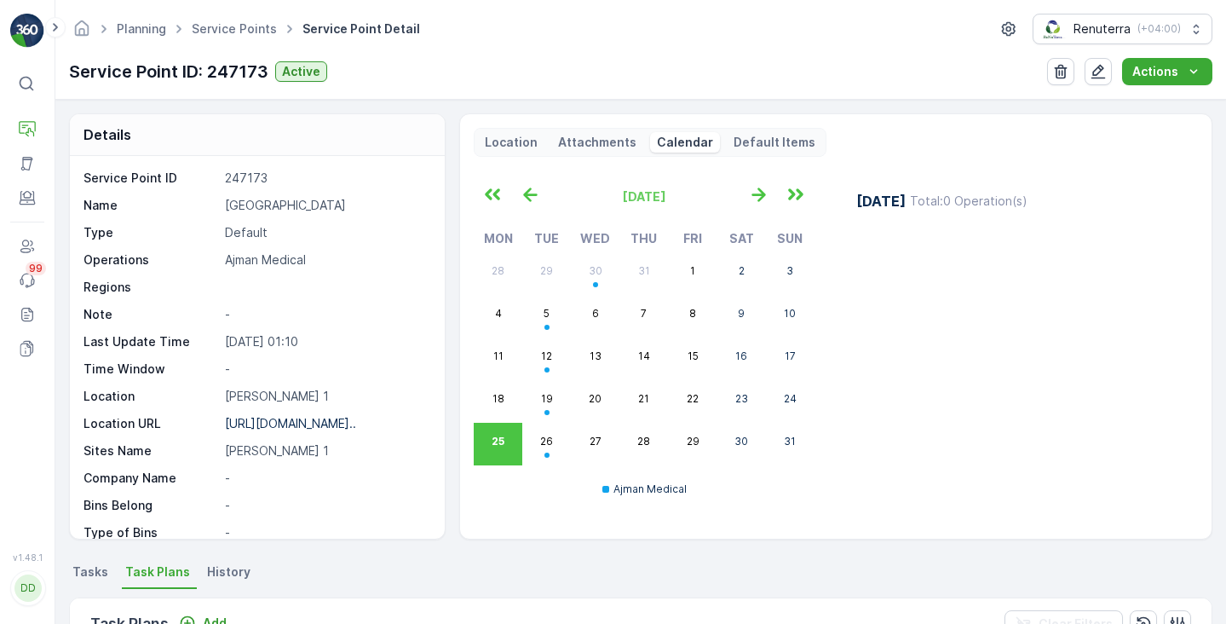
scroll to position [0, 0]
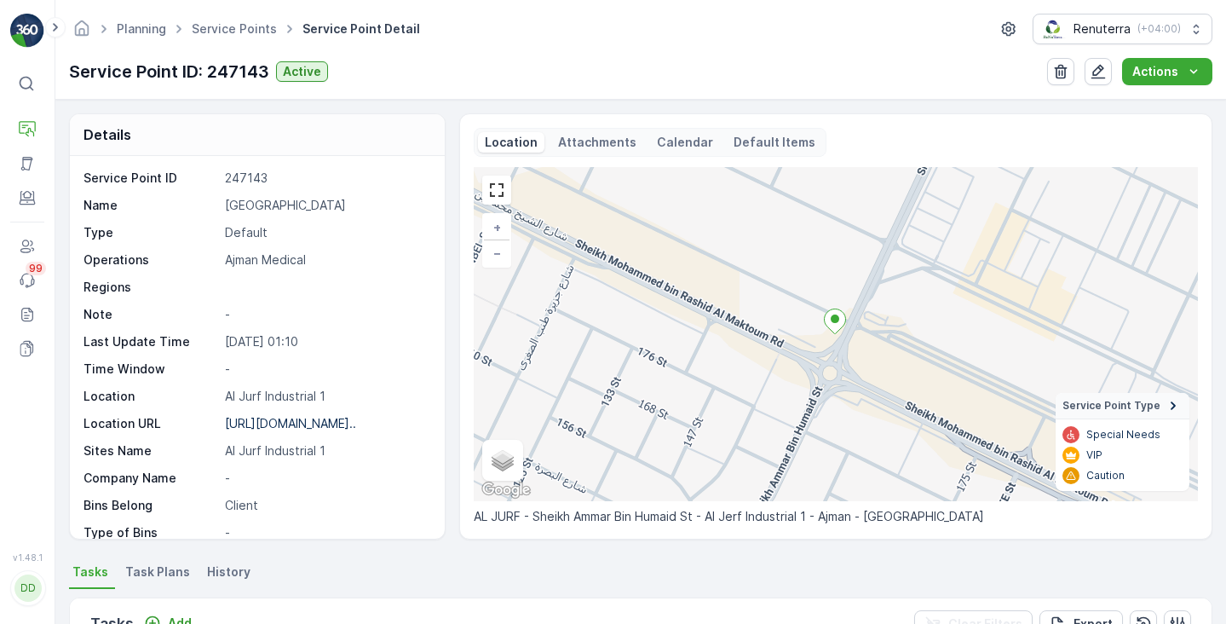
scroll to position [234, 0]
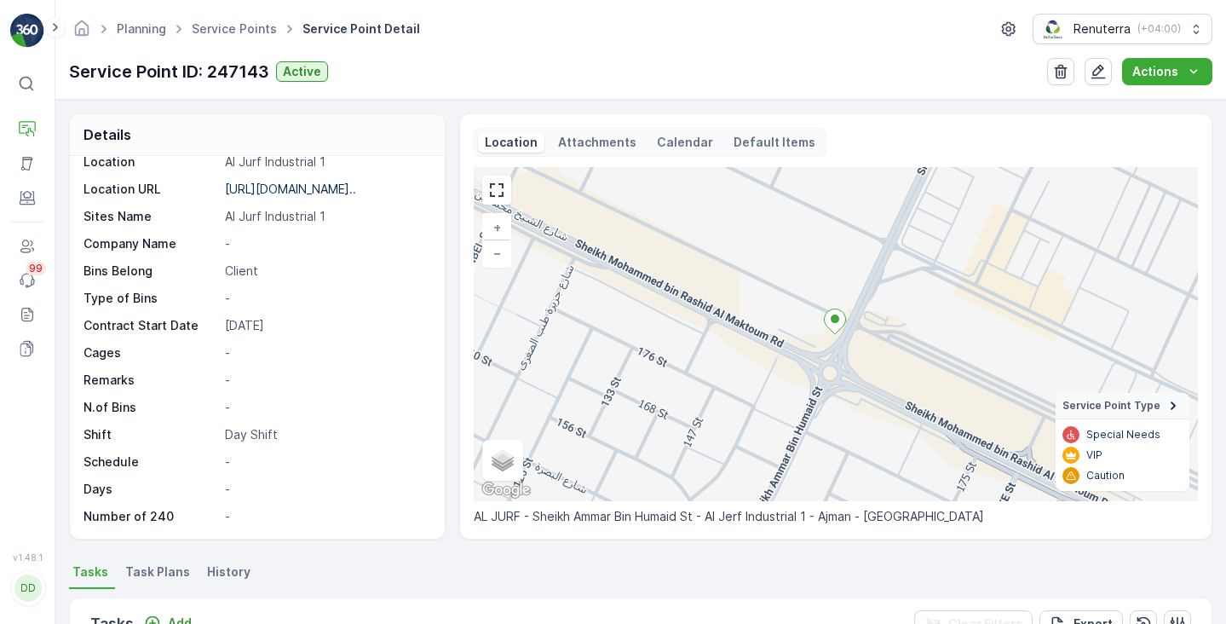
click at [657, 134] on p "Calendar" at bounding box center [685, 142] width 56 height 17
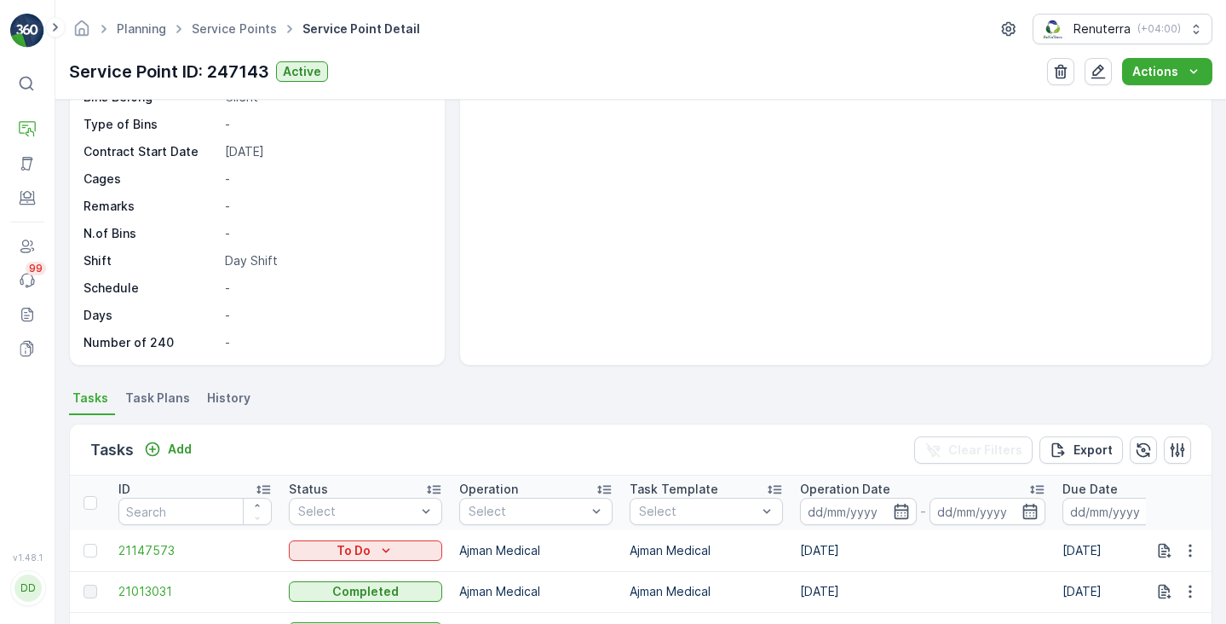
scroll to position [176, 0]
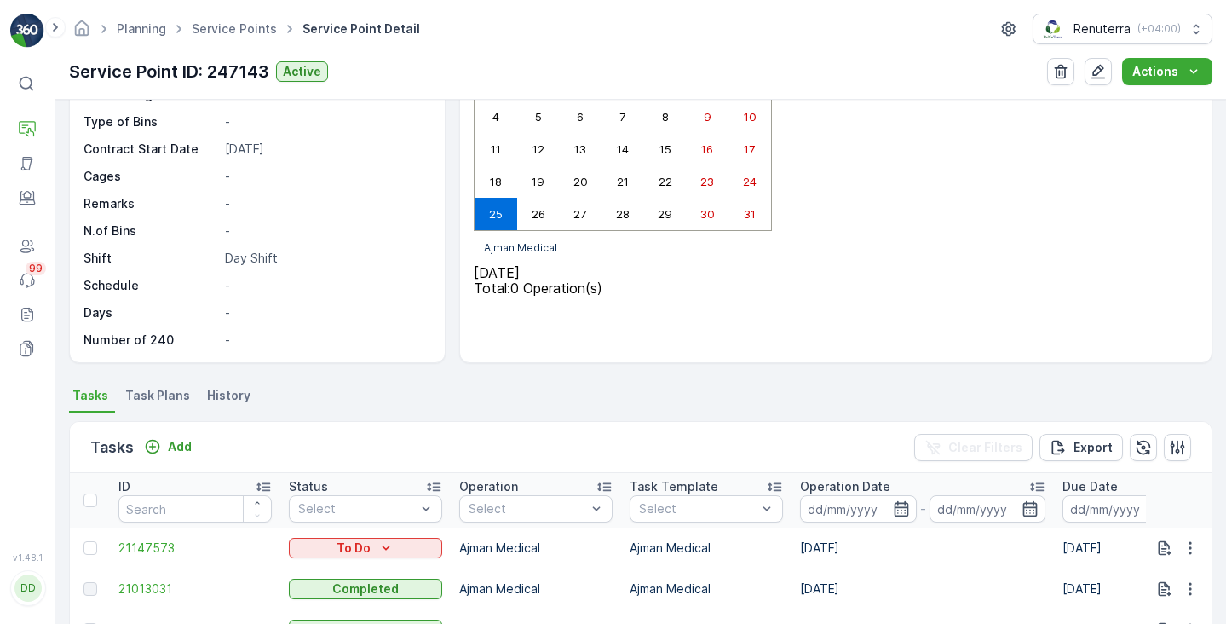
click at [158, 396] on span "Task Plans" at bounding box center [157, 395] width 65 height 17
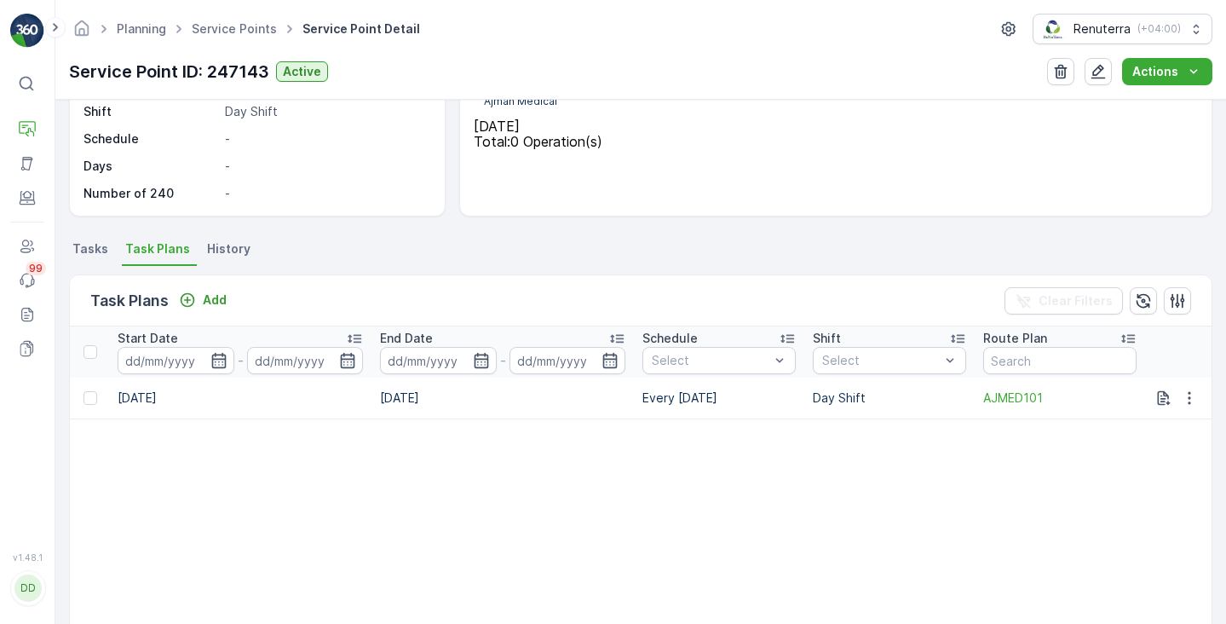
drag, startPoint x: 739, startPoint y: 397, endPoint x: 635, endPoint y: 395, distance: 104.8
click at [635, 395] on td "Every Wednesday" at bounding box center [719, 397] width 170 height 41
copy td "Every Wednesday"
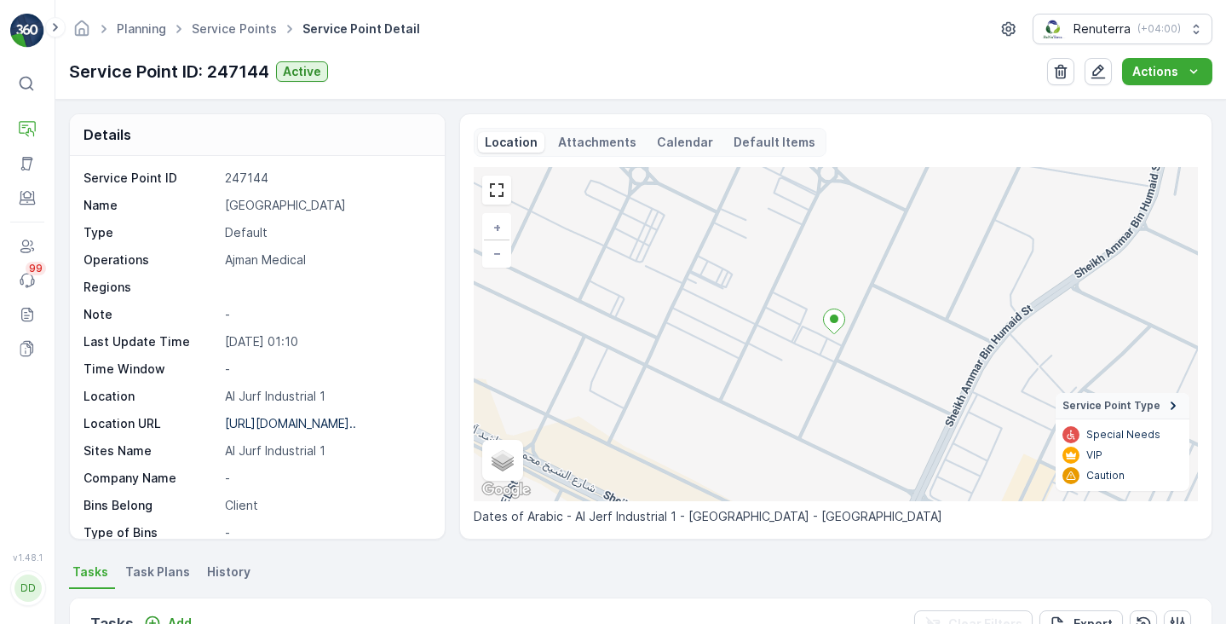
click at [658, 149] on p "Calendar" at bounding box center [685, 142] width 56 height 17
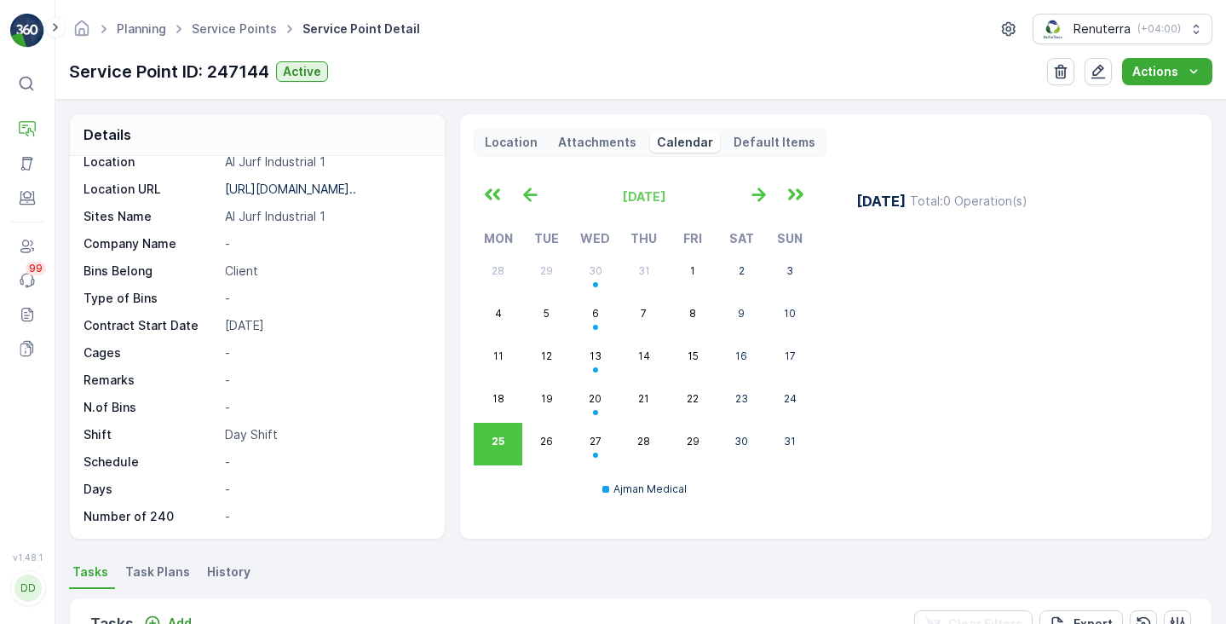
scroll to position [234, 0]
click at [130, 572] on span "Task Plans" at bounding box center [157, 571] width 65 height 17
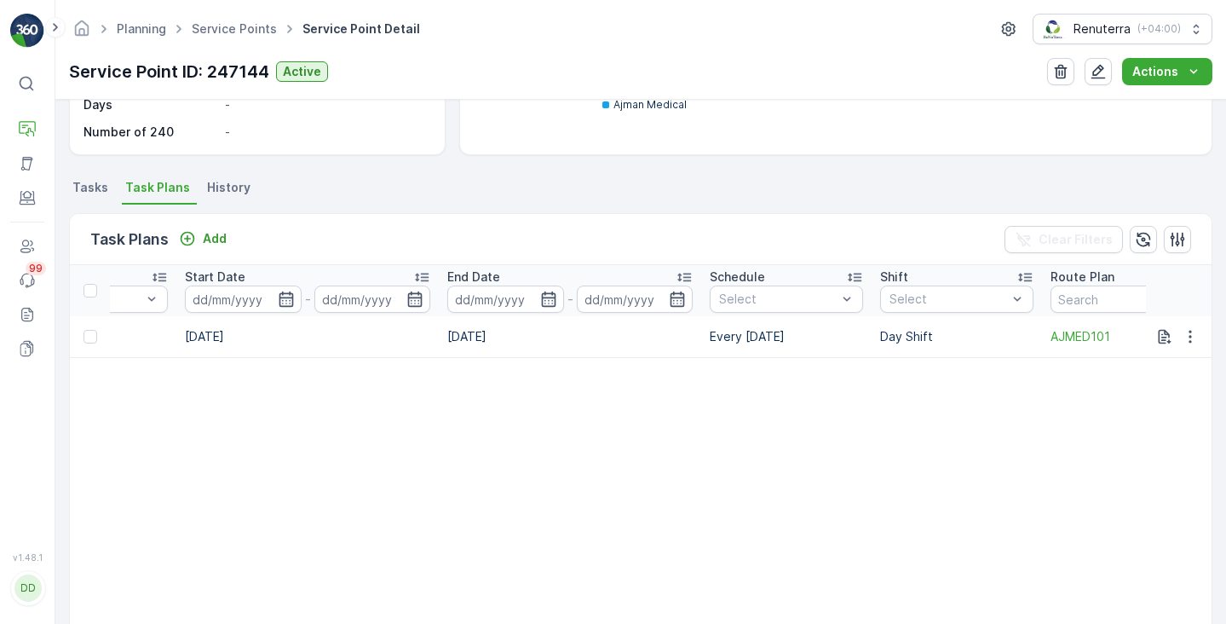
scroll to position [0, 964]
drag, startPoint x: 804, startPoint y: 336, endPoint x: 697, endPoint y: 340, distance: 107.4
click at [697, 340] on td "Every Wednesday" at bounding box center [778, 336] width 170 height 41
copy td "Every Wednesday"
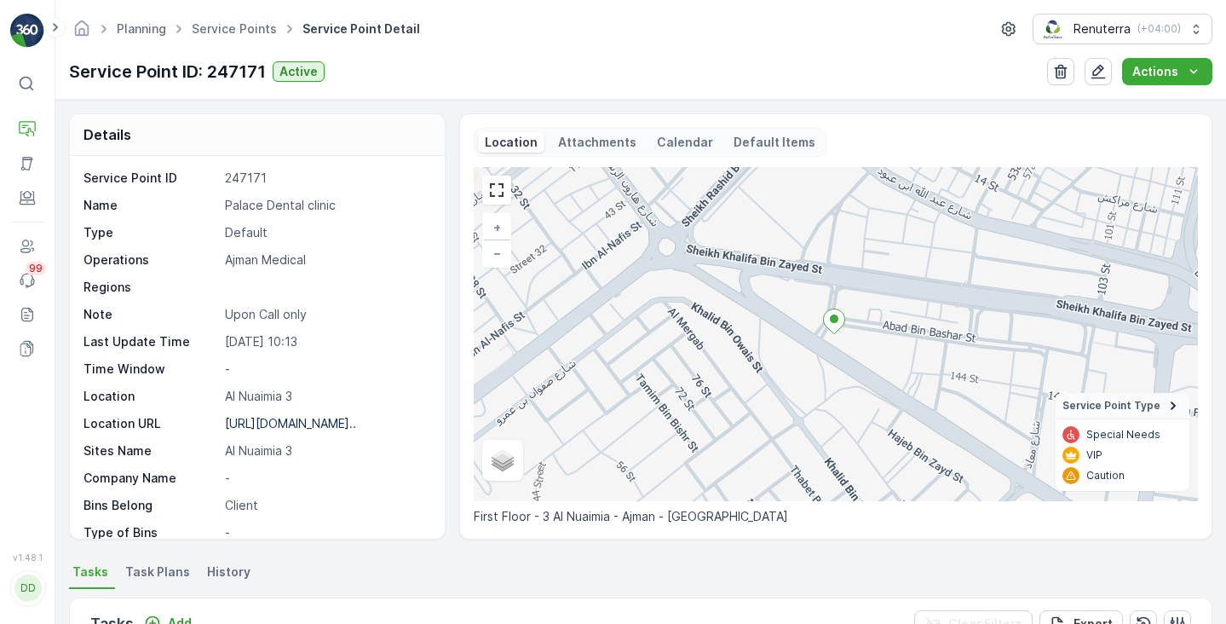
scroll to position [234, 0]
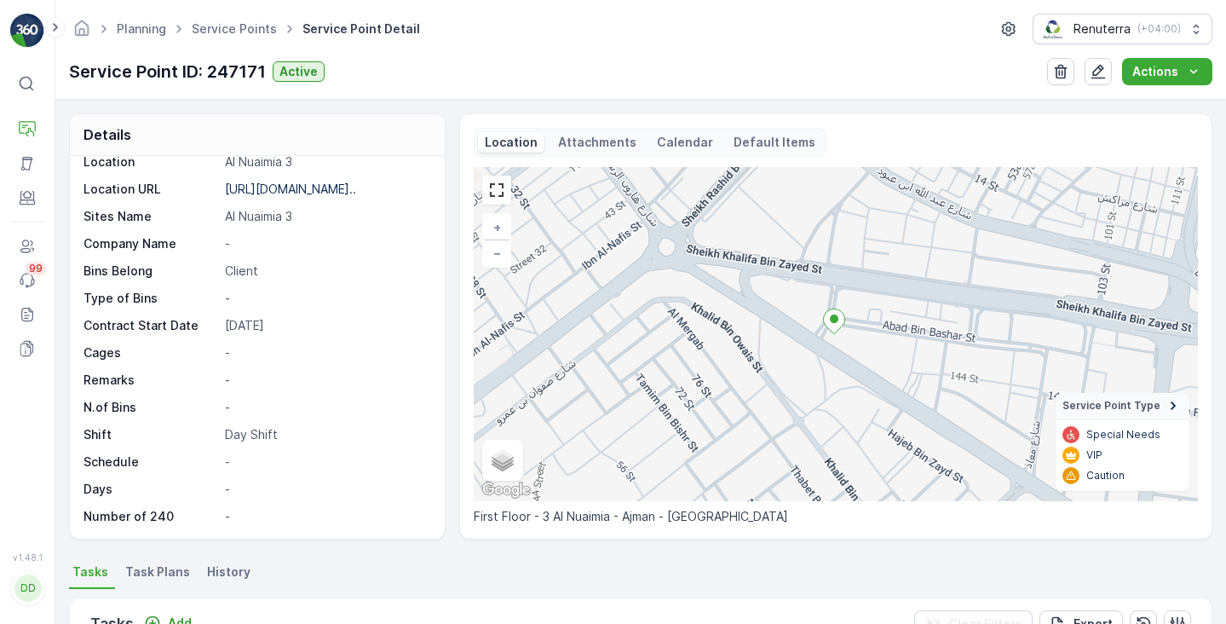
click at [640, 147] on div "Location Attachments Calendar Default Items" at bounding box center [650, 142] width 353 height 29
click at [657, 143] on p "Calendar" at bounding box center [685, 142] width 56 height 17
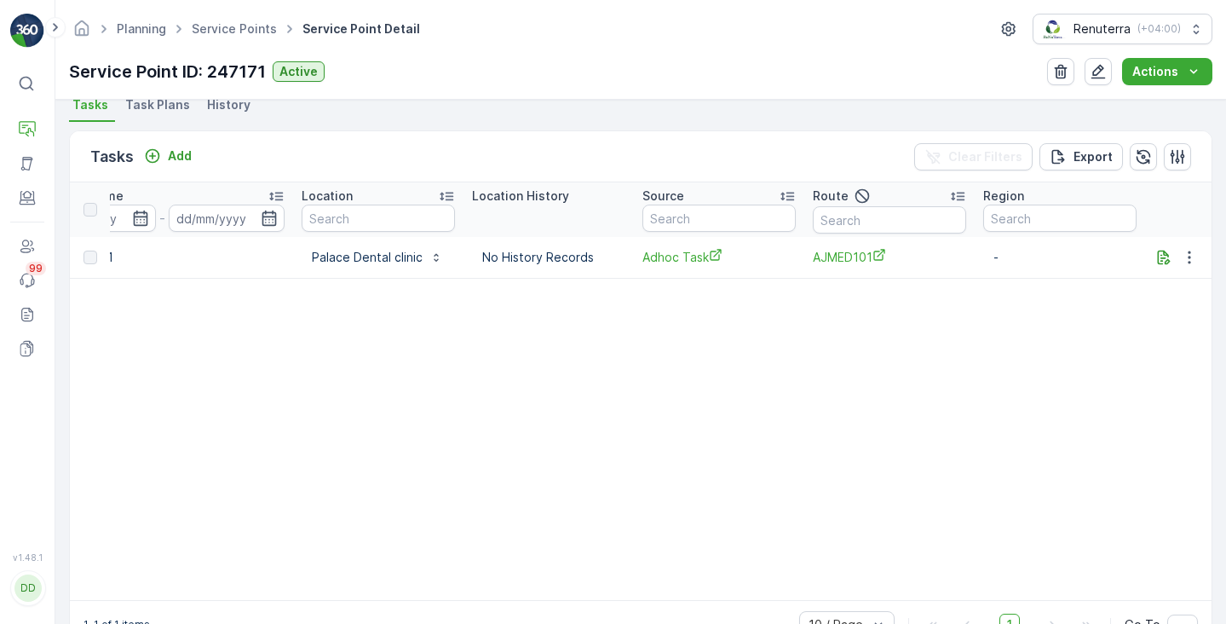
scroll to position [0, 1460]
click at [168, 114] on li "Task Plans" at bounding box center [159, 107] width 75 height 29
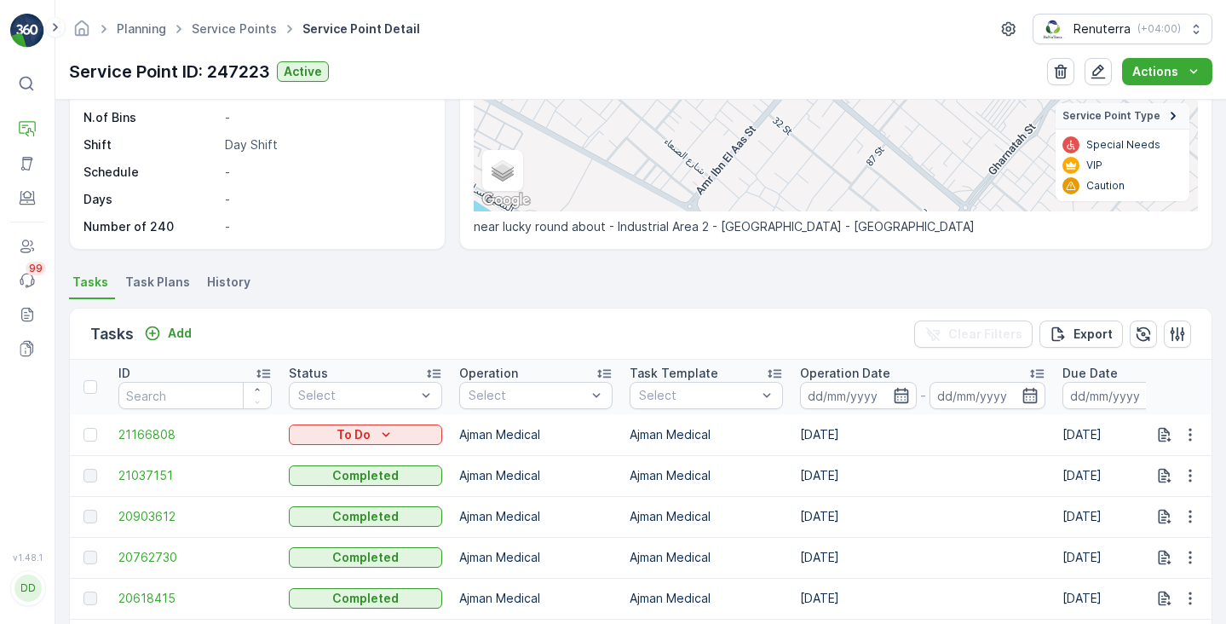
scroll to position [299, 0]
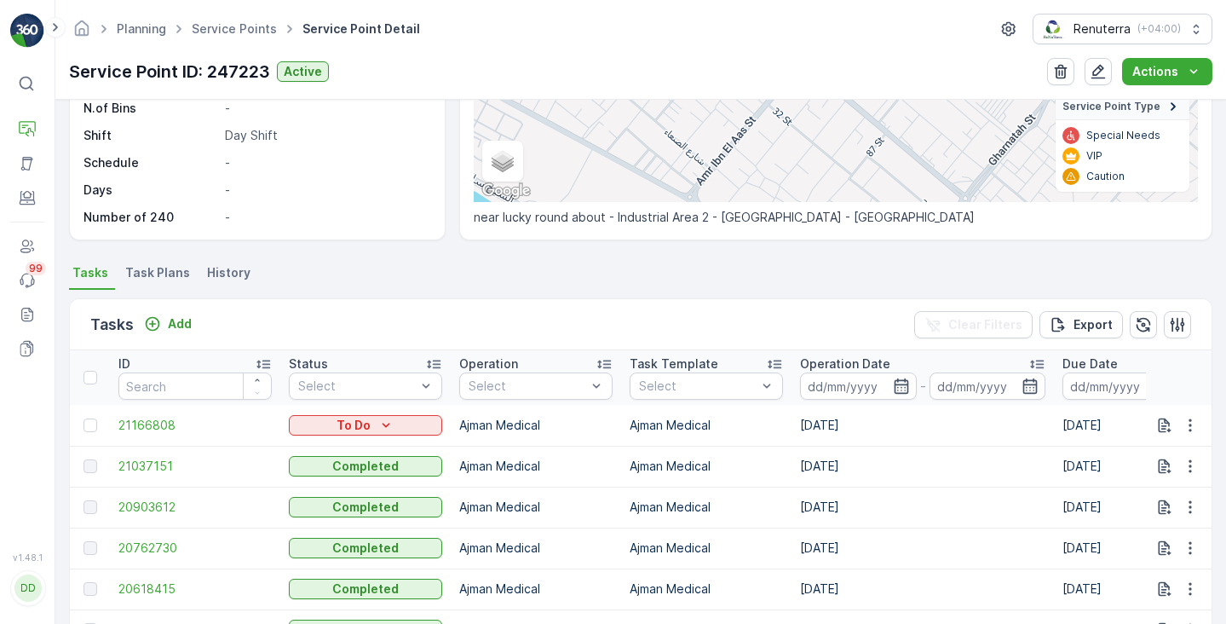
click at [146, 274] on span "Task Plans" at bounding box center [157, 272] width 65 height 17
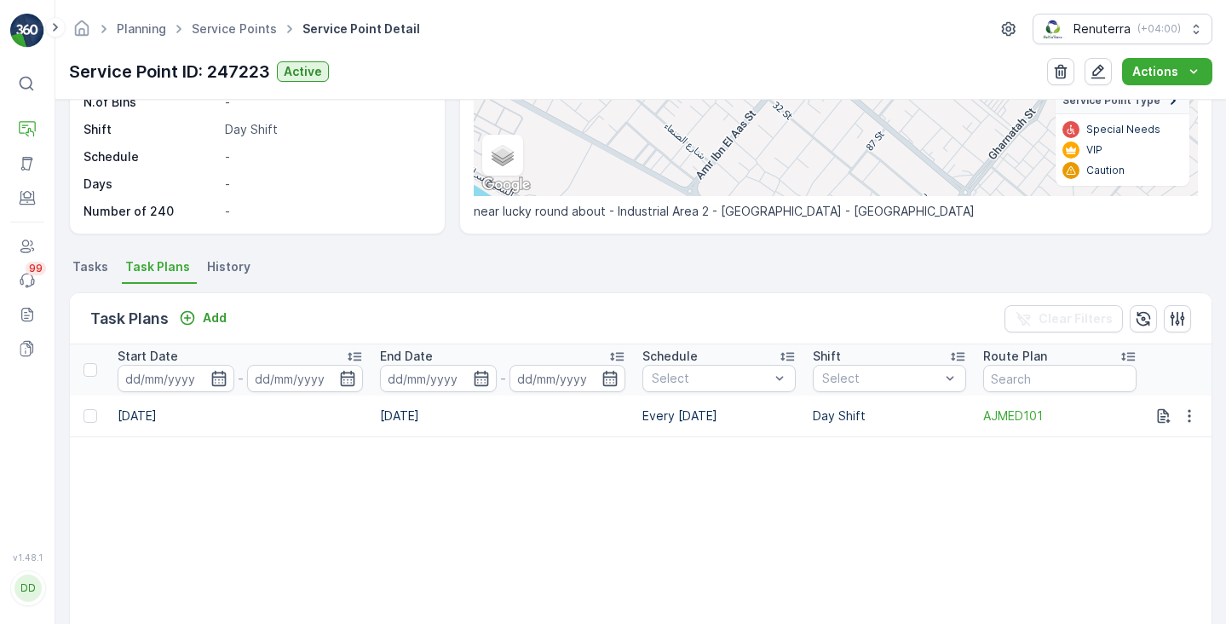
click at [666, 421] on td "Every [DATE]" at bounding box center [719, 415] width 170 height 41
click at [666, 421] on td "Every Thursday" at bounding box center [719, 415] width 170 height 41
copy td "Every Thursday"
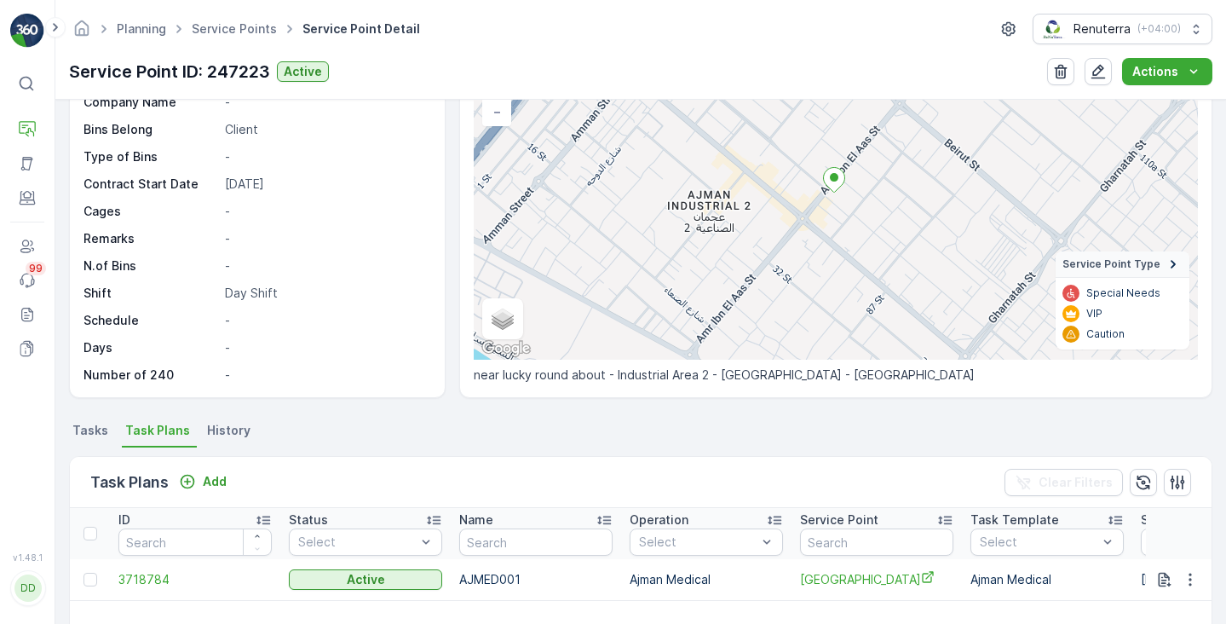
click at [88, 432] on span "Tasks" at bounding box center [90, 430] width 36 height 17
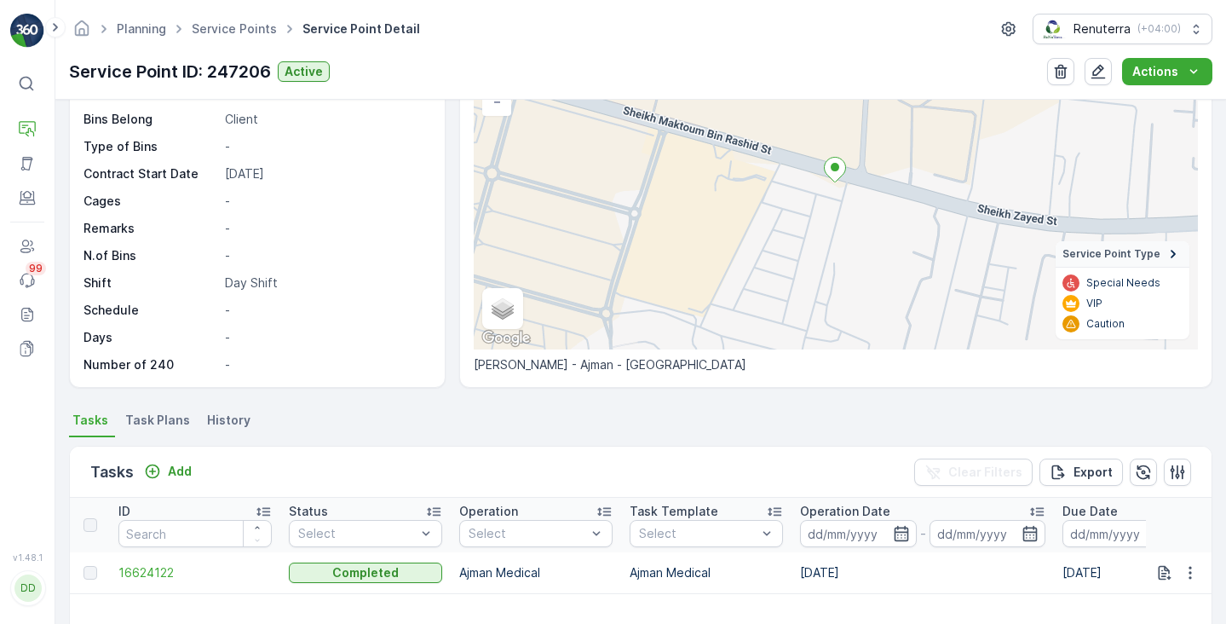
scroll to position [186, 0]
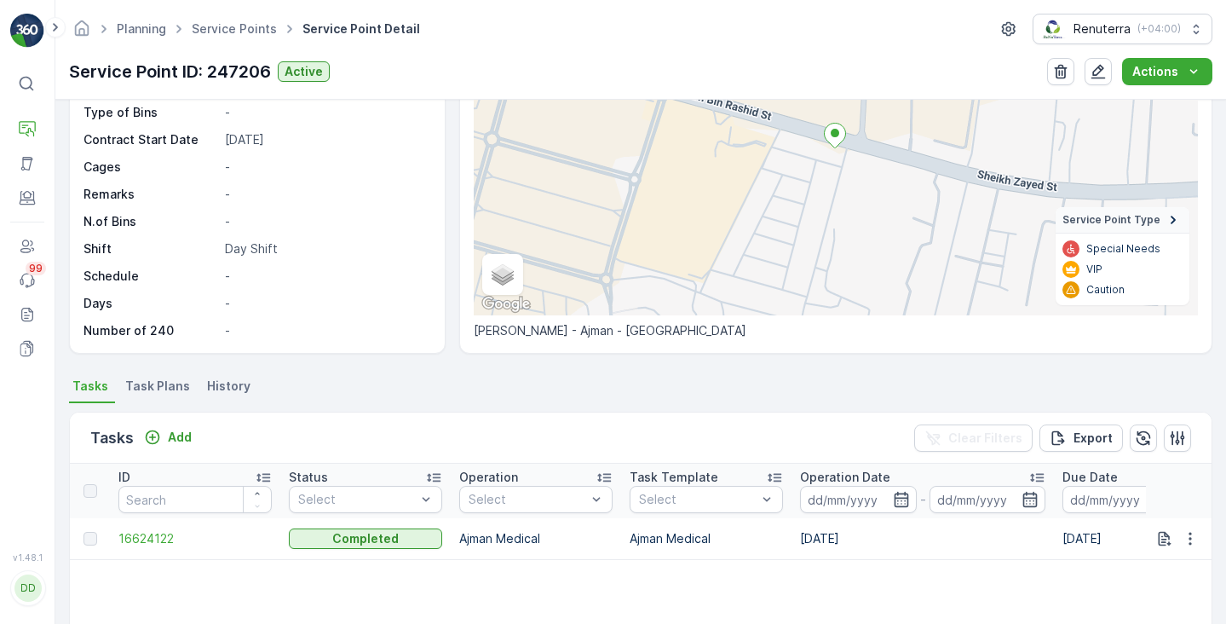
click at [167, 381] on span "Task Plans" at bounding box center [157, 385] width 65 height 17
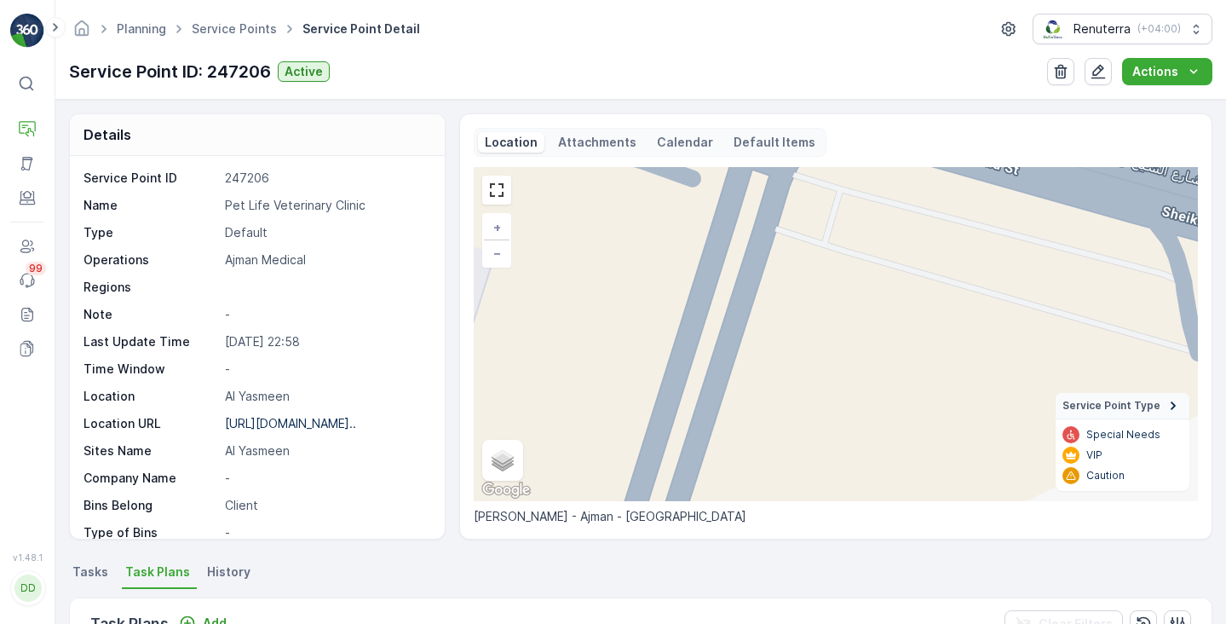
click at [664, 137] on p "Calendar" at bounding box center [685, 142] width 56 height 17
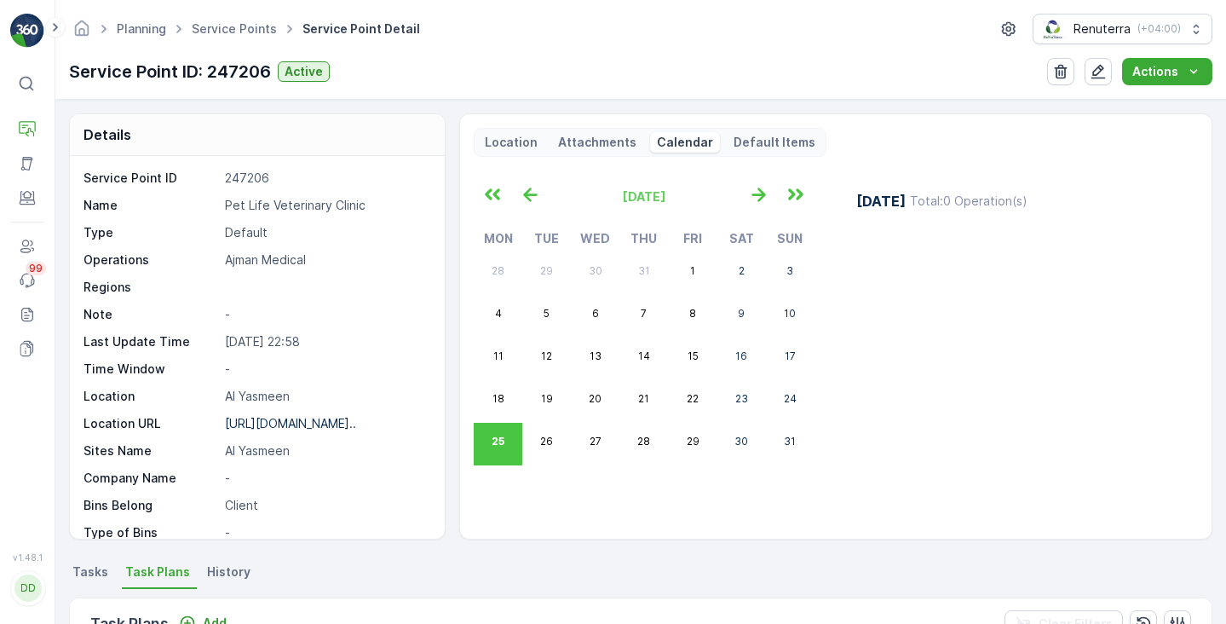
click at [100, 560] on li "Tasks" at bounding box center [92, 574] width 46 height 29
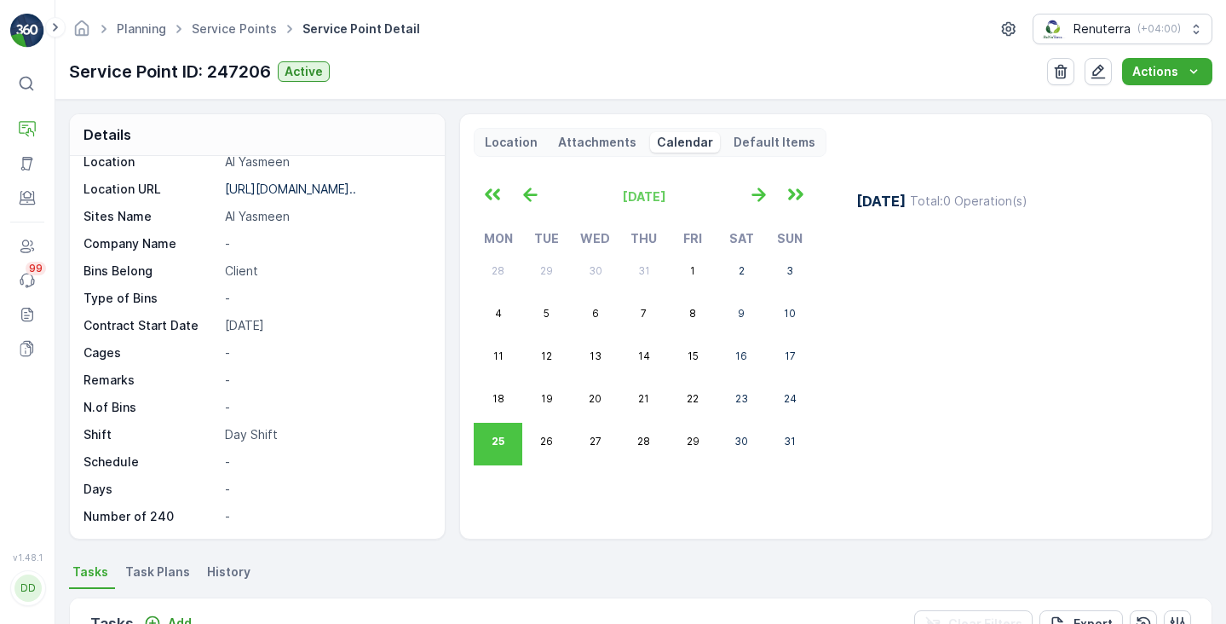
drag, startPoint x: 101, startPoint y: 574, endPoint x: 218, endPoint y: 437, distance: 180.1
click at [218, 437] on div "Service Point ID 247206 Name Pet Life Veterinary Clinic Type Default Operations…" at bounding box center [254, 229] width 343 height 589
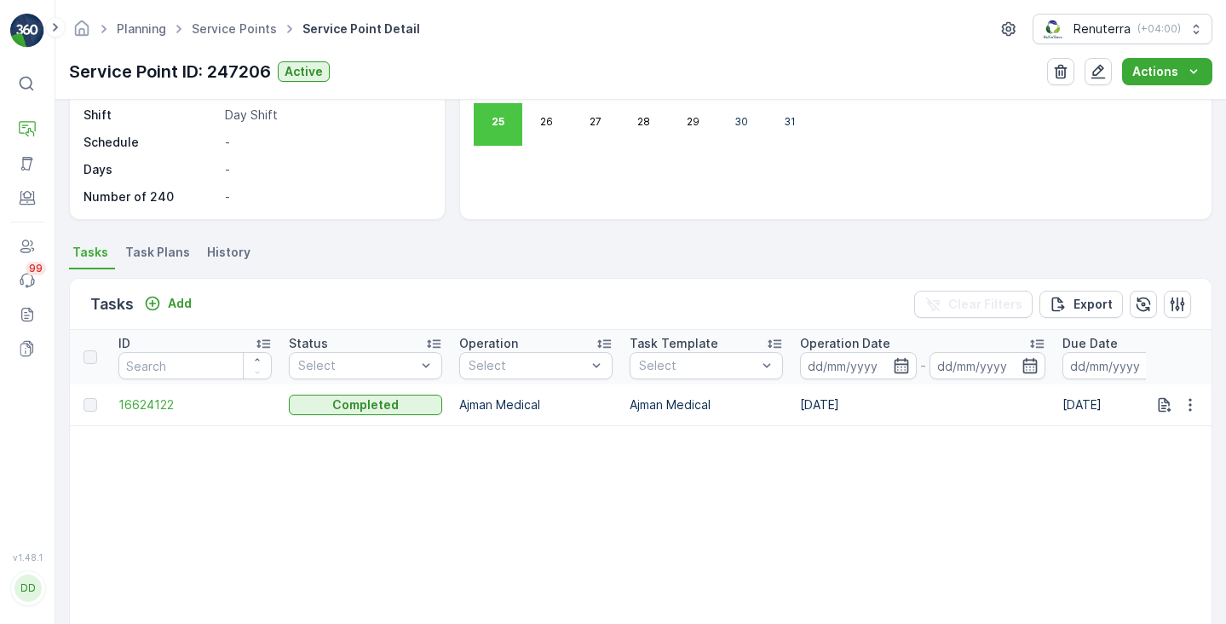
scroll to position [313, 0]
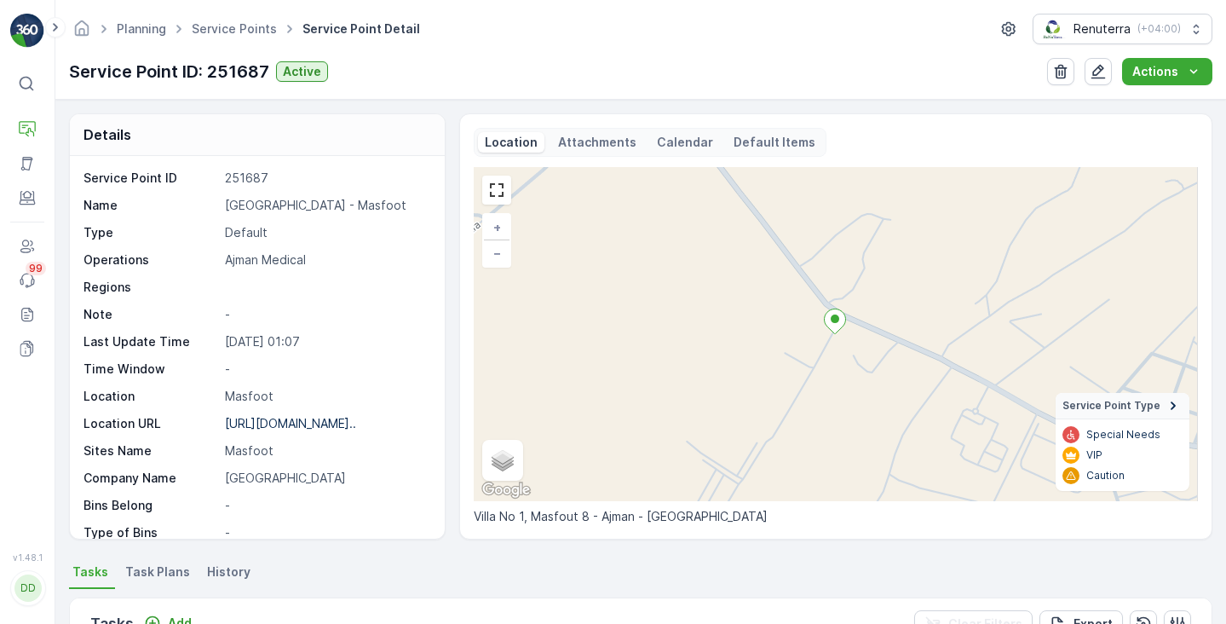
click at [662, 139] on p "Calendar" at bounding box center [685, 142] width 56 height 17
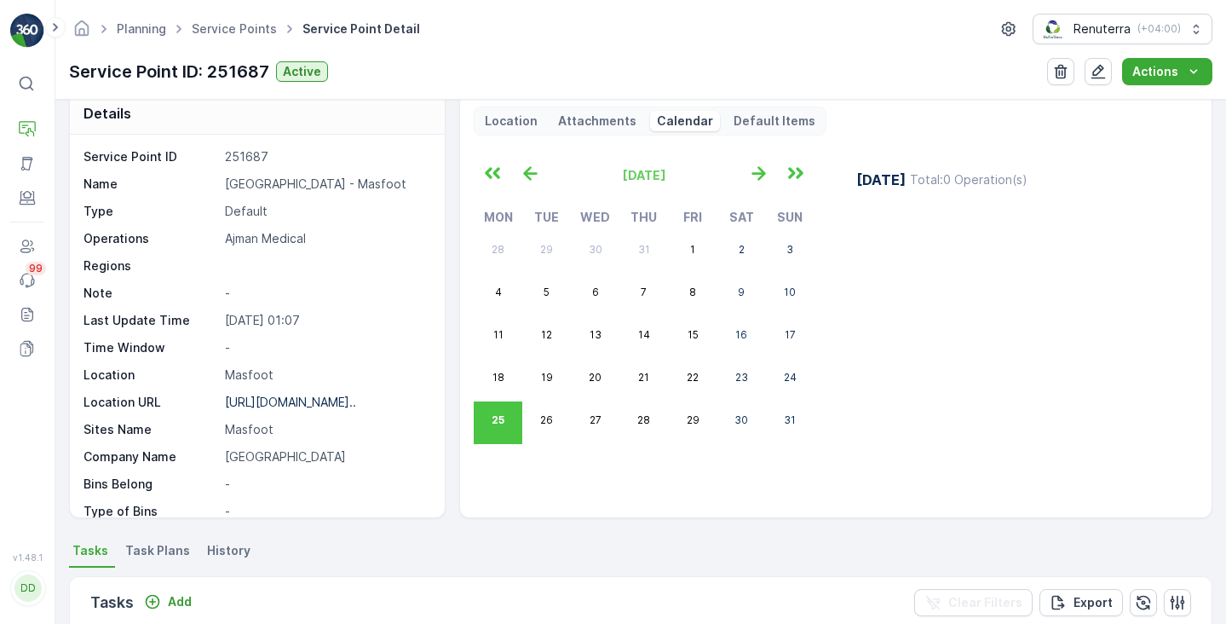
scroll to position [44, 0]
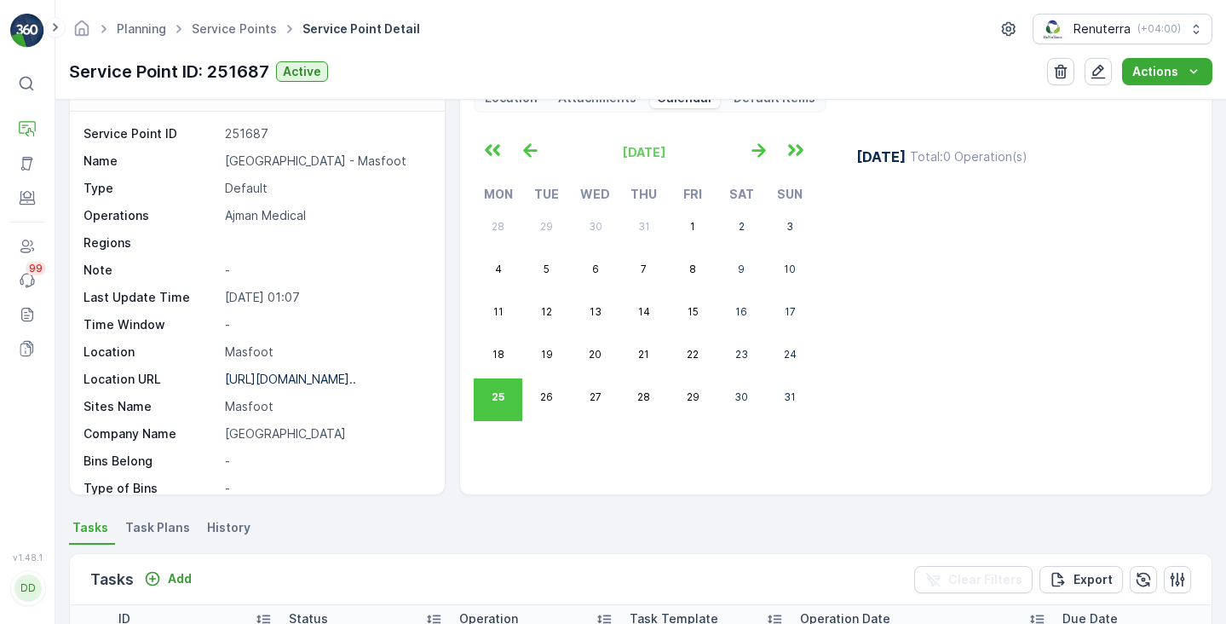
click at [135, 532] on span "Task Plans" at bounding box center [157, 527] width 65 height 17
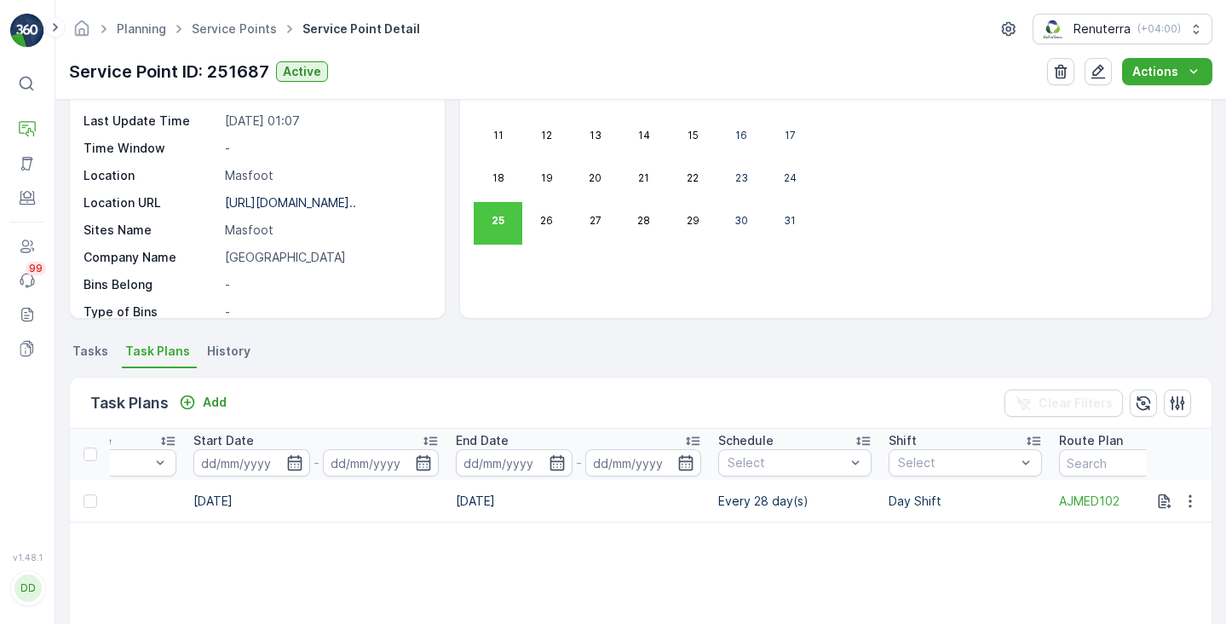
scroll to position [0, 953]
drag, startPoint x: 785, startPoint y: 503, endPoint x: 702, endPoint y: 499, distance: 82.7
click at [702, 499] on tr "4849153 Active AJMED001 [GEOGRAPHIC_DATA] - Masfoot Ajman Medical [DATE] [DATE]…" at bounding box center [199, 501] width 2164 height 43
click at [719, 524] on table "ID Status Select Name Operation Select Service Point Task Template Select Start…" at bounding box center [199, 636] width 2164 height 416
drag, startPoint x: 786, startPoint y: 502, endPoint x: 715, endPoint y: 503, distance: 71.6
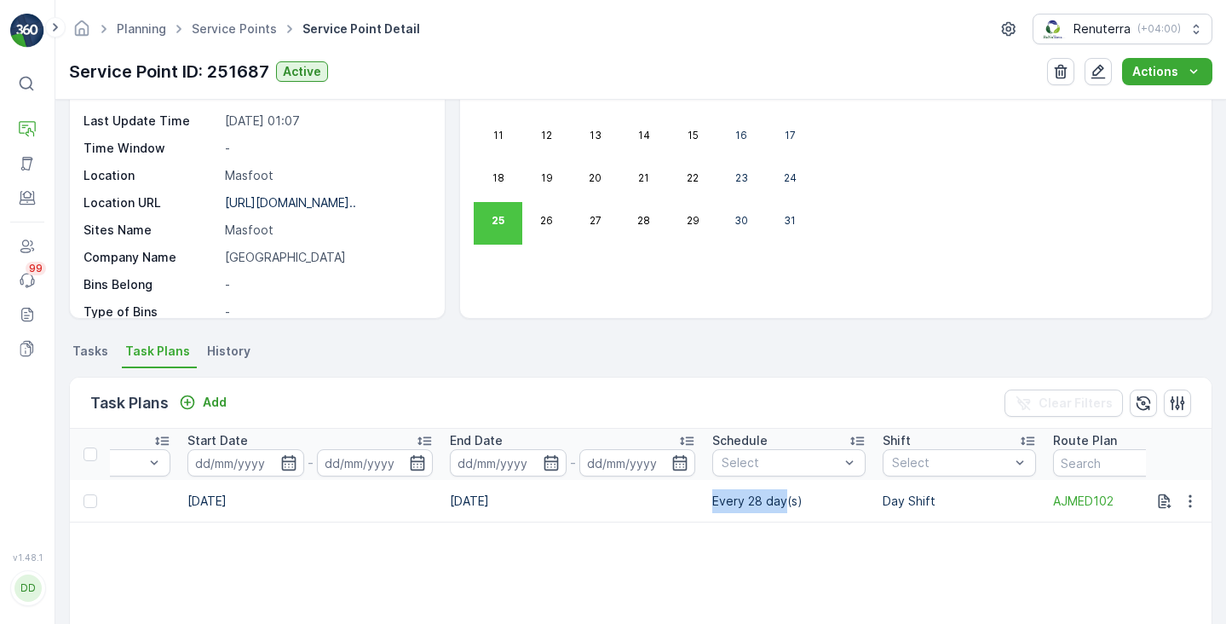
click at [715, 503] on td "Every 28 day(s)" at bounding box center [789, 501] width 170 height 43
copy td "Every 28 day"
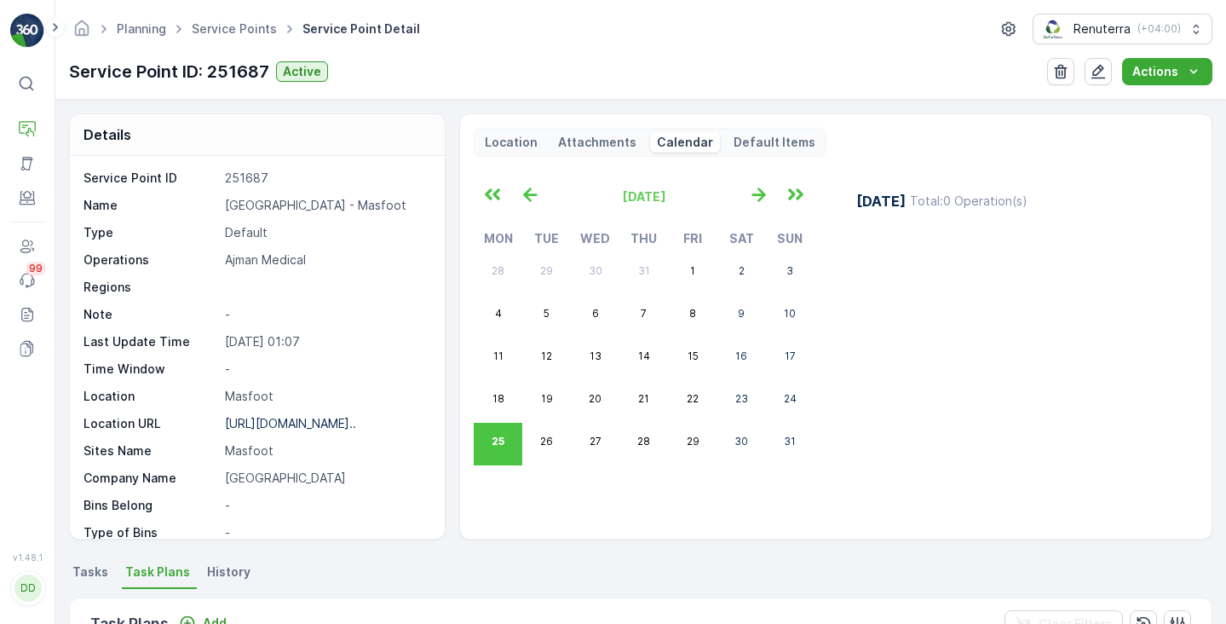
scroll to position [0, 0]
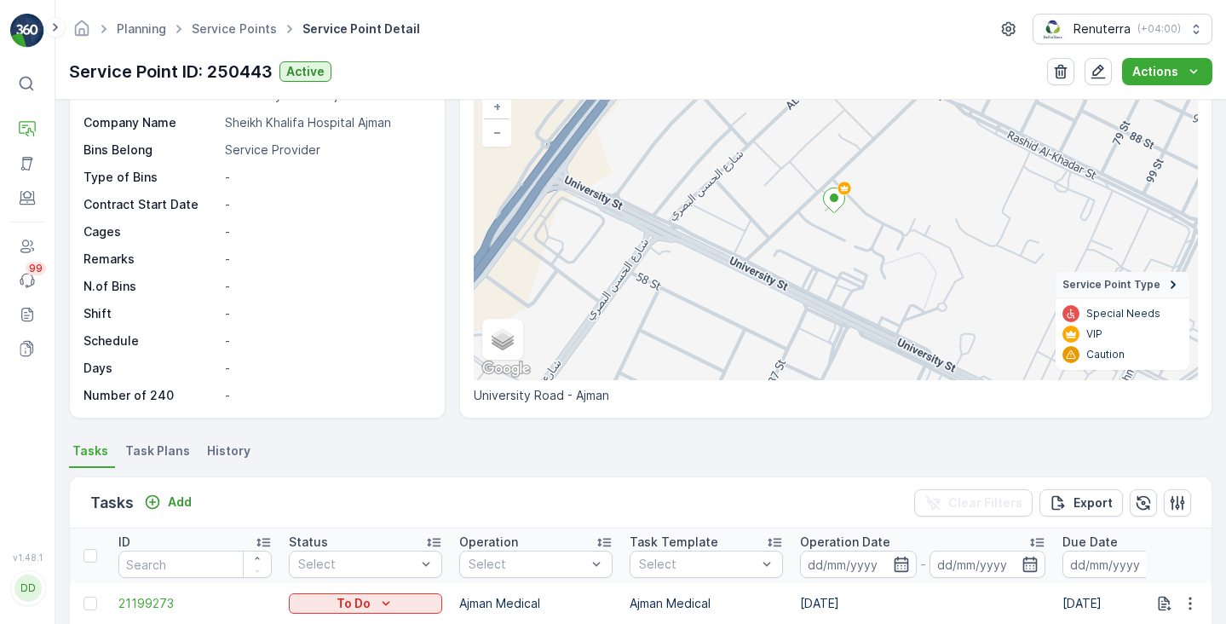
scroll to position [201, 0]
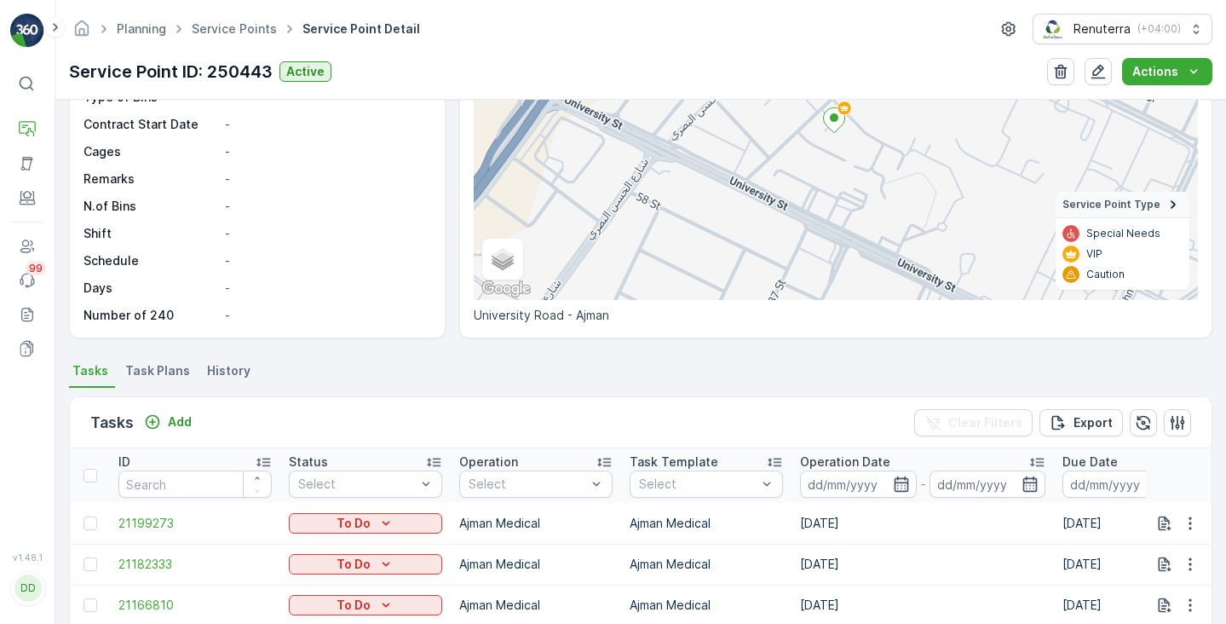
click at [147, 369] on span "Task Plans" at bounding box center [157, 370] width 65 height 17
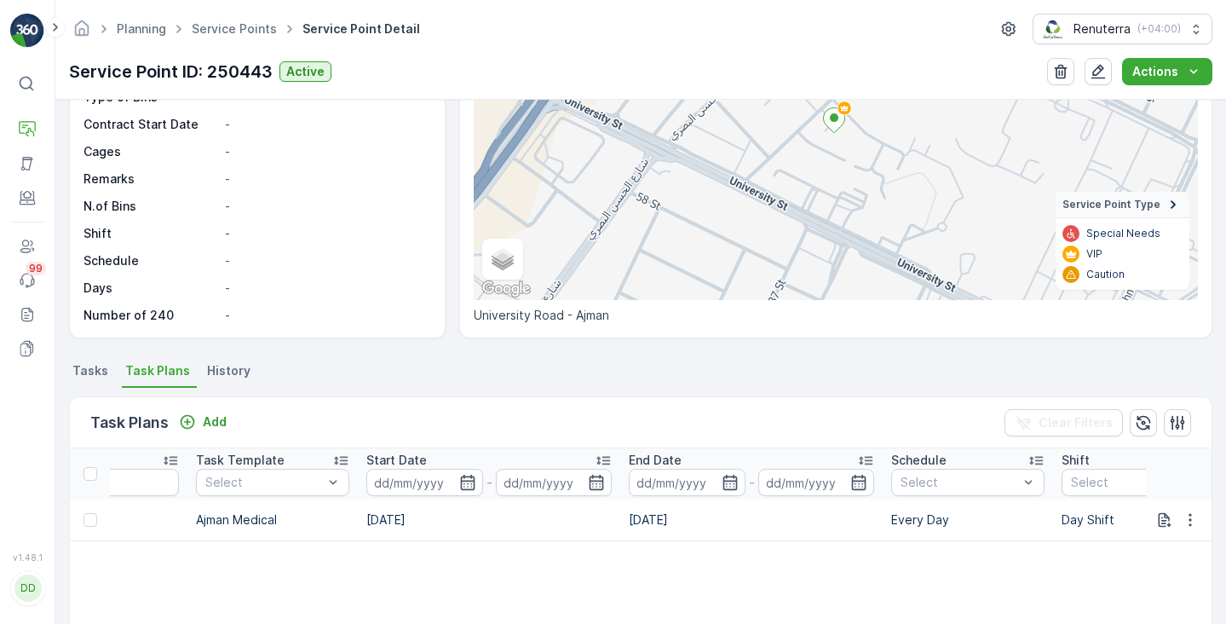
scroll to position [0, 780]
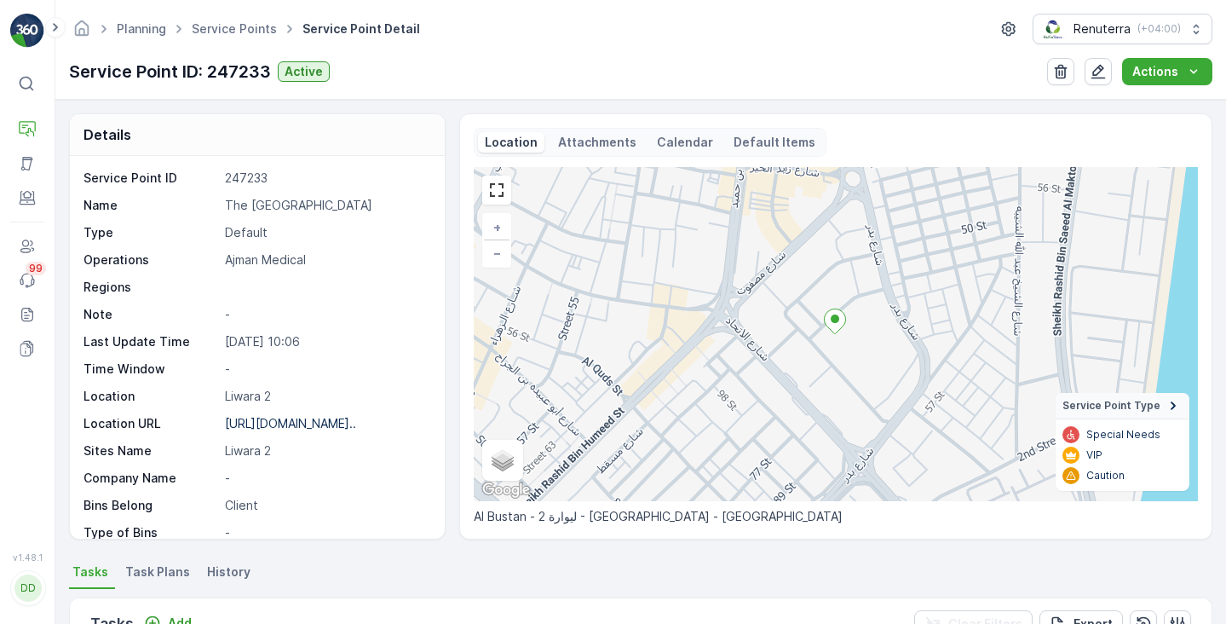
click at [673, 135] on p "Calendar" at bounding box center [685, 142] width 56 height 17
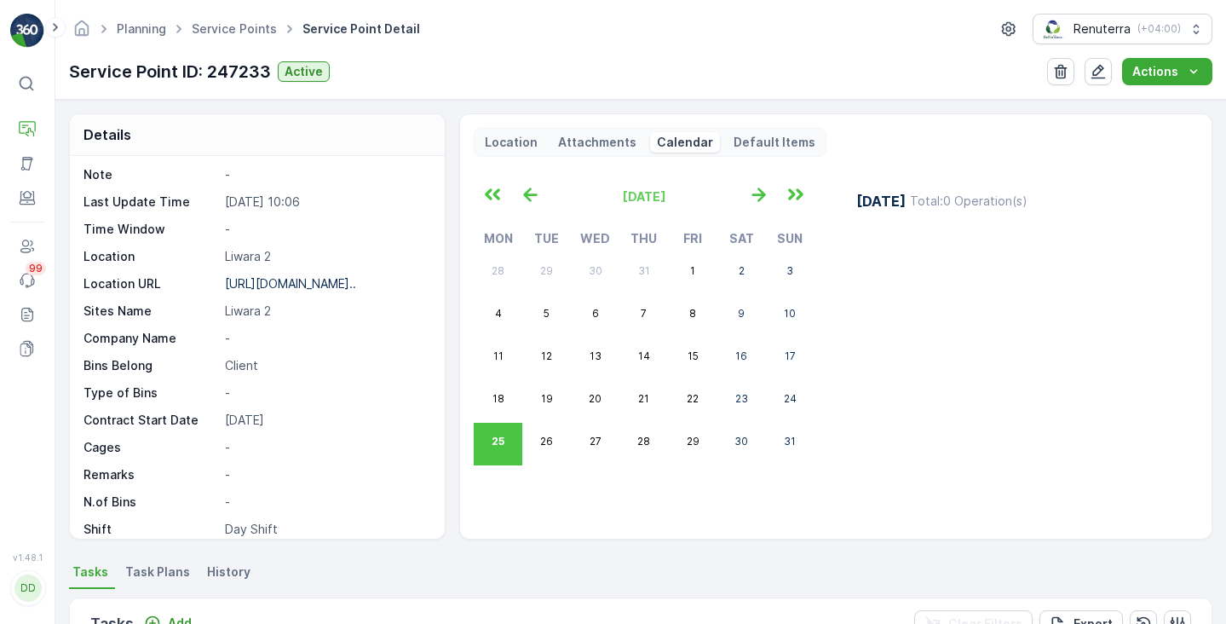
scroll to position [148, 0]
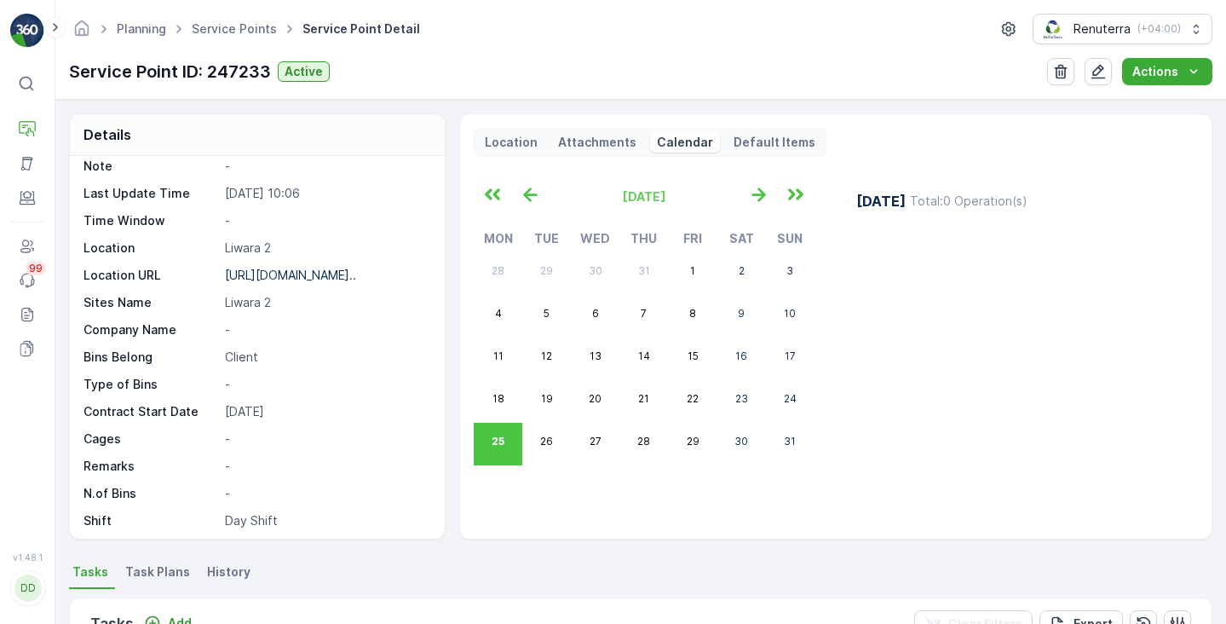
click at [164, 581] on li "Task Plans" at bounding box center [159, 574] width 75 height 29
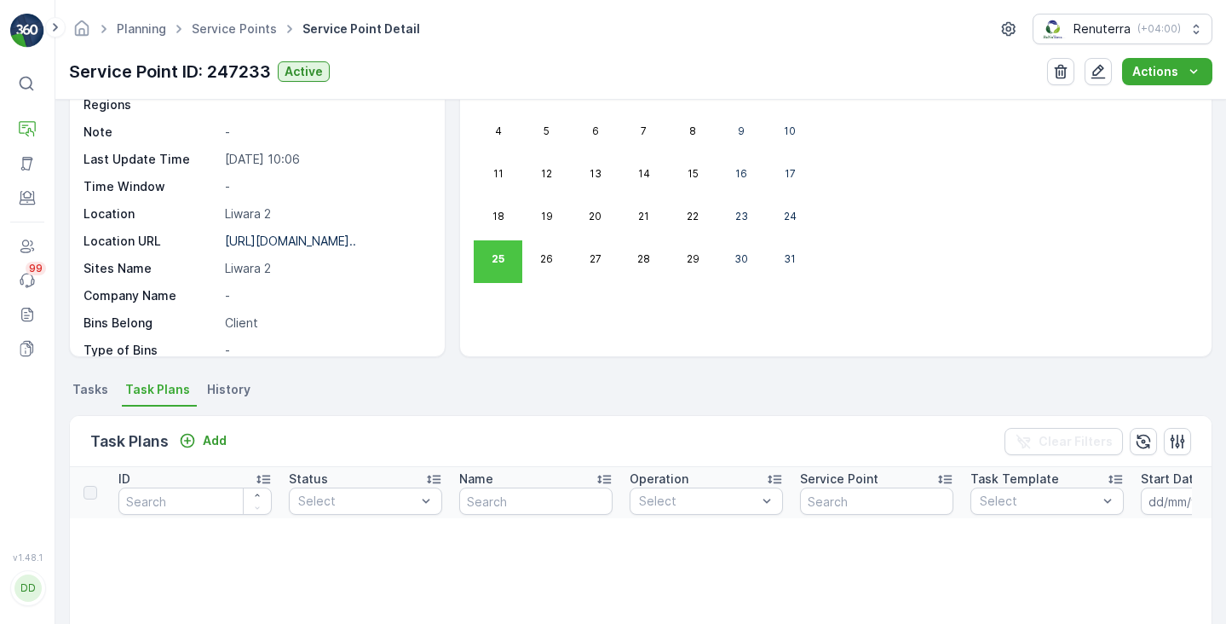
click at [99, 386] on span "Tasks" at bounding box center [90, 389] width 36 height 17
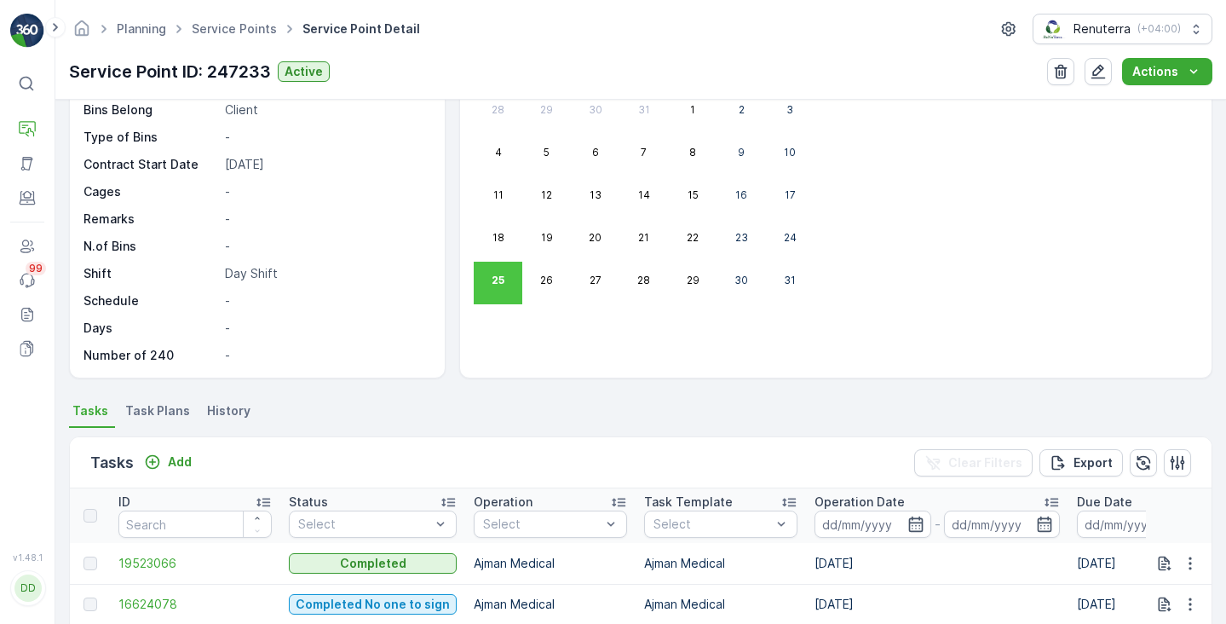
scroll to position [234, 0]
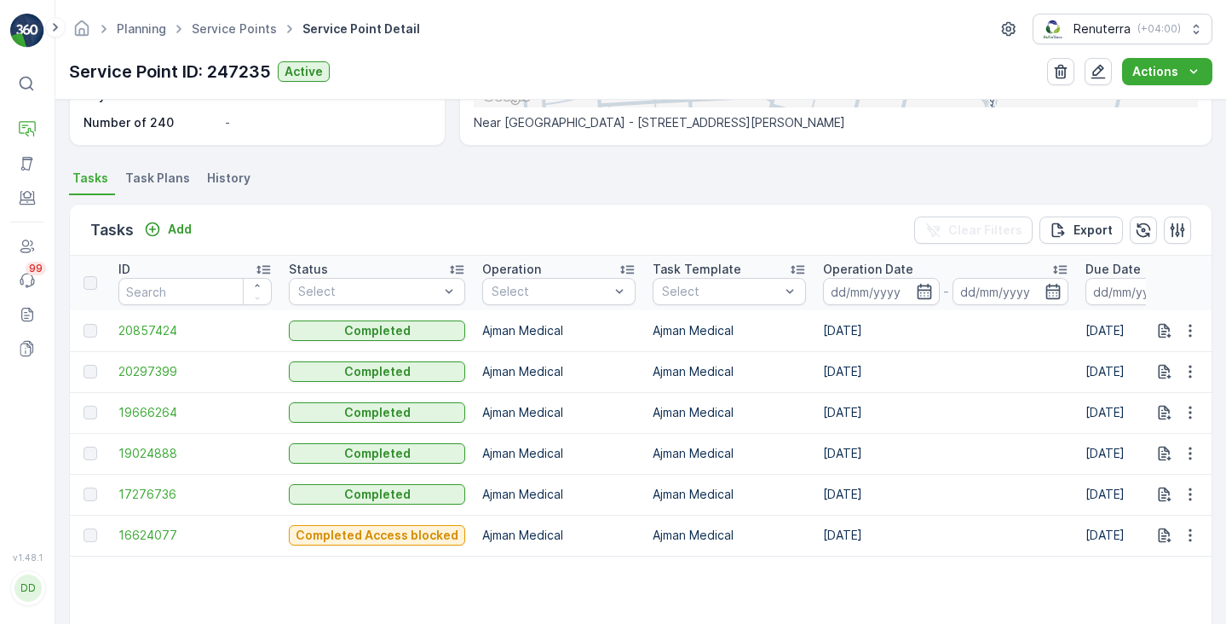
scroll to position [400, 0]
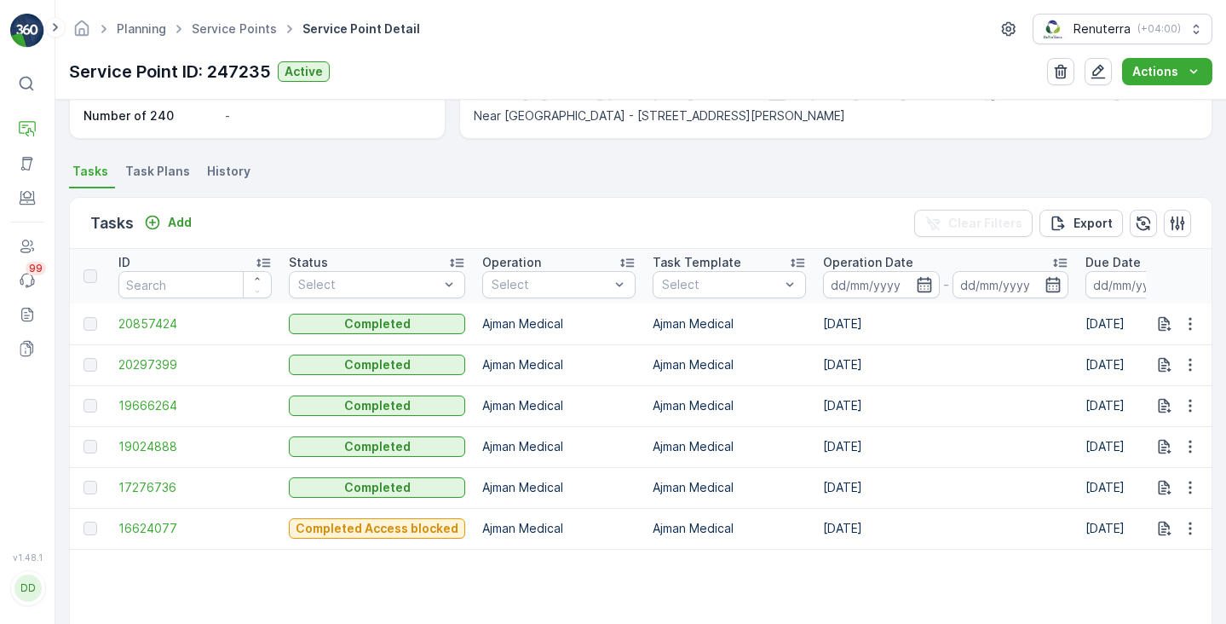
click at [170, 178] on span "Task Plans" at bounding box center [157, 171] width 65 height 17
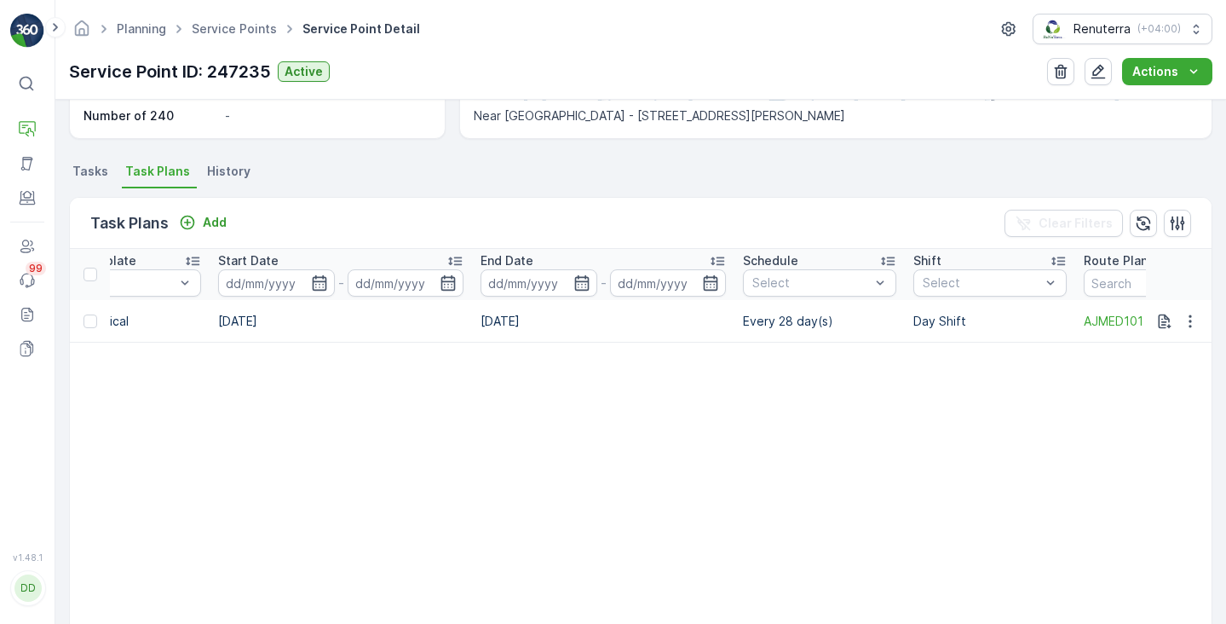
scroll to position [0, 944]
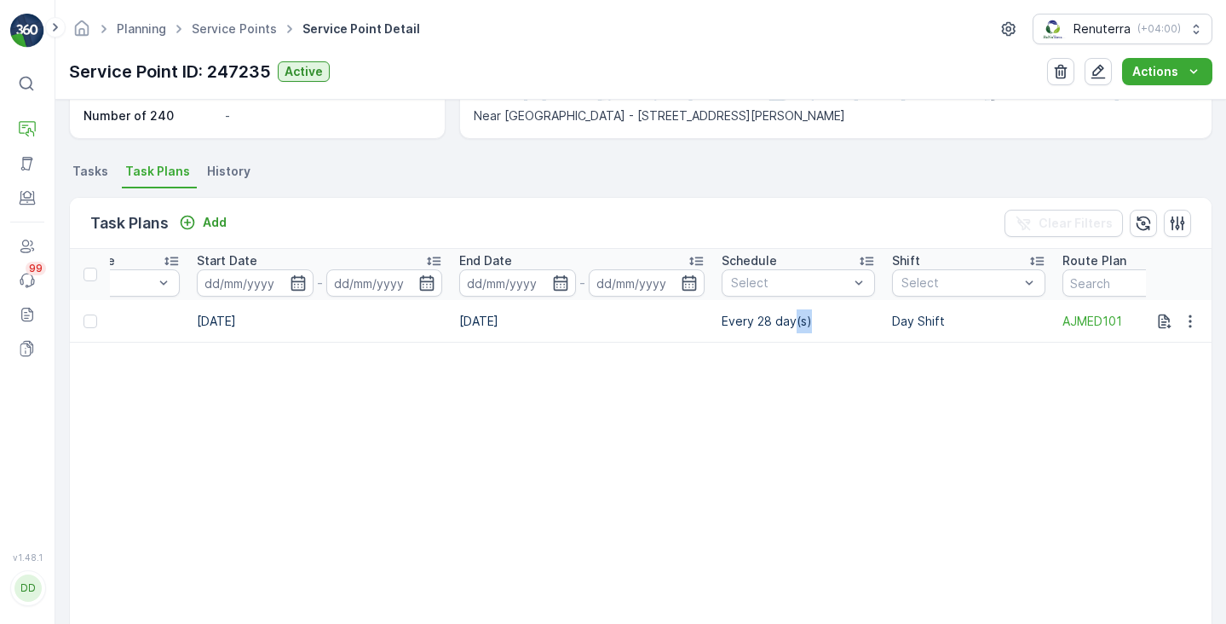
drag, startPoint x: 795, startPoint y: 323, endPoint x: 723, endPoint y: 328, distance: 71.7
click at [723, 328] on td "Every 28 day(s)" at bounding box center [798, 321] width 170 height 43
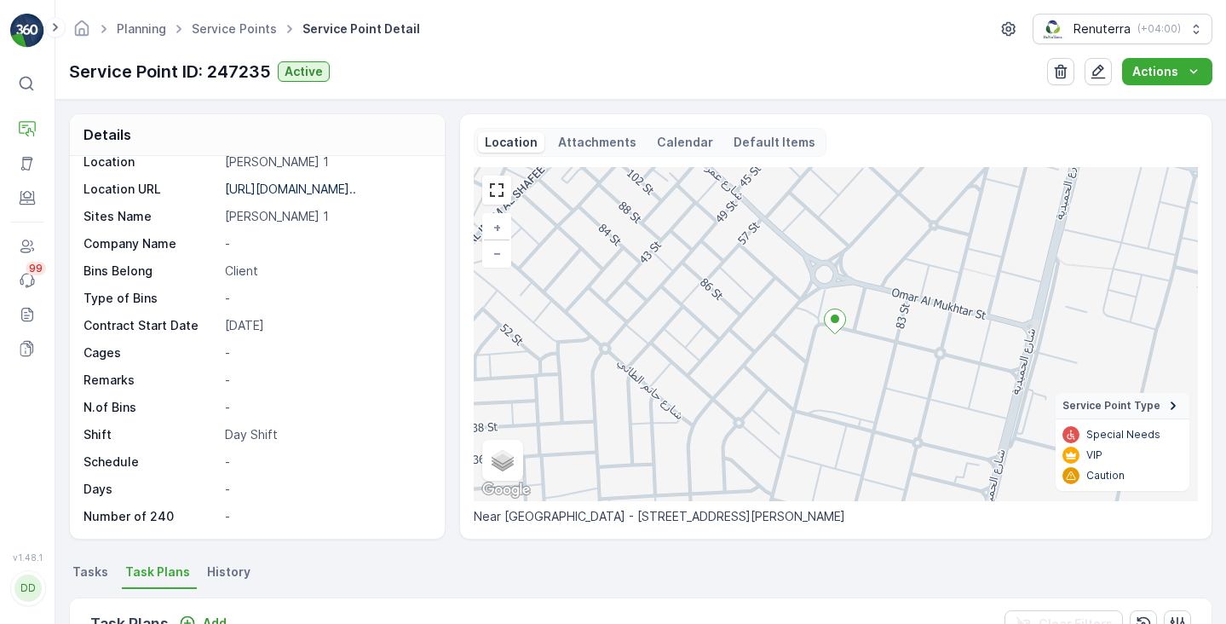
scroll to position [0, 0]
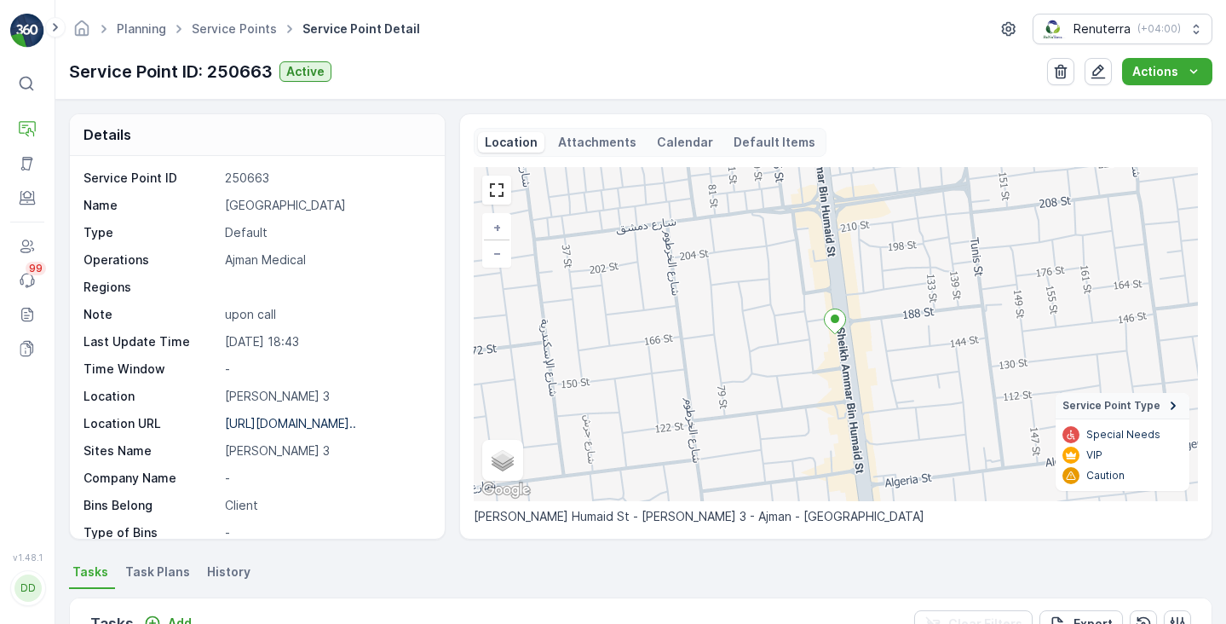
scroll to position [35, 0]
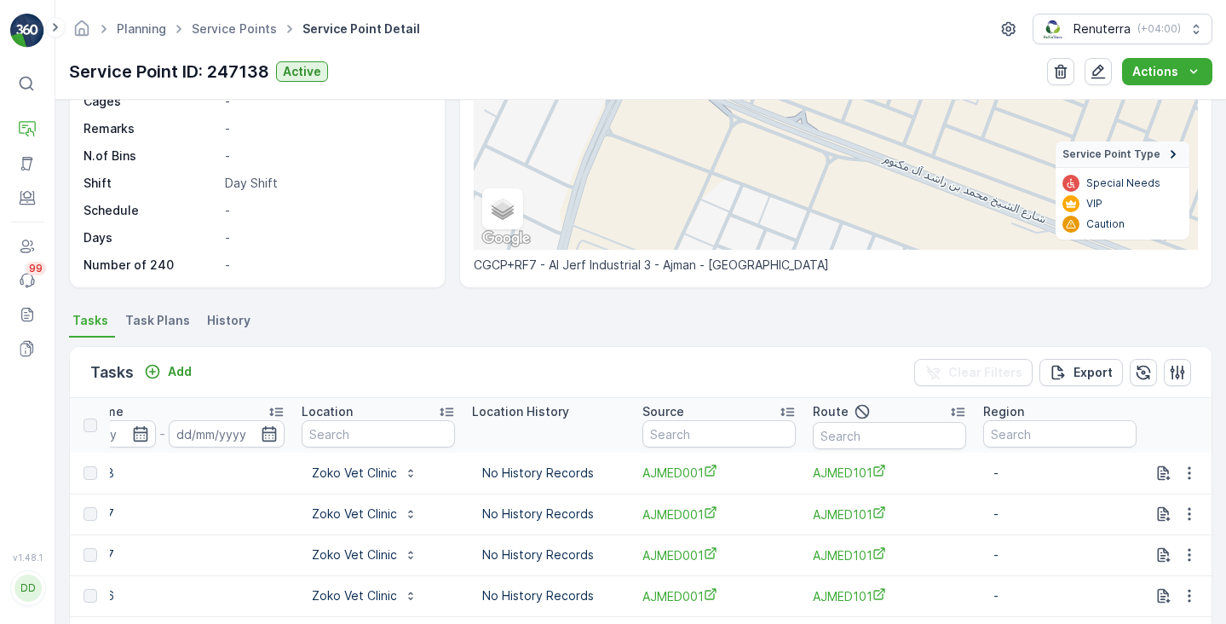
scroll to position [0, 1478]
click at [141, 330] on li "Task Plans" at bounding box center [159, 322] width 75 height 29
